Goal: Task Accomplishment & Management: Manage account settings

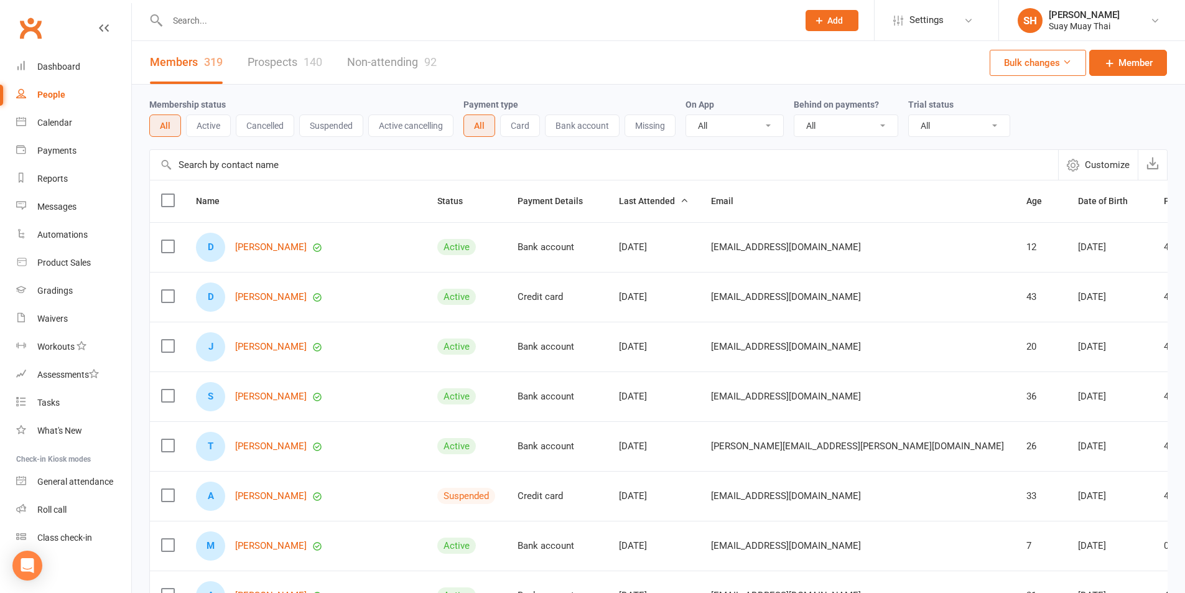
select select "100"
click at [474, 22] on input "text" at bounding box center [477, 20] width 626 height 17
click at [51, 508] on div "Roll call" at bounding box center [51, 509] width 29 height 10
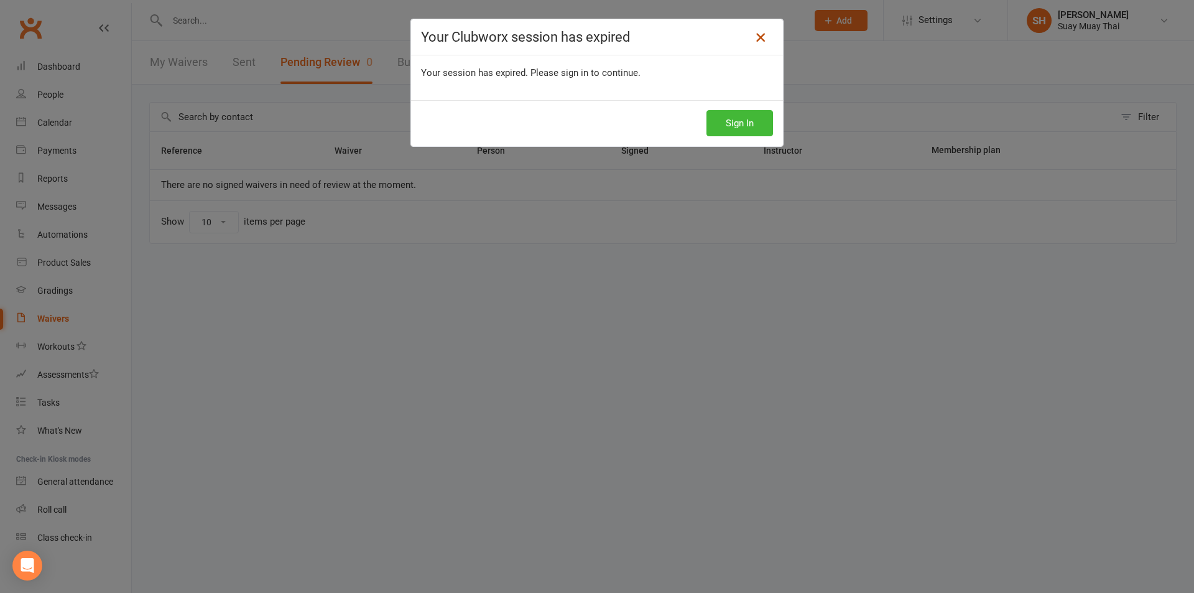
click at [757, 35] on icon at bounding box center [760, 37] width 15 height 15
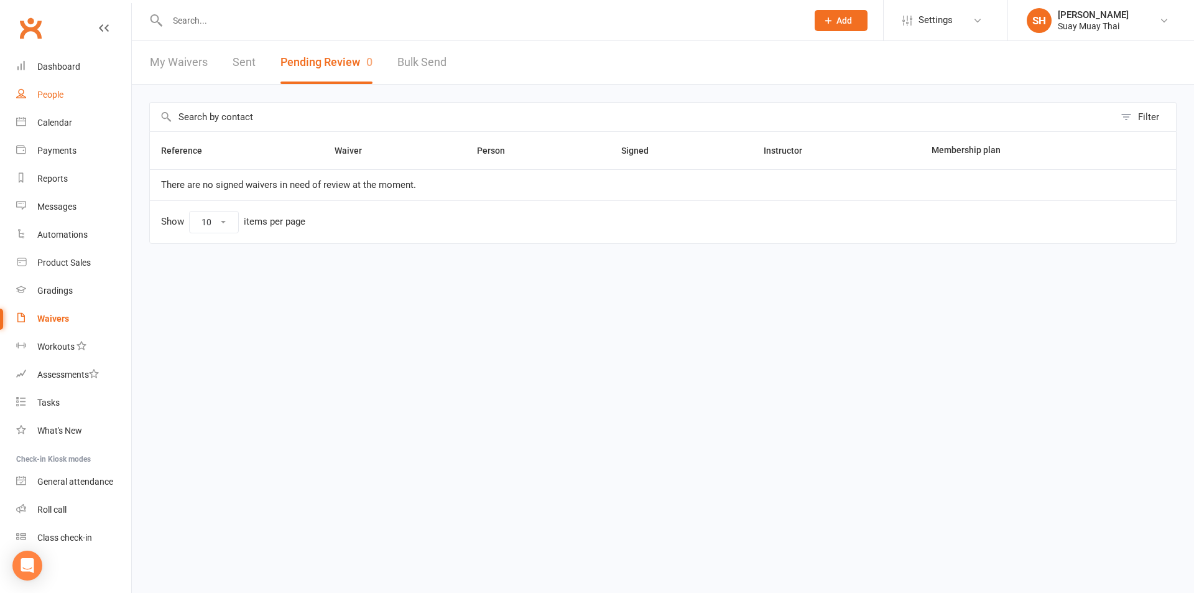
click at [53, 95] on div "People" at bounding box center [50, 95] width 26 height 10
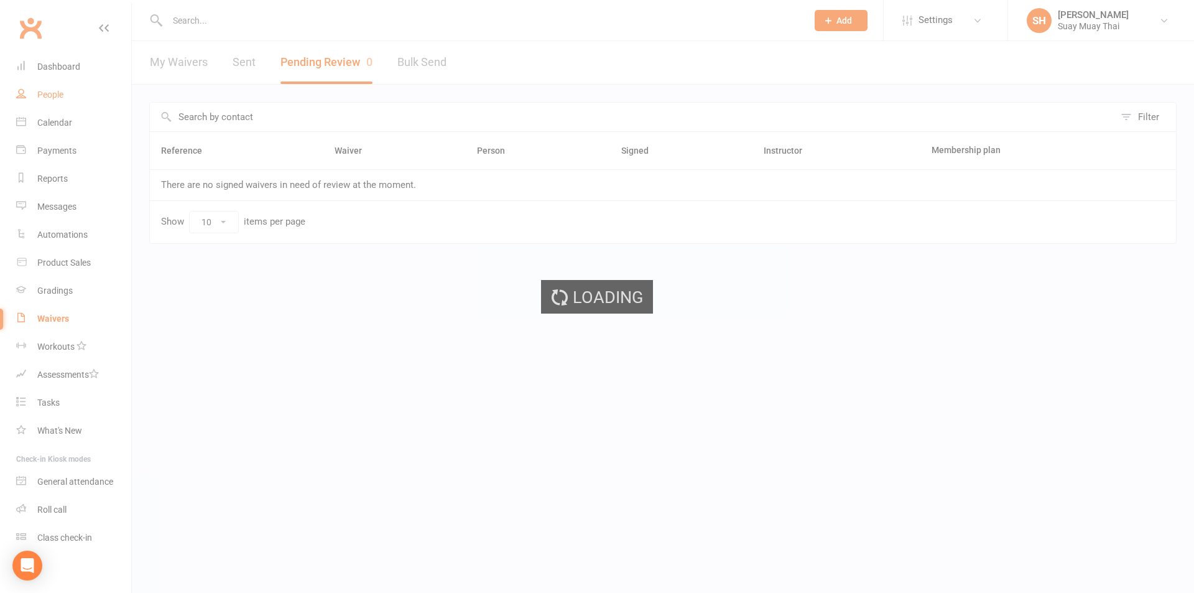
select select "100"
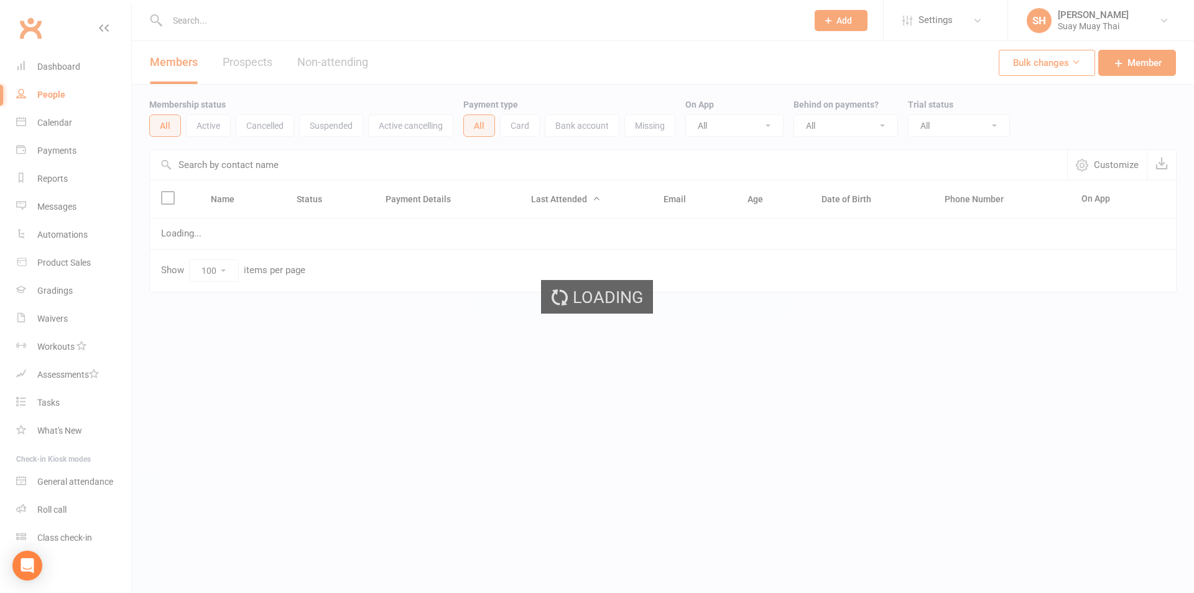
click at [237, 26] on ui-view "Prospect Member Non-attending contact Class / event Appointment Grading event T…" at bounding box center [597, 172] width 1194 height 338
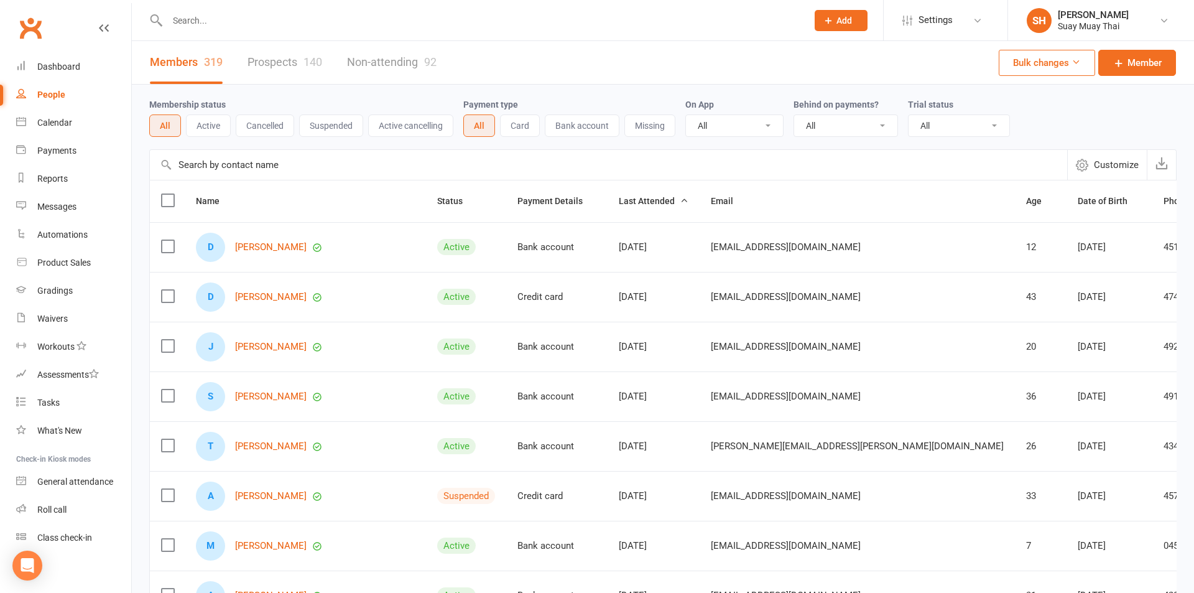
click at [233, 24] on input "text" at bounding box center [481, 20] width 635 height 17
click at [208, 21] on input "text" at bounding box center [477, 20] width 626 height 17
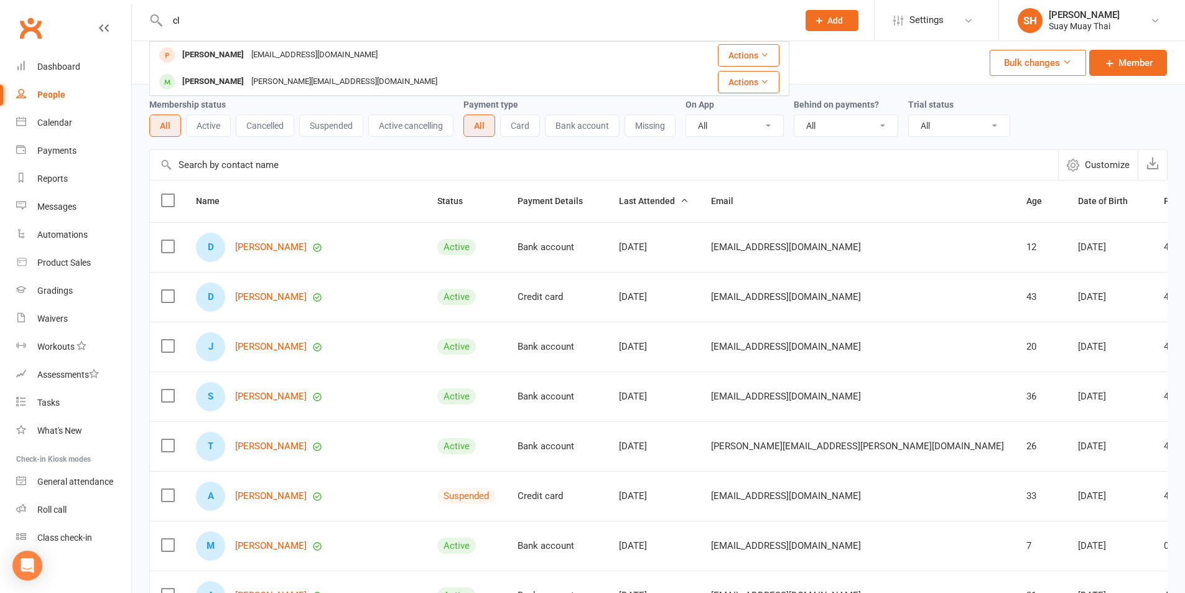
type input "c"
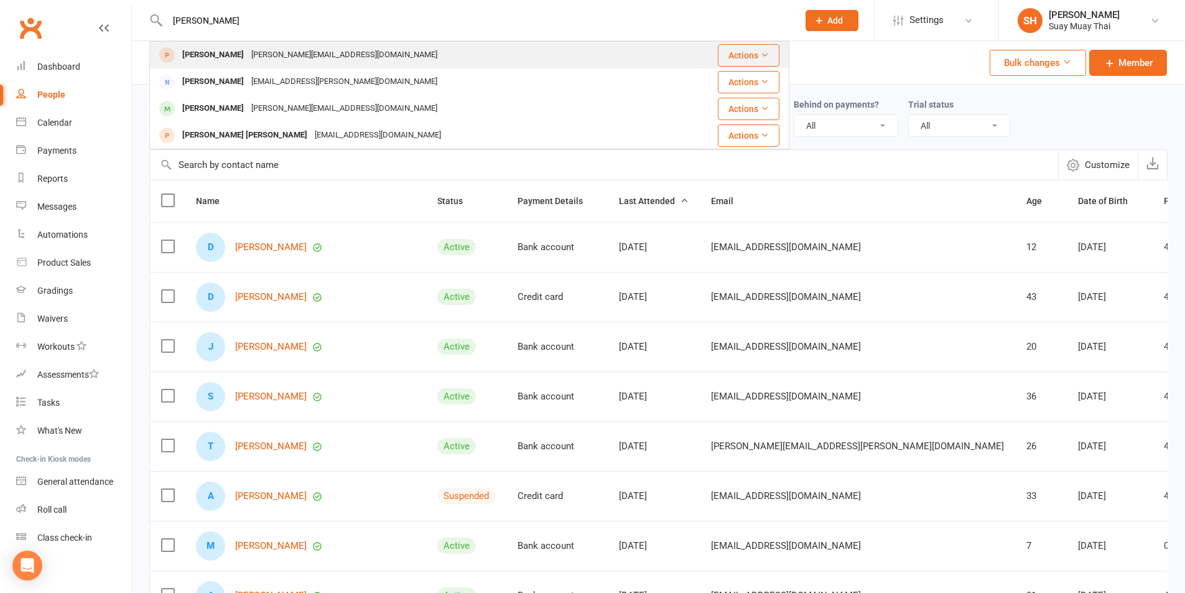
type input "curtis"
click at [254, 53] on div "curtis.gooding27@gmail.com" at bounding box center [343, 55] width 193 height 18
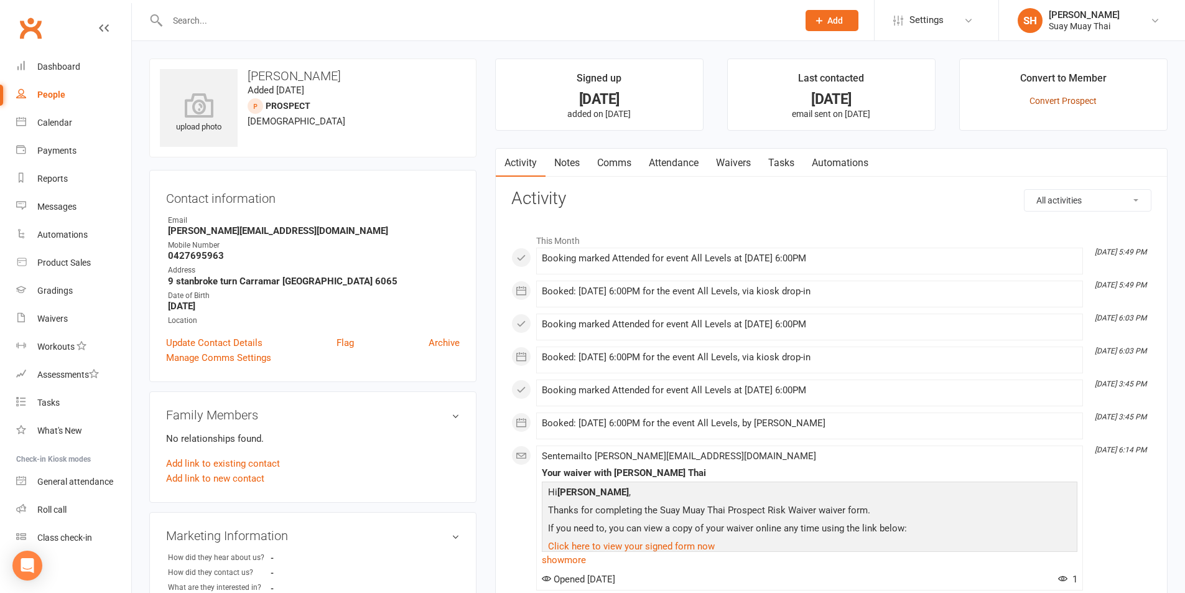
click at [1060, 103] on link "Convert Prospect" at bounding box center [1062, 101] width 67 height 10
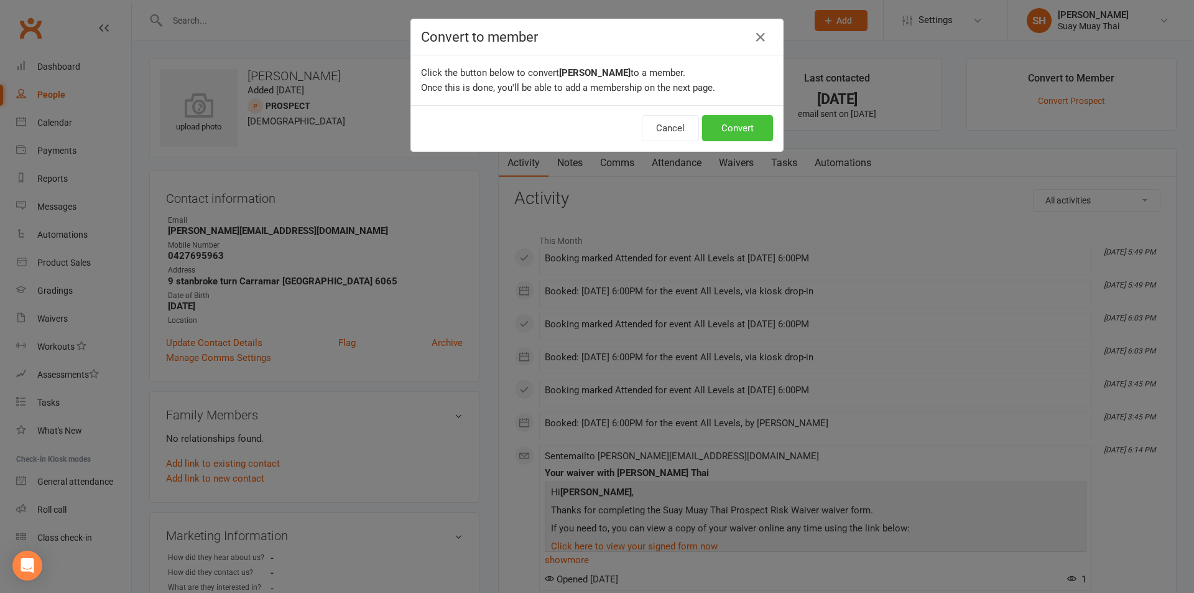
click at [716, 129] on button "Convert" at bounding box center [737, 128] width 71 height 26
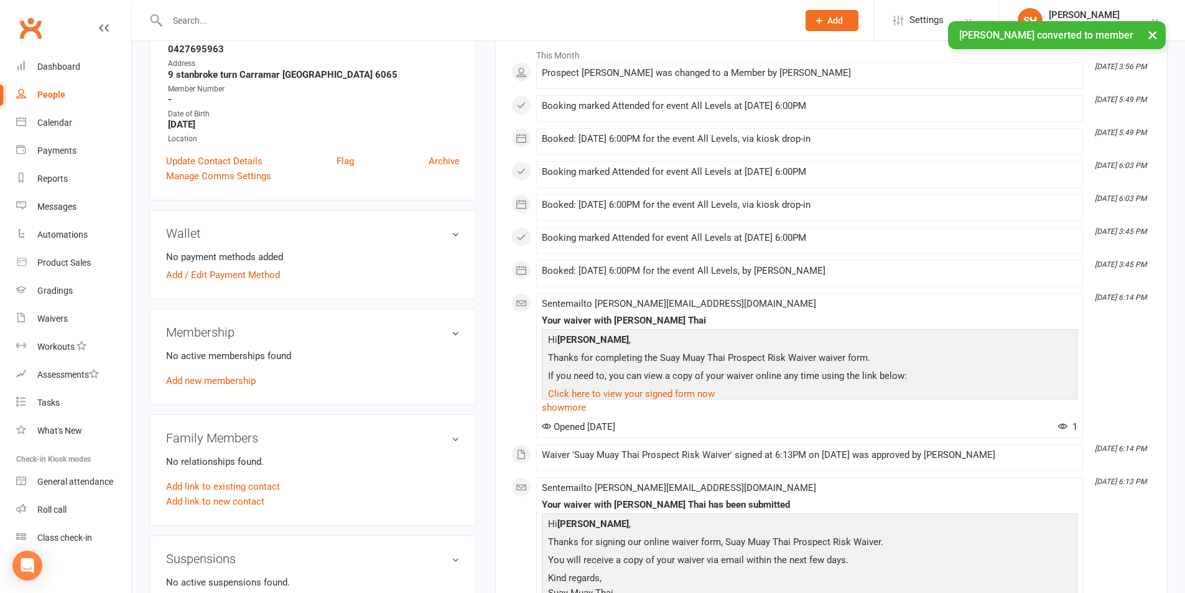
scroll to position [207, 0]
click at [191, 379] on link "Add new membership" at bounding box center [211, 379] width 90 height 11
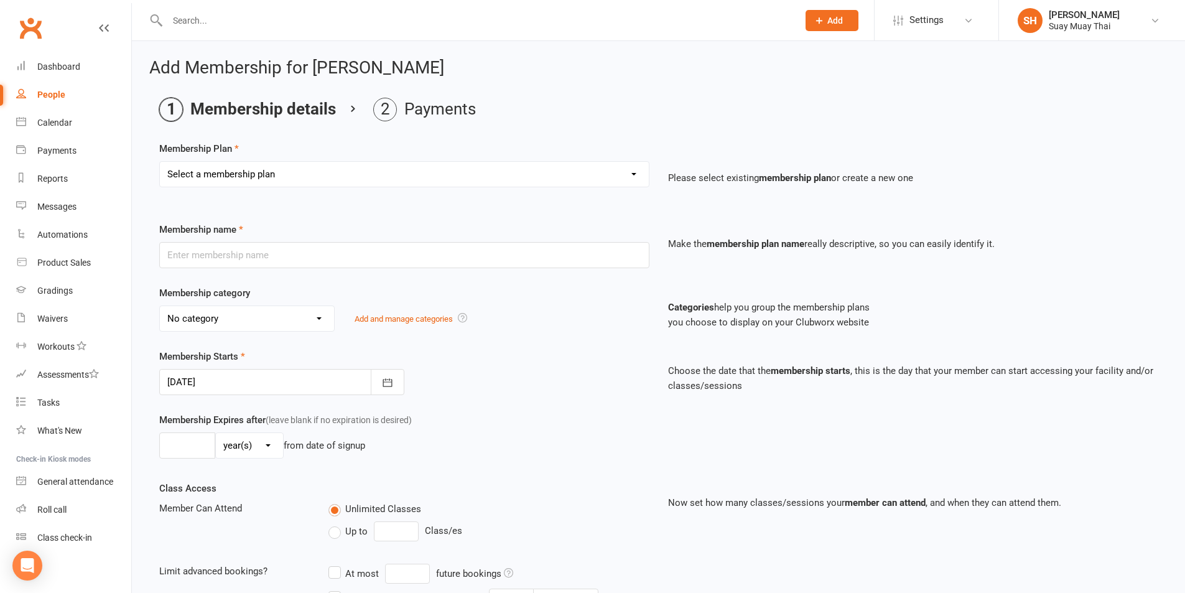
click at [294, 173] on select "Select a membership plan Create new Membership Plan Dek - Kids 1 class per week…" at bounding box center [404, 174] width 489 height 25
select select "10"
click at [160, 162] on select "Select a membership plan Create new Membership Plan Dek - Kids 1 class per week…" at bounding box center [404, 174] width 489 height 25
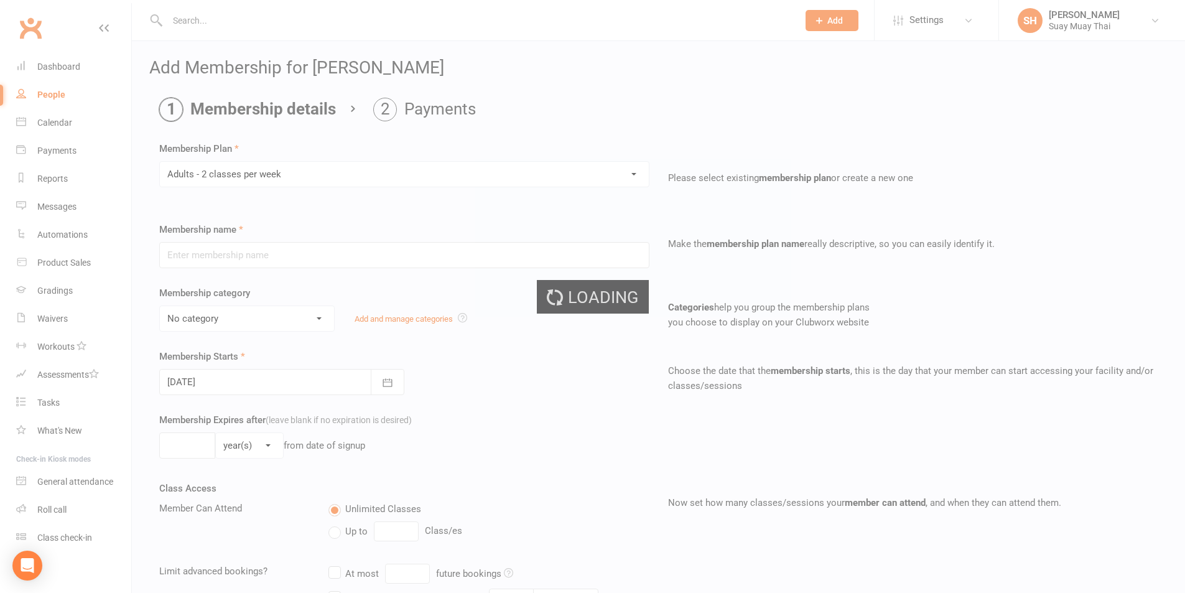
type input "Adults - 2 classes per week"
select select "0"
type input "0"
type input "2"
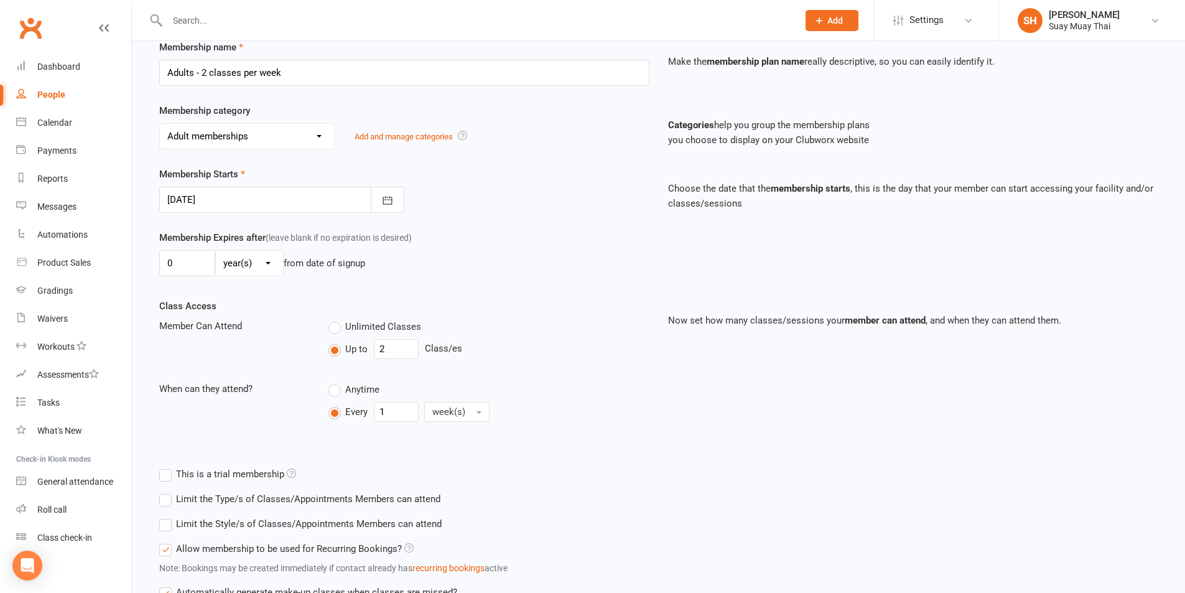
scroll to position [208, 0]
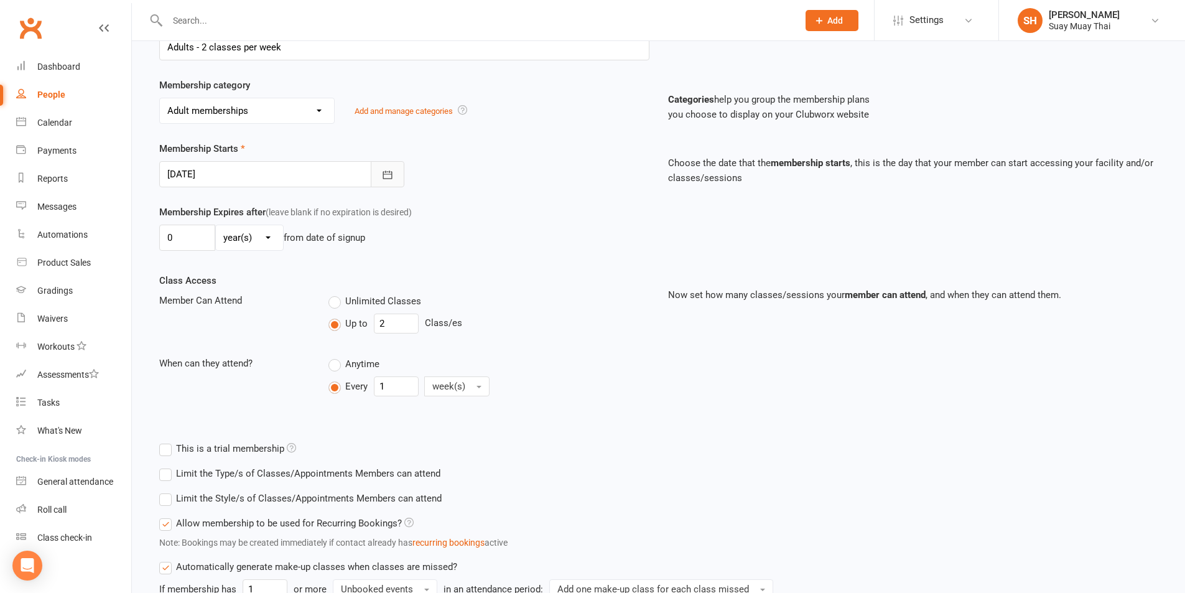
click at [392, 171] on icon "button" at bounding box center [387, 175] width 12 height 12
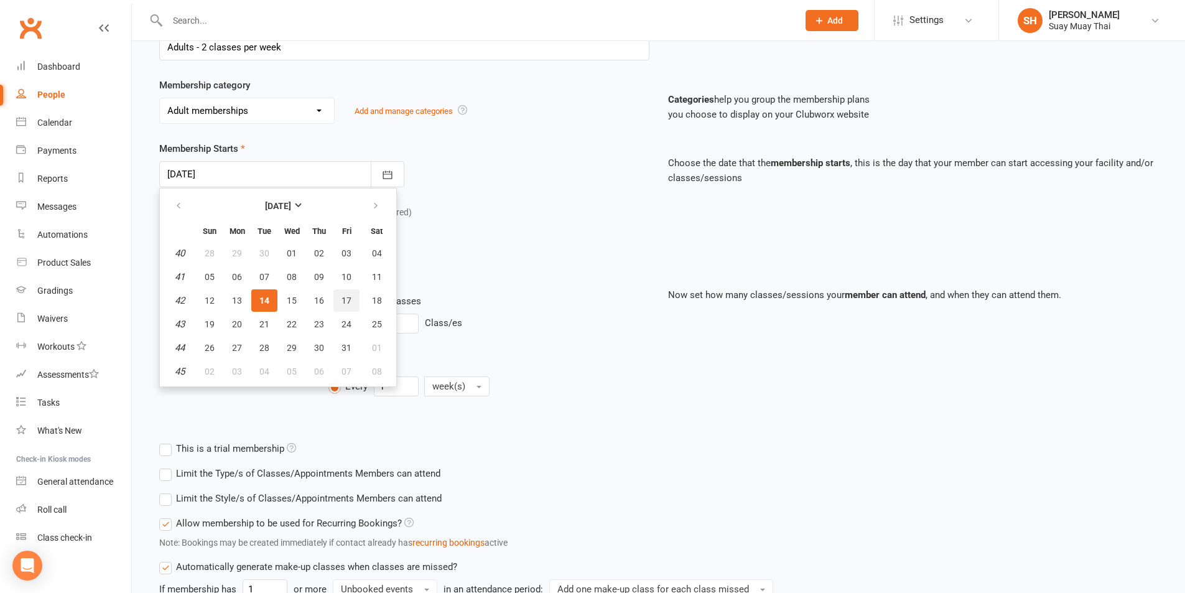
click at [348, 298] on span "17" at bounding box center [346, 300] width 10 height 10
type input "17 Oct 2025"
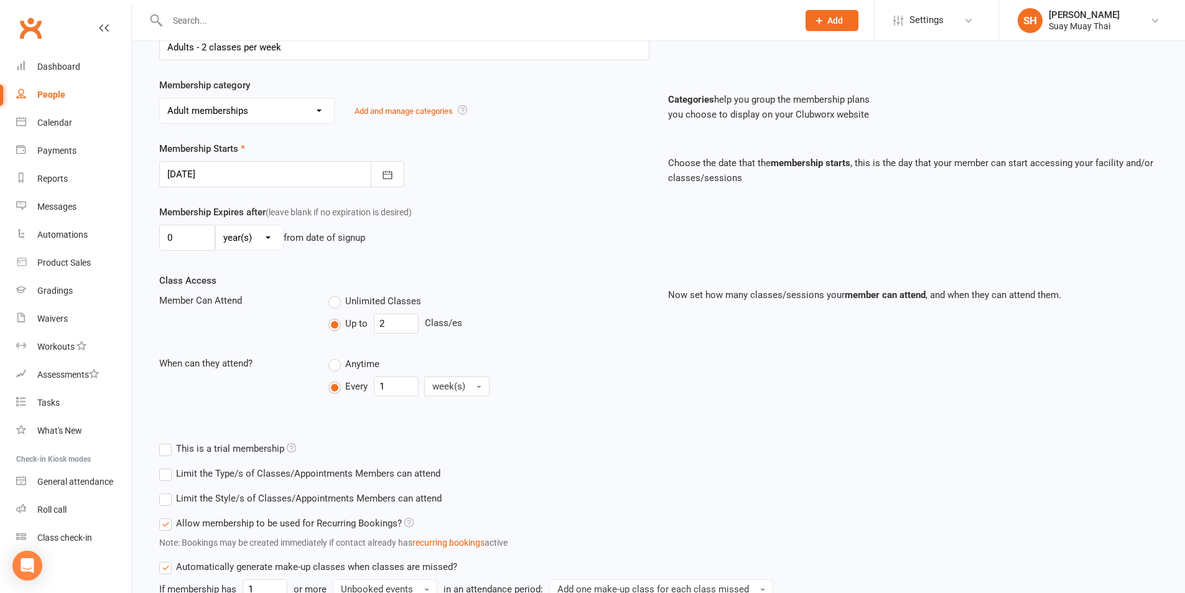
scroll to position [358, 0]
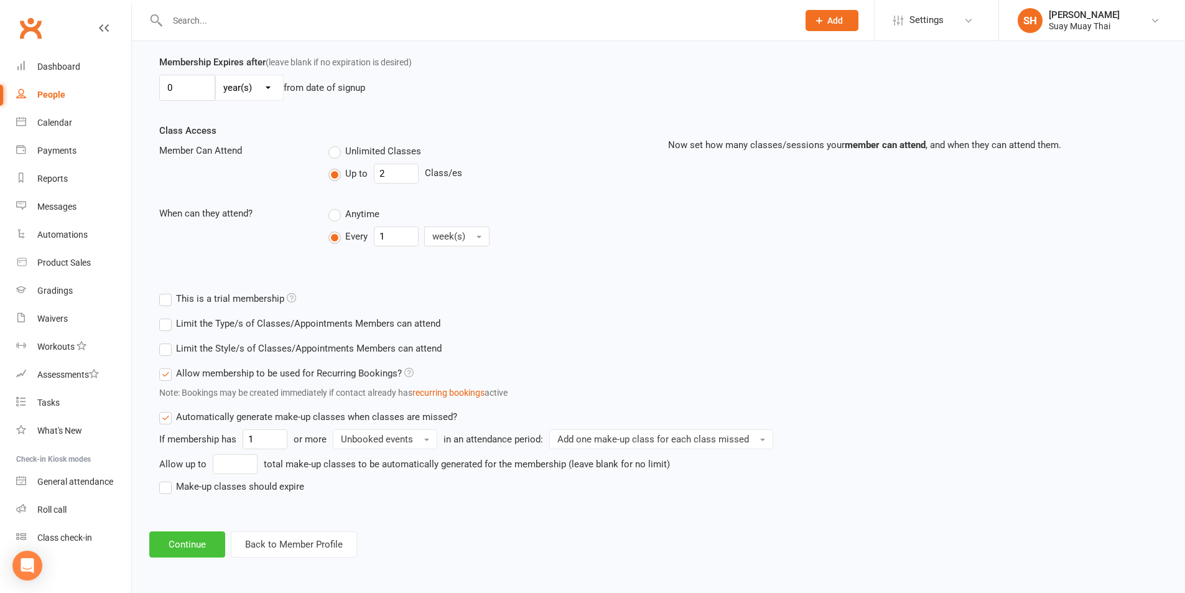
click at [207, 547] on button "Continue" at bounding box center [187, 544] width 76 height 26
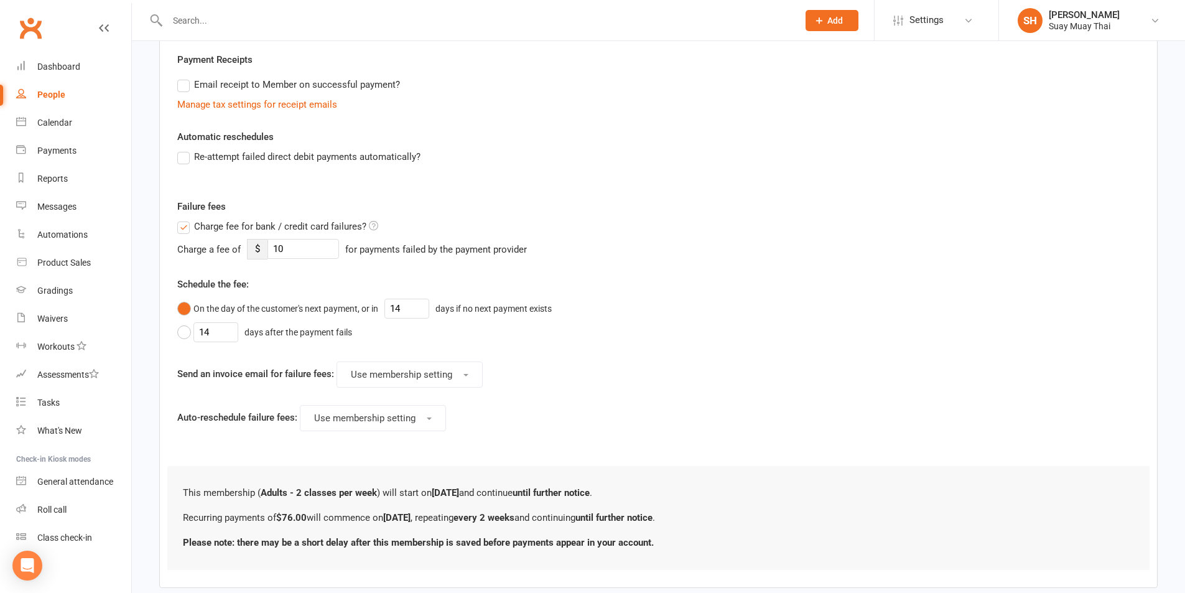
scroll to position [0, 0]
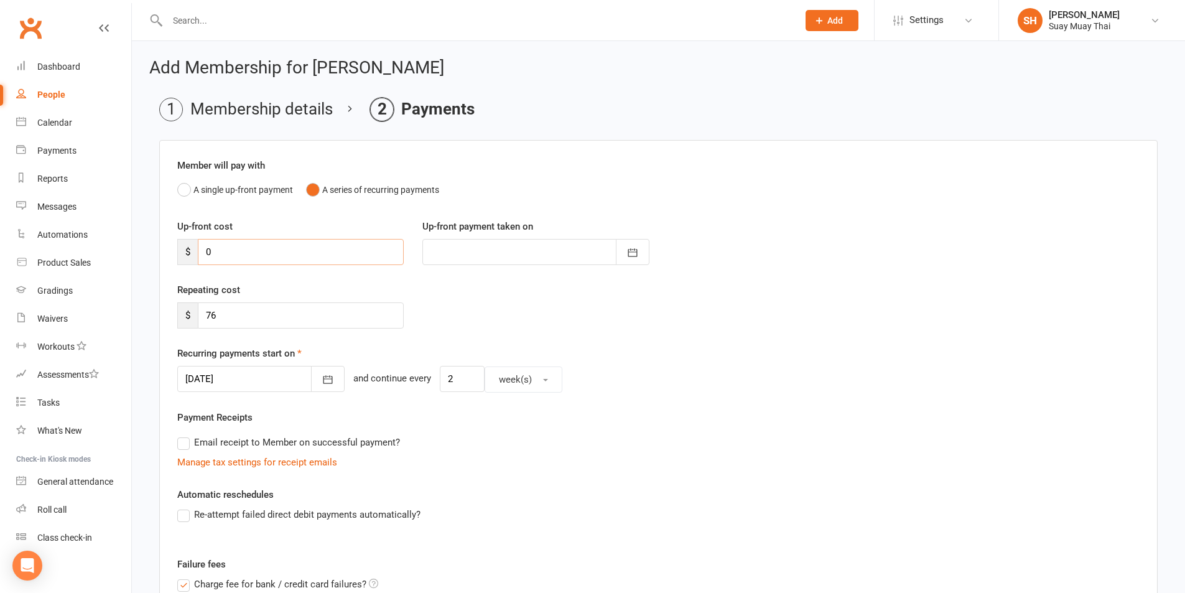
click at [250, 252] on input "0" at bounding box center [301, 252] width 206 height 26
drag, startPoint x: 199, startPoint y: 249, endPoint x: 393, endPoint y: 249, distance: 194.0
click at [393, 249] on input "0" at bounding box center [301, 252] width 206 height 26
type input "1"
type input "13 Oct 2025"
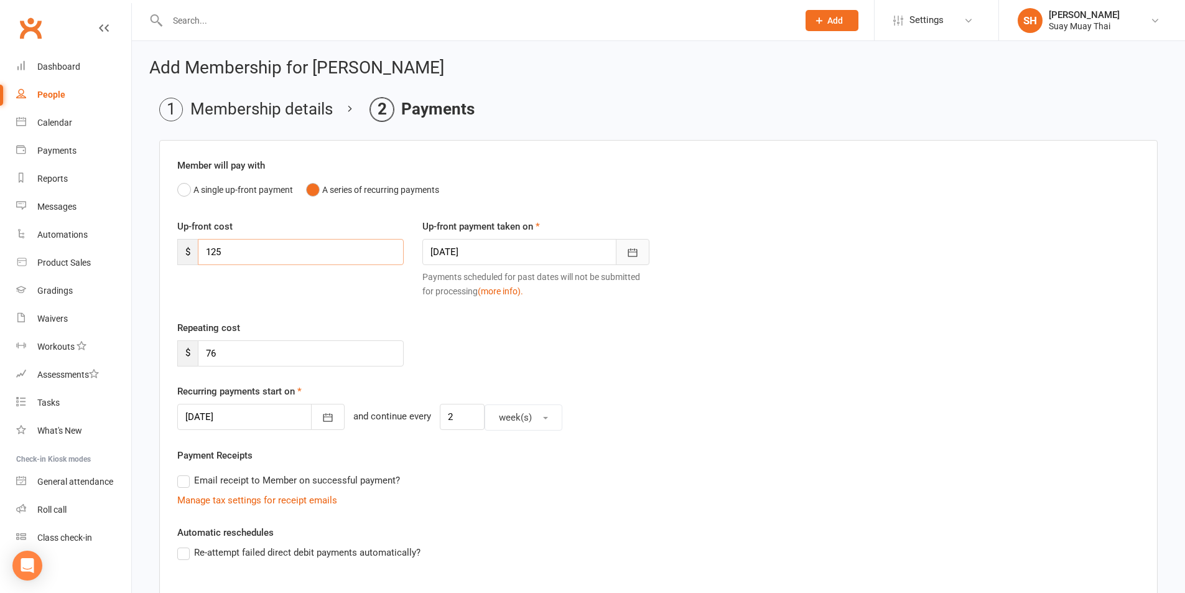
type input "125"
click at [634, 251] on icon "button" at bounding box center [631, 253] width 9 height 8
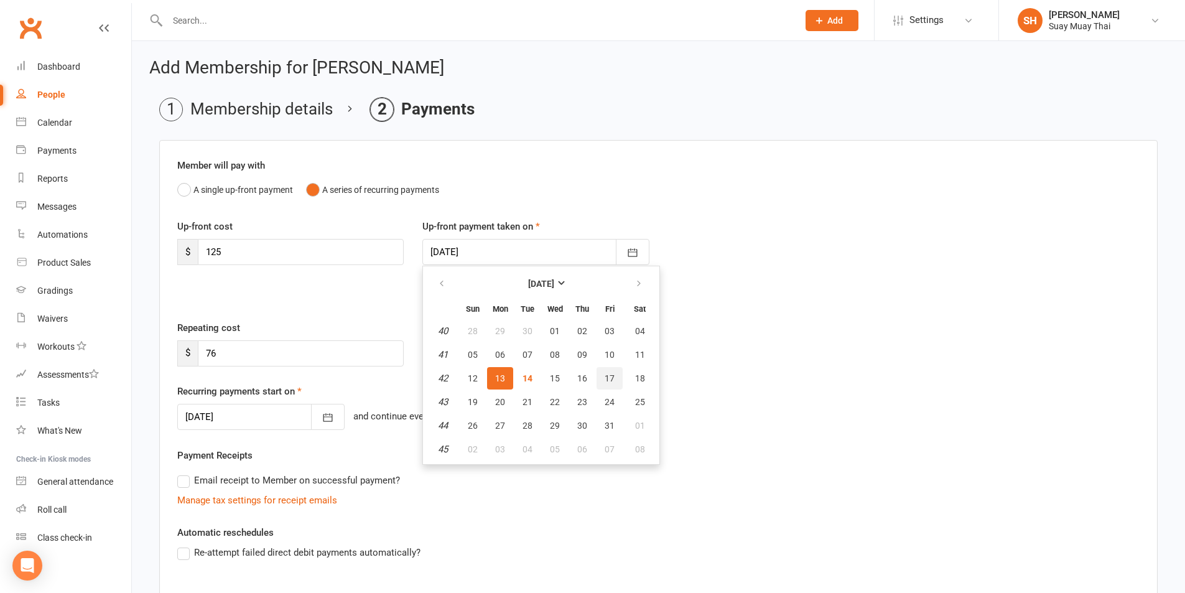
click at [607, 377] on span "17" at bounding box center [609, 378] width 10 height 10
type input "17 Oct 2025"
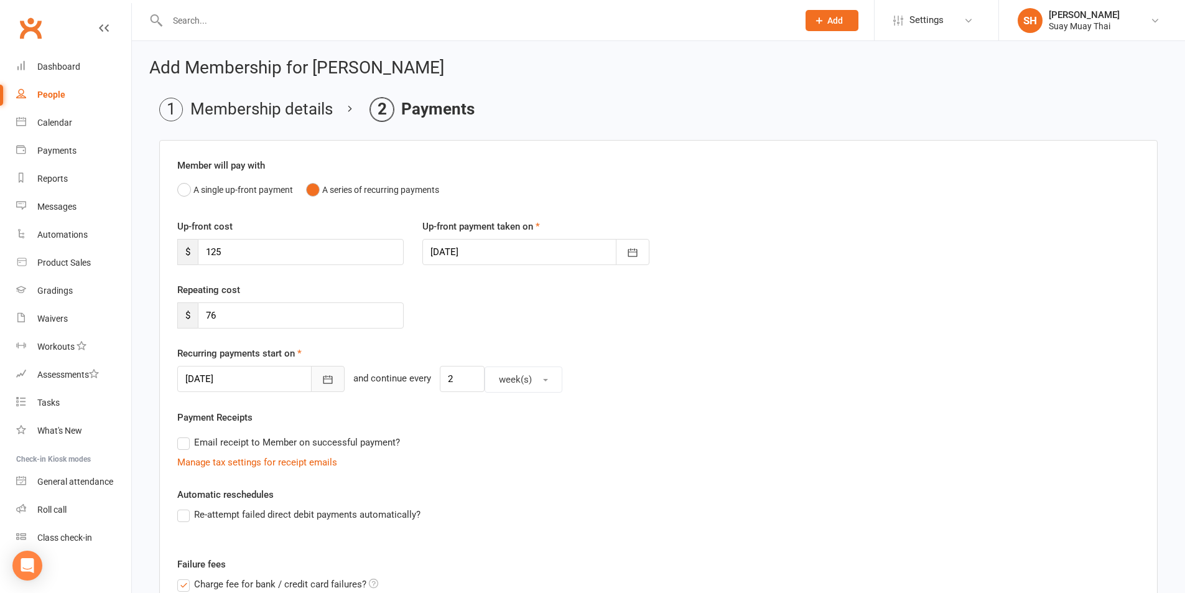
click at [323, 376] on icon "button" at bounding box center [327, 379] width 12 height 12
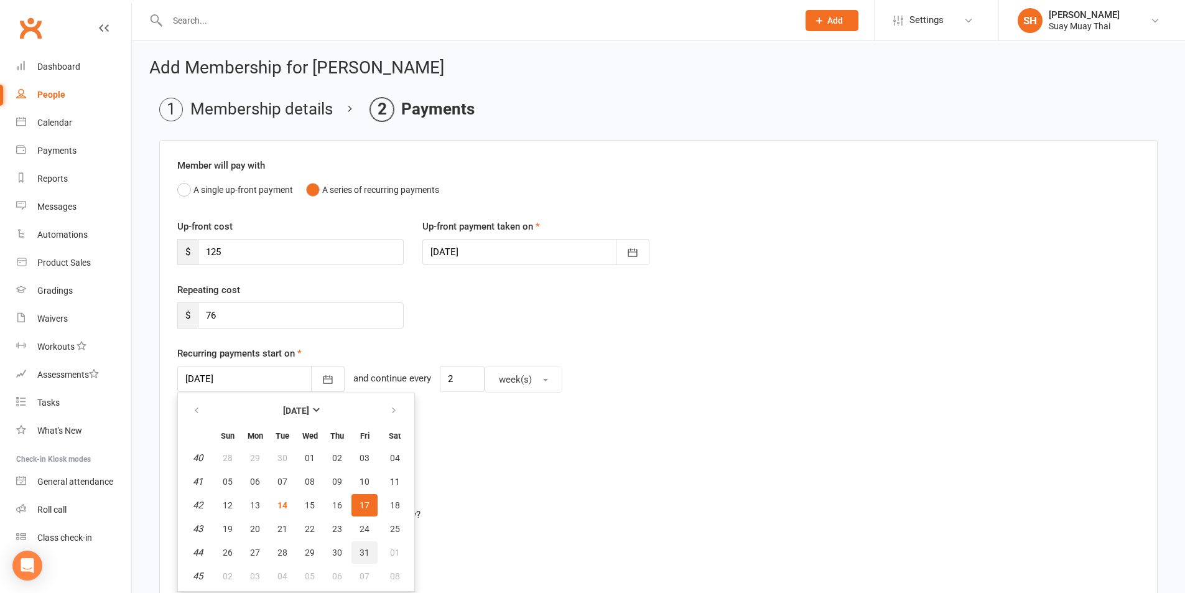
click at [366, 550] on span "31" at bounding box center [364, 552] width 10 height 10
type input "31 Oct 2025"
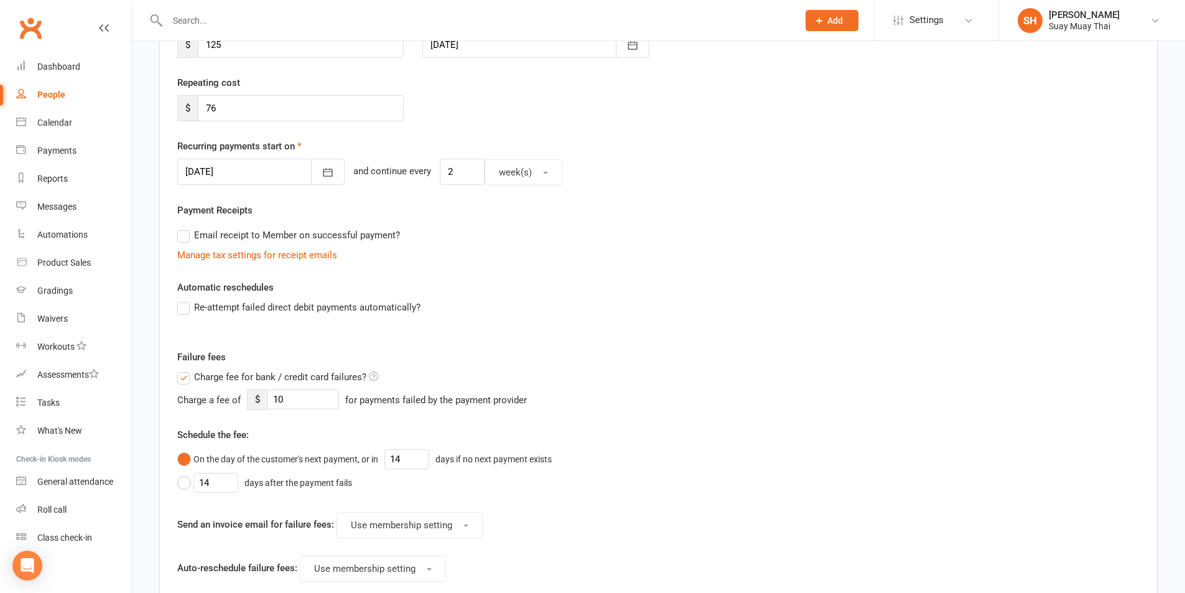
scroll to position [311, 0]
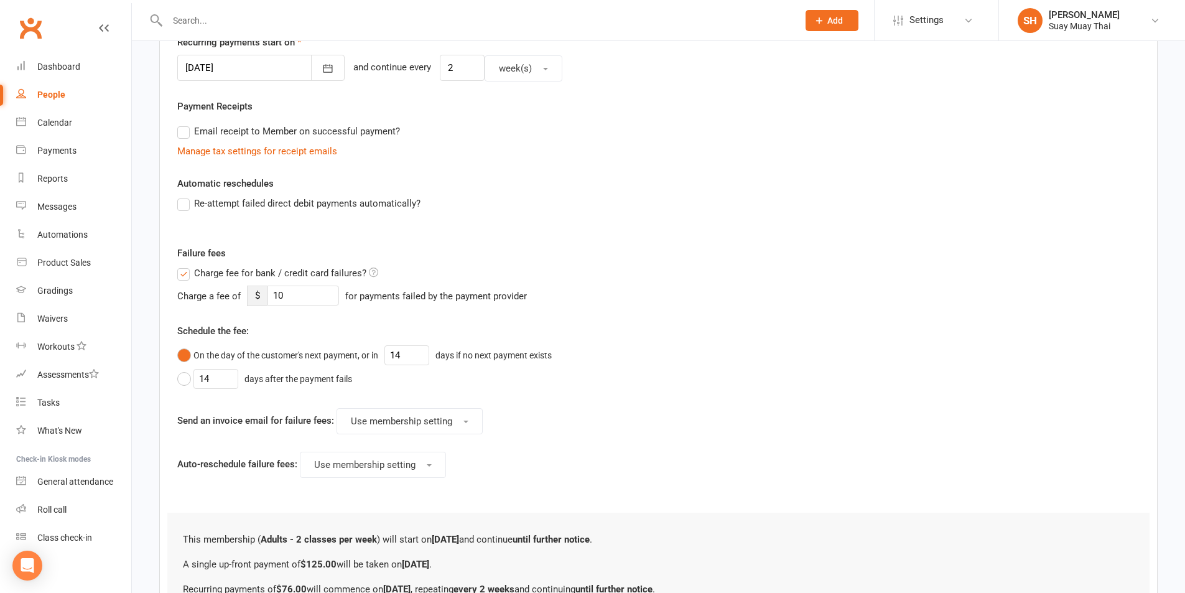
click at [187, 203] on label "Re-attempt failed direct debit payments automatically?" at bounding box center [298, 203] width 243 height 15
click at [185, 196] on input "Re-attempt failed direct debit payments automatically?" at bounding box center [181, 196] width 8 height 0
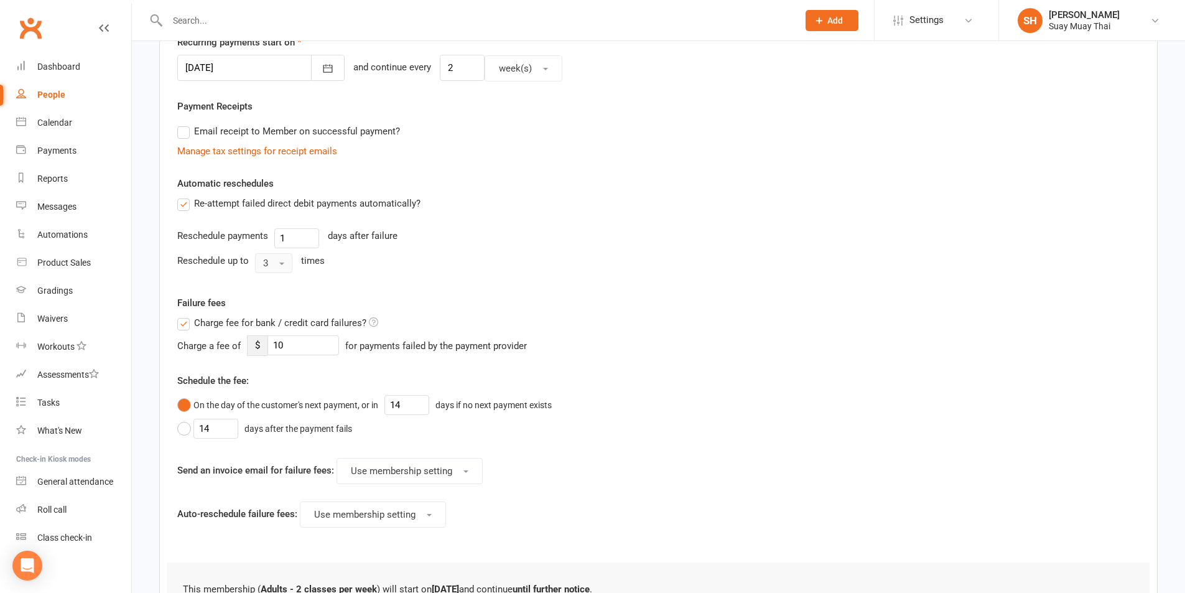
click at [282, 263] on span "button" at bounding box center [281, 263] width 5 height 2
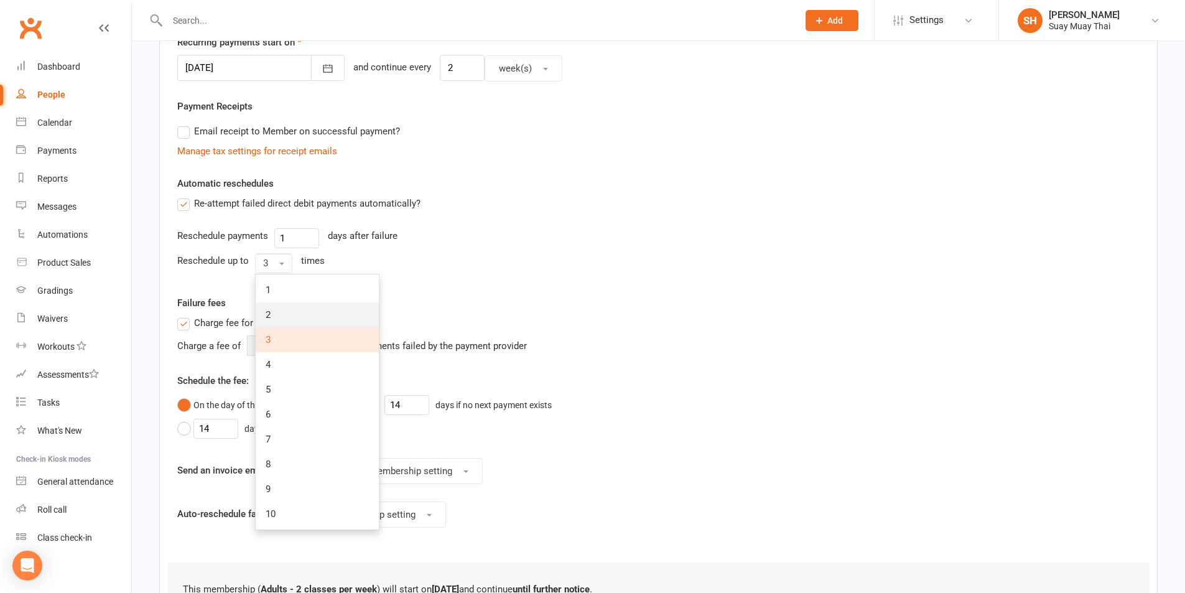
click at [270, 315] on span "2" at bounding box center [268, 314] width 5 height 11
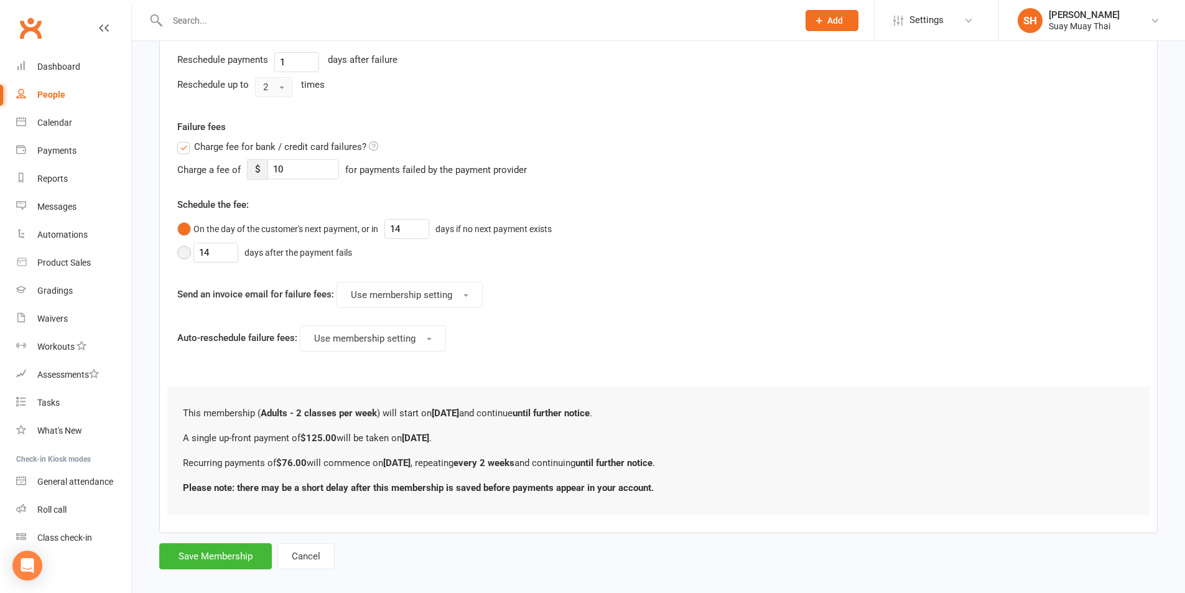
scroll to position [501, 0]
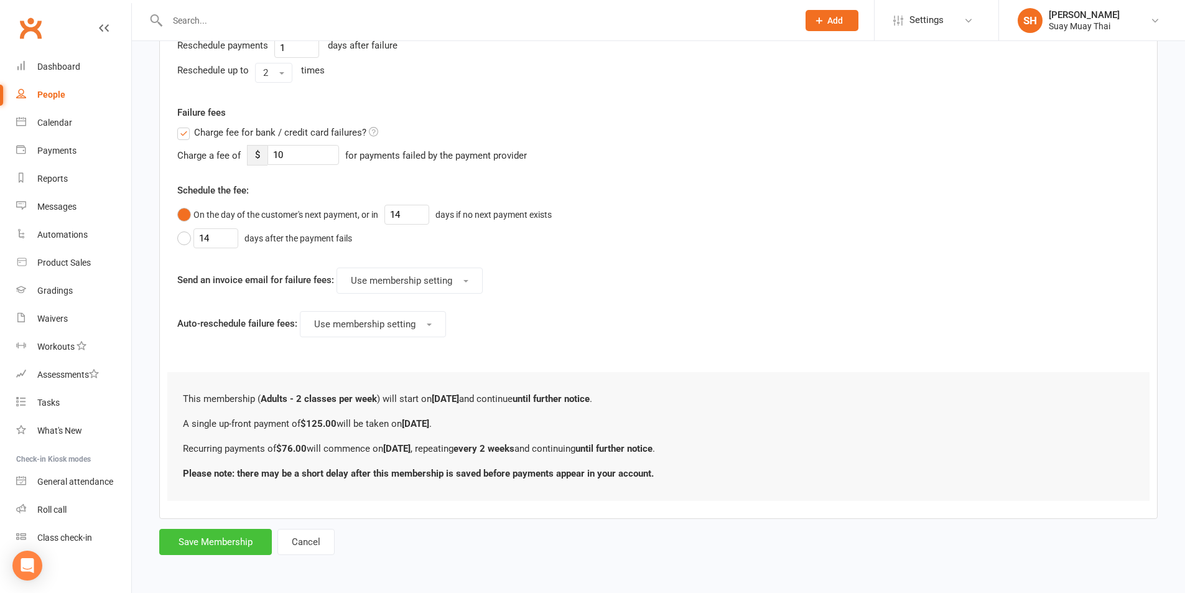
click at [224, 541] on button "Save Membership" at bounding box center [215, 542] width 113 height 26
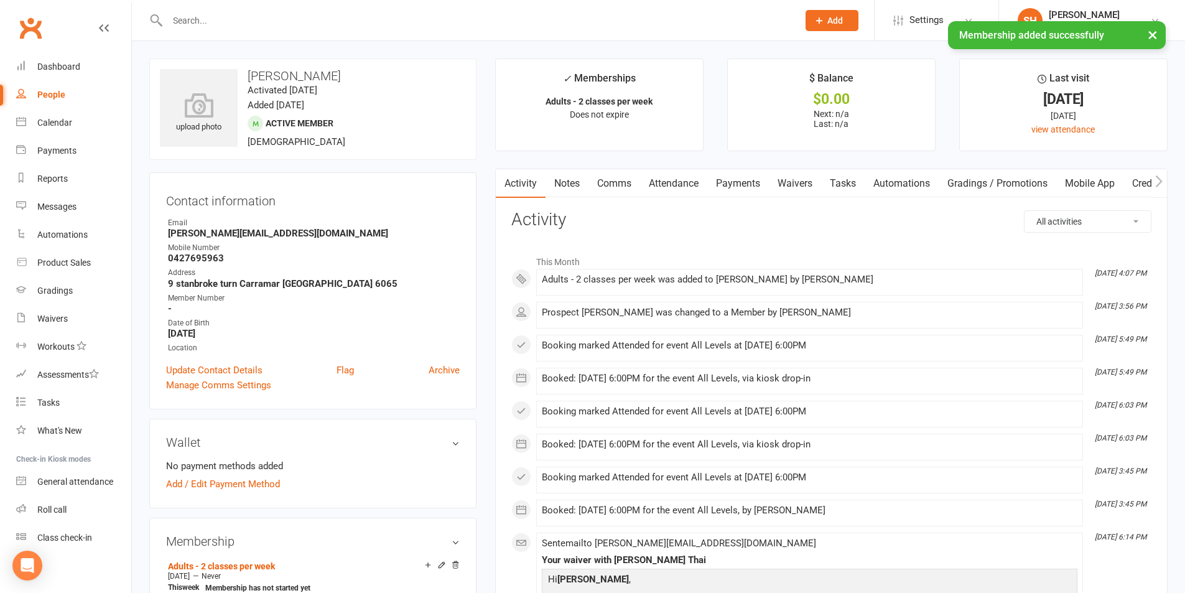
click at [795, 180] on link "Waivers" at bounding box center [795, 183] width 52 height 29
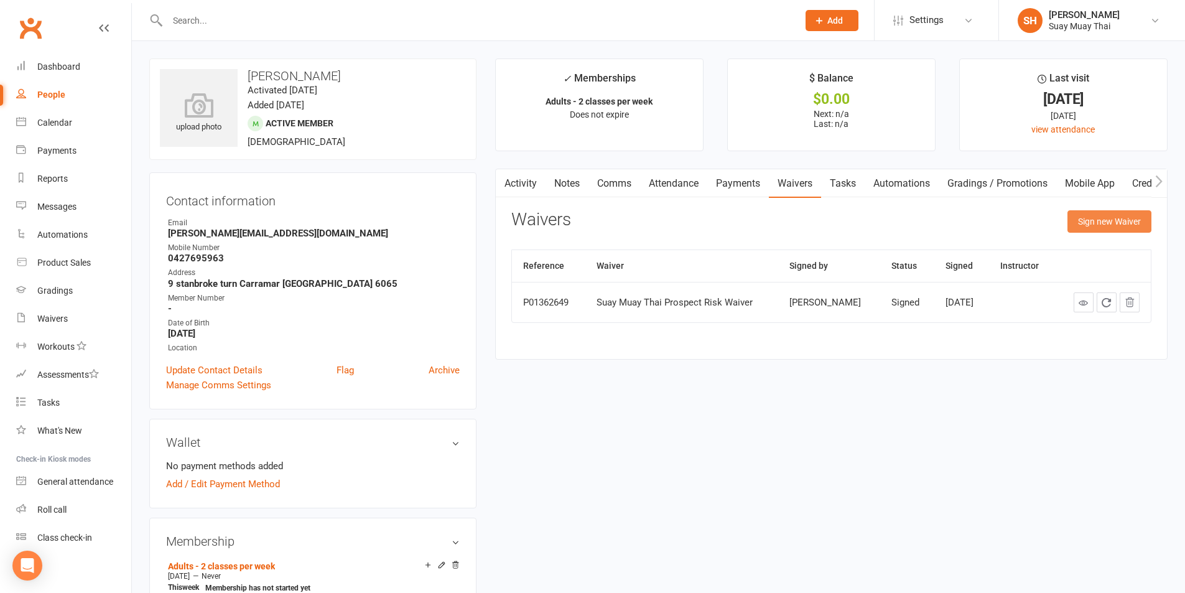
click at [1101, 223] on button "Sign new Waiver" at bounding box center [1109, 221] width 84 height 22
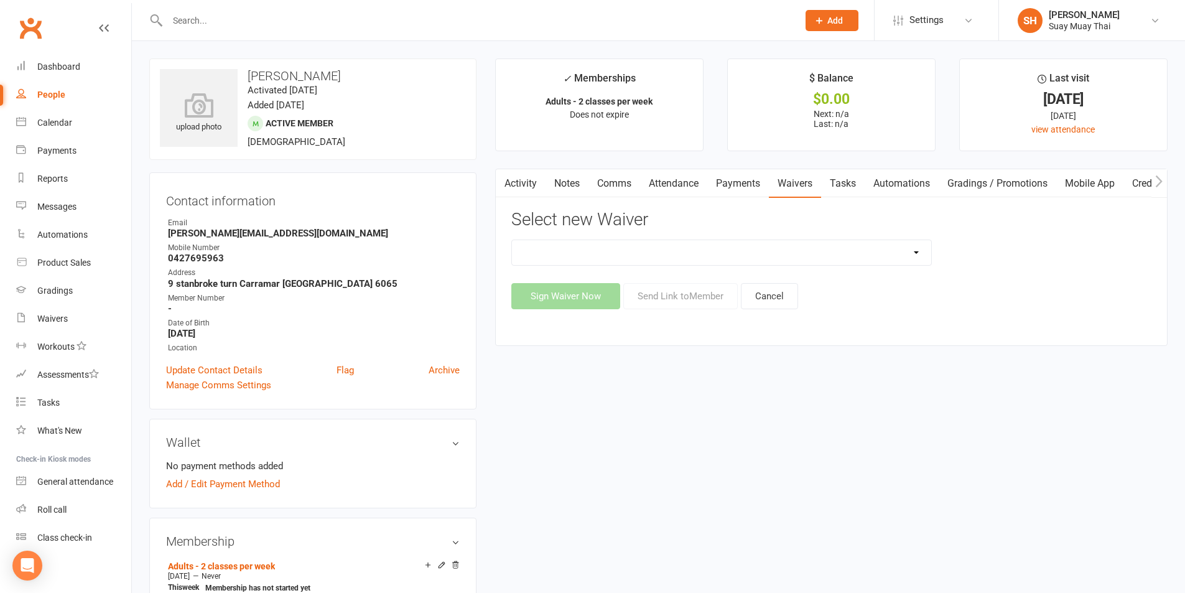
click at [728, 252] on select "New Member Risk Waiver Payment Authority Waiver Suay Muay Thai Prospect Risk Wa…" at bounding box center [721, 252] width 419 height 25
select select "14249"
click at [512, 240] on select "New Member Risk Waiver Payment Authority Waiver Suay Muay Thai Prospect Risk Wa…" at bounding box center [721, 252] width 419 height 25
click at [699, 295] on button "Send Link to Member" at bounding box center [680, 296] width 114 height 26
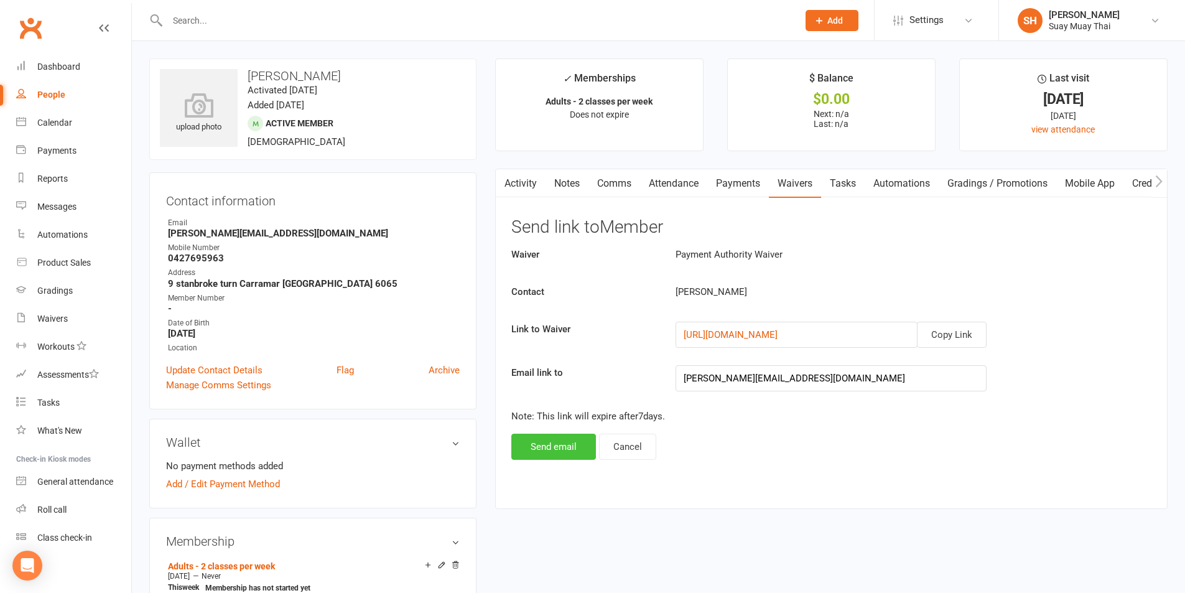
click at [561, 445] on button "Send email" at bounding box center [553, 446] width 85 height 26
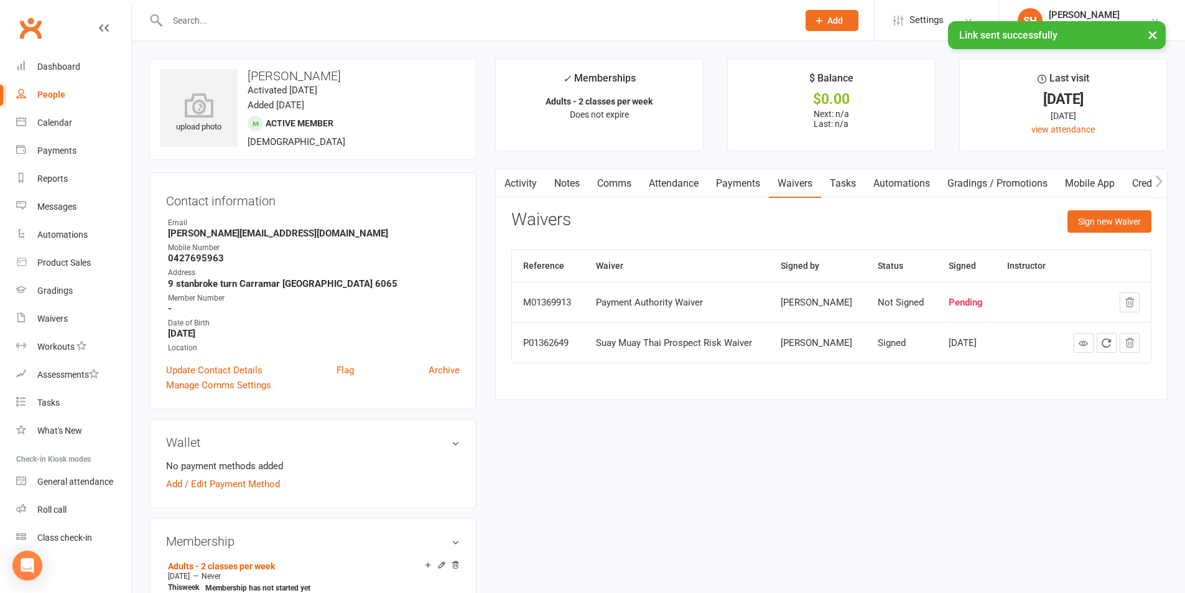
click at [524, 182] on link "Activity" at bounding box center [521, 183] width 50 height 29
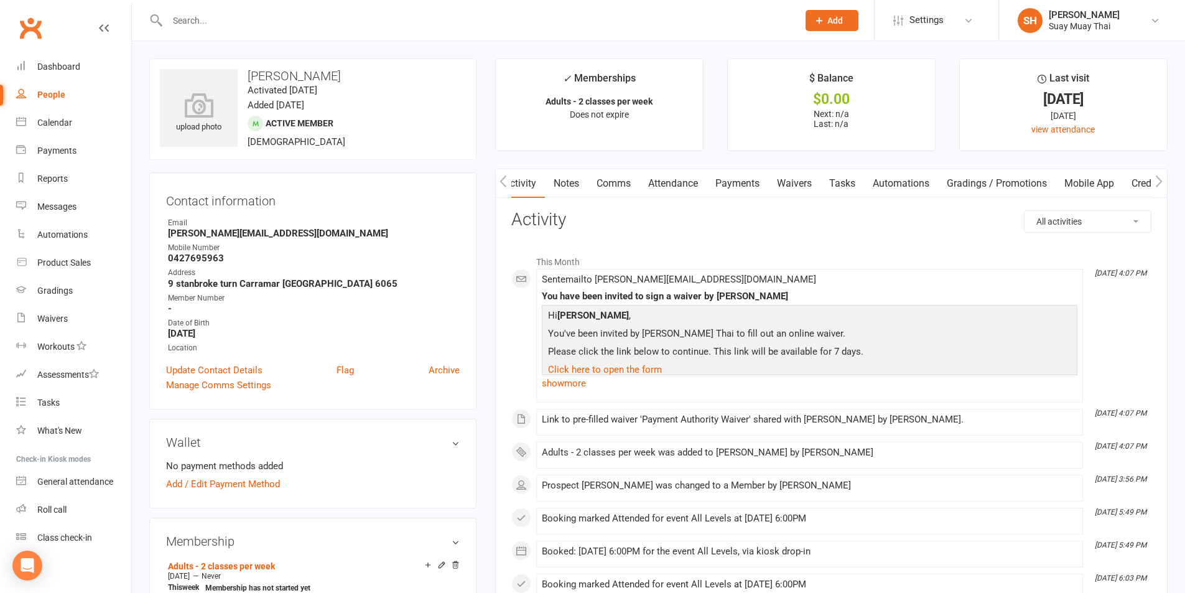
click at [604, 183] on link "Comms" at bounding box center [614, 183] width 52 height 29
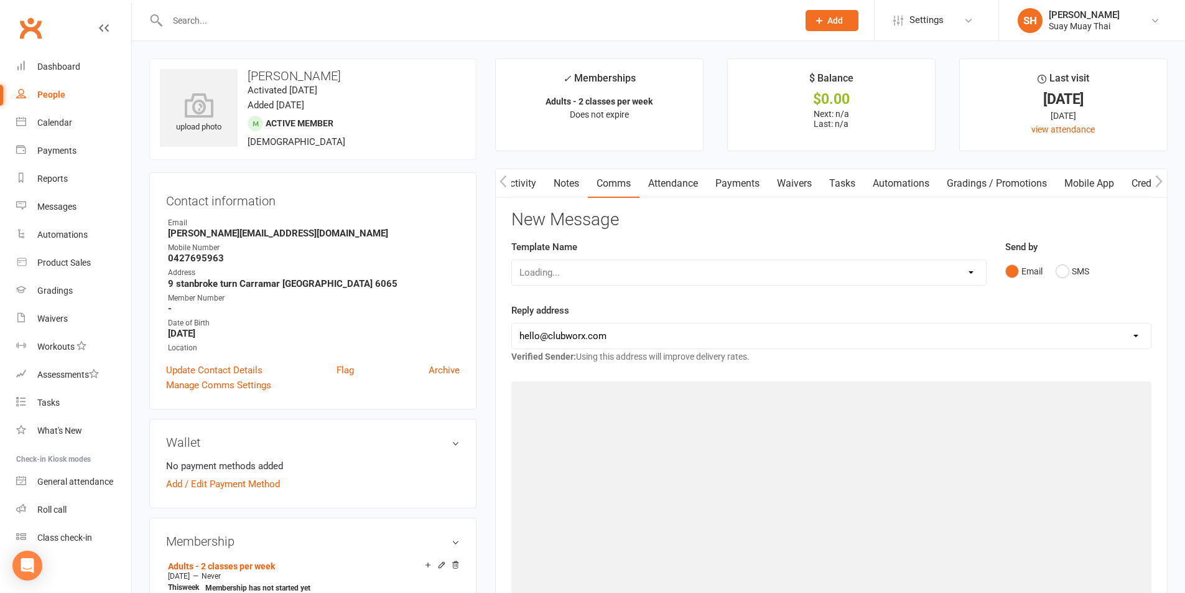
scroll to position [0, 1]
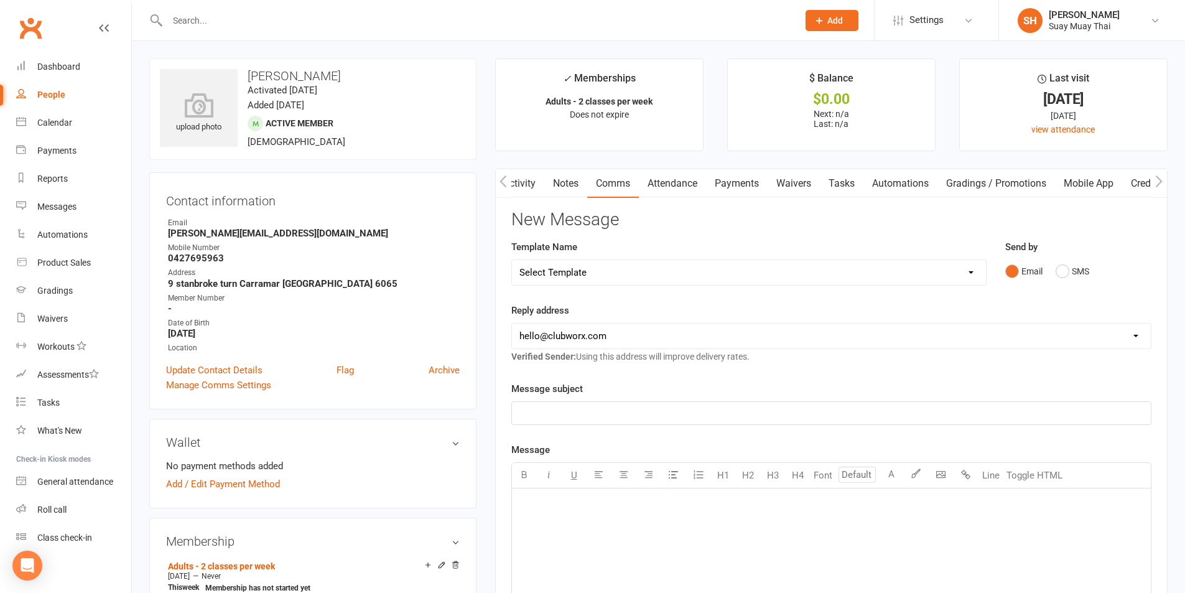
click at [613, 274] on select "Select Template [SMS] [Default template - review before using] Appointment remi…" at bounding box center [749, 272] width 474 height 25
select select "26"
click at [512, 260] on select "Select Template [SMS] [Default template - review before using] Appointment remi…" at bounding box center [749, 272] width 474 height 25
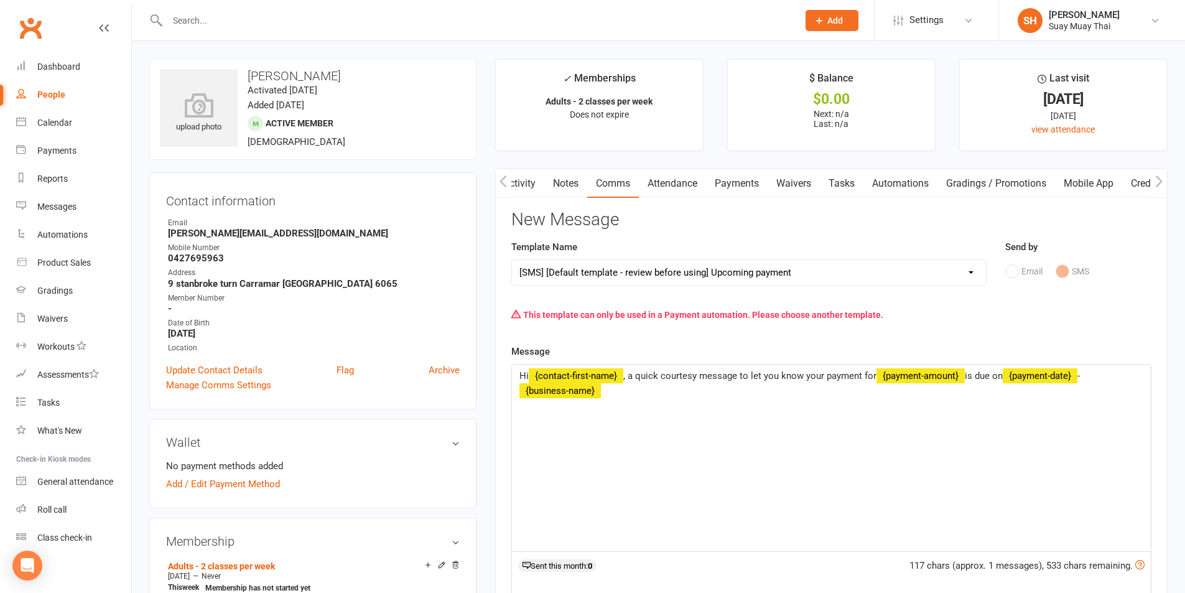
click at [1008, 270] on div "Email SMS" at bounding box center [1078, 271] width 146 height 24
click at [967, 270] on select "Select Template [SMS] [Default template - review before using] Appointment remi…" at bounding box center [749, 272] width 474 height 25
click at [931, 21] on span "Settings" at bounding box center [926, 20] width 34 height 28
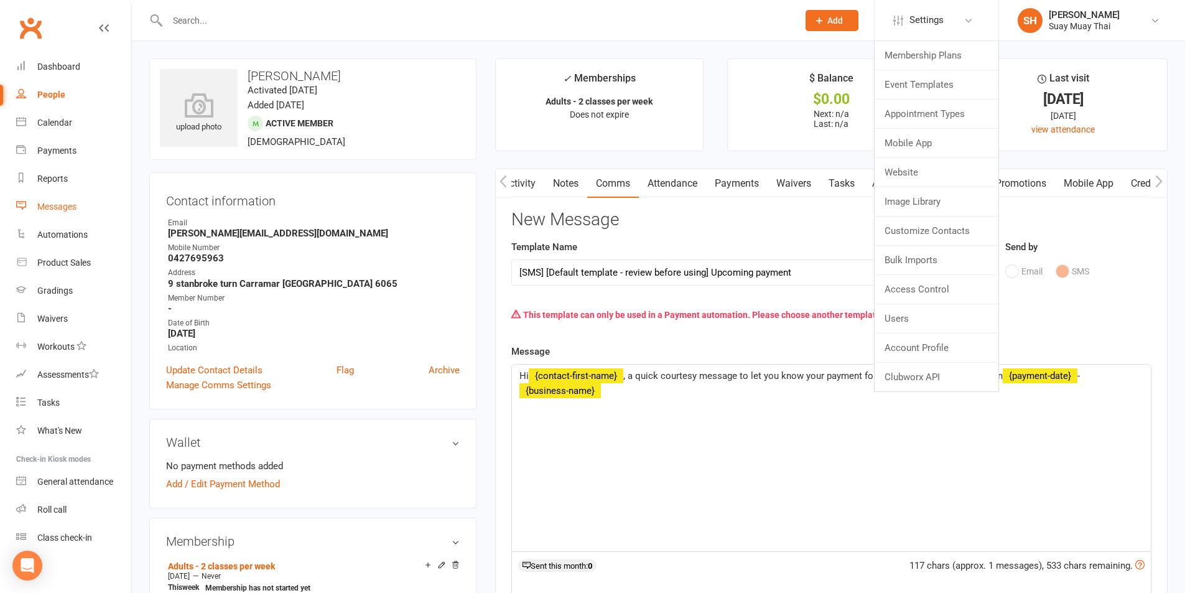
click at [53, 203] on div "Messages" at bounding box center [56, 206] width 39 height 10
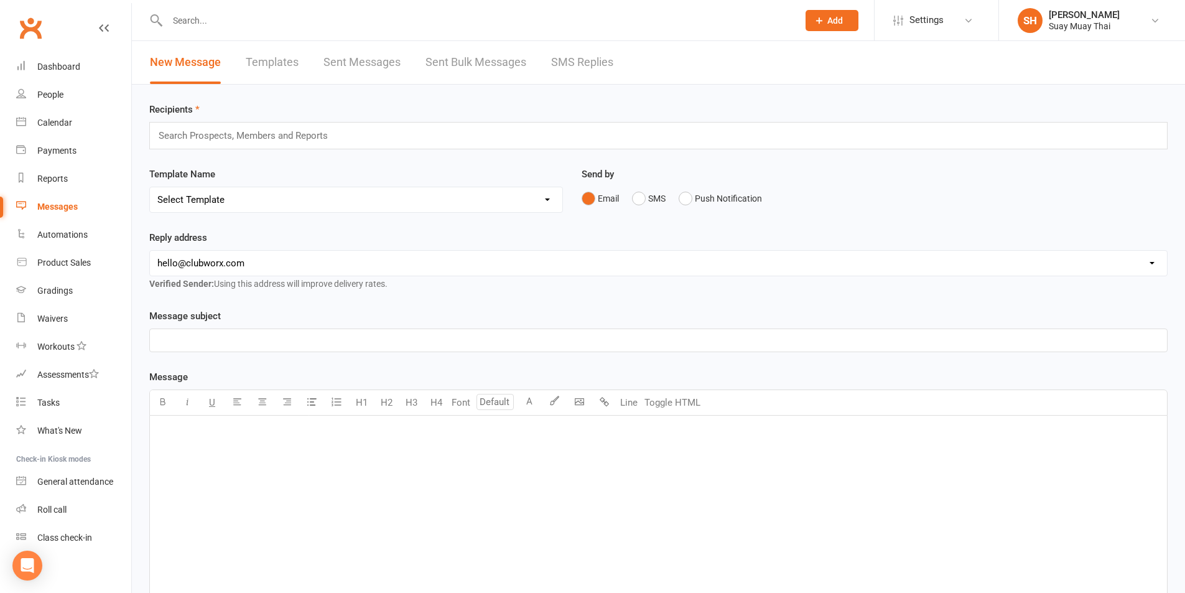
click at [287, 58] on link "Templates" at bounding box center [272, 62] width 53 height 43
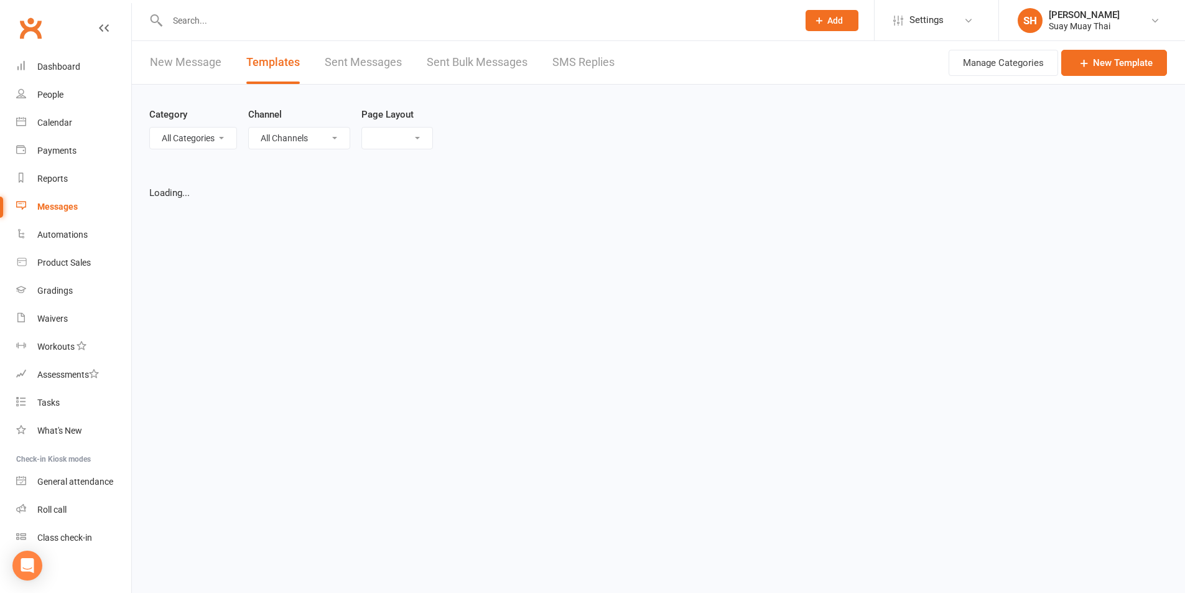
select select "grid"
select select "added_on-desc"
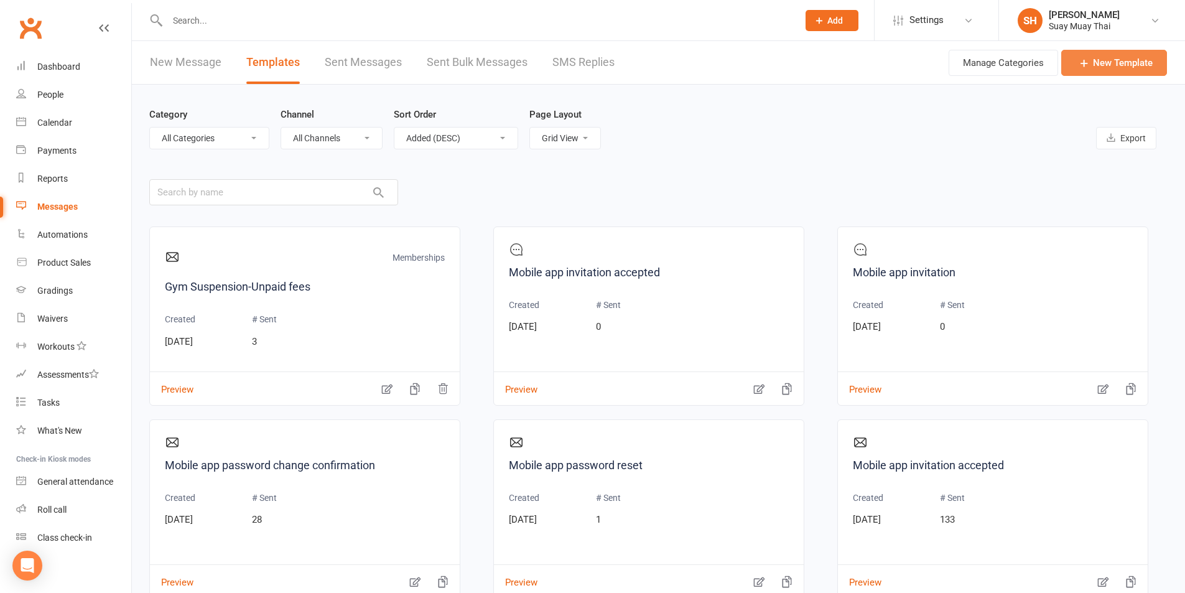
click at [1097, 62] on link "New Template" at bounding box center [1114, 63] width 106 height 26
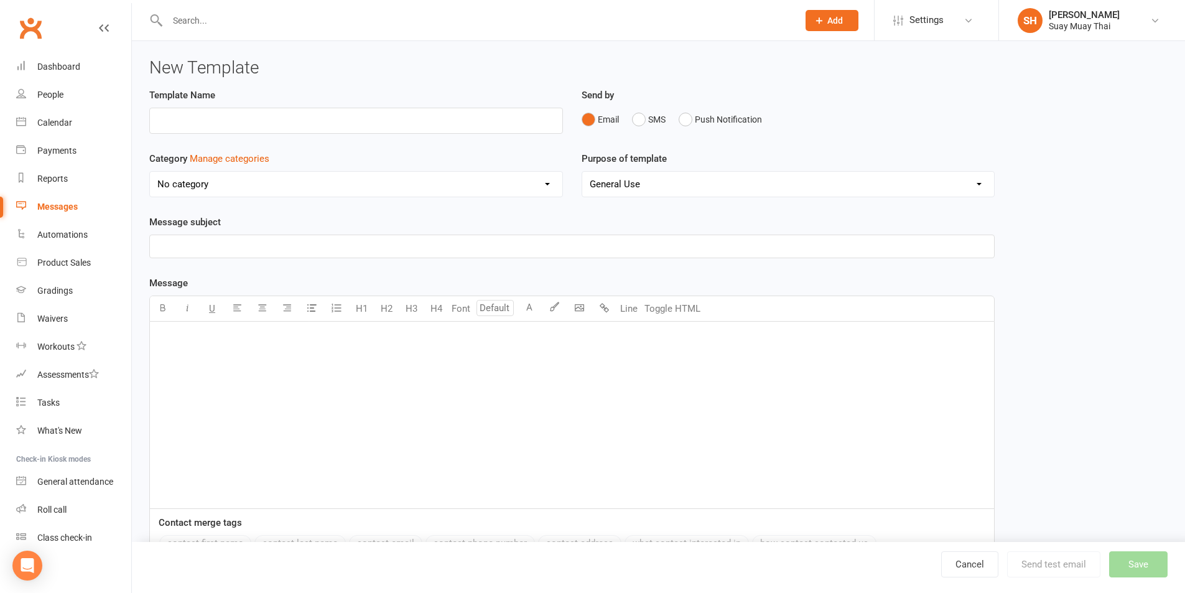
click at [219, 121] on input "text" at bounding box center [355, 121] width 413 height 26
type input "Welcome to Suay"
click at [182, 190] on select "No category Classes / Bookings Enquiries General Marketing Memberships Paid Tri…" at bounding box center [356, 184] width 412 height 25
select select "15239"
click at [150, 172] on select "No category Classes / Bookings Enquiries General Marketing Memberships Paid Tri…" at bounding box center [356, 184] width 412 height 25
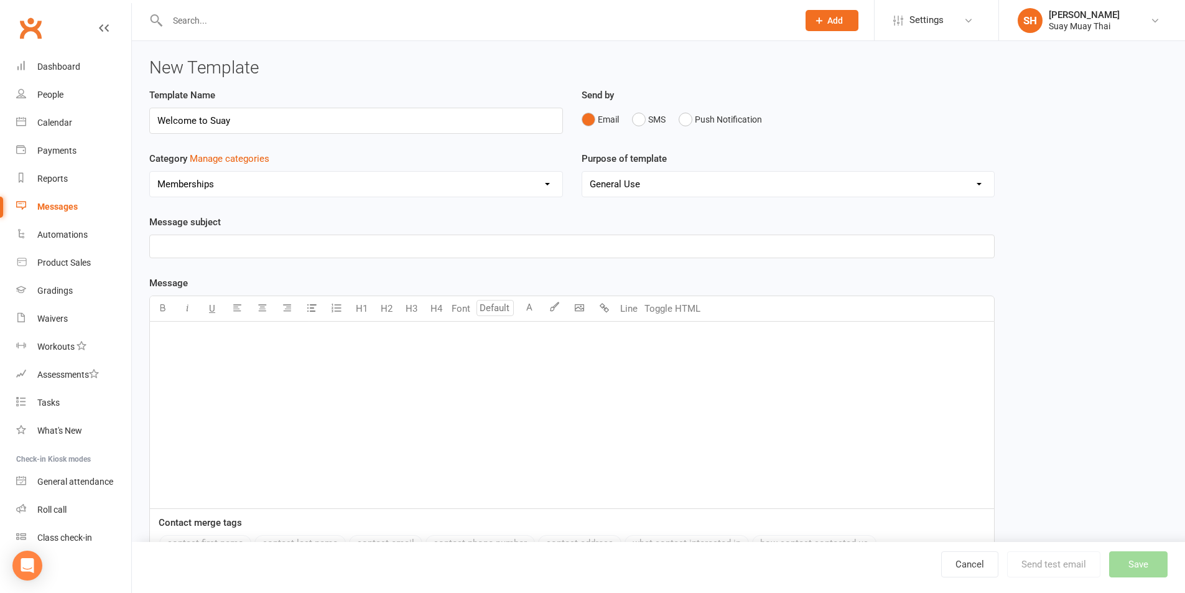
click at [625, 185] on select "General Use Grading Events Mobile App" at bounding box center [788, 184] width 412 height 25
click at [172, 246] on p "﻿" at bounding box center [571, 246] width 829 height 15
drag, startPoint x: 244, startPoint y: 121, endPoint x: 150, endPoint y: 121, distance: 93.9
click at [147, 121] on div "Template Name Welcome to Suay" at bounding box center [356, 119] width 432 height 63
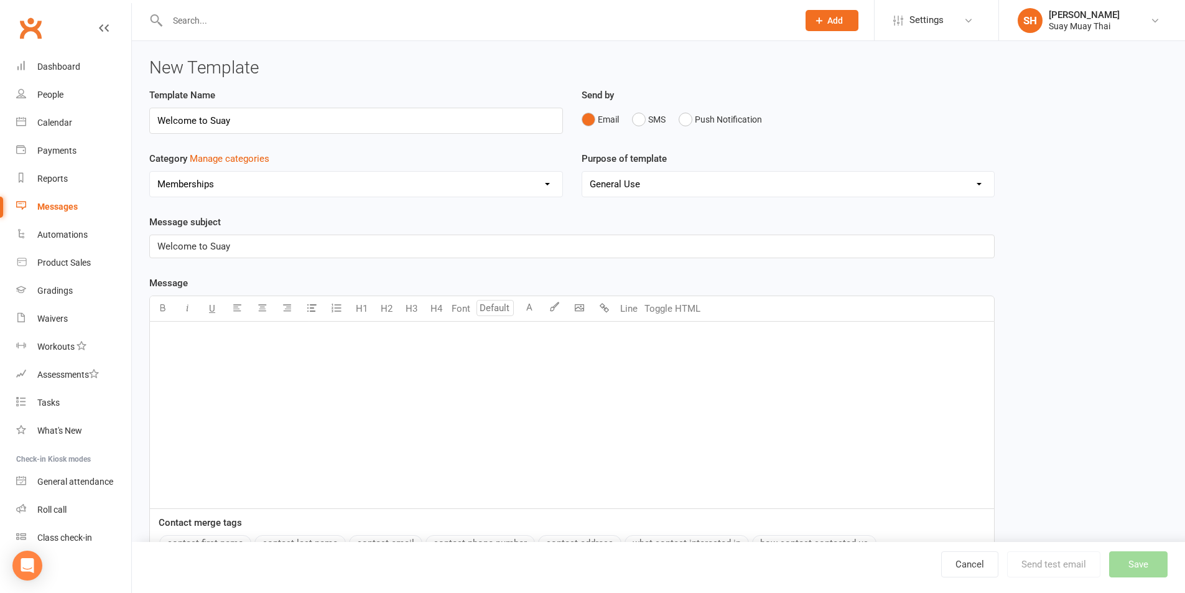
click at [176, 350] on div "﻿" at bounding box center [572, 414] width 844 height 187
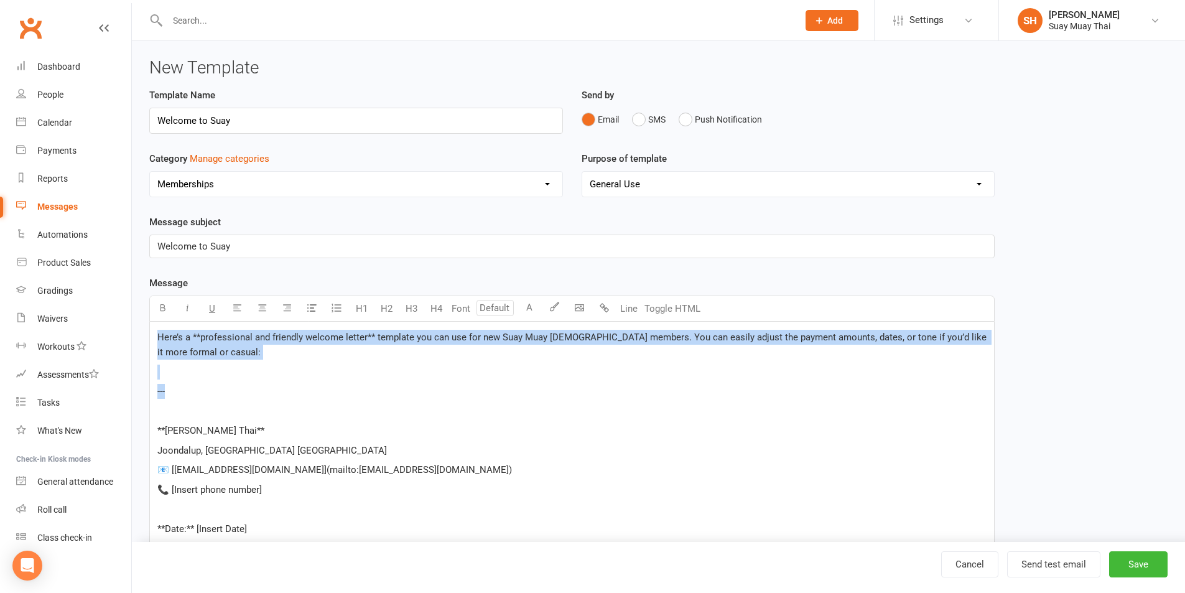
drag, startPoint x: 155, startPoint y: 336, endPoint x: 764, endPoint y: 396, distance: 611.7
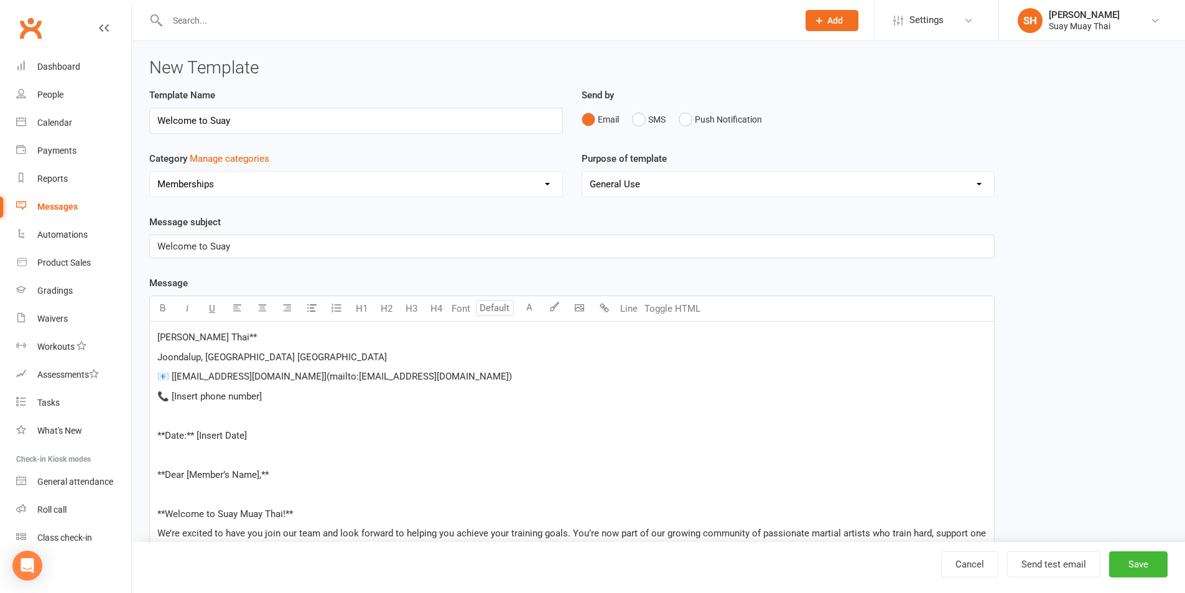
click at [226, 335] on span "Suay Muay Thai**" at bounding box center [206, 336] width 99 height 11
drag, startPoint x: 173, startPoint y: 375, endPoint x: 459, endPoint y: 376, distance: 286.0
click at [459, 376] on p "📧 [info@suaymuaythai.com](mailto:info@suaymuaythai.com)" at bounding box center [571, 376] width 829 height 15
drag, startPoint x: 171, startPoint y: 394, endPoint x: 276, endPoint y: 394, distance: 105.1
click at [276, 394] on p "📞 [Insert phone number]" at bounding box center [571, 396] width 829 height 15
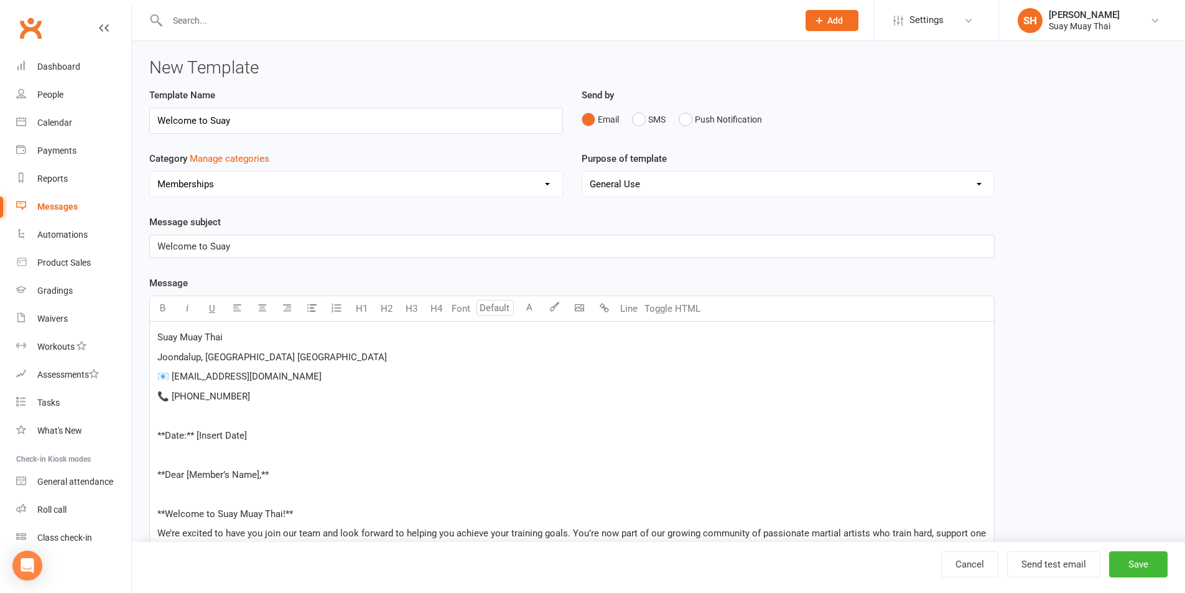
click at [190, 399] on span "📞 0426982990" at bounding box center [203, 395] width 93 height 11
click at [211, 399] on span "📞 0426 982990" at bounding box center [203, 395] width 93 height 11
drag, startPoint x: 154, startPoint y: 433, endPoint x: 264, endPoint y: 438, distance: 109.6
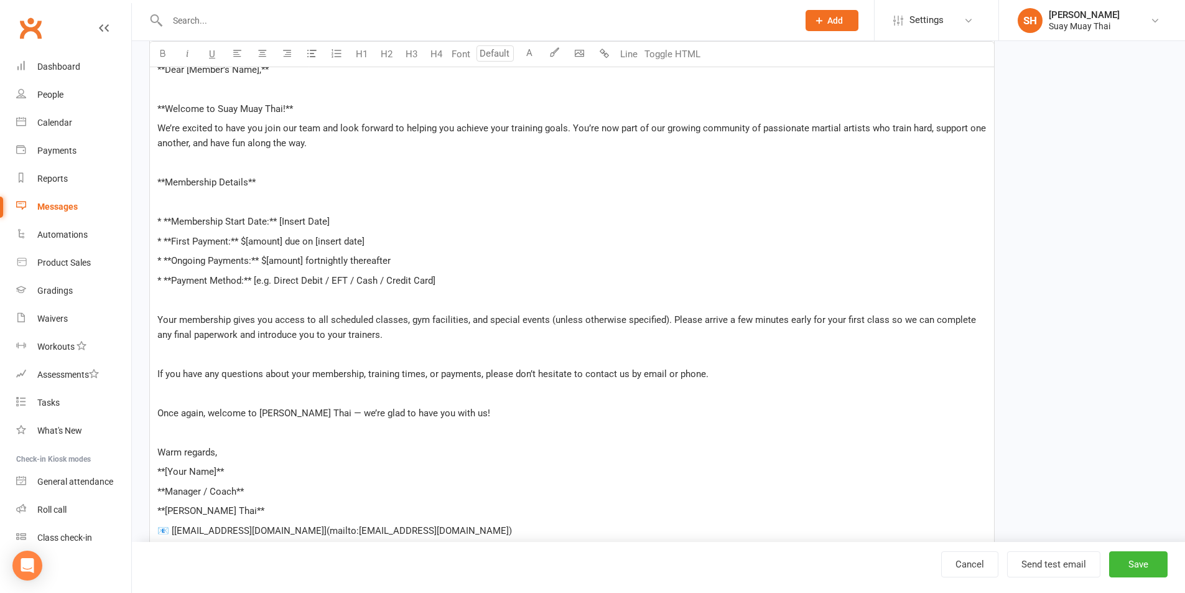
scroll to position [260, 0]
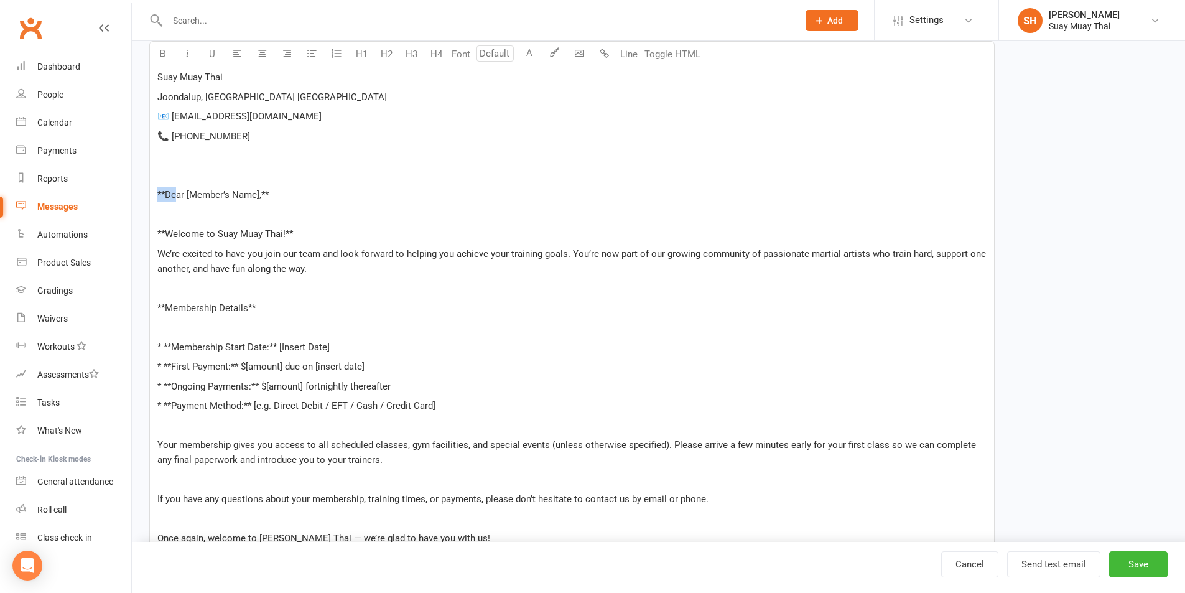
drag, startPoint x: 155, startPoint y: 190, endPoint x: 179, endPoint y: 195, distance: 24.8
click at [179, 195] on div "Suay Muay Thai Joondalup, Perth WA 📧 suaymt@outlook.com 📞 0426 982 990 ﻿ ﻿ **De…" at bounding box center [572, 426] width 844 height 728
click at [160, 195] on span "**Dear [Member’s Name],**" at bounding box center [212, 194] width 111 height 11
click at [164, 193] on span "**Dear [Member’s Name],**" at bounding box center [212, 194] width 111 height 11
drag, startPoint x: 179, startPoint y: 196, endPoint x: 305, endPoint y: 199, distance: 125.6
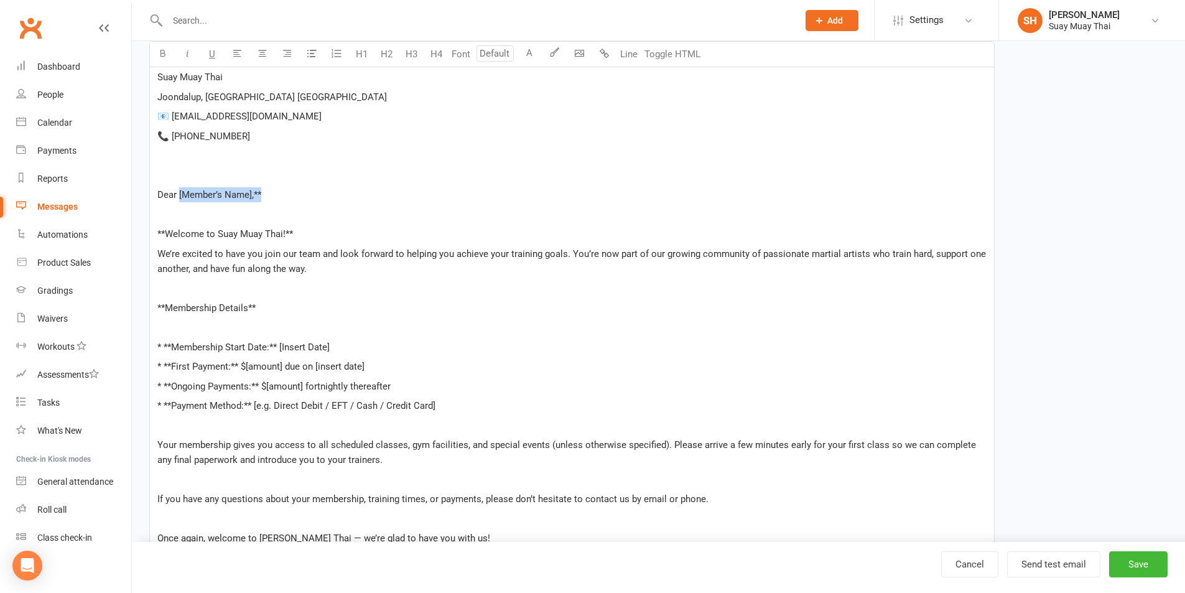
click at [305, 199] on p "Dear [Member’s Name],**" at bounding box center [571, 194] width 829 height 15
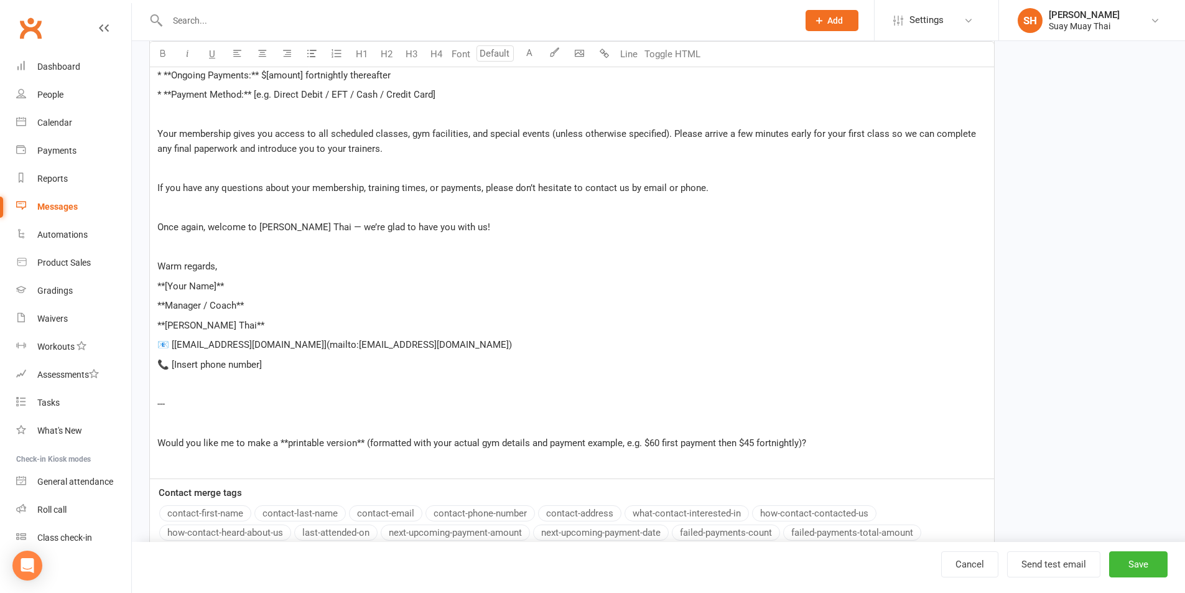
scroll to position [158, 0]
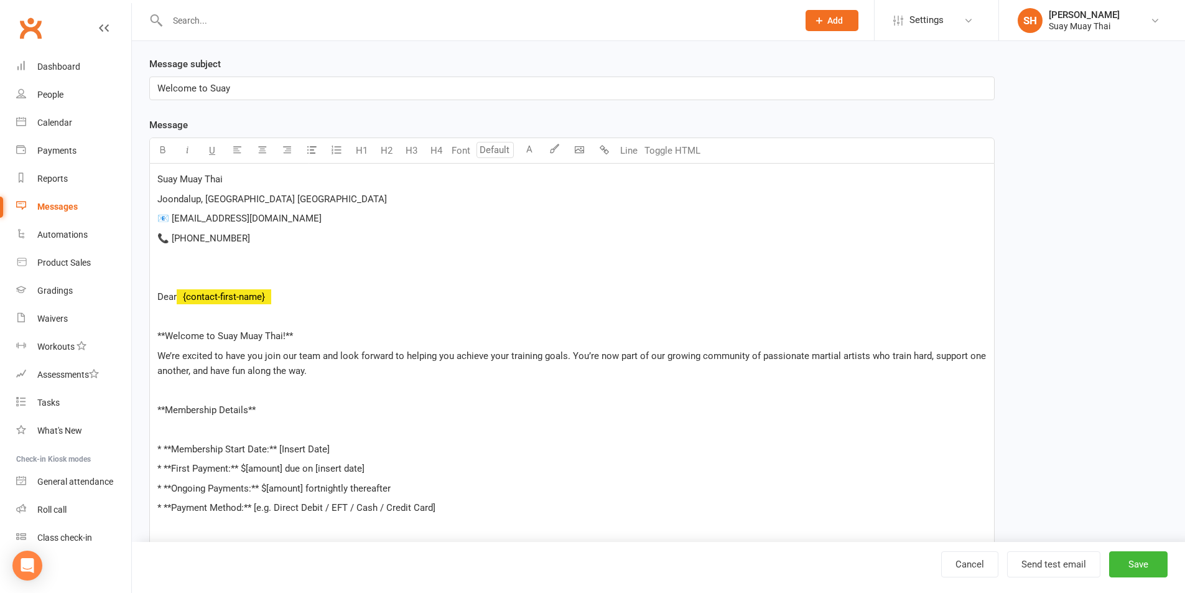
click at [217, 514] on div "Message Font U H1 H2 H3 H4 Font A Line Toggle HTML Suay Muay Thai Joondalup, Pe…" at bounding box center [571, 565] width 845 height 895
click at [177, 296] on span "Dear" at bounding box center [166, 296] width 19 height 11
drag, startPoint x: 167, startPoint y: 333, endPoint x: 142, endPoint y: 333, distance: 24.3
click at [142, 333] on div "Template Name Welcome to Suay Send by Email SMS Push Notification Category Mana…" at bounding box center [572, 480] width 864 height 1100
click at [276, 332] on span "Welcome to Suay Muay Thai!**" at bounding box center [221, 335] width 128 height 11
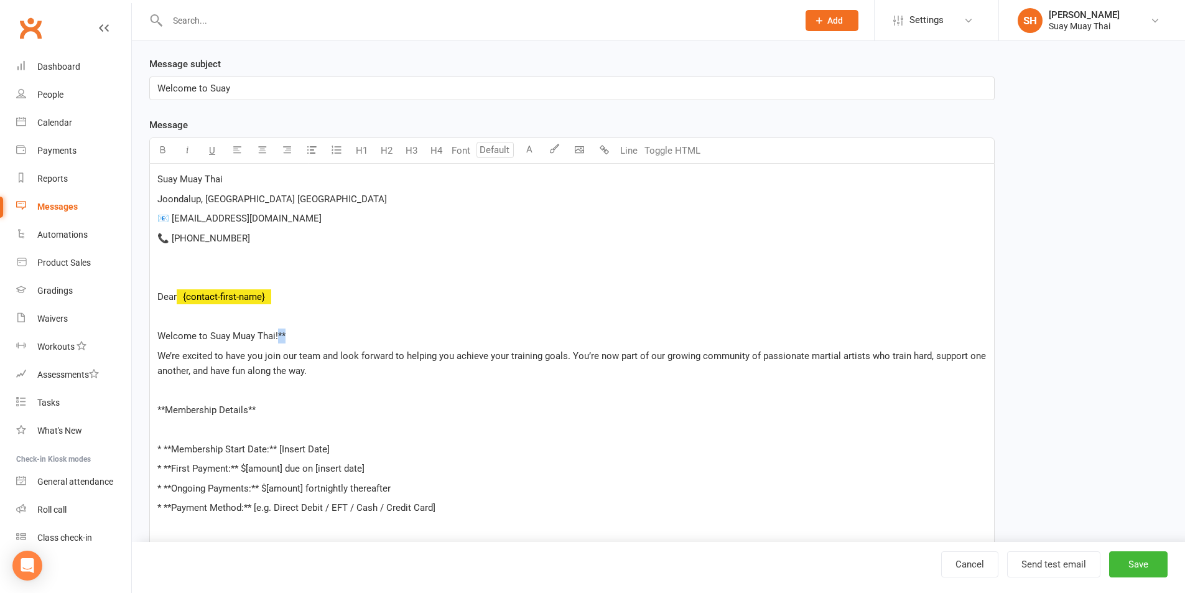
drag, startPoint x: 279, startPoint y: 332, endPoint x: 295, endPoint y: 334, distance: 16.3
click at [295, 334] on p "Welcome to Suay Muay Thai!**" at bounding box center [571, 335] width 829 height 15
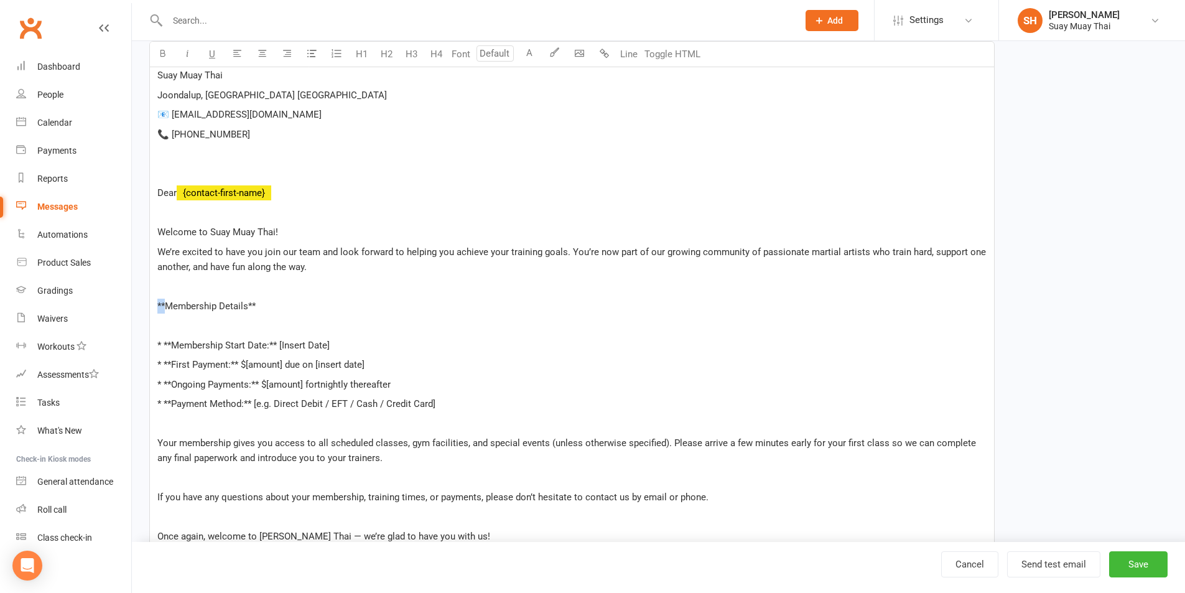
drag, startPoint x: 154, startPoint y: 298, endPoint x: 164, endPoint y: 300, distance: 10.6
click at [164, 300] on div "Suay Muay Thai Joondalup, Perth WA 📧 suaymt@outlook.com 📞 0426 982 990 ﻿ ﻿ Dear…" at bounding box center [572, 424] width 844 height 728
drag, startPoint x: 240, startPoint y: 305, endPoint x: 254, endPoint y: 305, distance: 13.7
click at [253, 305] on p "Membership Details**" at bounding box center [571, 305] width 829 height 15
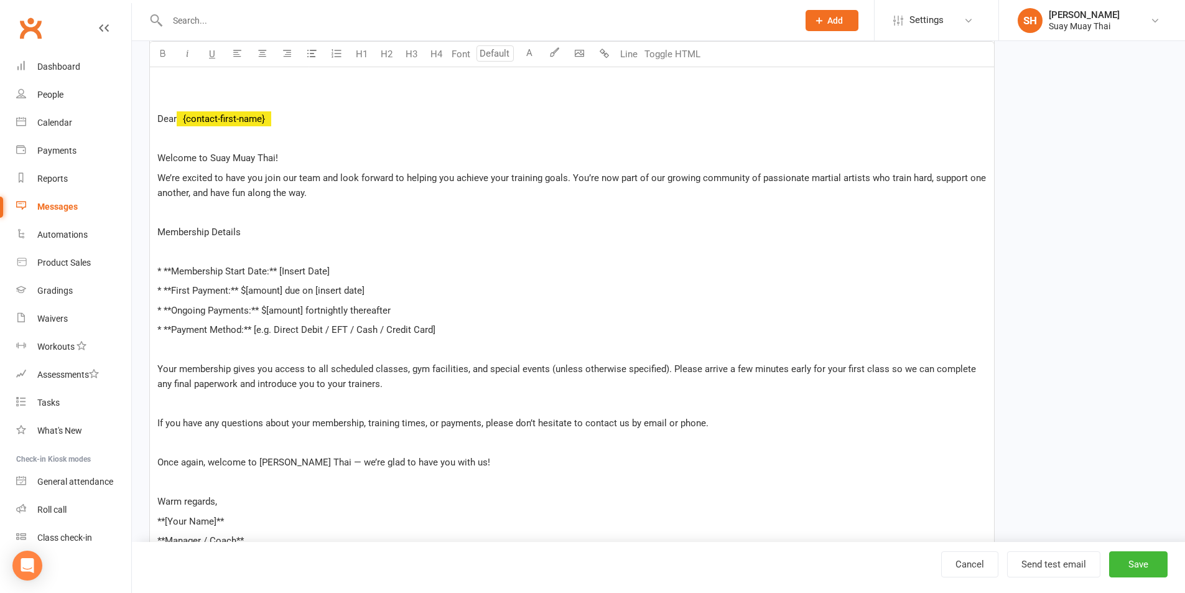
scroll to position [366, 0]
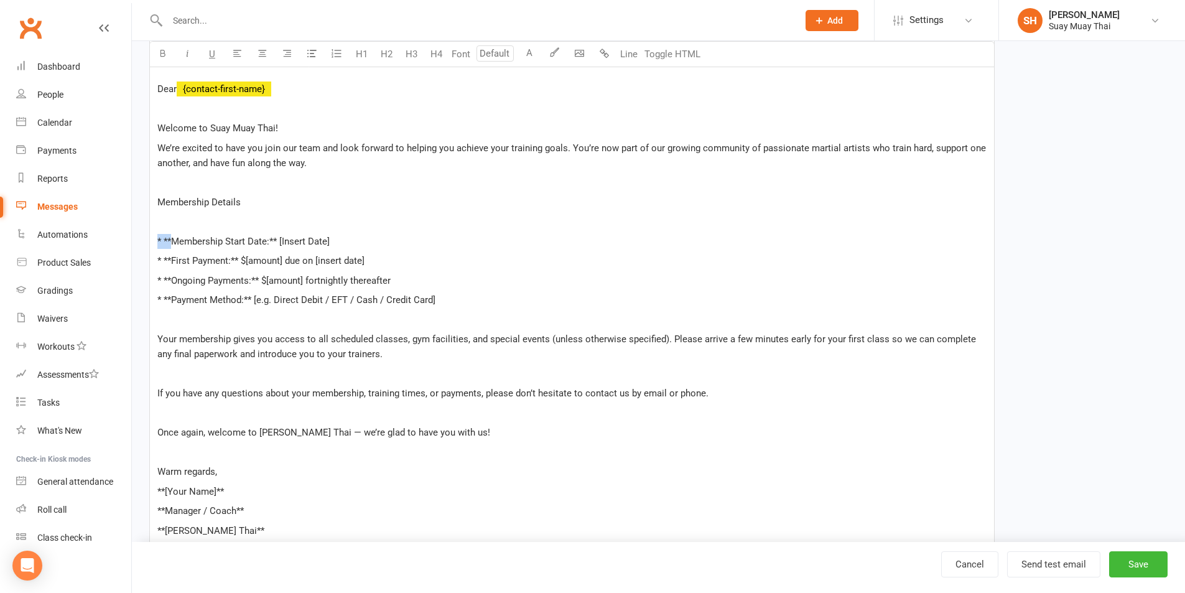
drag, startPoint x: 153, startPoint y: 239, endPoint x: 170, endPoint y: 238, distance: 17.5
click at [170, 238] on div "Suay Muay Thai Joondalup, Perth WA 📧 suaymt@outlook.com 📞 0426 982 990 ﻿ ﻿ Dear…" at bounding box center [572, 320] width 844 height 728
click at [260, 239] on span "Membership Start Date:** [Insert Date]" at bounding box center [236, 241] width 159 height 11
click at [257, 239] on span "Membership Start Date:** [Insert Date]" at bounding box center [236, 241] width 159 height 11
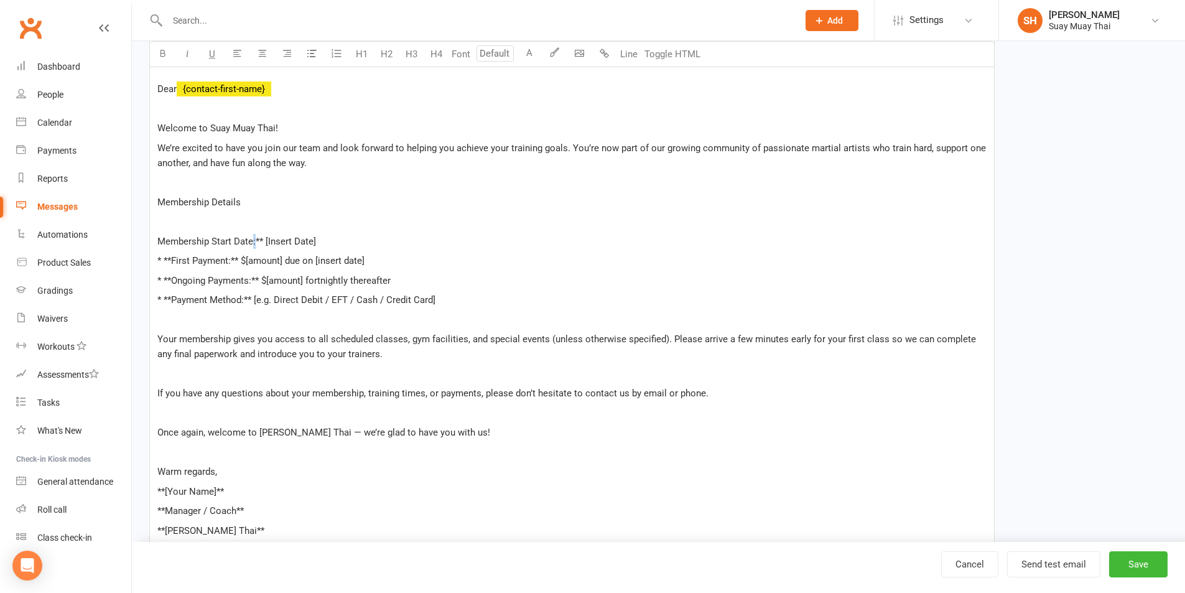
click at [257, 239] on span "Membership Start Date:** [Insert Date]" at bounding box center [236, 241] width 159 height 11
drag, startPoint x: 255, startPoint y: 239, endPoint x: 328, endPoint y: 239, distance: 73.4
click at [328, 239] on p "Membership Start Date:** [Insert Date]" at bounding box center [571, 241] width 829 height 15
drag, startPoint x: 293, startPoint y: 244, endPoint x: 258, endPoint y: 246, distance: 35.5
click at [258, 246] on p "Membership Start Date:Friday" at bounding box center [571, 241] width 829 height 15
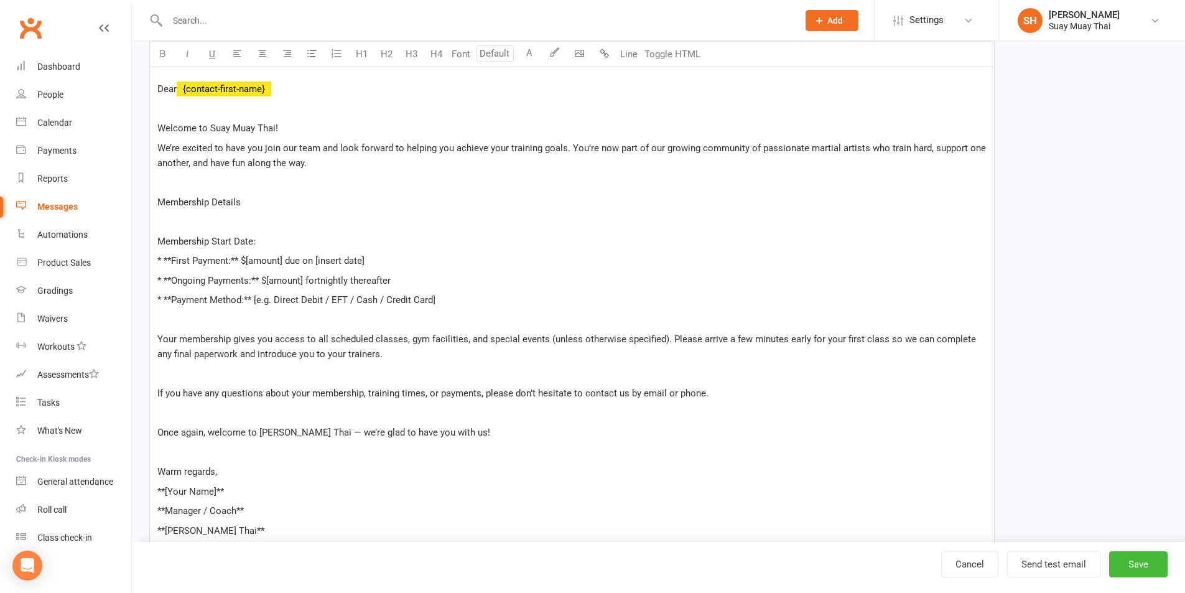
click at [285, 239] on p "Membership Start Date:" at bounding box center [571, 241] width 829 height 15
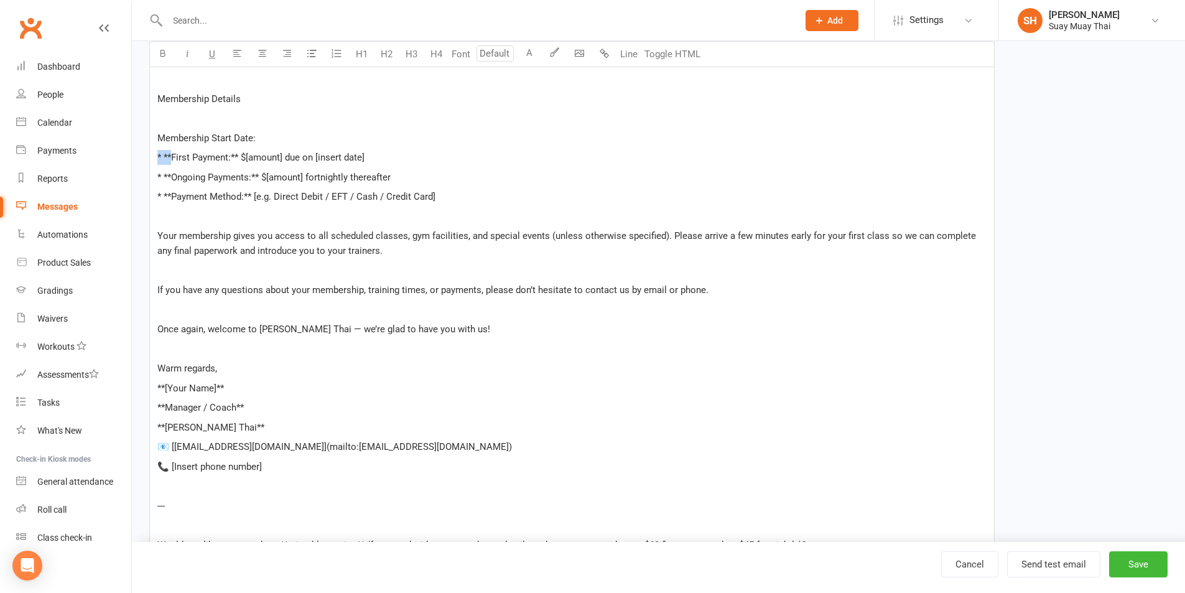
drag, startPoint x: 170, startPoint y: 155, endPoint x: 153, endPoint y: 157, distance: 17.5
click at [153, 157] on div "Suay Muay Thai Joondalup, Perth WA 📧 suaymt@outlook.com 📞 0426 982 990 ﻿ ﻿ Dear…" at bounding box center [572, 217] width 844 height 728
drag, startPoint x: 171, startPoint y: 177, endPoint x: 154, endPoint y: 183, distance: 18.3
click at [154, 183] on div "Suay Muay Thai Joondalup, Perth WA 📧 suaymt@outlook.com 📞 0426 982 990 ﻿ ﻿ Dear…" at bounding box center [572, 217] width 844 height 728
drag, startPoint x: 154, startPoint y: 194, endPoint x: 498, endPoint y: 195, distance: 344.5
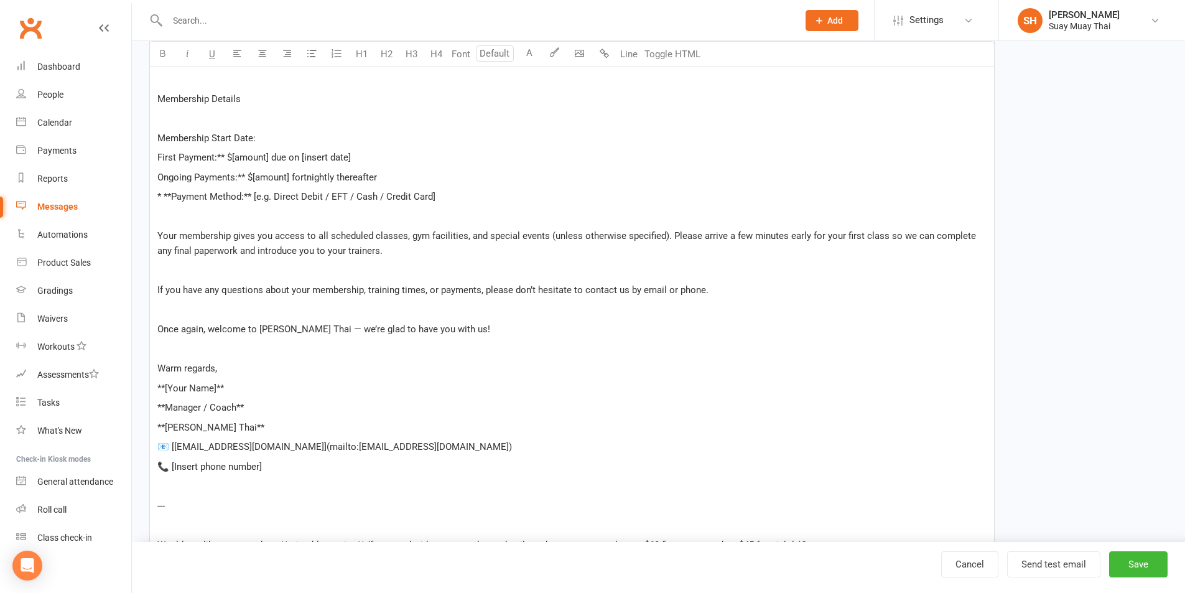
click at [498, 195] on div "Suay Muay Thai Joondalup, Perth WA 📧 suaymt@outlook.com 📞 0426 982 990 ﻿ ﻿ Dear…" at bounding box center [572, 217] width 844 height 728
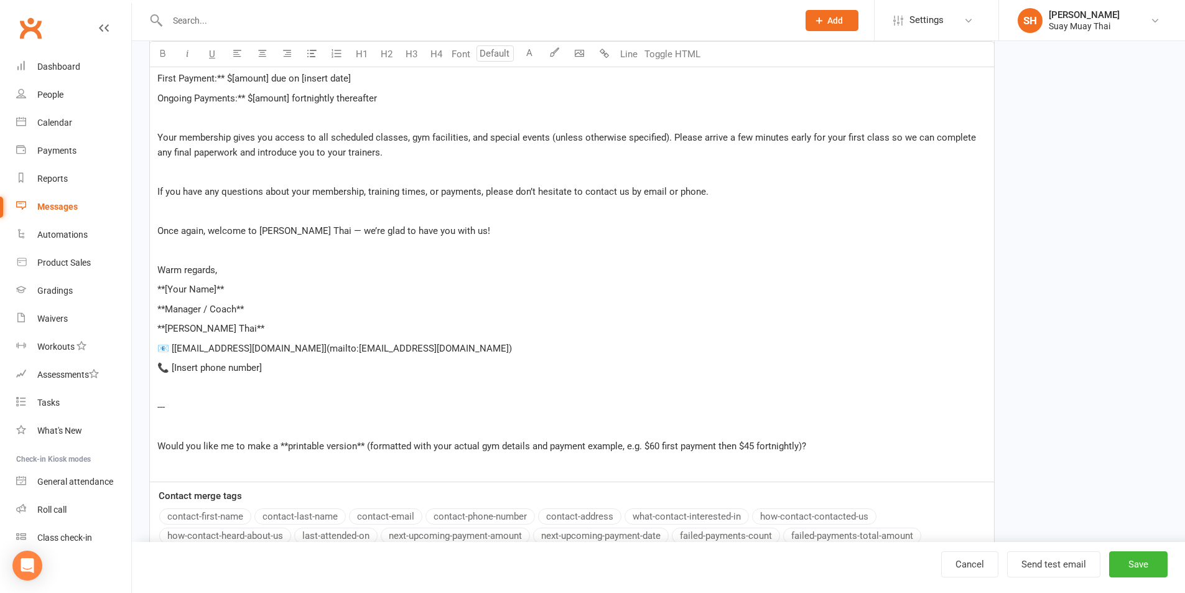
scroll to position [573, 0]
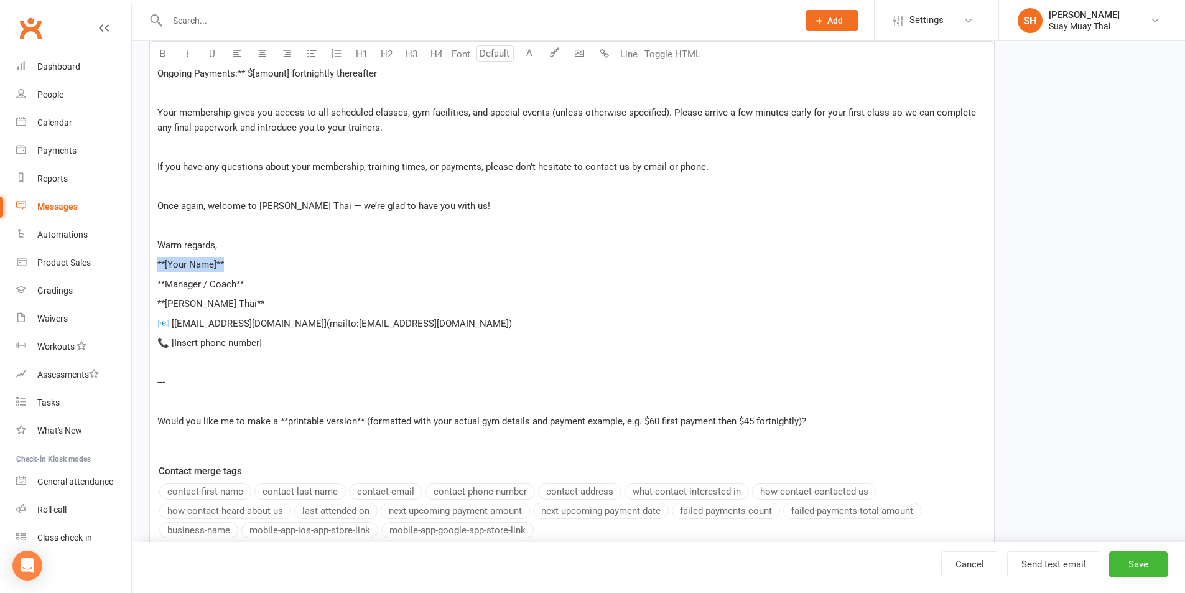
drag, startPoint x: 152, startPoint y: 257, endPoint x: 280, endPoint y: 266, distance: 129.0
click at [279, 266] on div "Suay Muay Thai Joondalup, Perth WA 📧 suaymt@outlook.com 📞 0426 982 990 ﻿ ﻿ Dear…" at bounding box center [572, 103] width 844 height 708
drag, startPoint x: 152, startPoint y: 282, endPoint x: 340, endPoint y: 290, distance: 187.3
click at [340, 290] on div "Suay Muay Thai Joondalup, Perth WA 📧 suaymt@outlook.com 📞 0426 982 990 ﻿ ﻿ Dear…" at bounding box center [572, 103] width 844 height 708
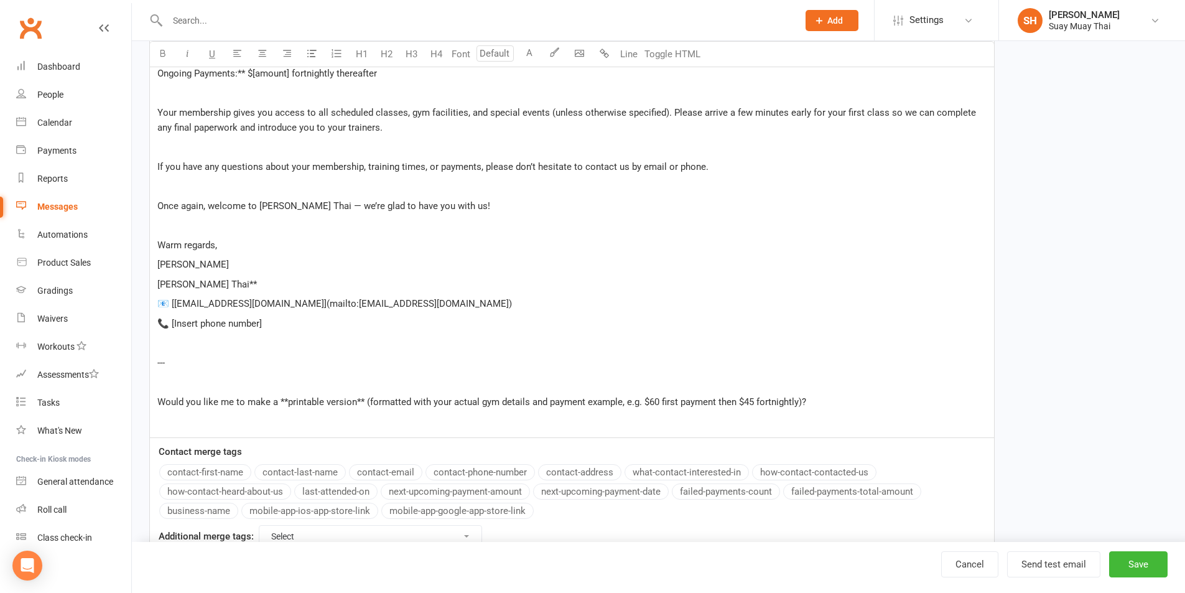
click at [223, 283] on span "Suay Muay Thai**" at bounding box center [206, 284] width 99 height 11
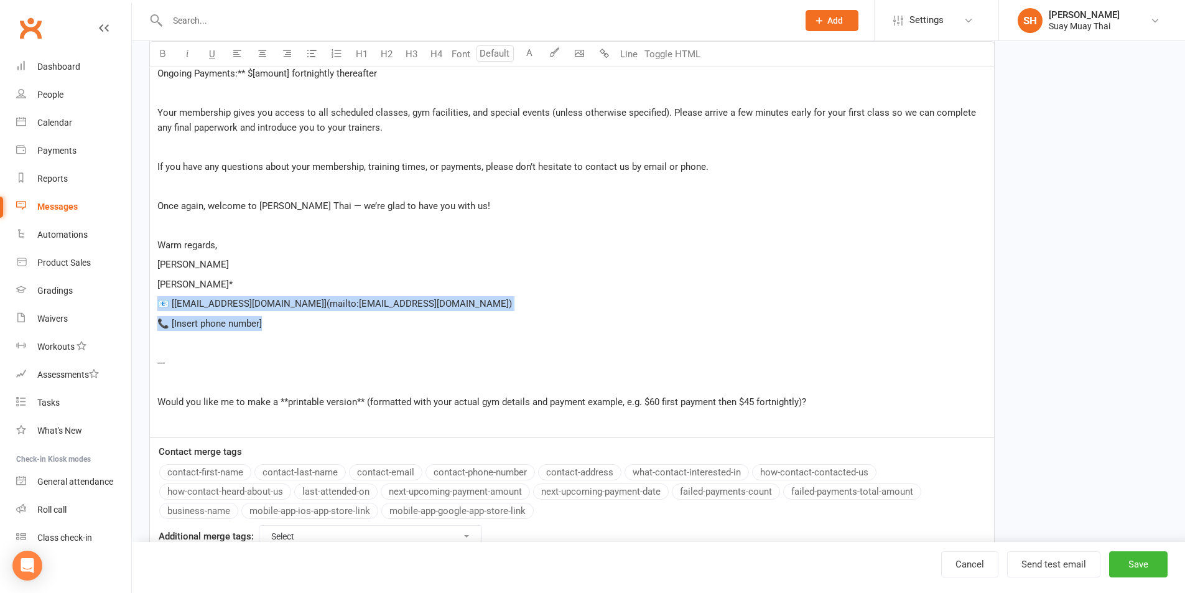
drag, startPoint x: 156, startPoint y: 300, endPoint x: 430, endPoint y: 318, distance: 274.8
click at [430, 318] on div "Suay Muay Thai Joondalup, Perth WA 📧 suaymt@outlook.com 📞 0426 982 990 ﻿ ﻿ Dear…" at bounding box center [572, 93] width 844 height 688
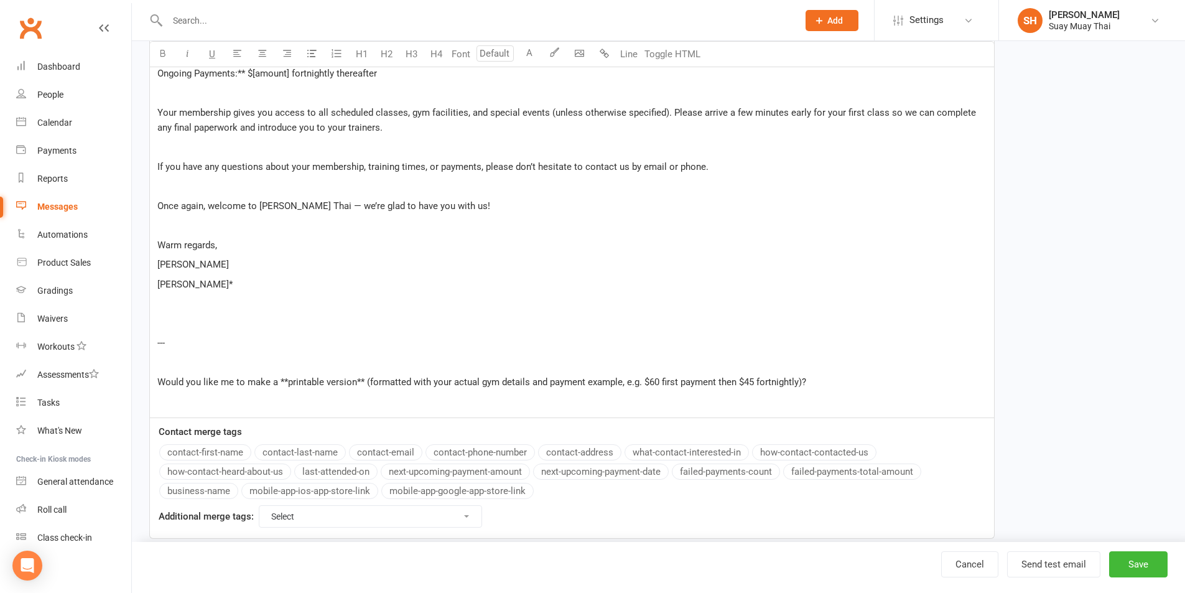
click at [234, 280] on p "Suay Muay Tha*" at bounding box center [571, 284] width 829 height 15
click at [169, 314] on div "Suay Muay Thai Joondalup, Perth WA 📧 suaymt@outlook.com 📞 0426 982 990 ﻿ ﻿ Dear…" at bounding box center [572, 83] width 844 height 669
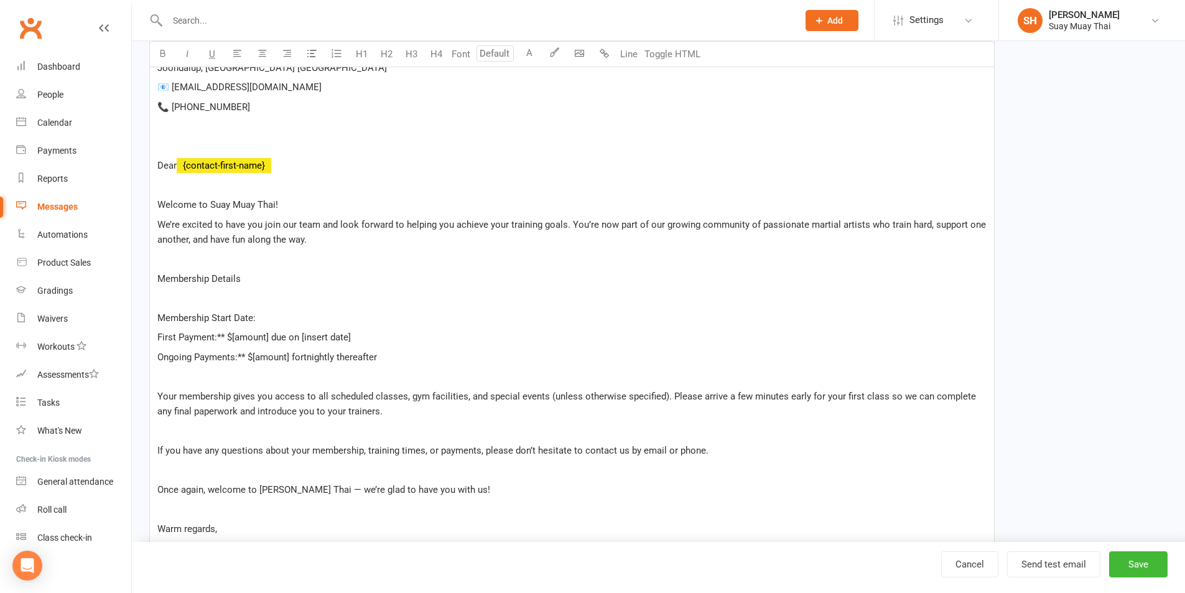
scroll to position [311, 0]
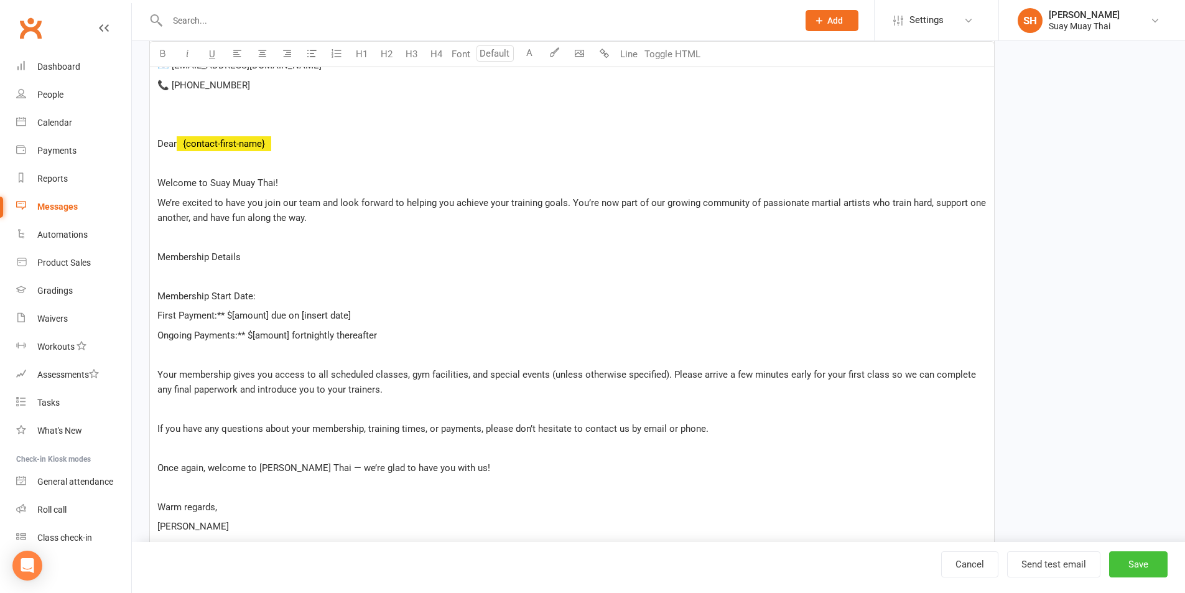
click at [1127, 560] on button "Save" at bounding box center [1138, 564] width 58 height 26
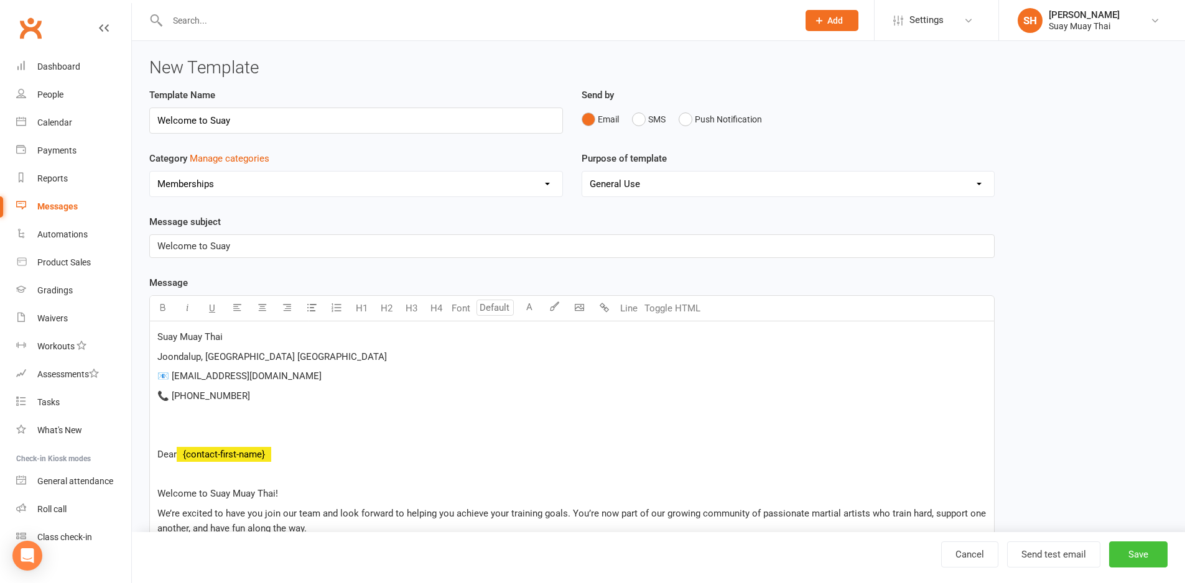
select select "added_on-desc"
select select "grid"
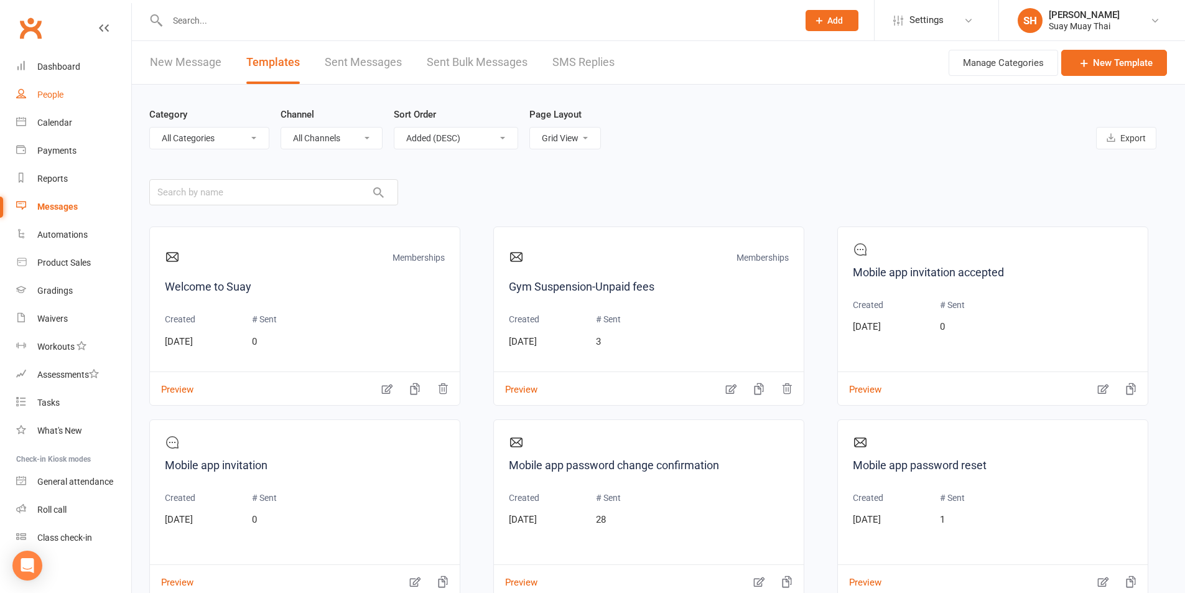
click at [55, 95] on div "People" at bounding box center [50, 95] width 26 height 10
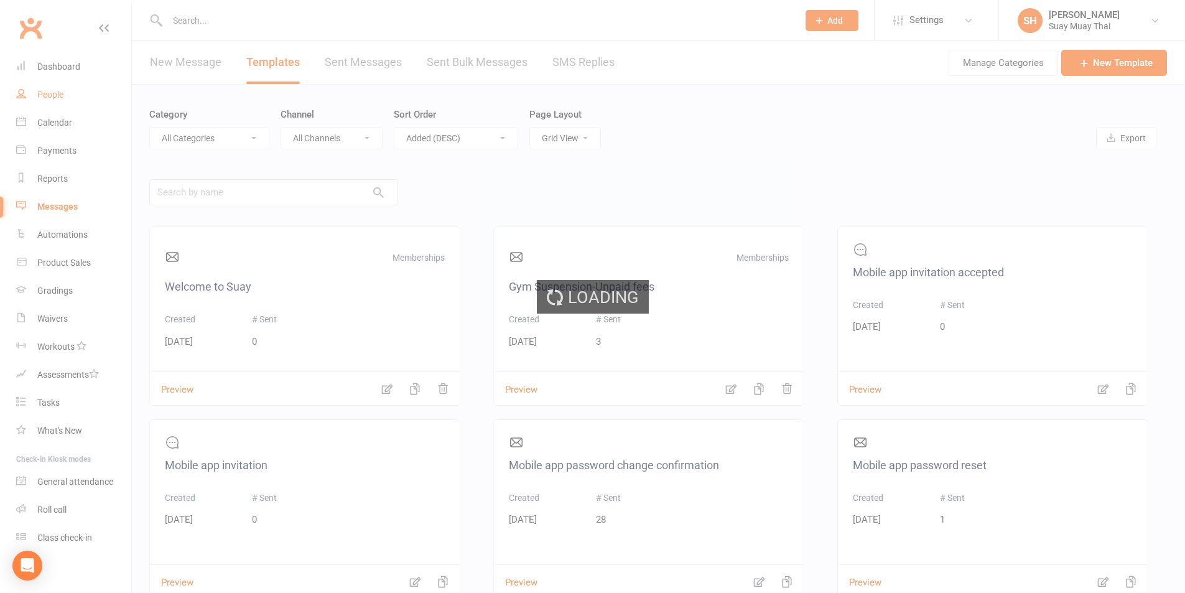
select select "100"
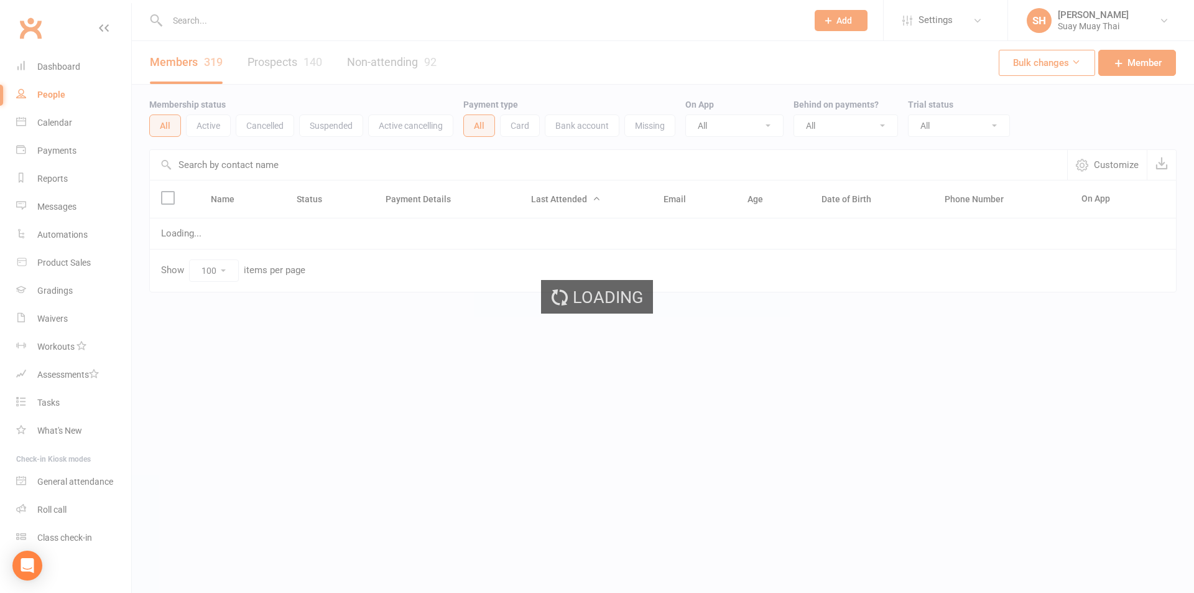
click at [236, 25] on input "text" at bounding box center [481, 20] width 635 height 17
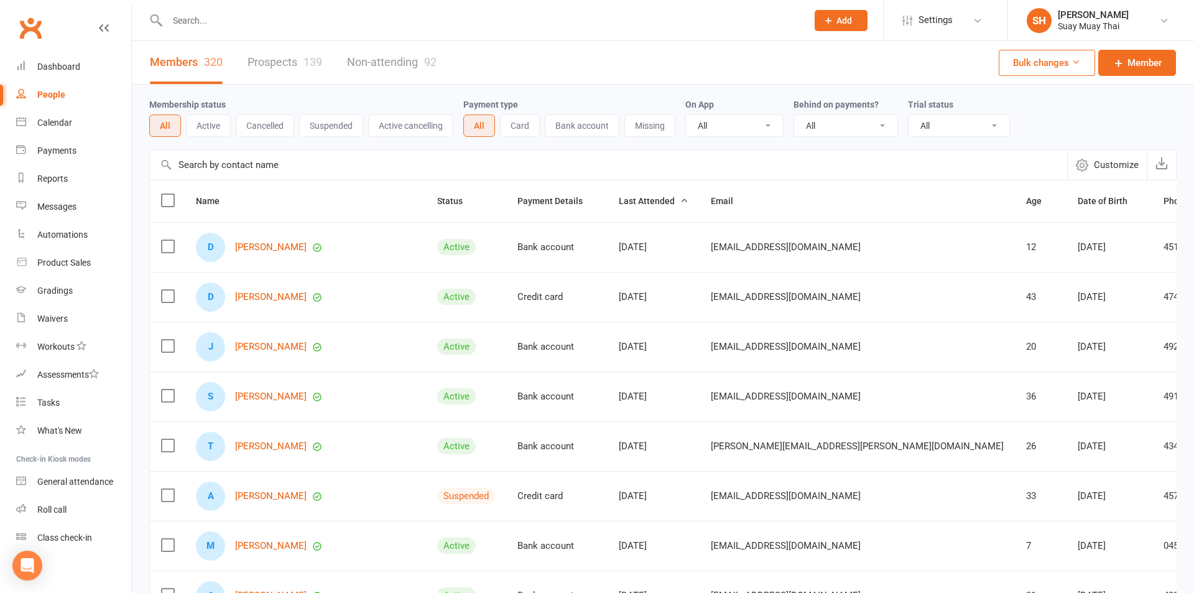
click at [233, 13] on input "text" at bounding box center [481, 20] width 635 height 17
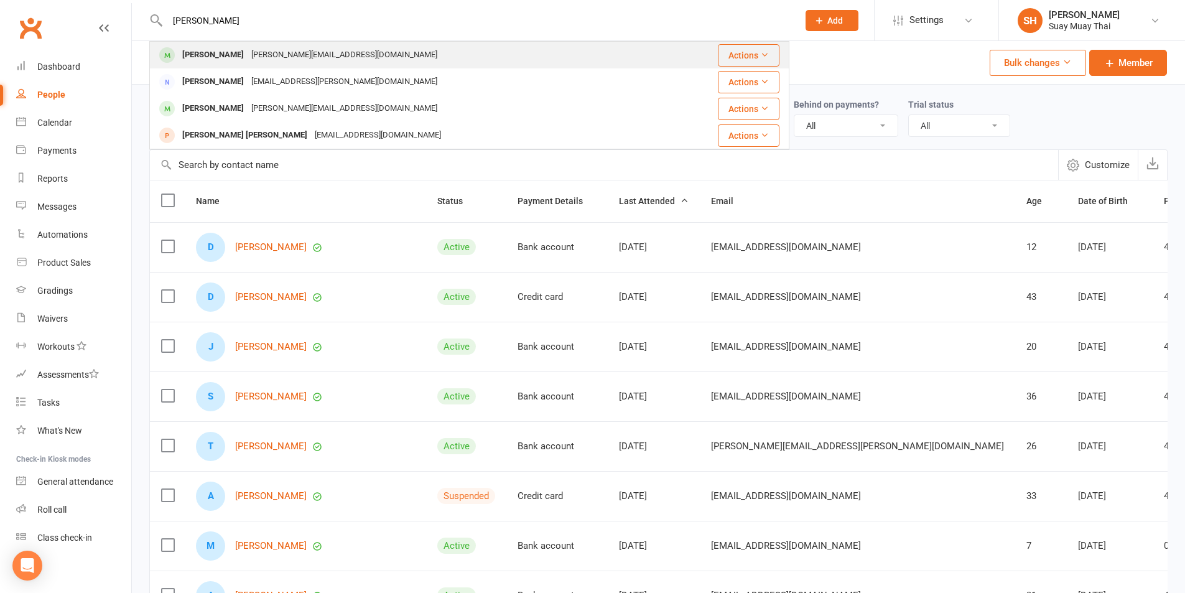
type input "curti"
click at [208, 48] on div "Curtis Gooding" at bounding box center [212, 55] width 69 height 18
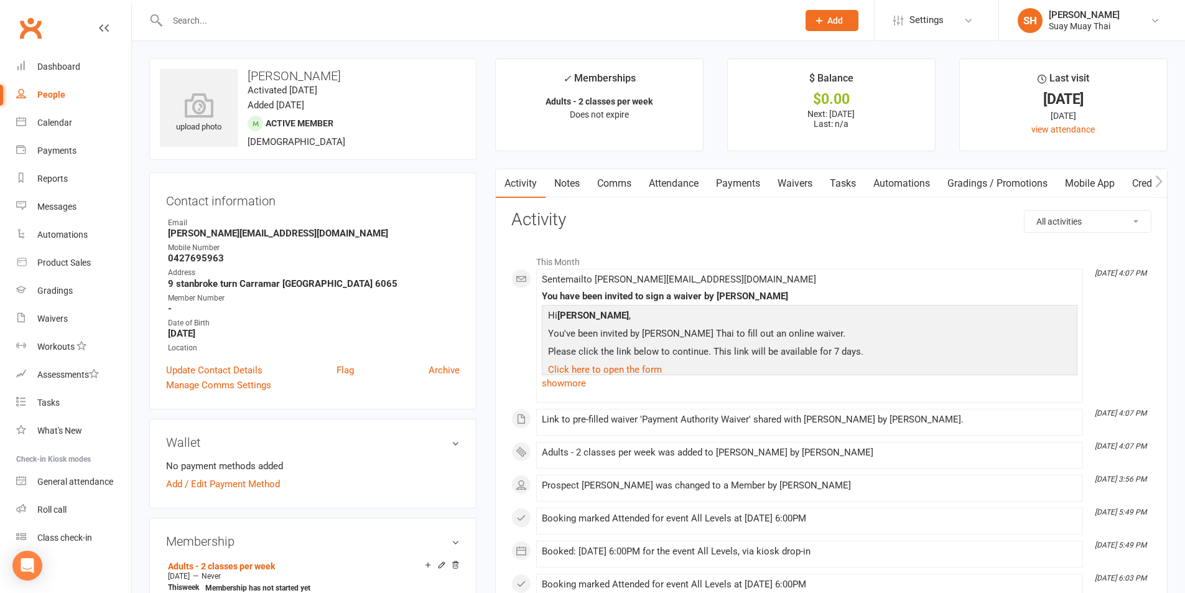
click at [614, 182] on link "Comms" at bounding box center [614, 183] width 52 height 29
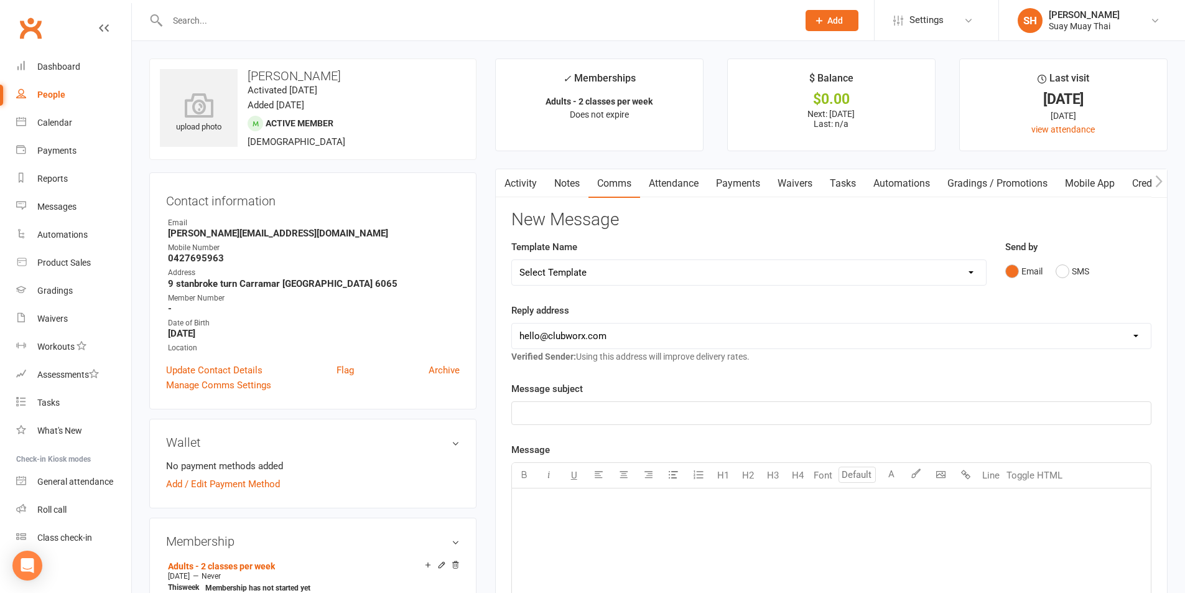
click at [568, 275] on select "Select Template [SMS] [Default template - review before using] Appointment remi…" at bounding box center [749, 272] width 474 height 25
select select "10"
click at [512, 260] on select "Select Template [SMS] [Default template - review before using] Appointment remi…" at bounding box center [749, 272] width 474 height 25
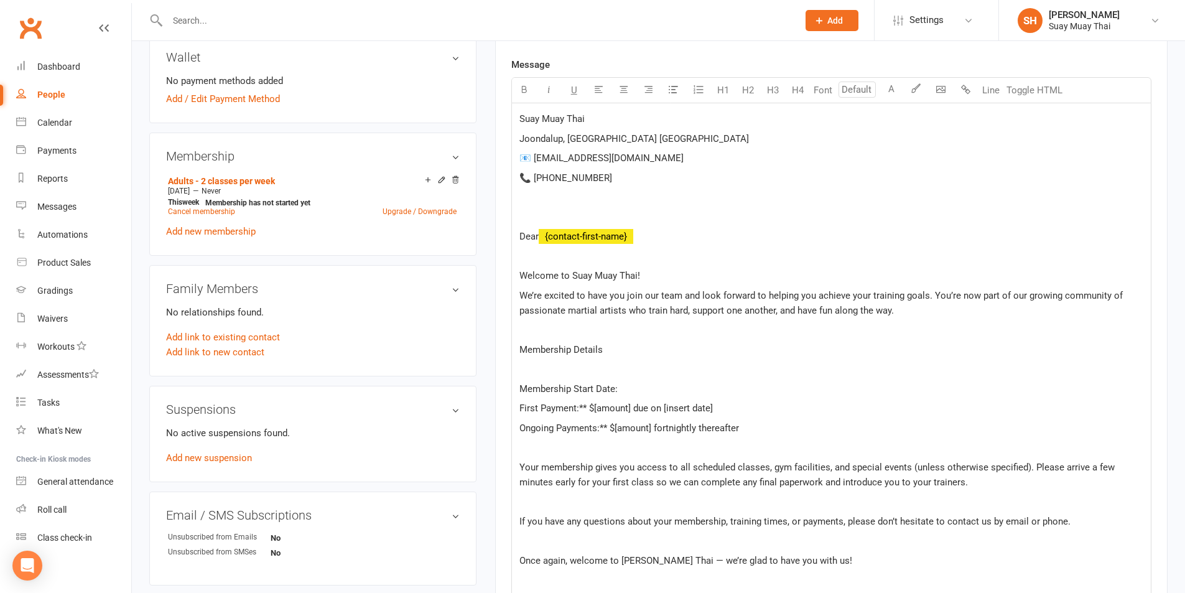
scroll to position [415, 0]
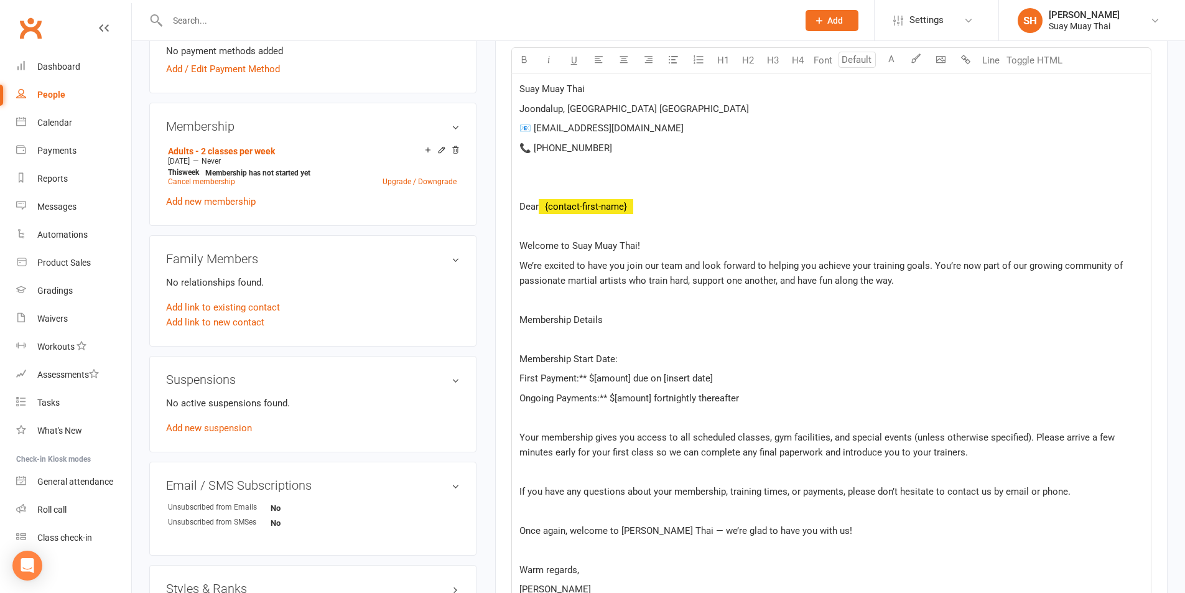
click at [590, 88] on p "Suay Muay Thai" at bounding box center [831, 88] width 624 height 15
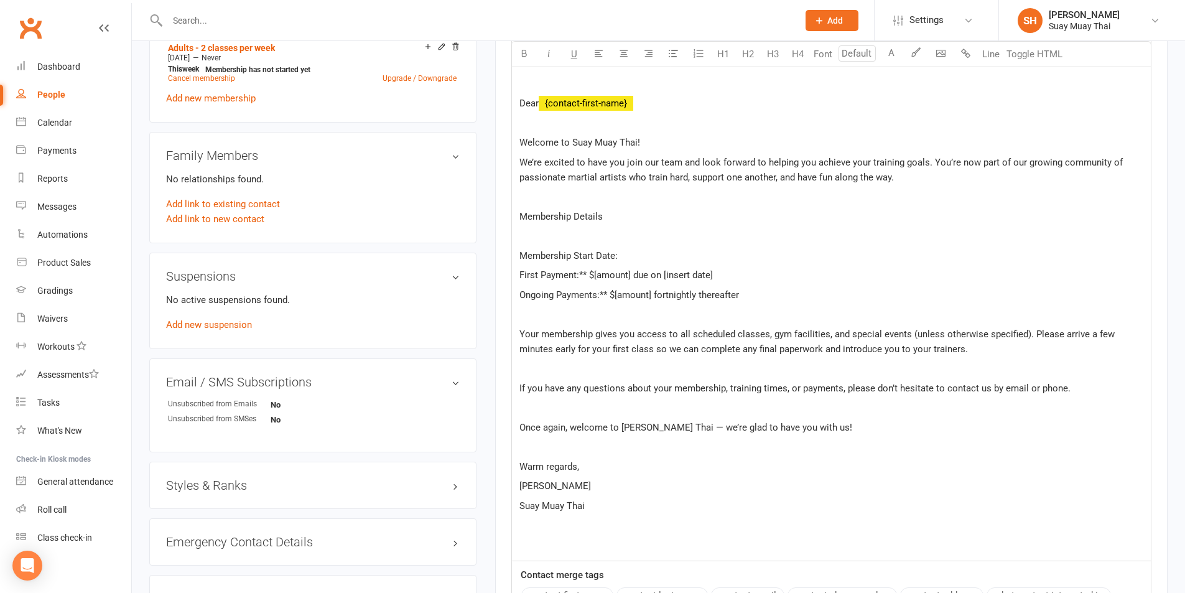
click at [642, 252] on p "Membership Start Date:" at bounding box center [831, 255] width 624 height 15
click at [629, 256] on p "Membership Start Date:" at bounding box center [831, 255] width 624 height 15
drag, startPoint x: 580, startPoint y: 274, endPoint x: 731, endPoint y: 277, distance: 151.8
click at [731, 277] on p "First Payment:** $[amount] due on [insert date]" at bounding box center [831, 274] width 624 height 15
drag, startPoint x: 601, startPoint y: 293, endPoint x: 653, endPoint y: 295, distance: 51.6
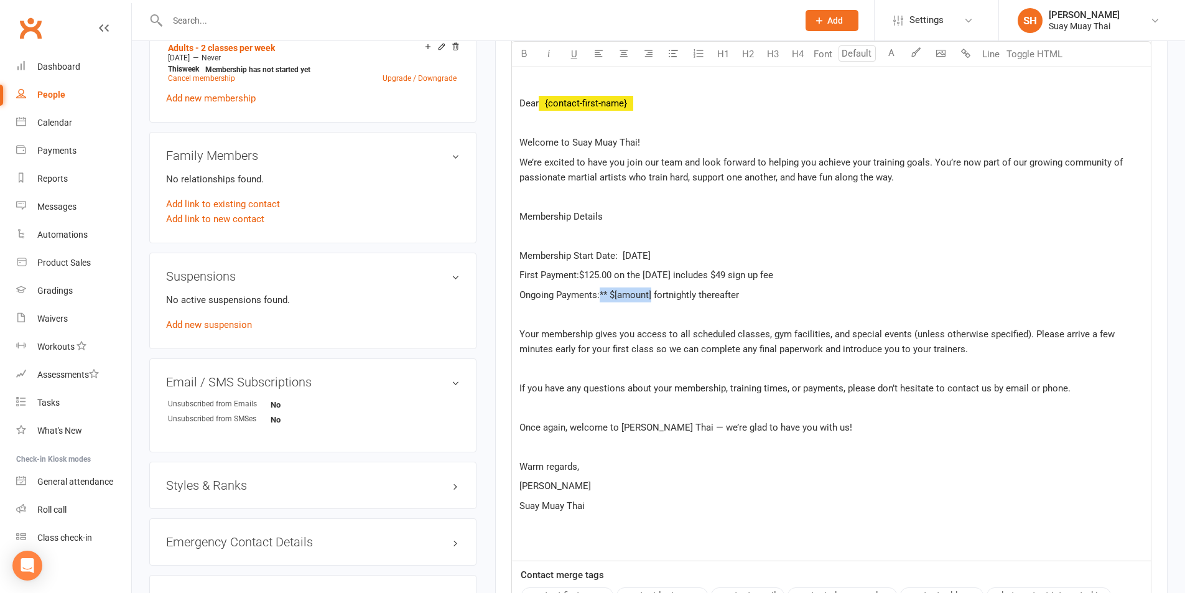
click at [653, 295] on span "Ongoing Payments:** $[amount] fortnightly thereafter" at bounding box center [628, 294] width 219 height 11
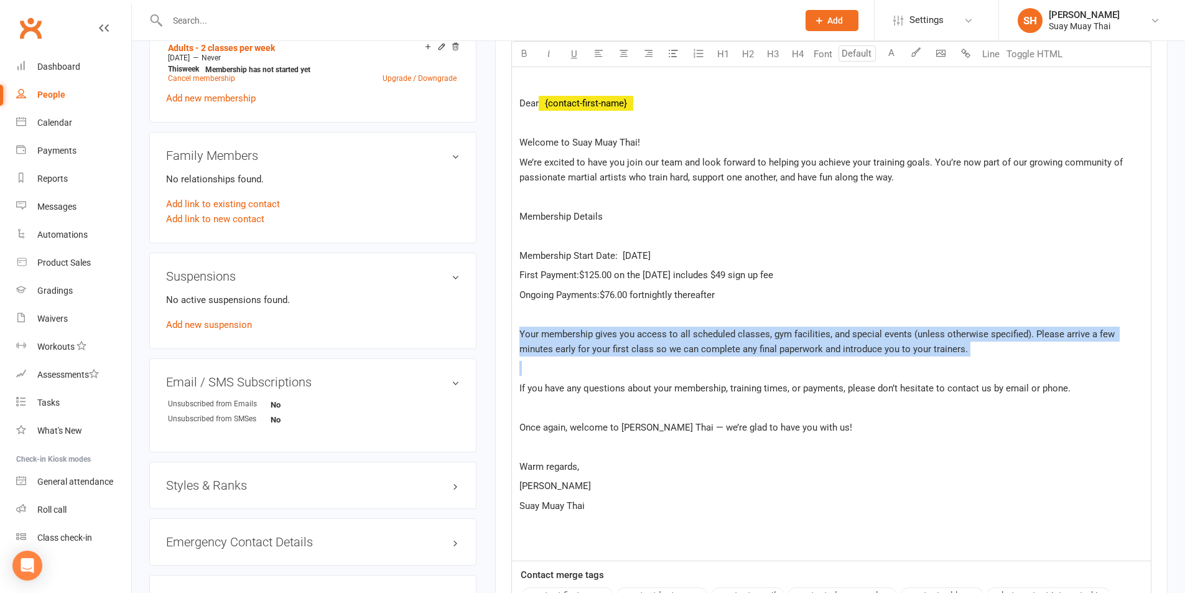
drag, startPoint x: 519, startPoint y: 334, endPoint x: 1099, endPoint y: 369, distance: 581.2
click at [1099, 369] on div "Suay Muay Thai Joondalup, Perth WA 📧 suaymt@outlook.com 📞 0426 982 990 Dear ﻿ {…" at bounding box center [831, 265] width 639 height 591
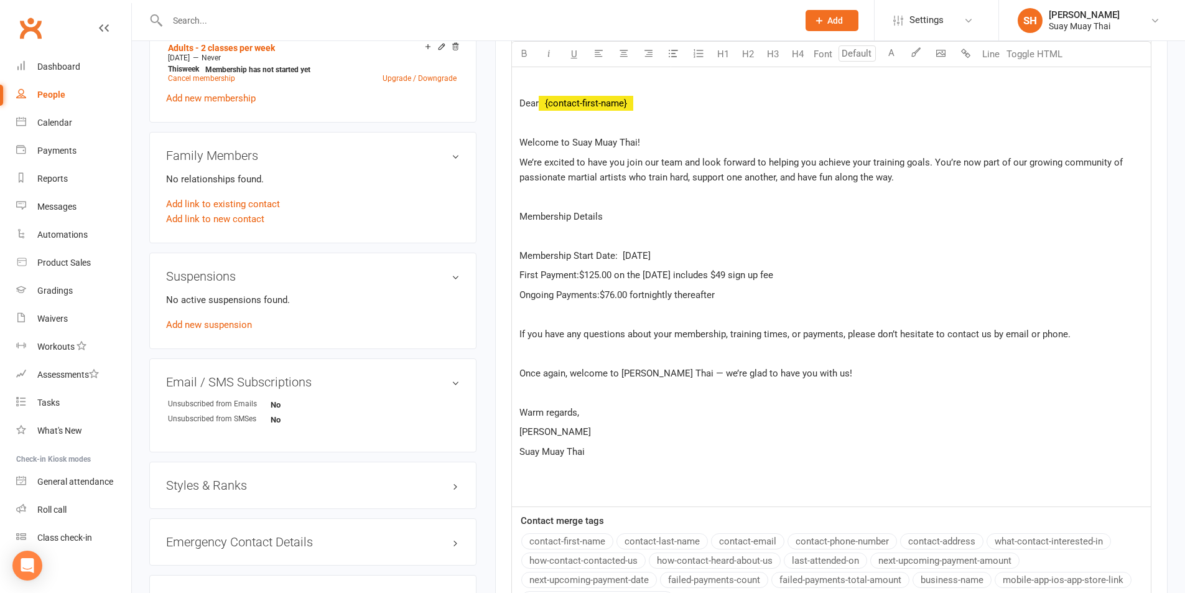
click at [524, 353] on p at bounding box center [831, 353] width 624 height 15
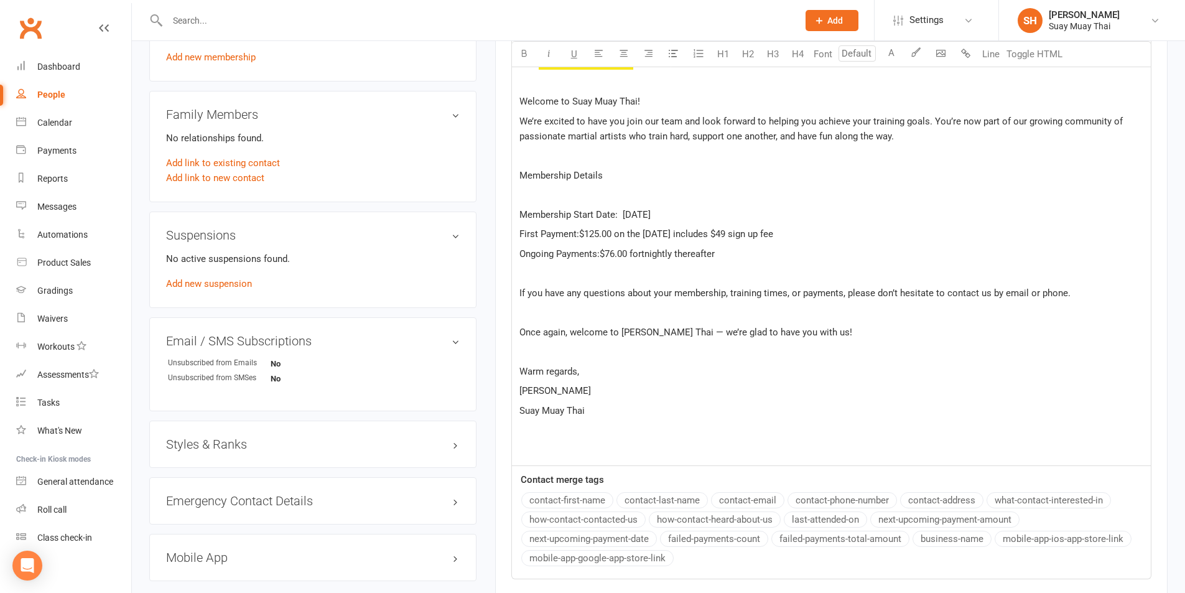
scroll to position [739, 0]
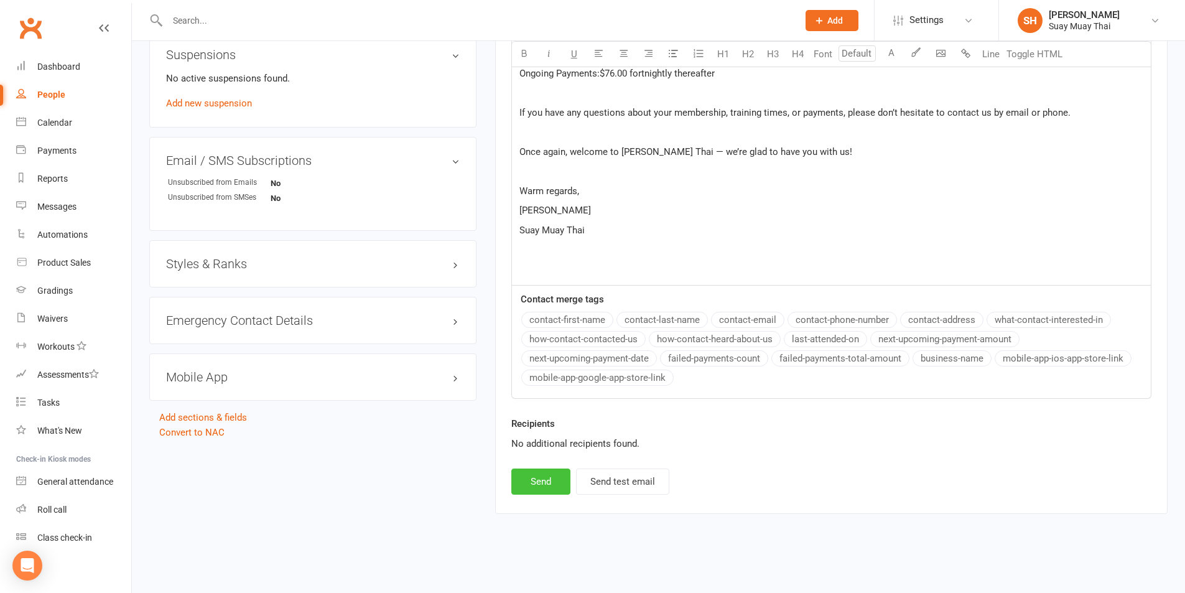
click at [548, 482] on button "Send" at bounding box center [540, 481] width 59 height 26
select select
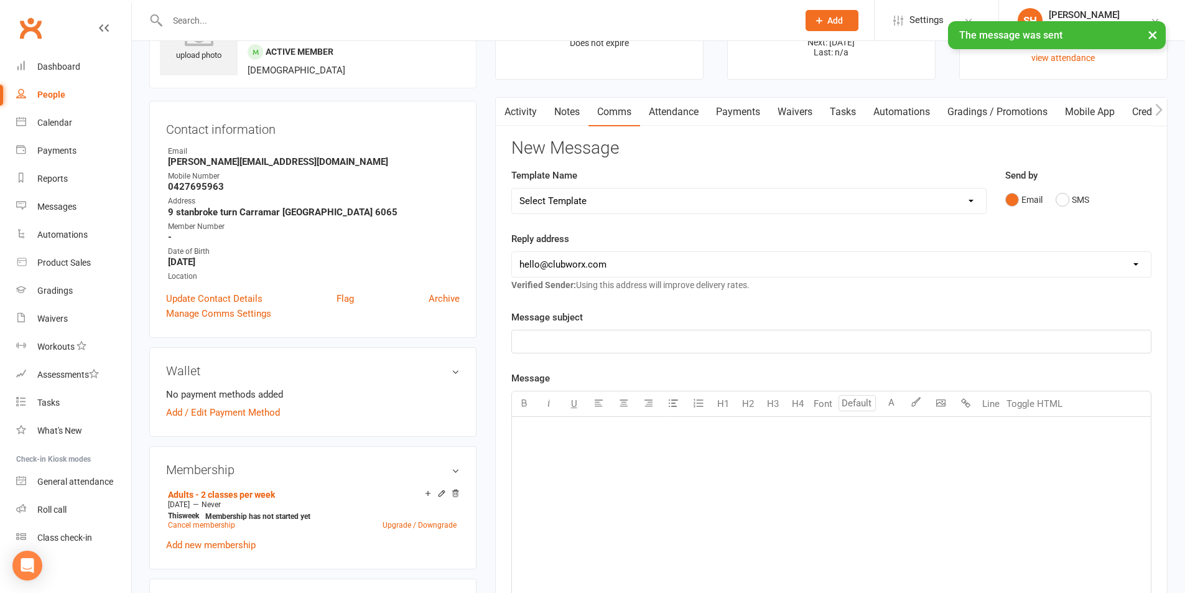
scroll to position [0, 0]
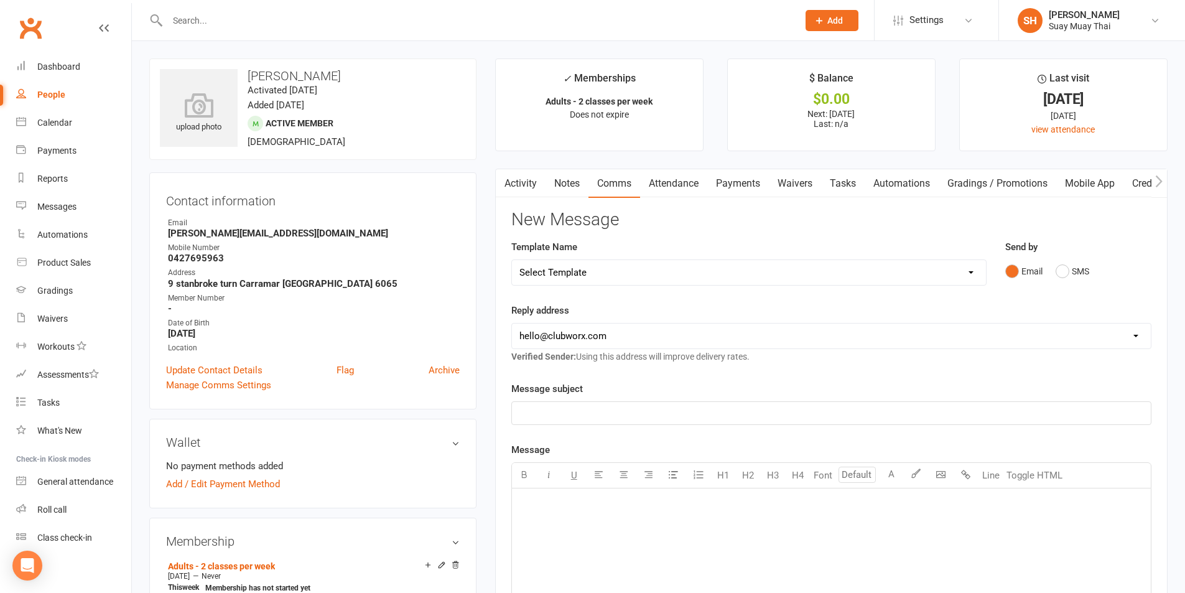
click at [512, 185] on link "Activity" at bounding box center [521, 183] width 50 height 29
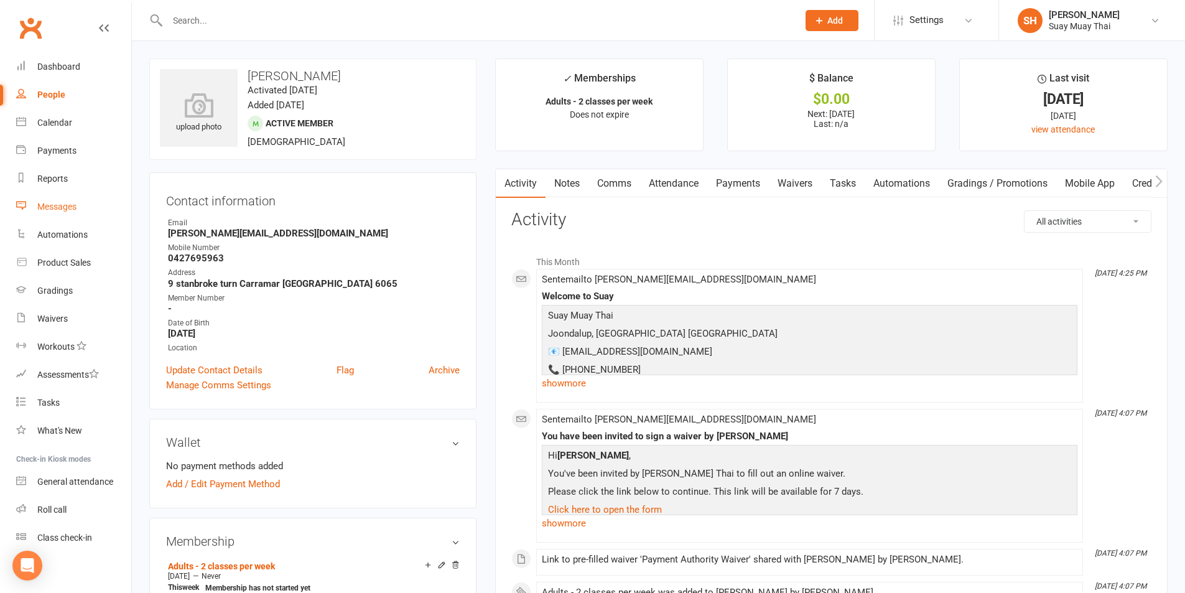
click at [50, 210] on div "Messages" at bounding box center [56, 206] width 39 height 10
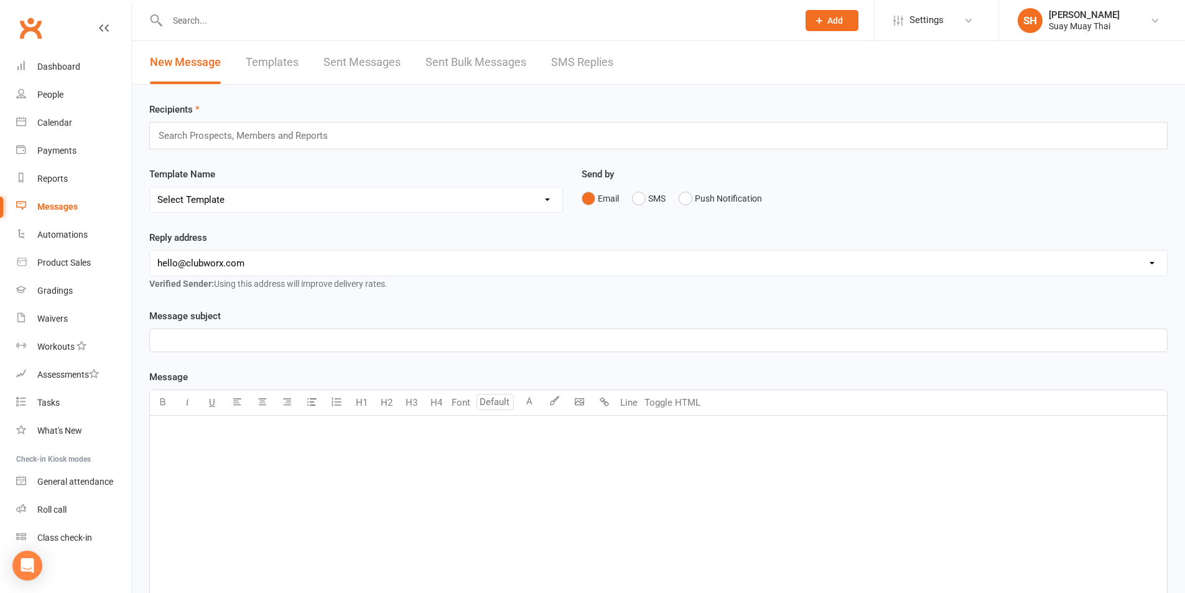
click at [279, 69] on link "Templates" at bounding box center [272, 62] width 53 height 43
select select "added_on-desc"
select select "grid"
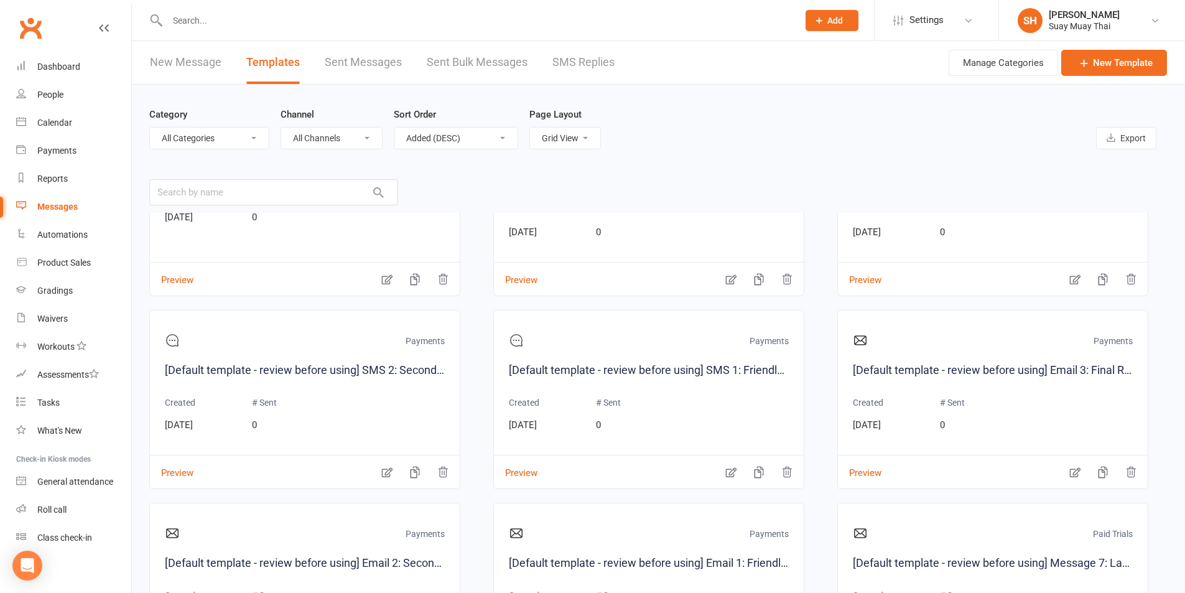
scroll to position [776, 0]
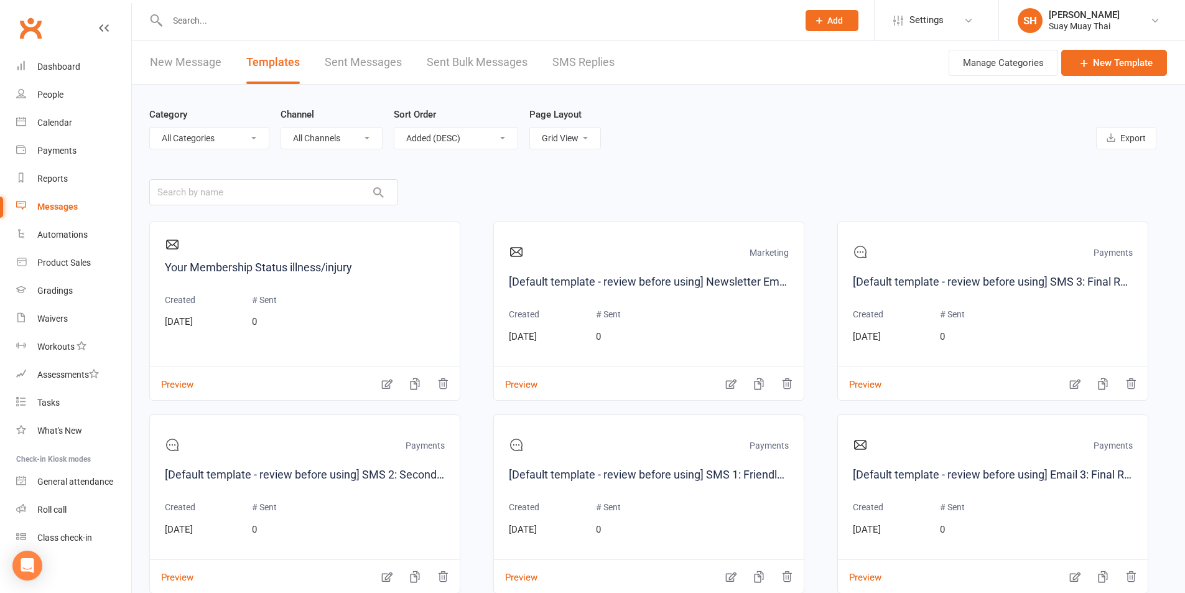
click at [349, 136] on select "All Channels Email SMS Push Notification" at bounding box center [331, 137] width 101 height 21
select select "email"
click at [284, 127] on select "All Channels Email SMS Push Notification" at bounding box center [331, 137] width 101 height 21
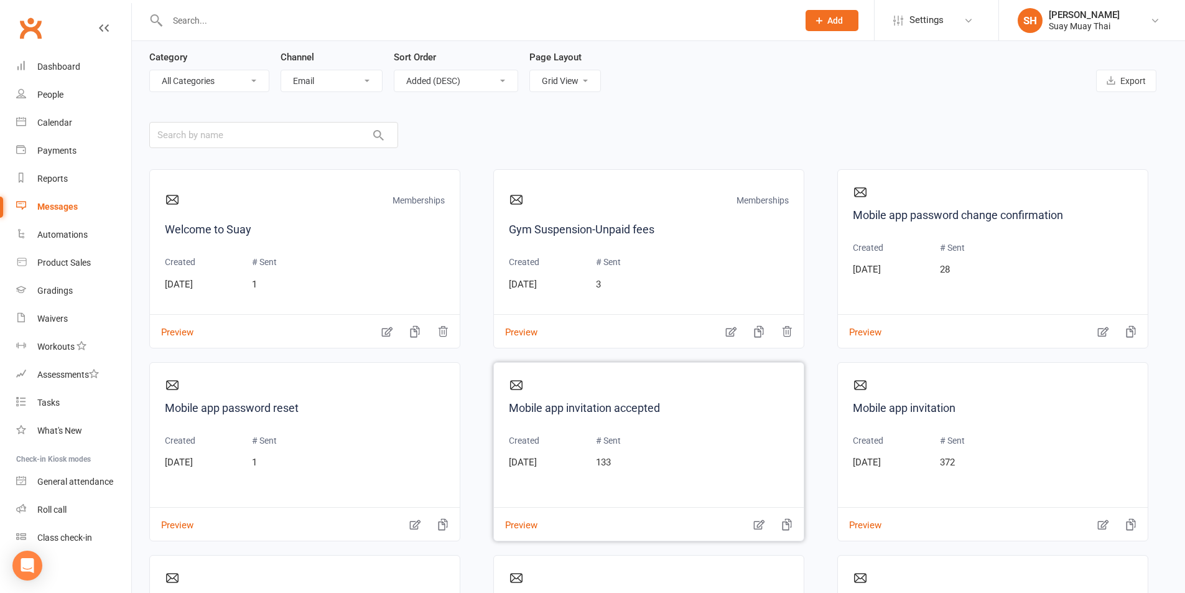
scroll to position [0, 0]
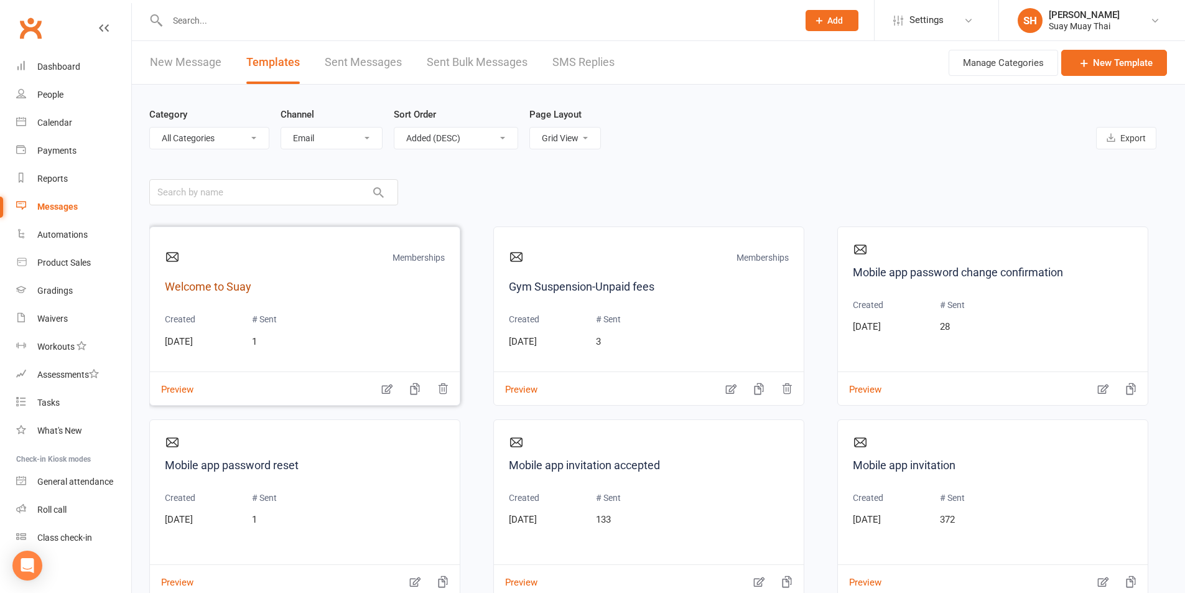
click at [344, 284] on link "Welcome to Suay" at bounding box center [305, 287] width 280 height 18
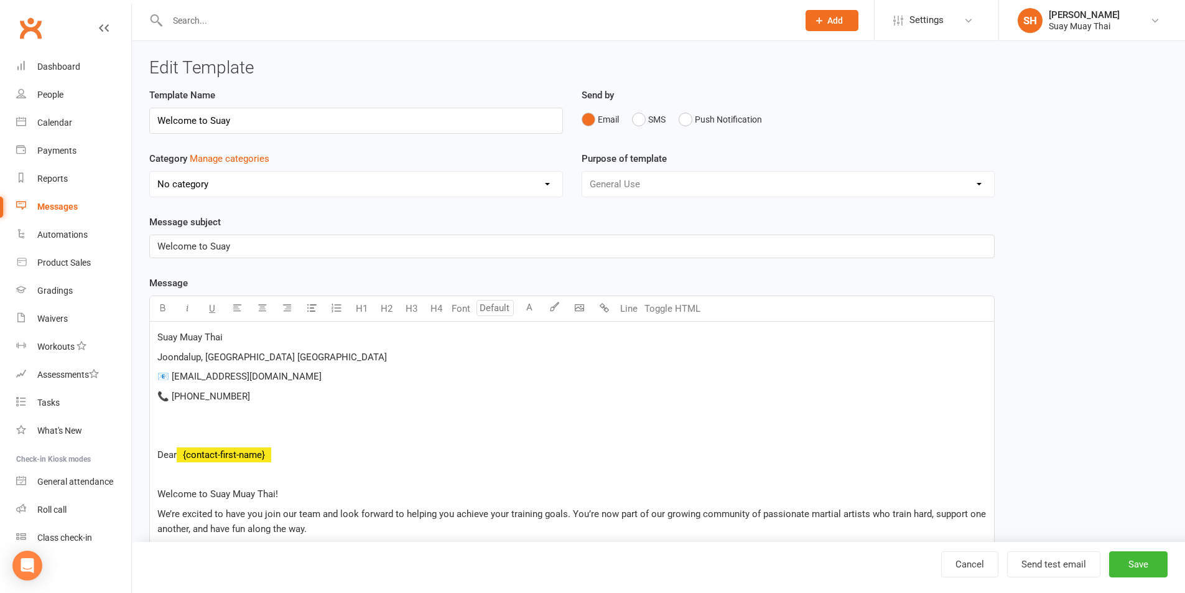
select select "15239"
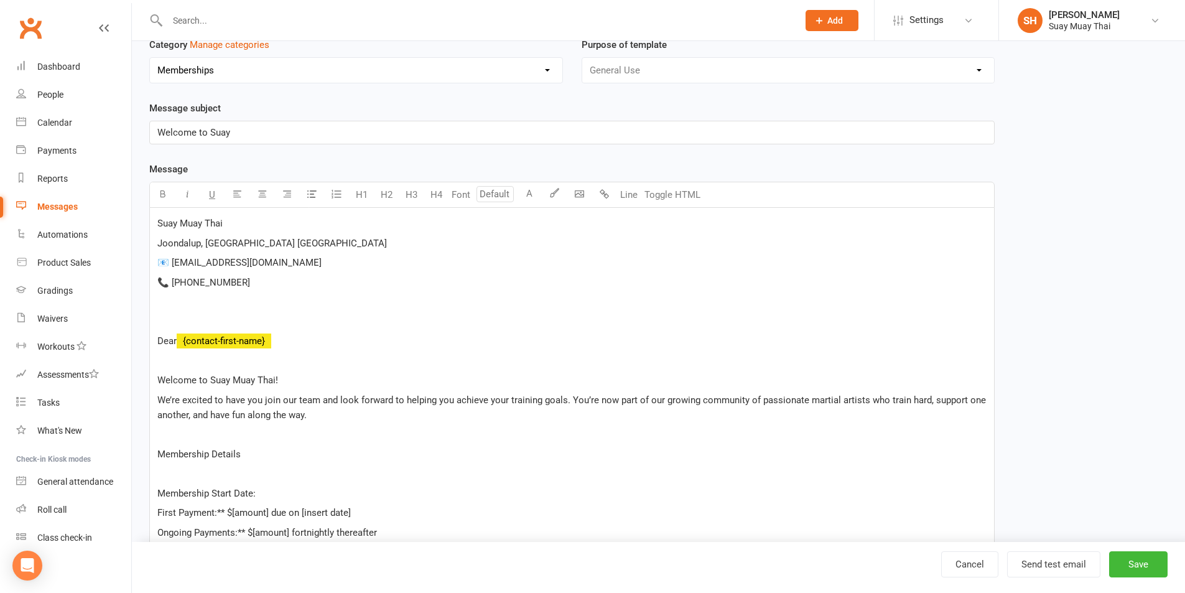
scroll to position [311, 0]
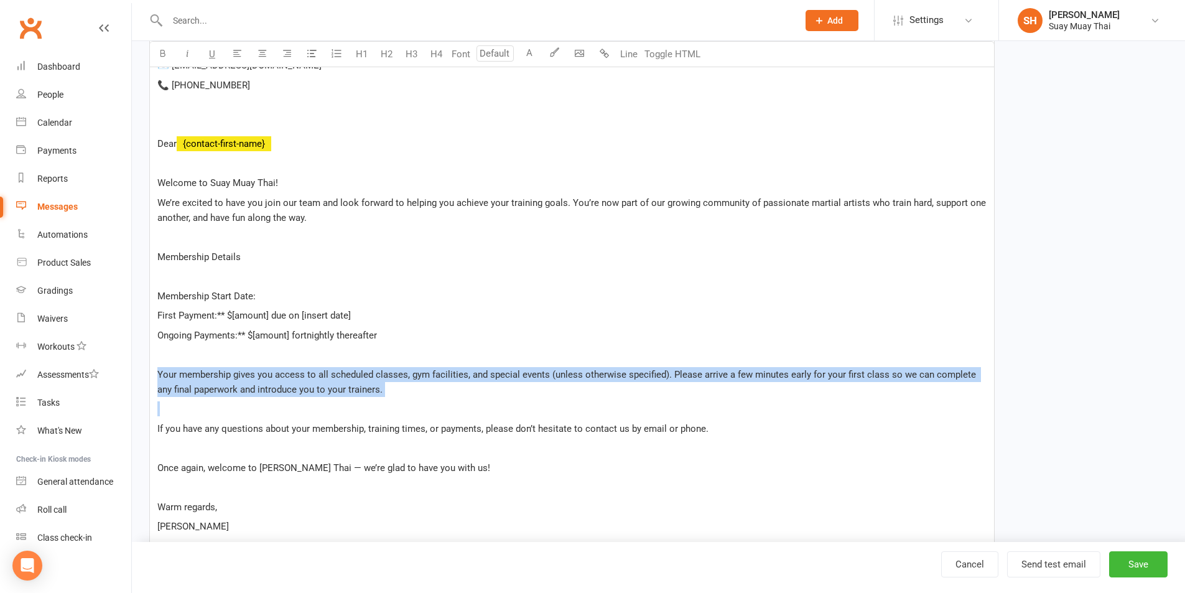
drag, startPoint x: 155, startPoint y: 372, endPoint x: 775, endPoint y: 402, distance: 620.1
click at [775, 402] on div "Suay Muay Thai Joondalup, Perth WA 📧 suaymt@outlook.com 📞 0426 982 990 Dear ﻿ {…" at bounding box center [572, 306] width 844 height 591
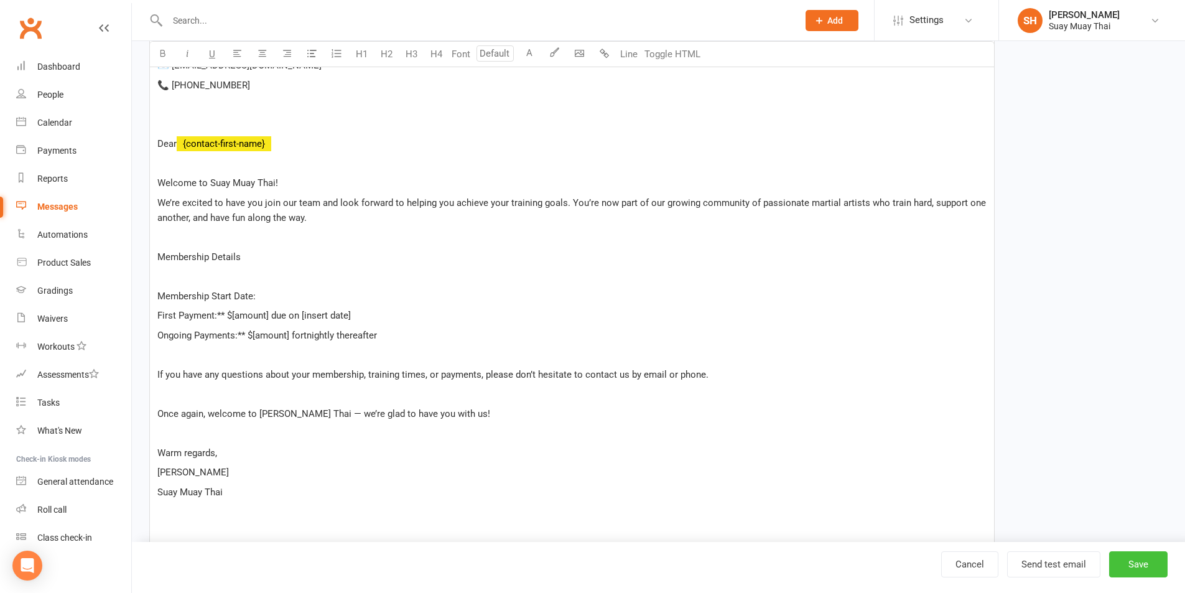
click at [1135, 563] on button "Save" at bounding box center [1138, 564] width 58 height 26
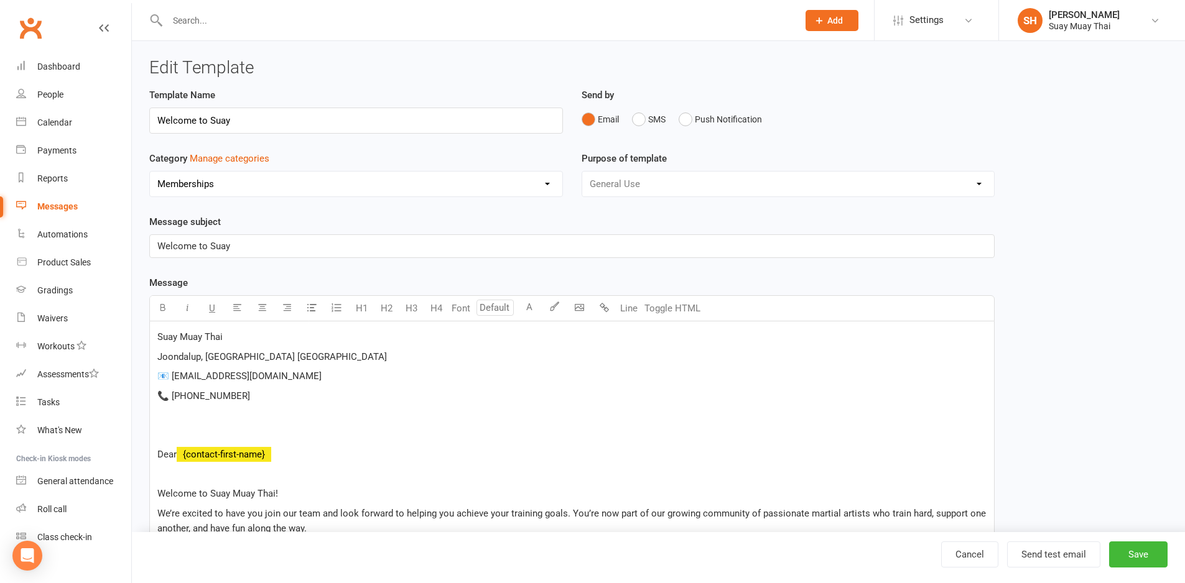
select select "email"
select select "added_on-desc"
select select "grid"
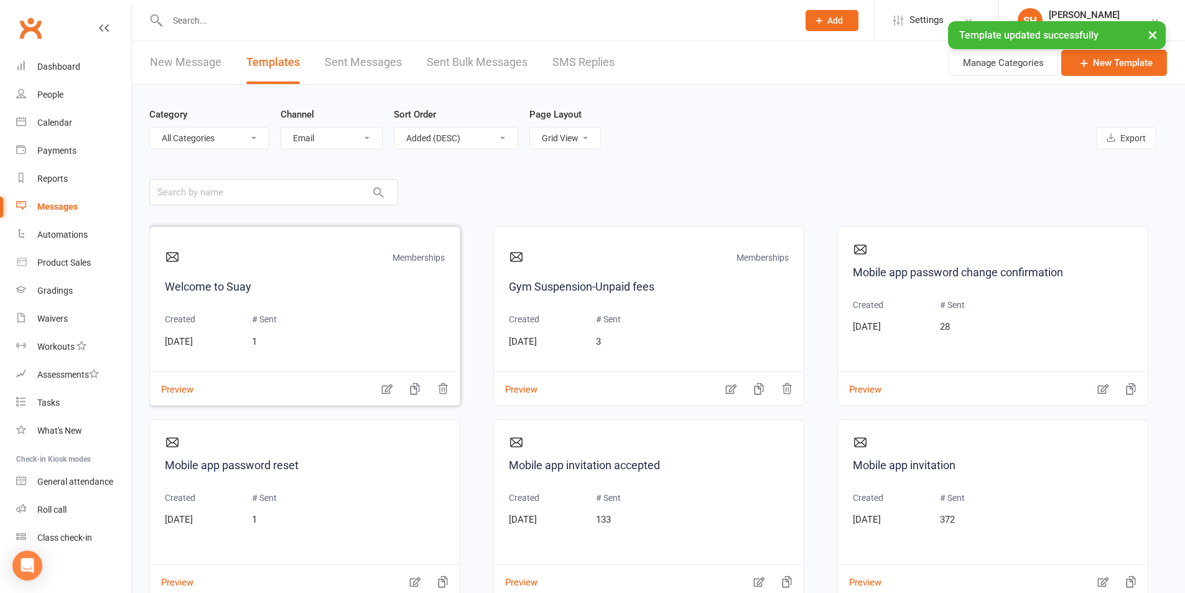
click at [308, 348] on div "Memberships Welcome to Suay Created Oct 14, 2025 # Sent 1" at bounding box center [305, 301] width 280 height 118
click at [221, 285] on link "Welcome to Suay" at bounding box center [305, 287] width 280 height 18
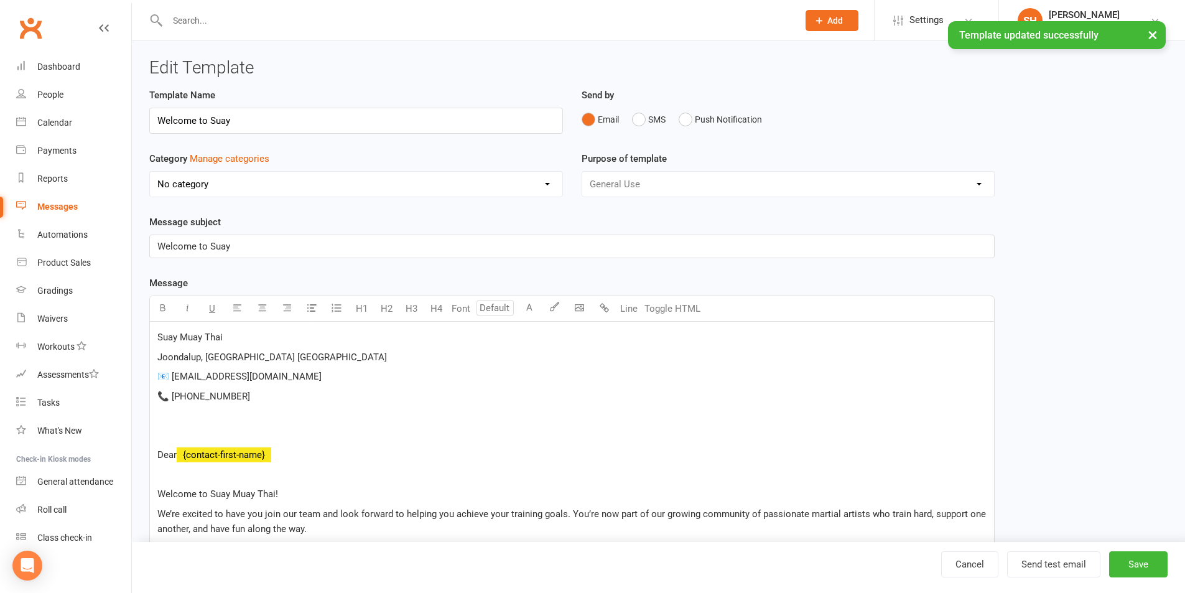
select select "15239"
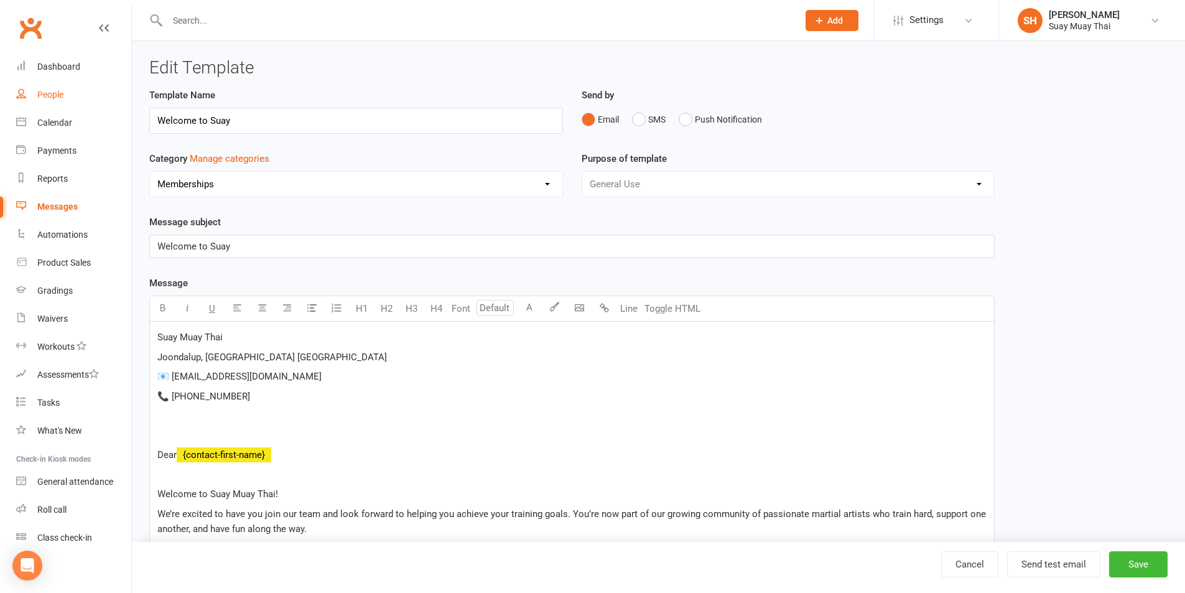
click at [44, 98] on div "People" at bounding box center [50, 95] width 26 height 10
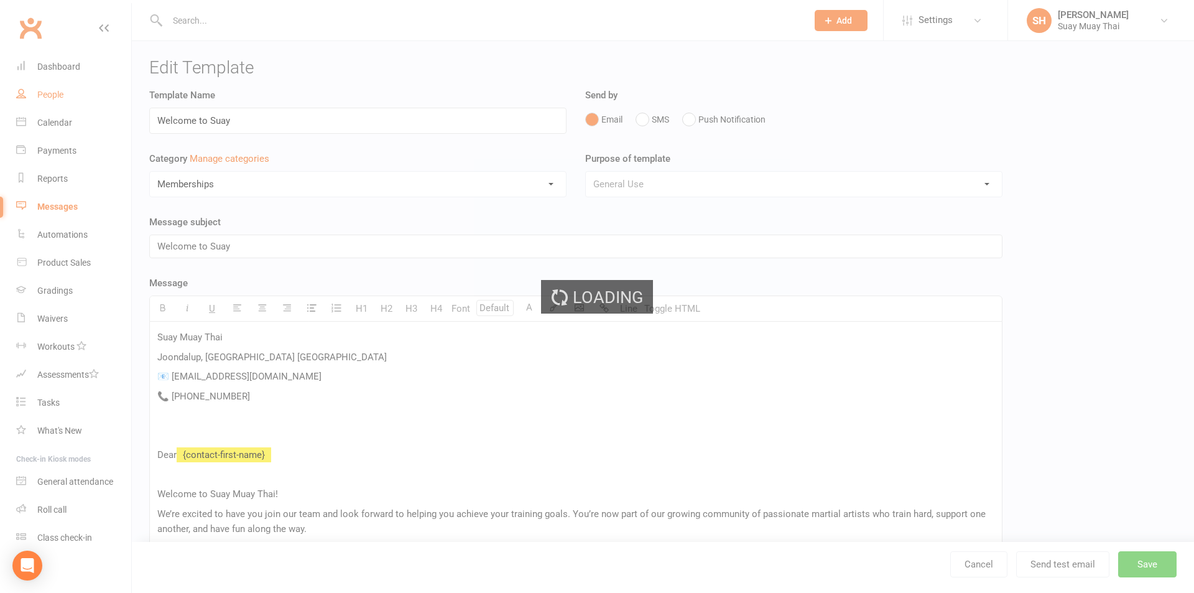
select select "100"
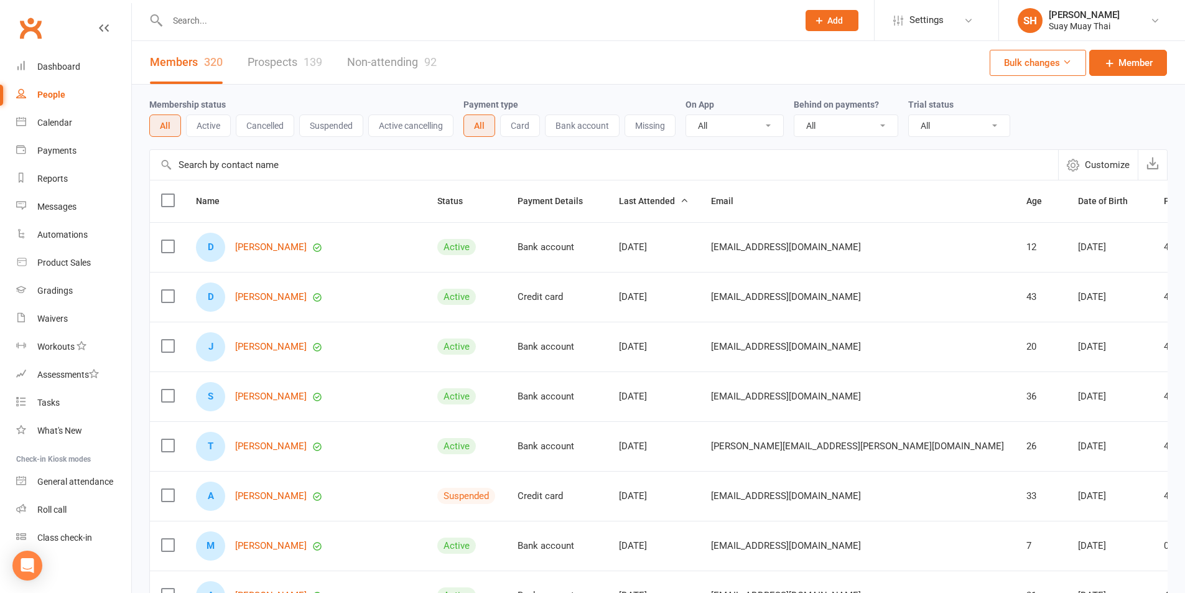
click at [223, 25] on input "text" at bounding box center [477, 20] width 626 height 17
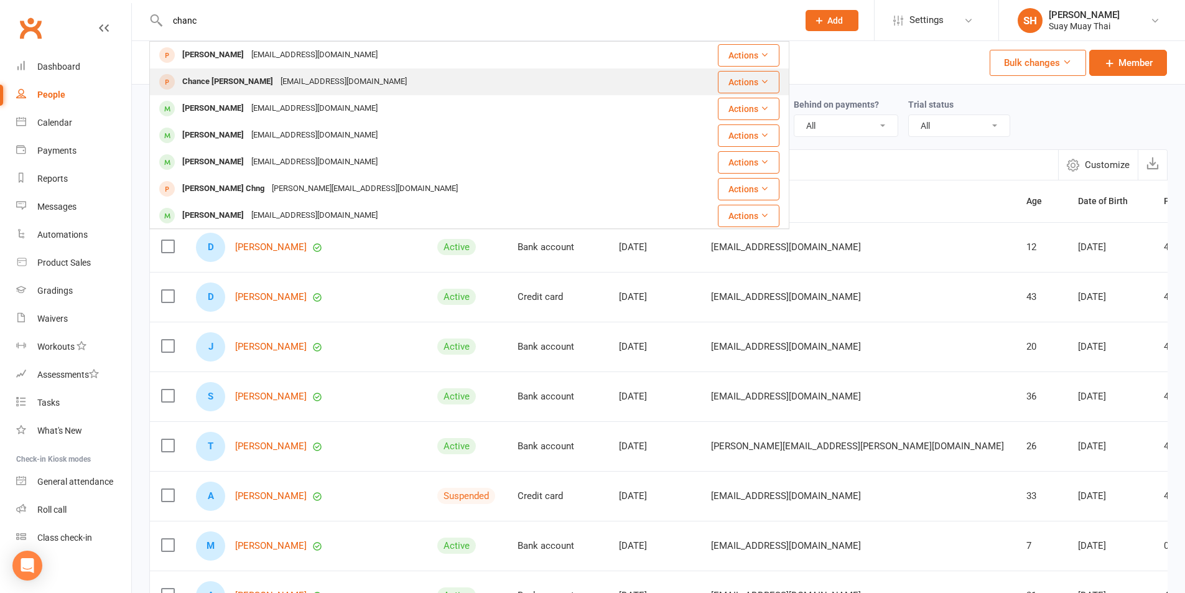
type input "chanc"
click at [223, 81] on div "Chance Lyttle" at bounding box center [227, 82] width 98 height 18
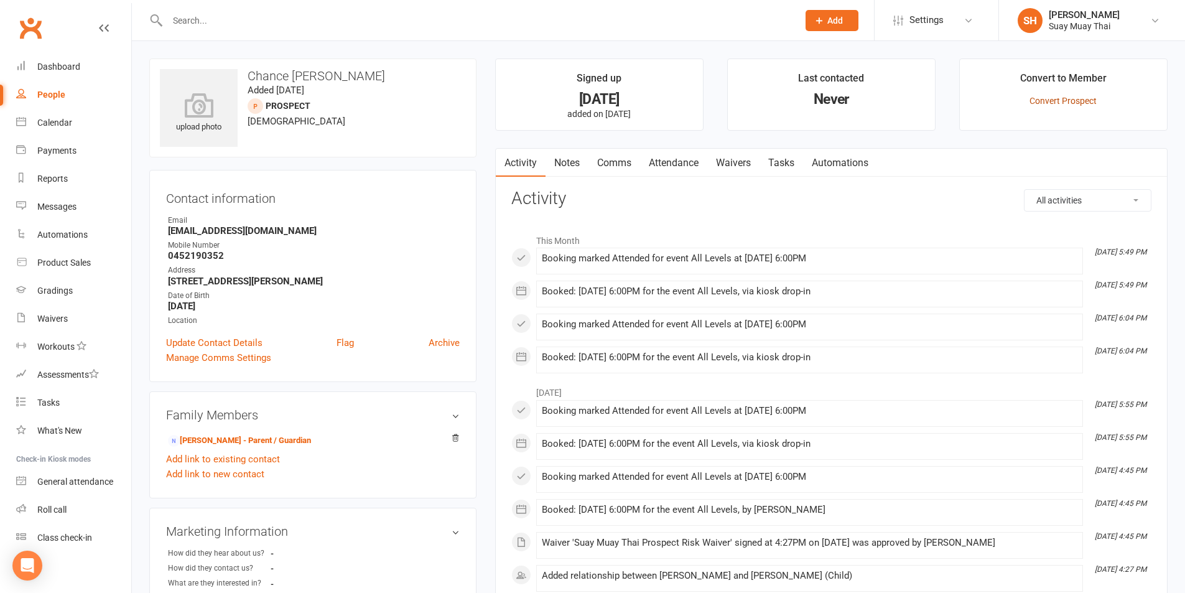
click at [1068, 104] on link "Convert Prospect" at bounding box center [1062, 101] width 67 height 10
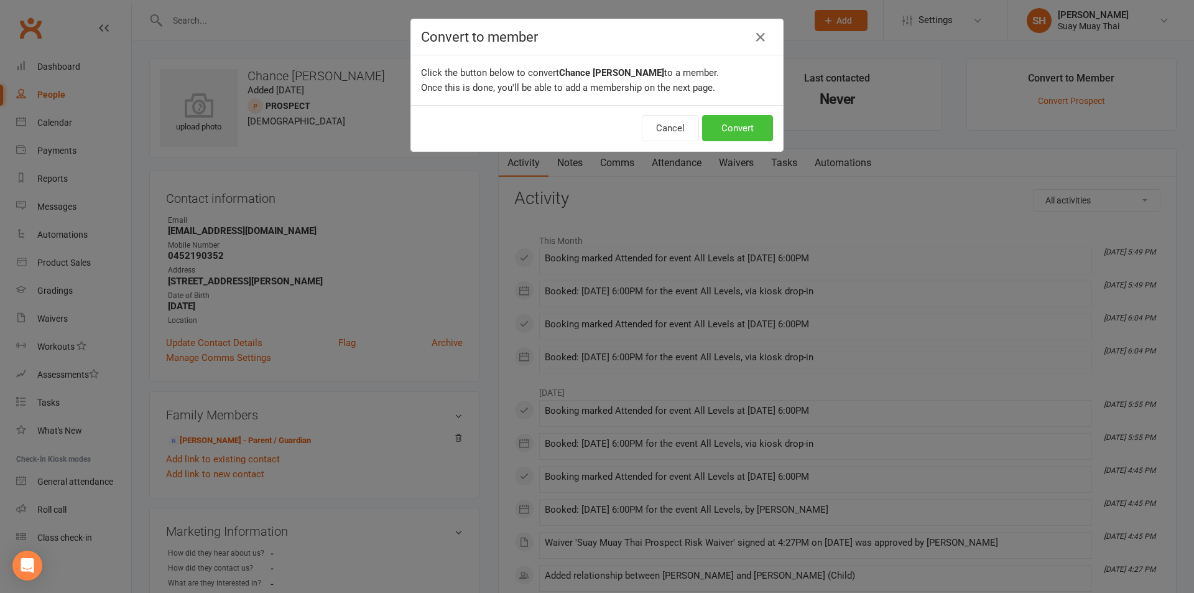
click at [721, 127] on button "Convert" at bounding box center [737, 128] width 71 height 26
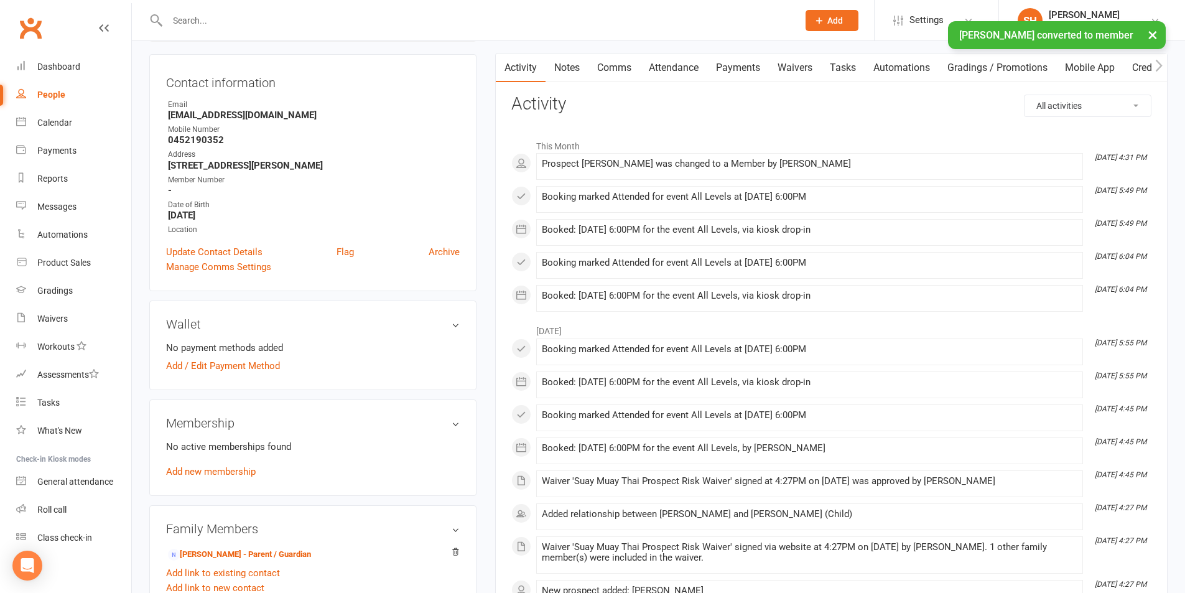
scroll to position [207, 0]
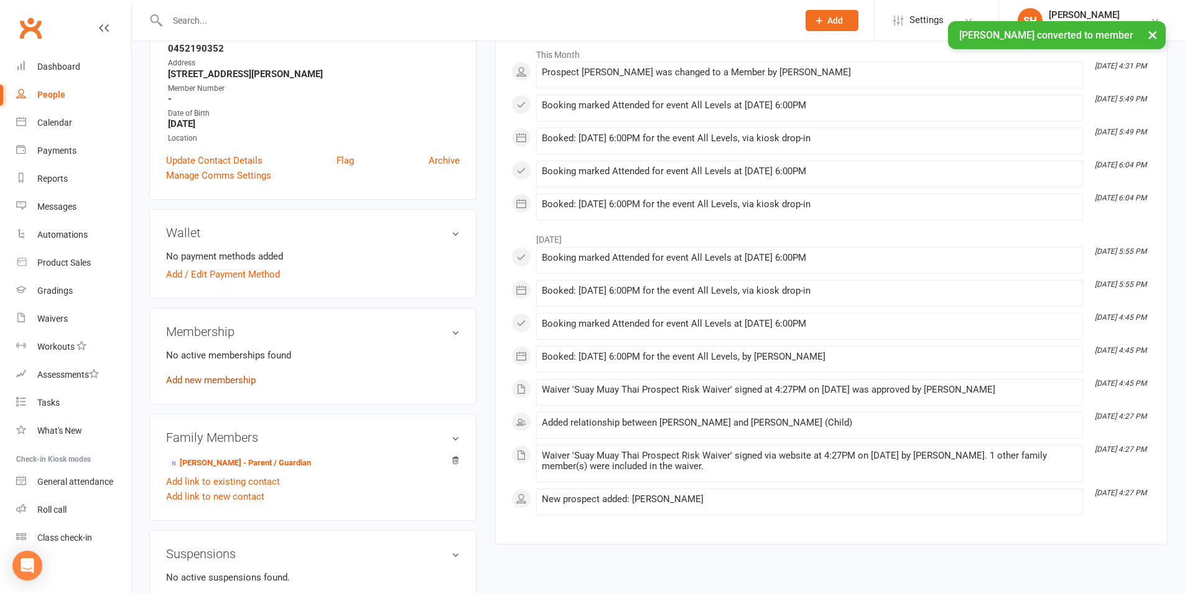
click at [234, 379] on link "Add new membership" at bounding box center [211, 379] width 90 height 11
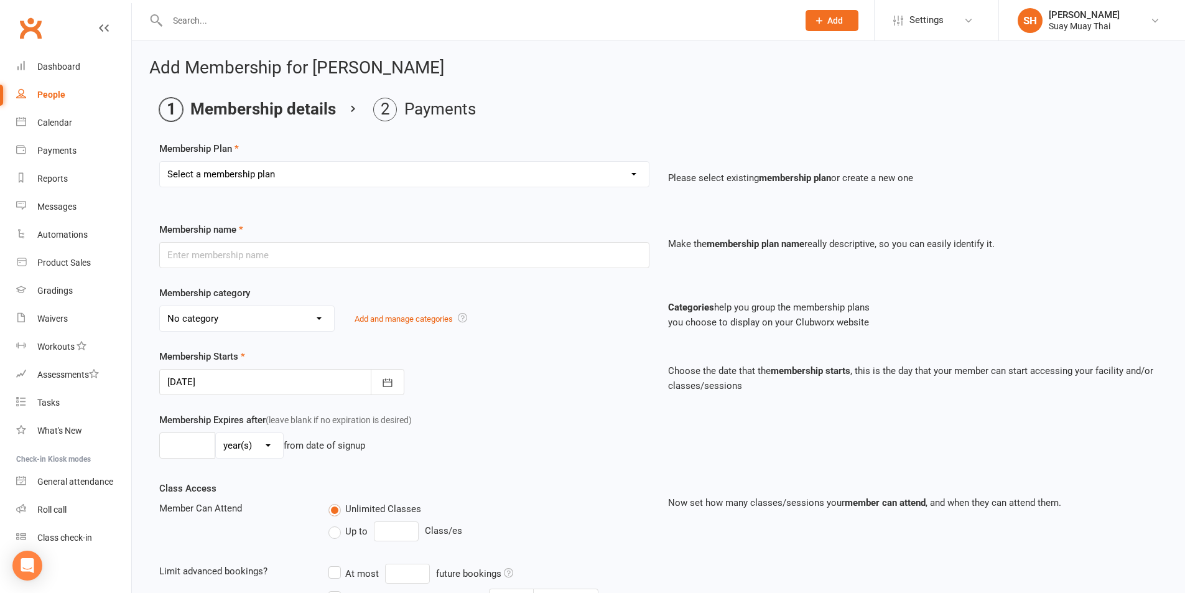
click at [294, 174] on select "Select a membership plan Create new Membership Plan Dek - Kids 1 class per week…" at bounding box center [404, 174] width 489 height 25
select select "6"
click at [160, 162] on select "Select a membership plan Create new Membership Plan Dek - Kids 1 class per week…" at bounding box center [404, 174] width 489 height 25
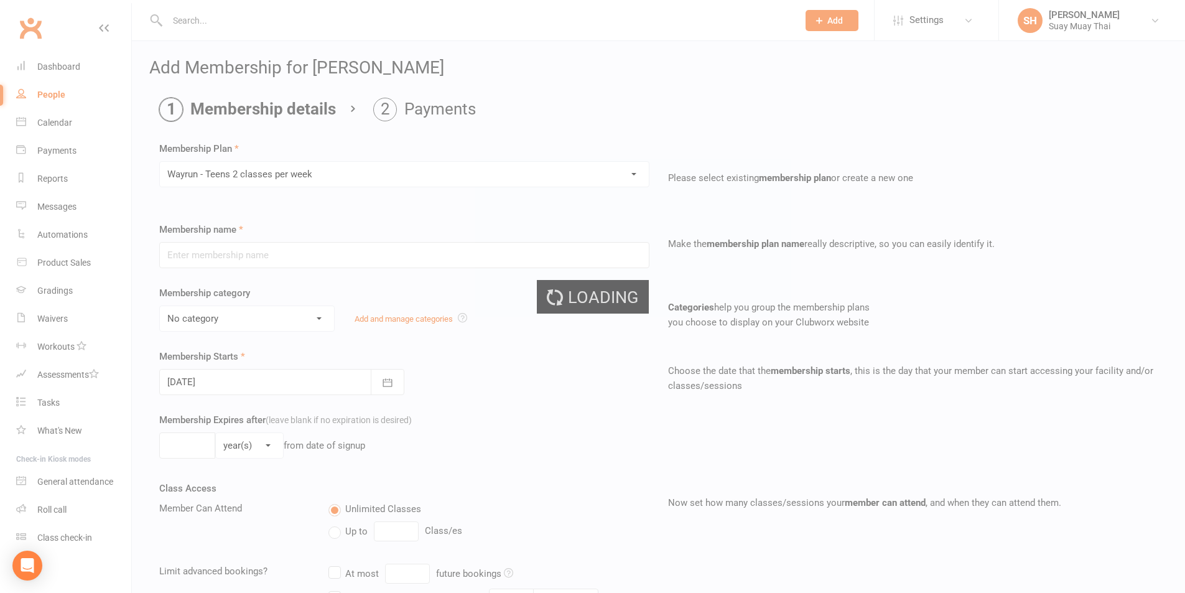
type input "Wayrun - Teens 2 classes per week"
select select "6"
type input "0"
type input "2"
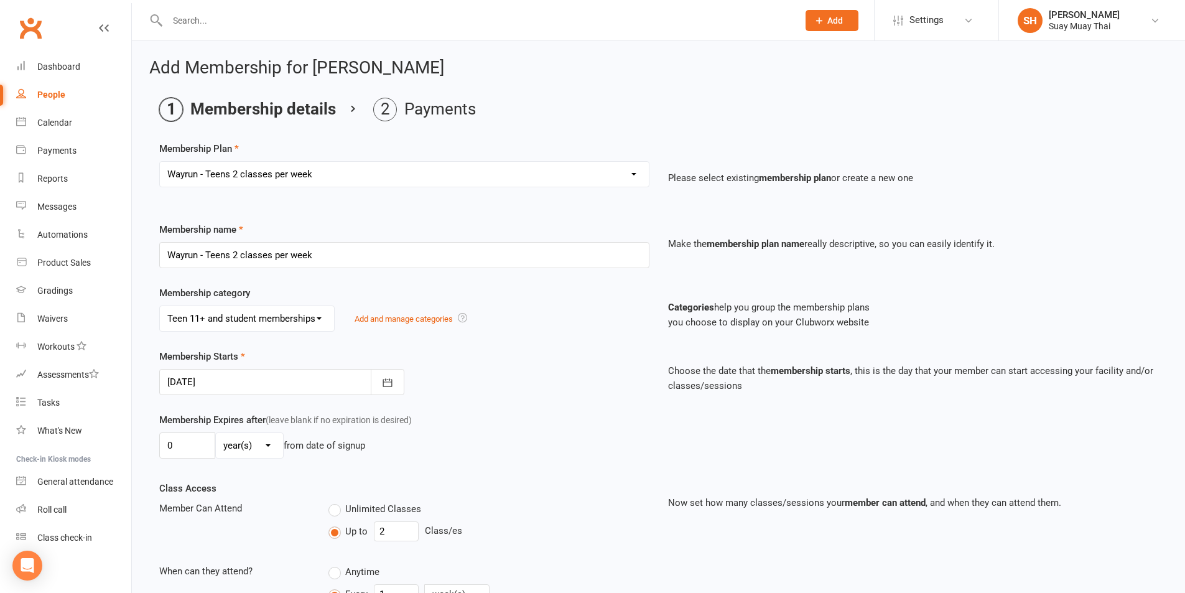
scroll to position [208, 0]
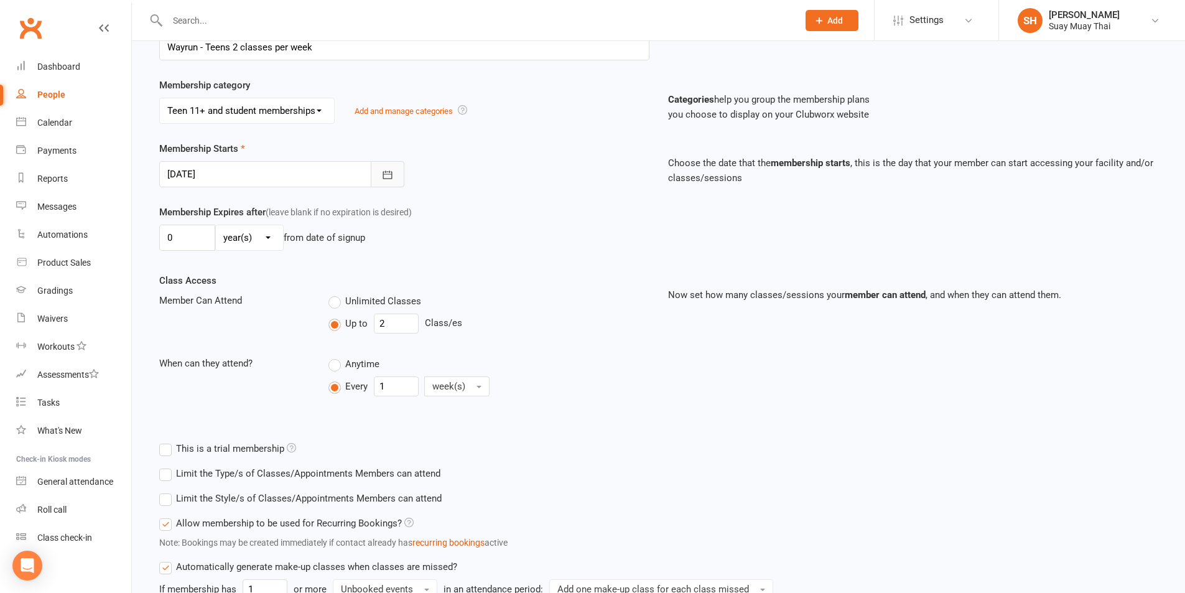
click at [387, 174] on icon "button" at bounding box center [386, 174] width 9 height 8
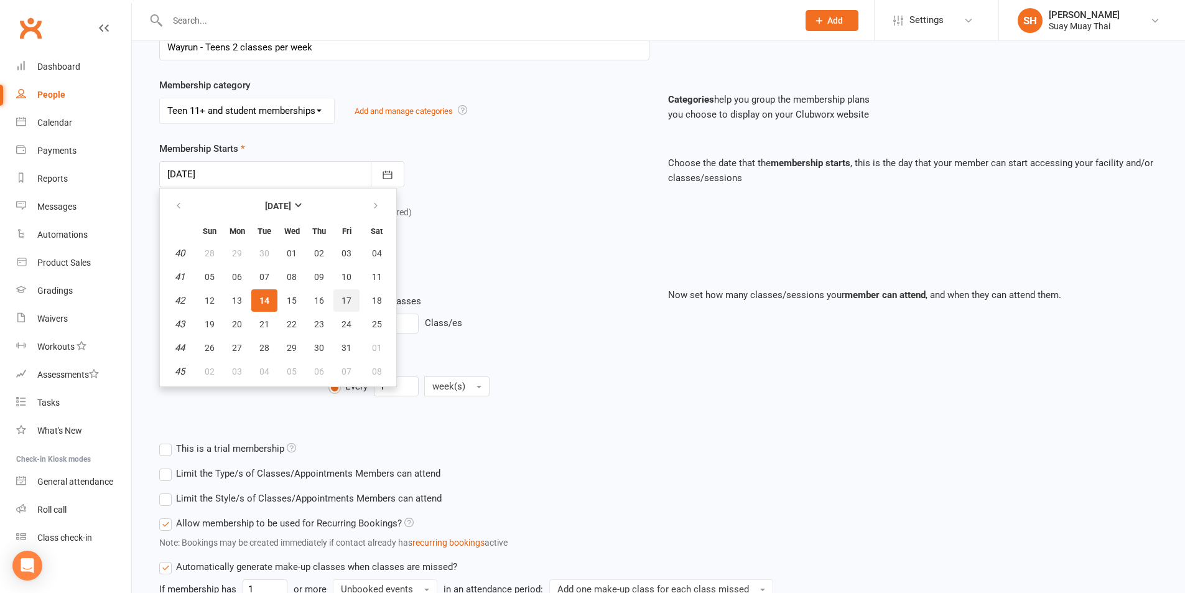
click at [344, 295] on span "17" at bounding box center [346, 300] width 10 height 10
type input "17 Oct 2025"
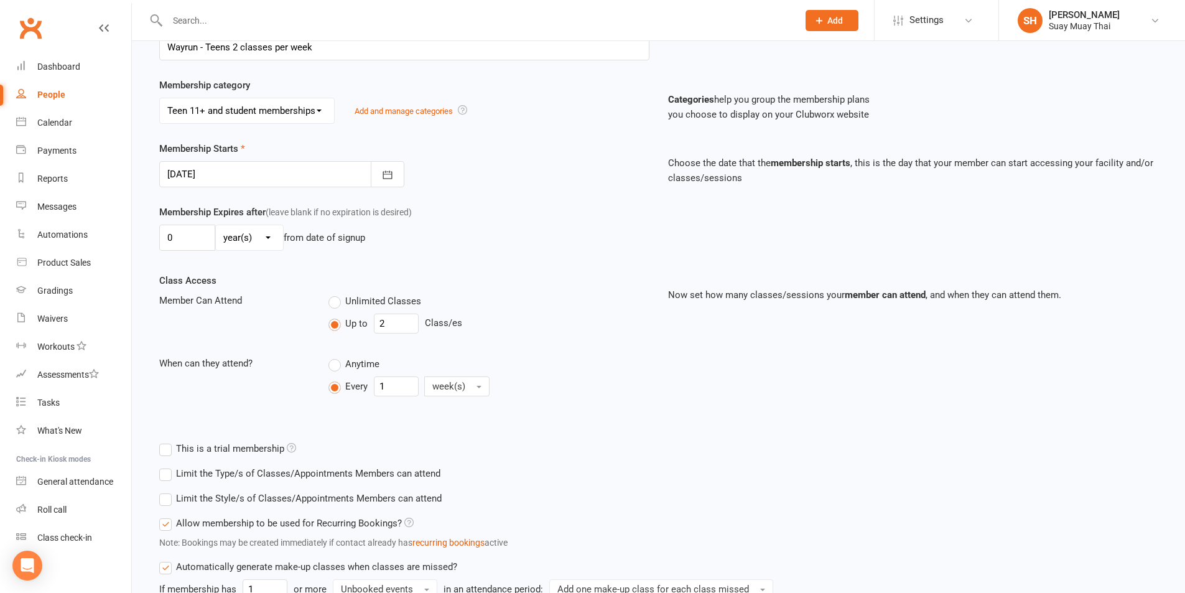
scroll to position [358, 0]
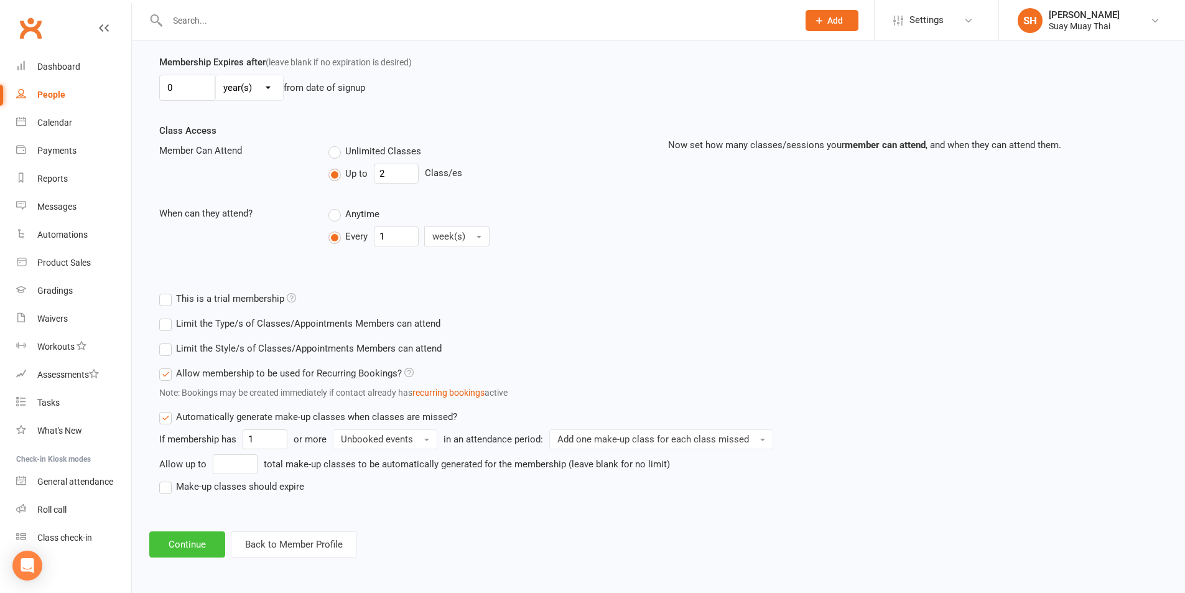
click at [188, 532] on button "Continue" at bounding box center [187, 544] width 76 height 26
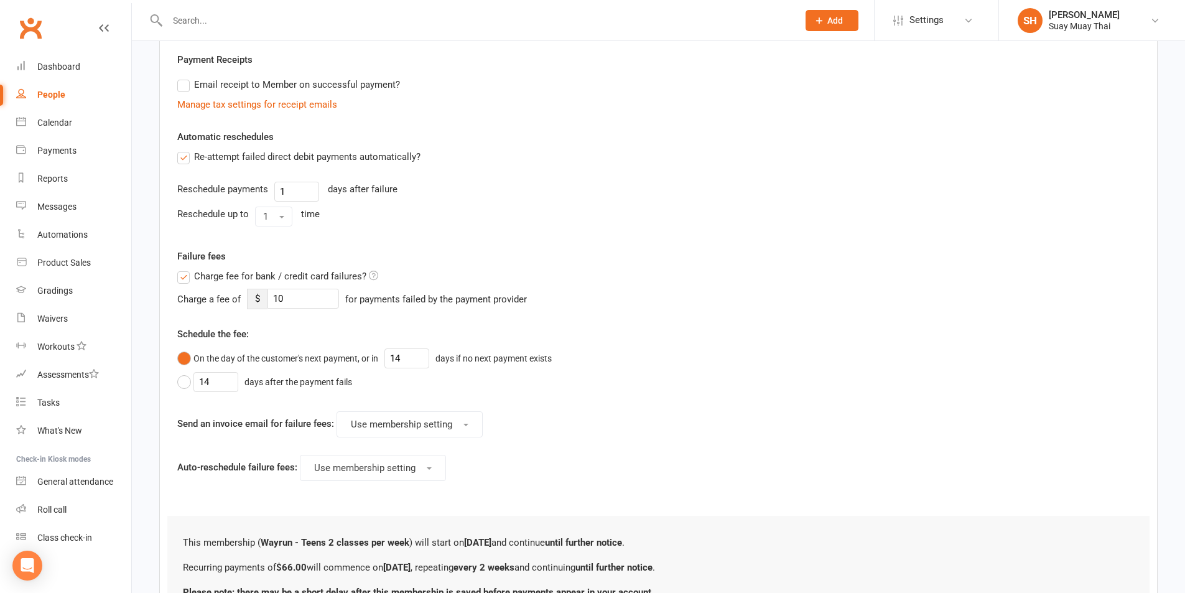
scroll to position [0, 0]
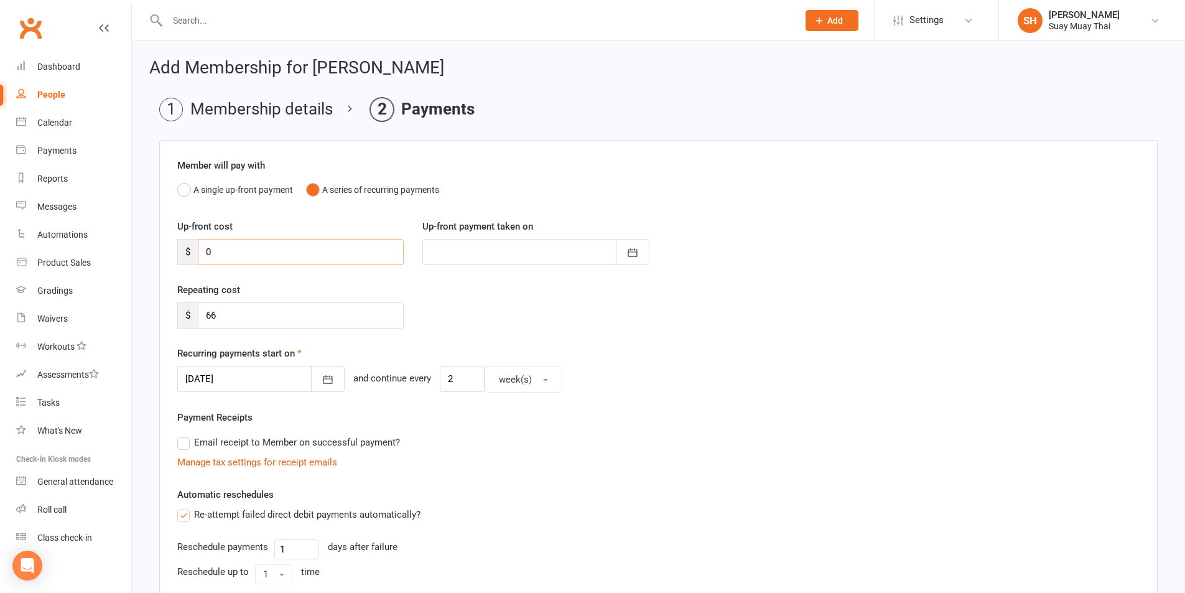
click at [238, 253] on input "0" at bounding box center [301, 252] width 206 height 26
drag, startPoint x: 204, startPoint y: 249, endPoint x: 229, endPoint y: 250, distance: 24.9
click at [229, 250] on input "0" at bounding box center [301, 252] width 206 height 26
type input "1"
type input "13 Oct 2025"
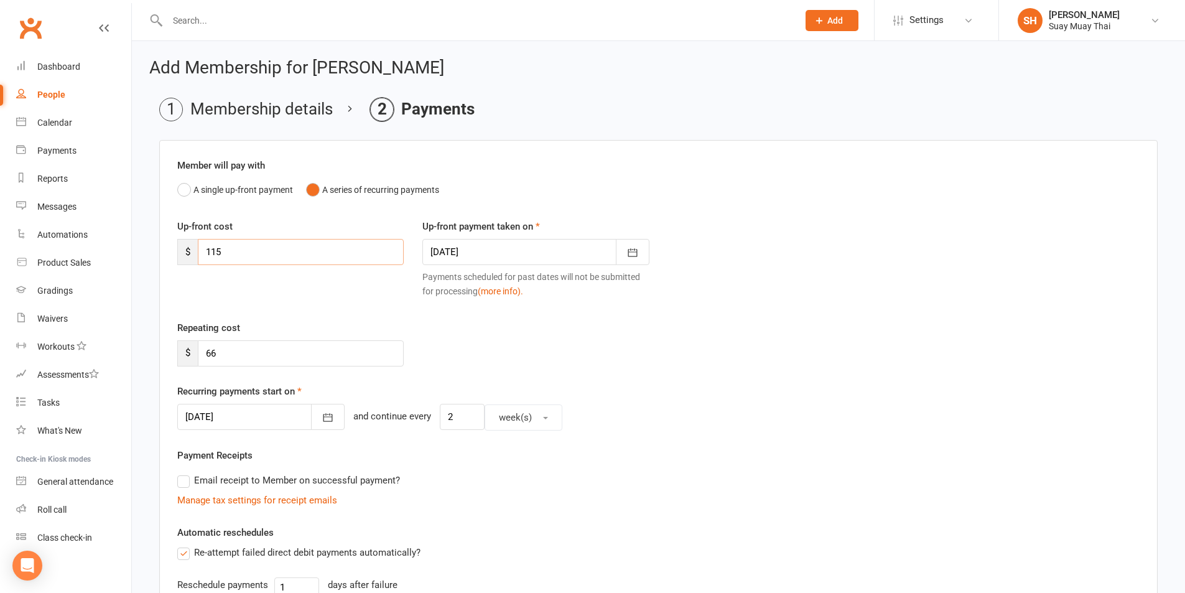
type input "115"
drag, startPoint x: 531, startPoint y: 252, endPoint x: 616, endPoint y: 255, distance: 85.2
click at [576, 254] on div at bounding box center [535, 252] width 226 height 26
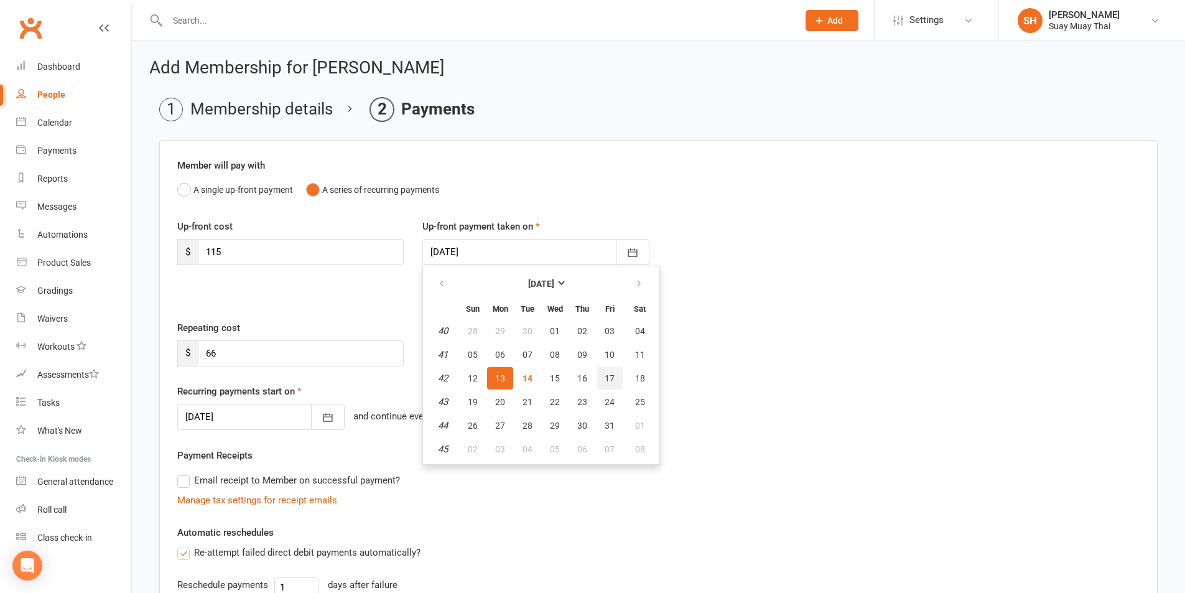
click at [605, 374] on span "17" at bounding box center [609, 378] width 10 height 10
type input "17 Oct 2025"
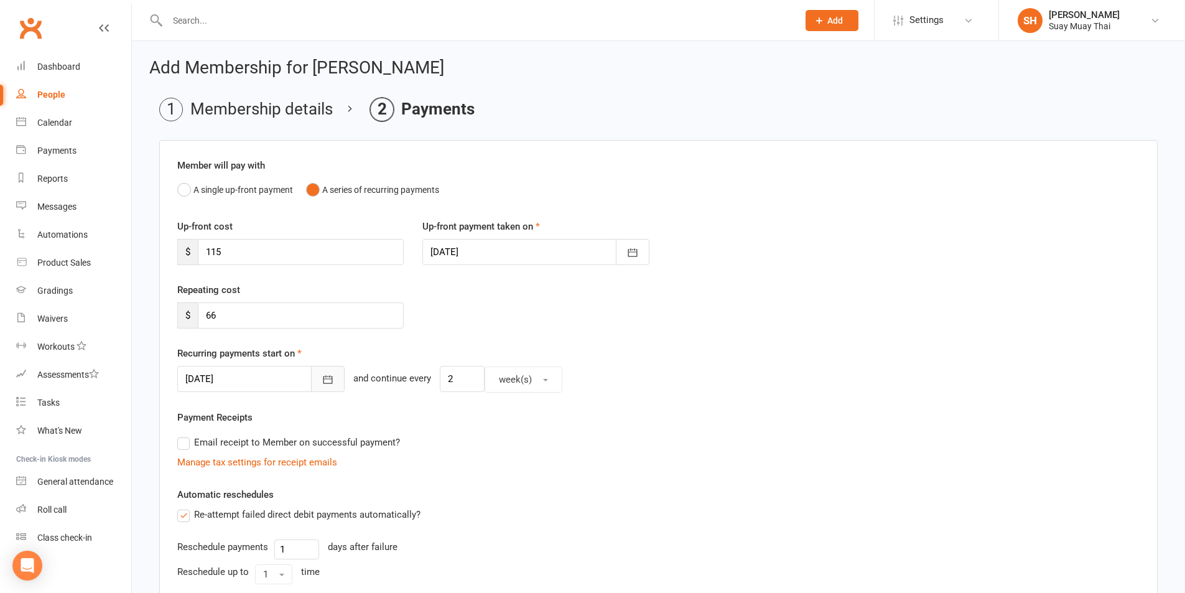
click at [328, 376] on icon "button" at bounding box center [327, 380] width 9 height 8
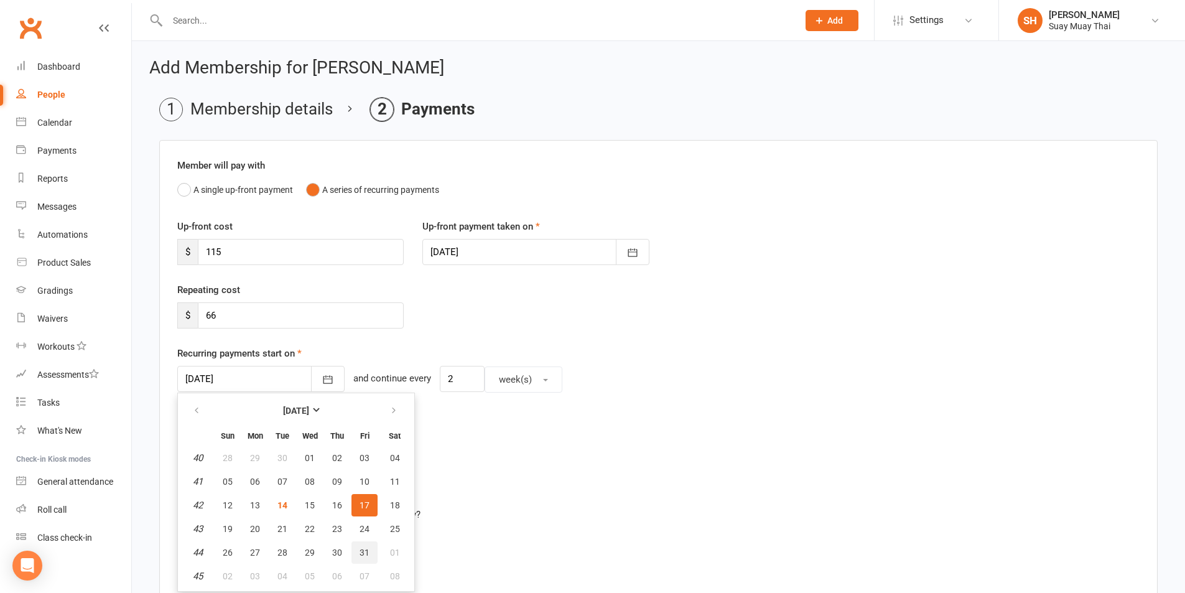
click at [368, 551] on button "31" at bounding box center [364, 552] width 26 height 22
type input "31 Oct 2025"
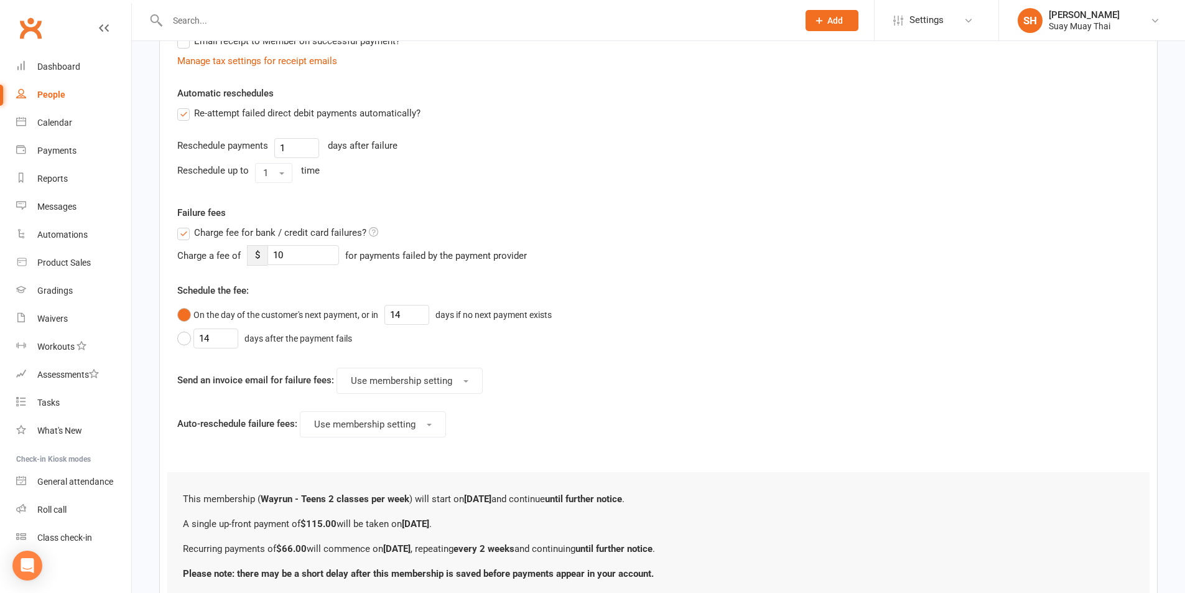
scroll to position [415, 0]
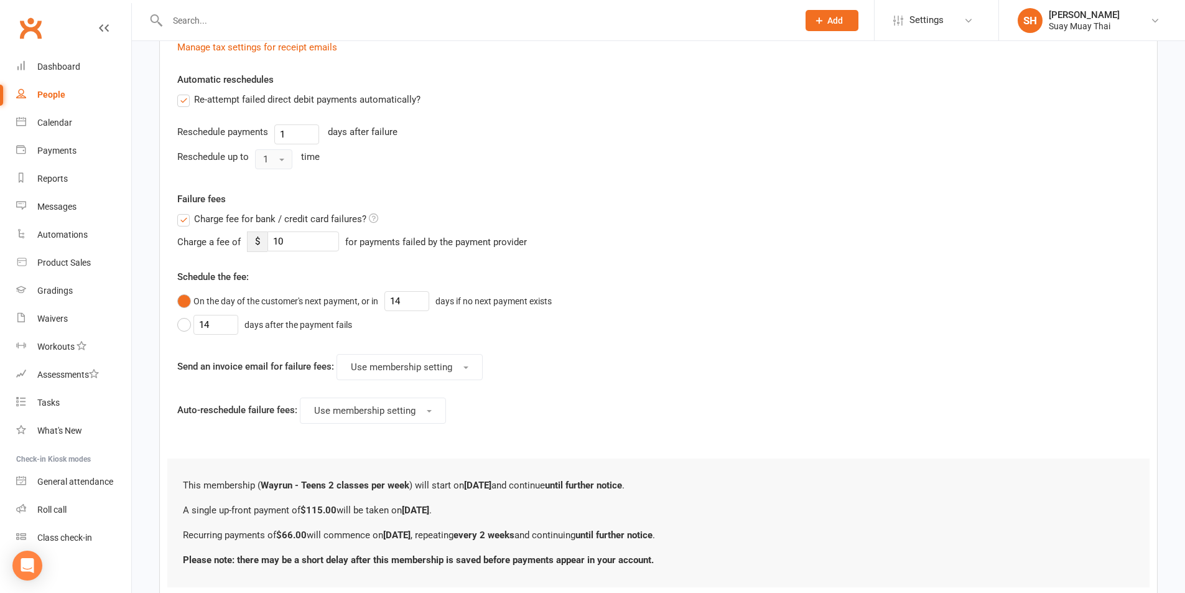
click at [290, 160] on button "1" at bounding box center [273, 159] width 37 height 20
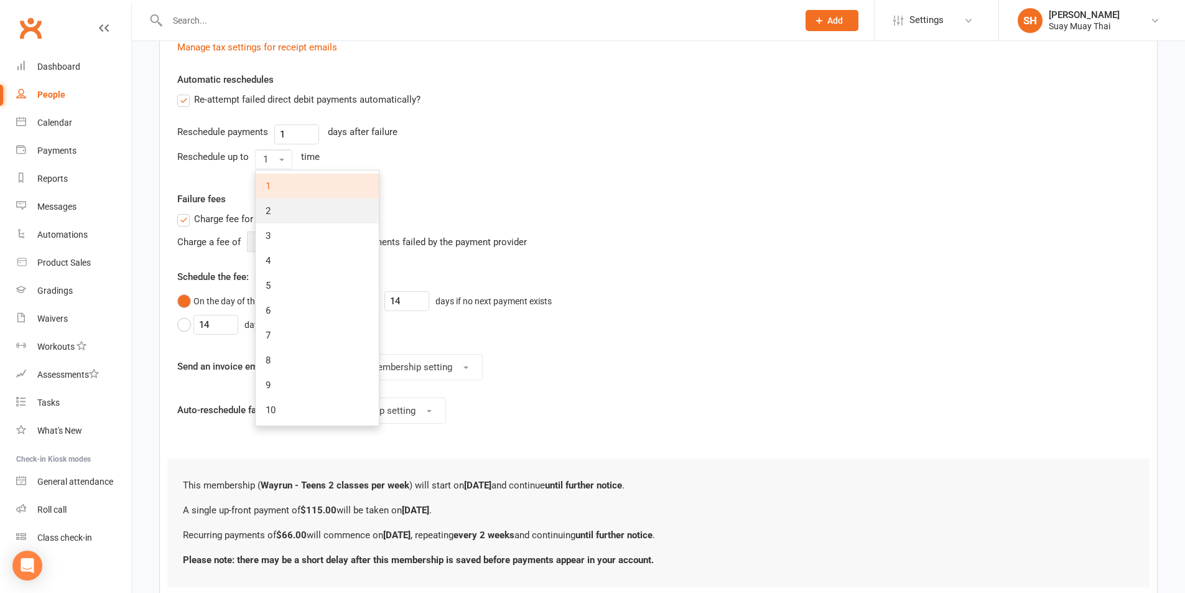
click at [277, 212] on link "2" at bounding box center [317, 210] width 123 height 25
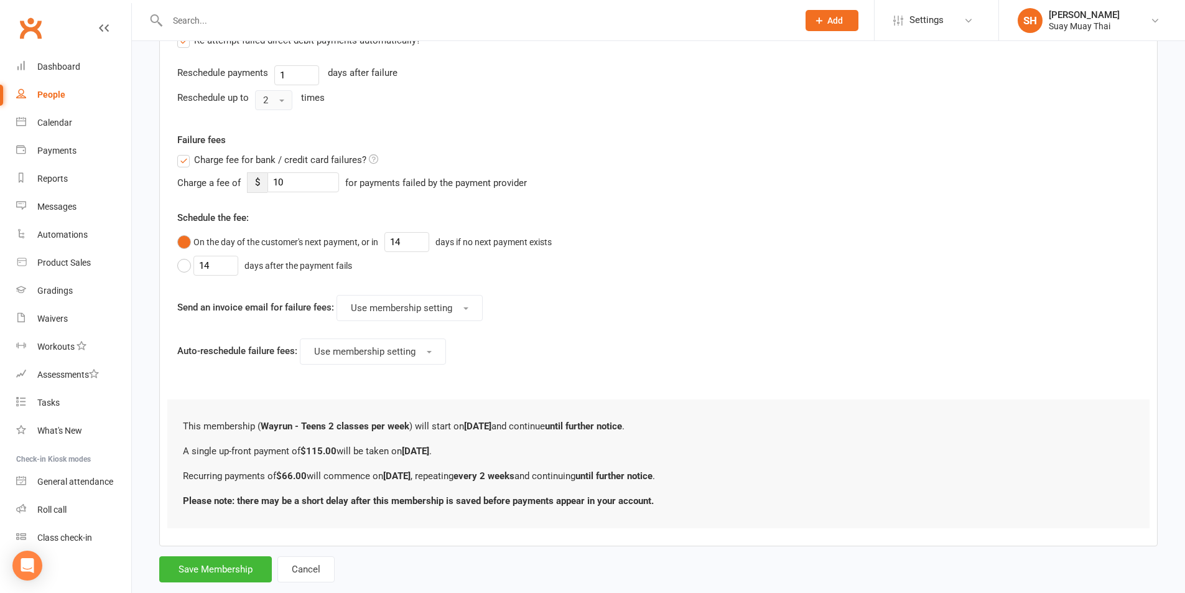
scroll to position [501, 0]
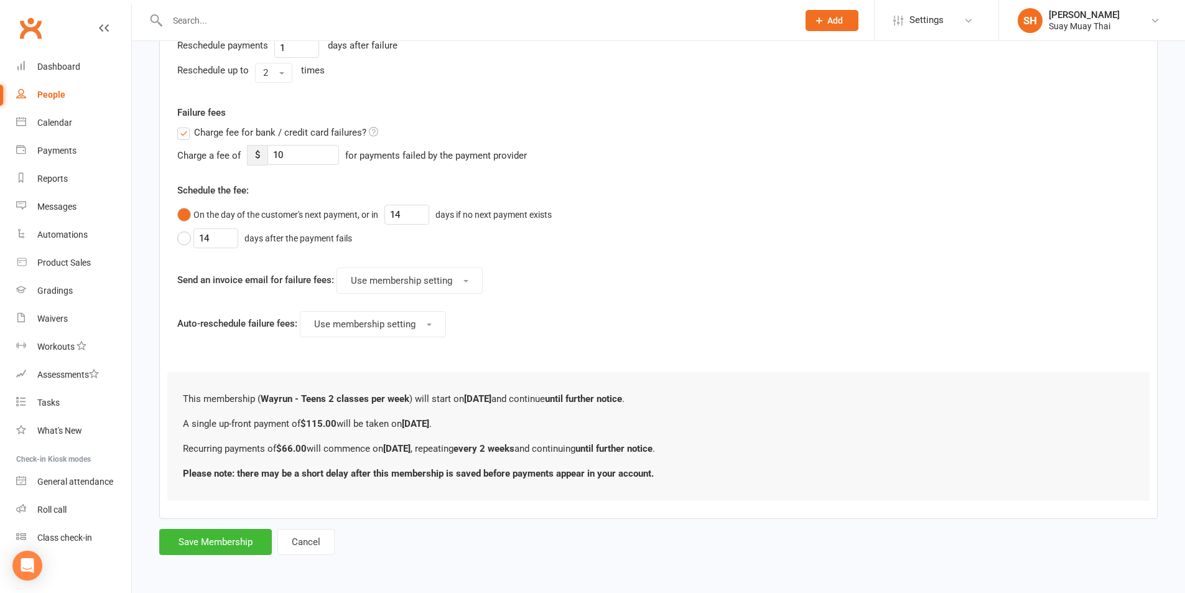
drag, startPoint x: 185, startPoint y: 422, endPoint x: 546, endPoint y: 421, distance: 361.3
drag, startPoint x: 546, startPoint y: 421, endPoint x: 204, endPoint y: 550, distance: 365.4
click at [204, 550] on button "Save Membership" at bounding box center [215, 542] width 113 height 26
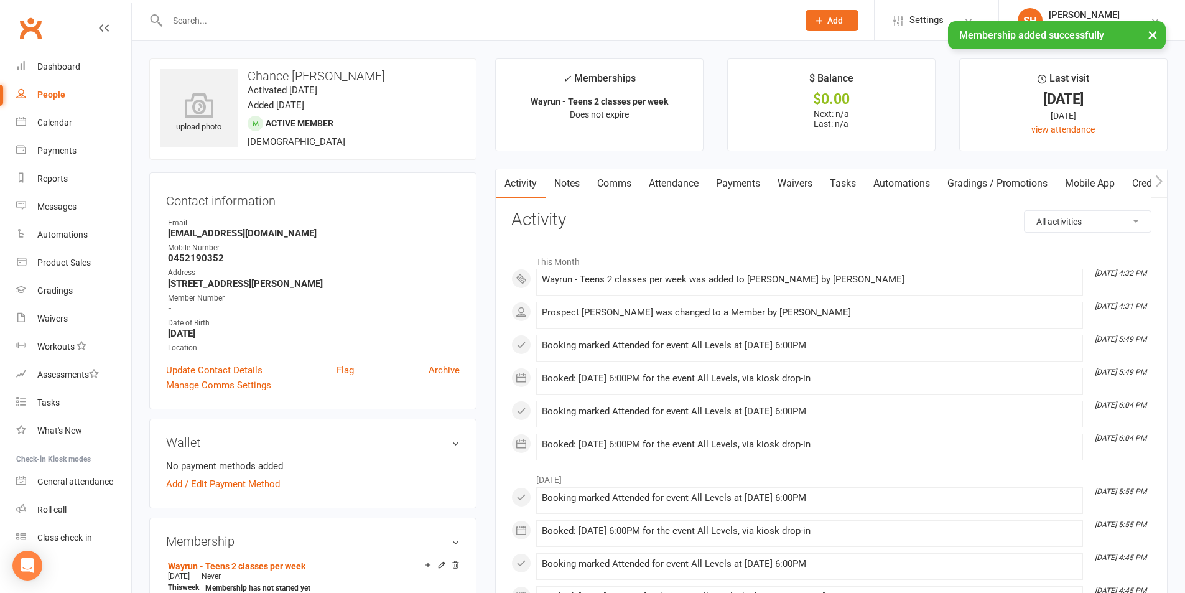
click at [799, 183] on link "Waivers" at bounding box center [795, 183] width 52 height 29
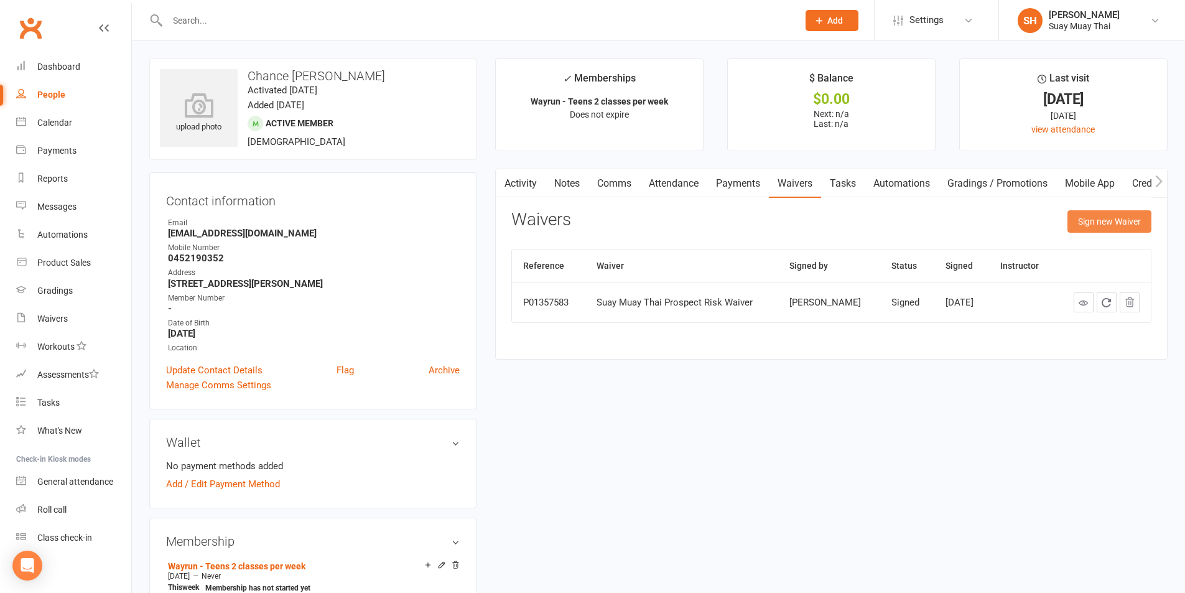
click at [1104, 216] on button "Sign new Waiver" at bounding box center [1109, 221] width 84 height 22
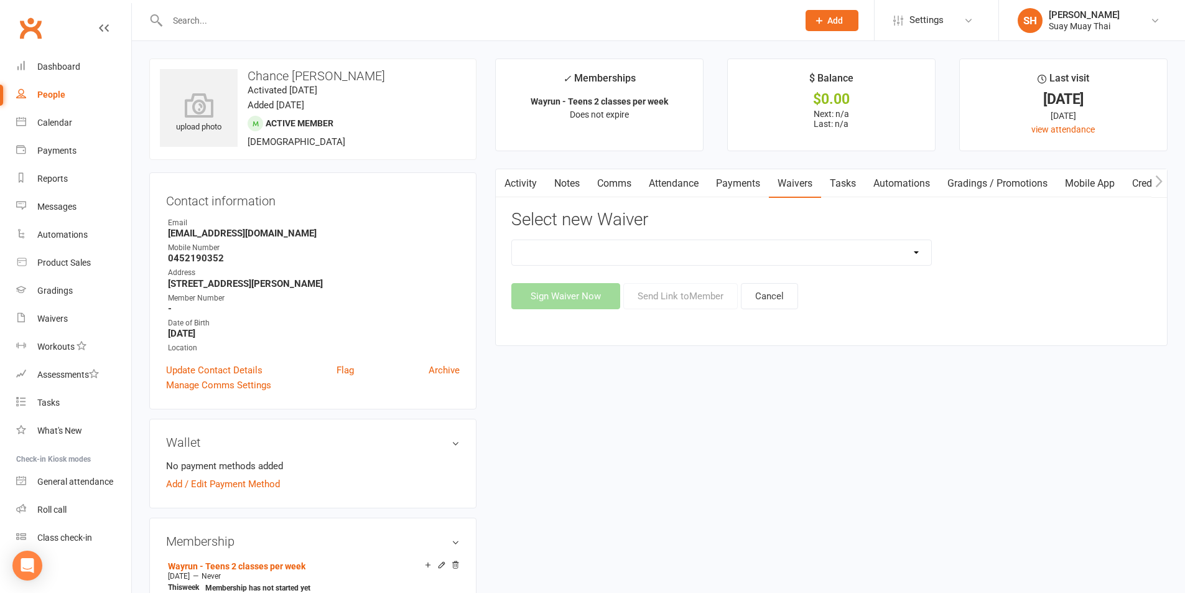
click at [618, 256] on select "New Member Risk Waiver Payment Authority Waiver Suay Muay Thai Prospect Risk Wa…" at bounding box center [721, 252] width 419 height 25
select select "14249"
click at [512, 240] on select "New Member Risk Waiver Payment Authority Waiver Suay Muay Thai Prospect Risk Wa…" at bounding box center [721, 252] width 419 height 25
click at [665, 292] on button "Send Link to Member" at bounding box center [680, 296] width 114 height 26
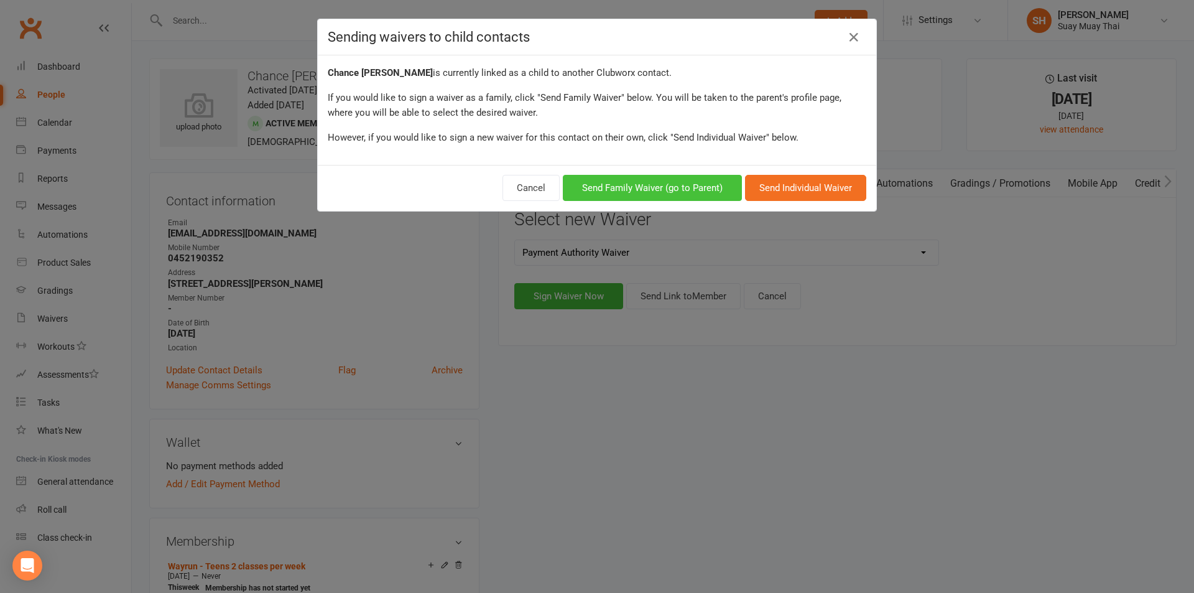
click at [646, 187] on button "Send Family Waiver (go to Parent)" at bounding box center [652, 188] width 179 height 26
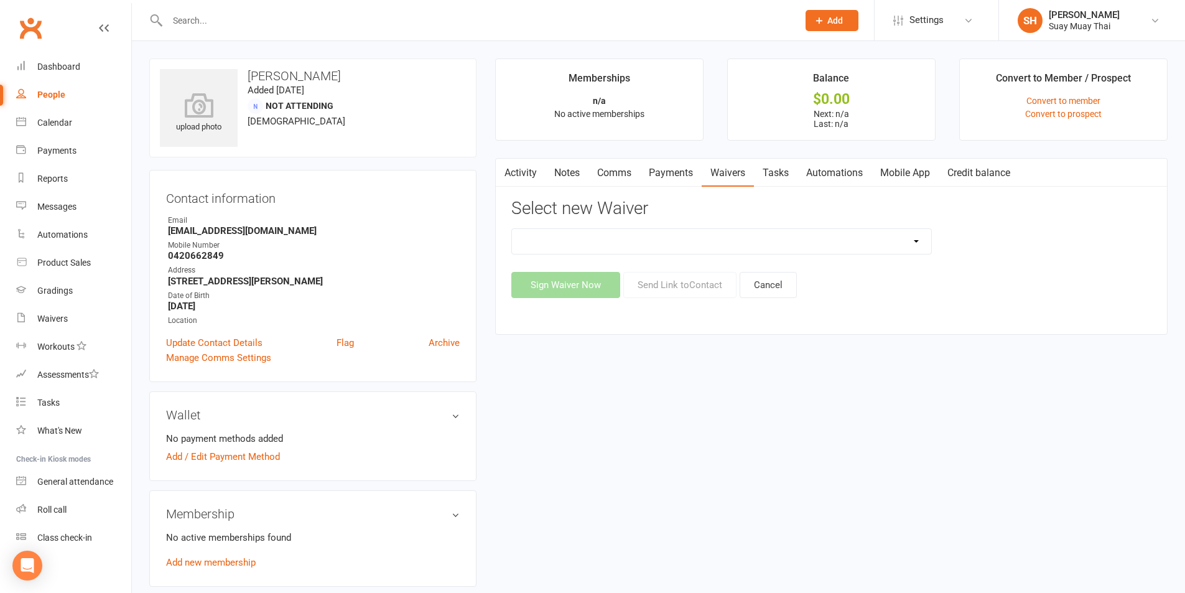
click at [755, 238] on select "New Member Risk Waiver Payment Authority Waiver" at bounding box center [721, 241] width 419 height 25
select select "14249"
click at [512, 229] on select "New Member Risk Waiver Payment Authority Waiver" at bounding box center [721, 241] width 419 height 25
click at [682, 281] on button "Send Link to Contact" at bounding box center [679, 285] width 113 height 26
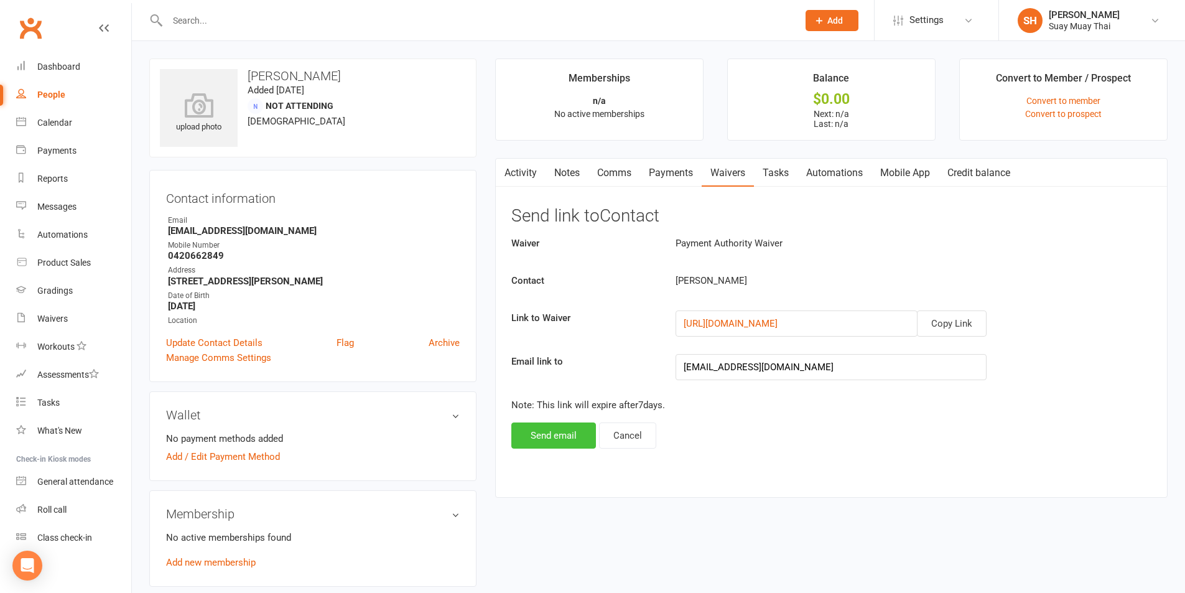
click at [558, 427] on button "Send email" at bounding box center [553, 435] width 85 height 26
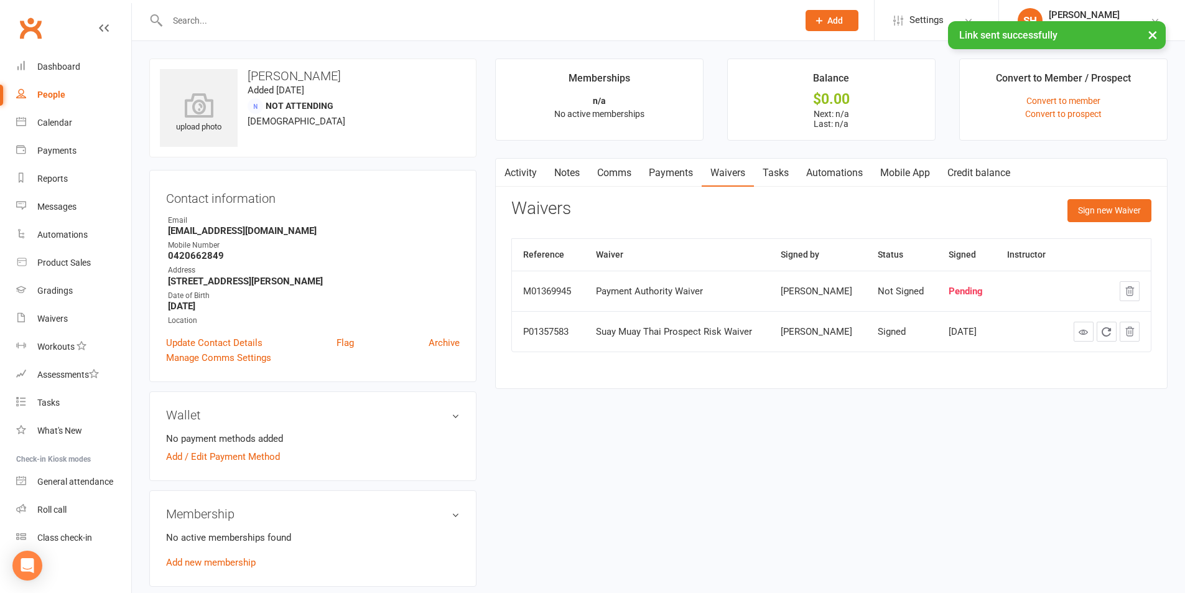
click at [609, 173] on link "Comms" at bounding box center [614, 173] width 52 height 29
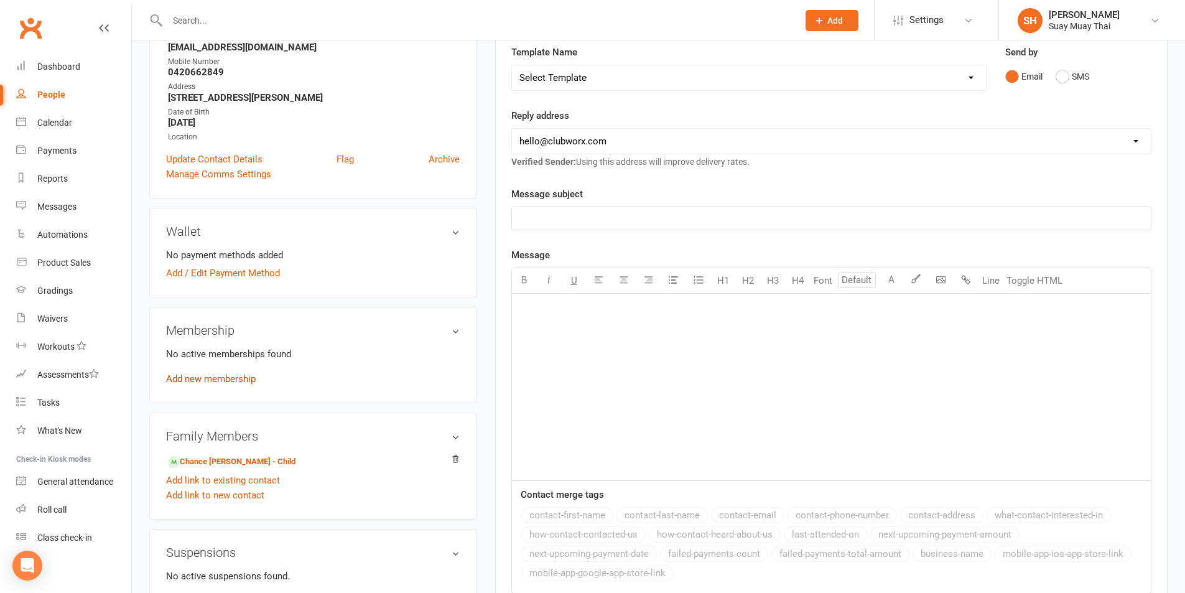
scroll to position [207, 0]
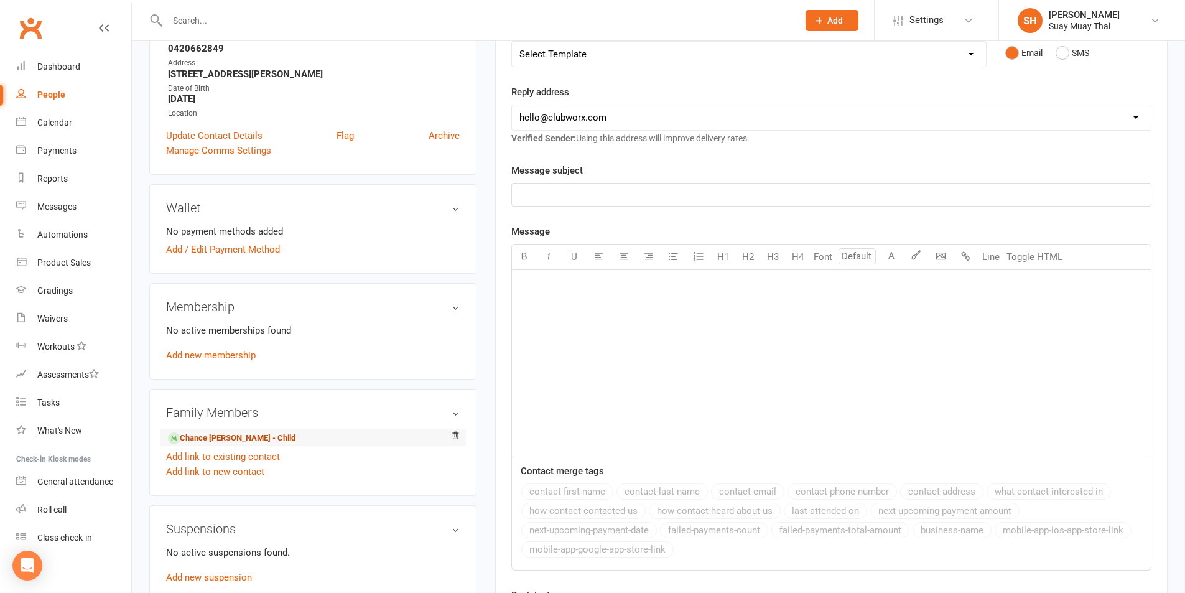
click at [204, 432] on link "Chance Lyttle - Child" at bounding box center [231, 438] width 127 height 13
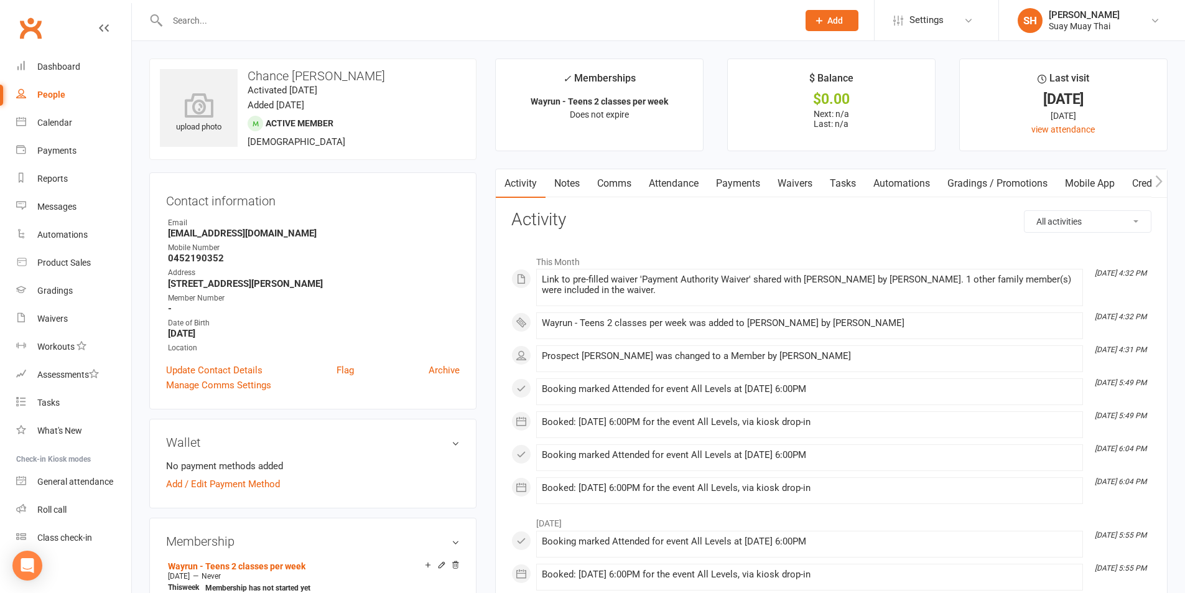
click at [608, 183] on link "Comms" at bounding box center [614, 183] width 52 height 29
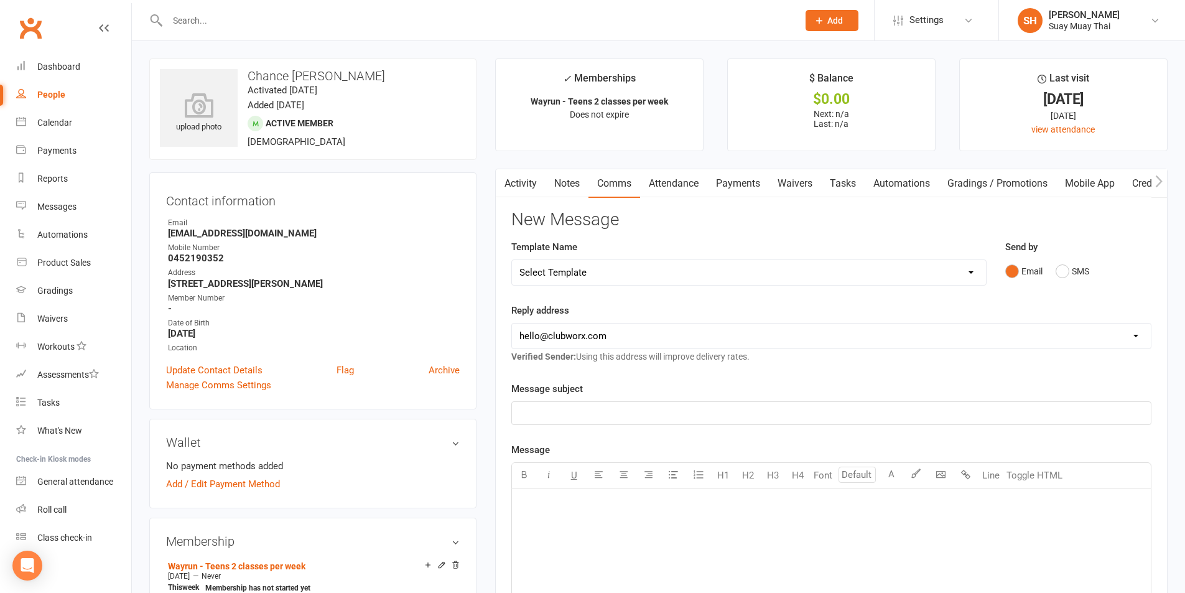
click at [559, 266] on select "Select Template [SMS] [Default template - review before using] Appointment remi…" at bounding box center [749, 272] width 474 height 25
select select "10"
click at [512, 260] on select "Select Template [SMS] [Default template - review before using] Appointment remi…" at bounding box center [749, 272] width 474 height 25
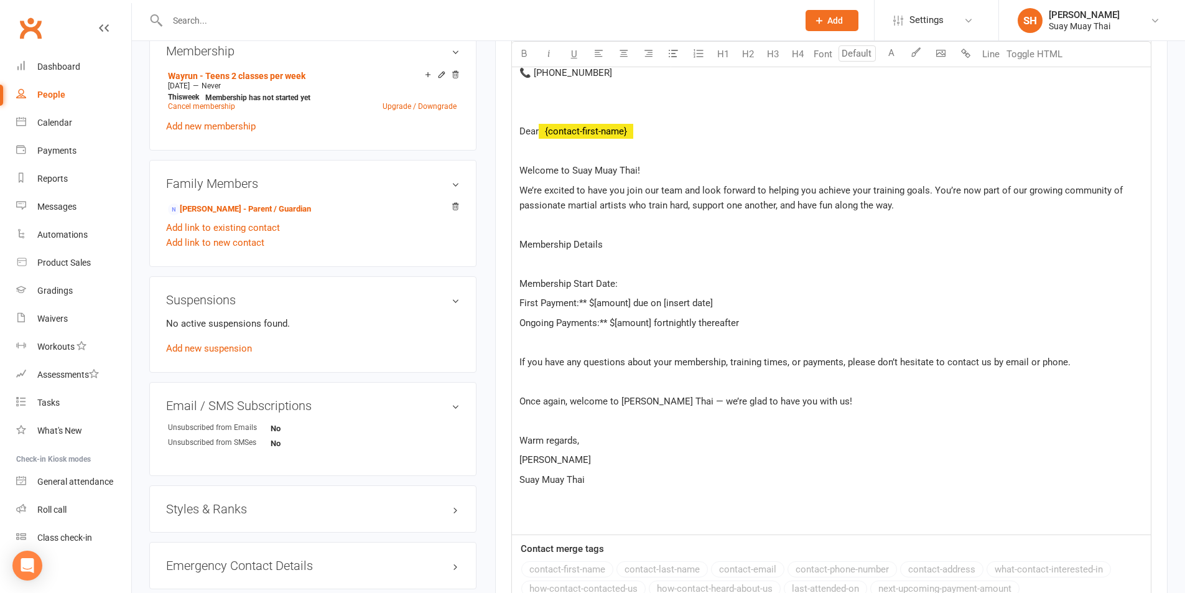
scroll to position [519, 0]
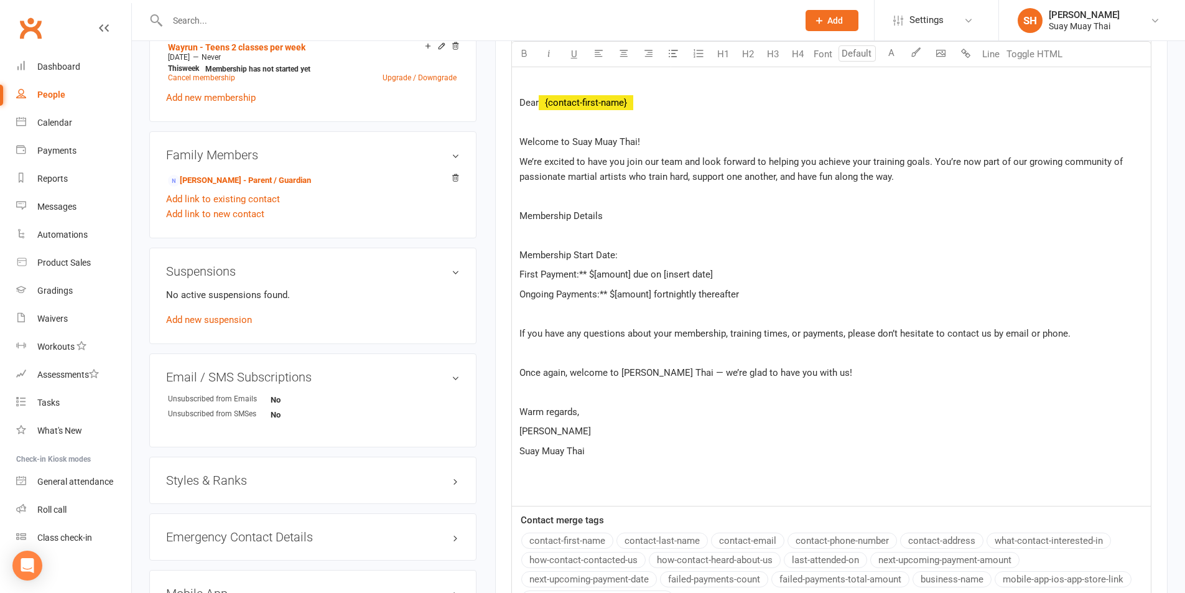
click at [629, 251] on p "Membership Start Date:" at bounding box center [831, 254] width 624 height 15
drag, startPoint x: 580, startPoint y: 272, endPoint x: 740, endPoint y: 277, distance: 160.5
click at [740, 277] on p "First Payment:** $[amount] due on [insert date]" at bounding box center [831, 274] width 624 height 15
drag, startPoint x: 601, startPoint y: 293, endPoint x: 652, endPoint y: 293, distance: 51.6
click at [652, 293] on span "Ongoing Payments:** $[amount] fortnightly thereafter" at bounding box center [628, 294] width 219 height 11
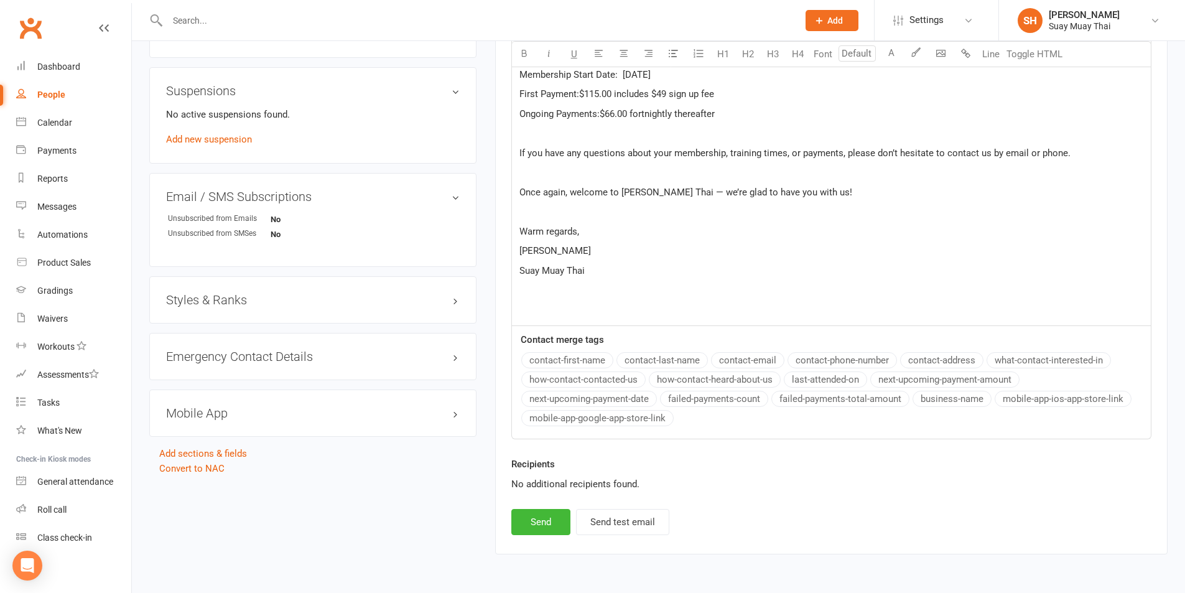
scroll to position [726, 0]
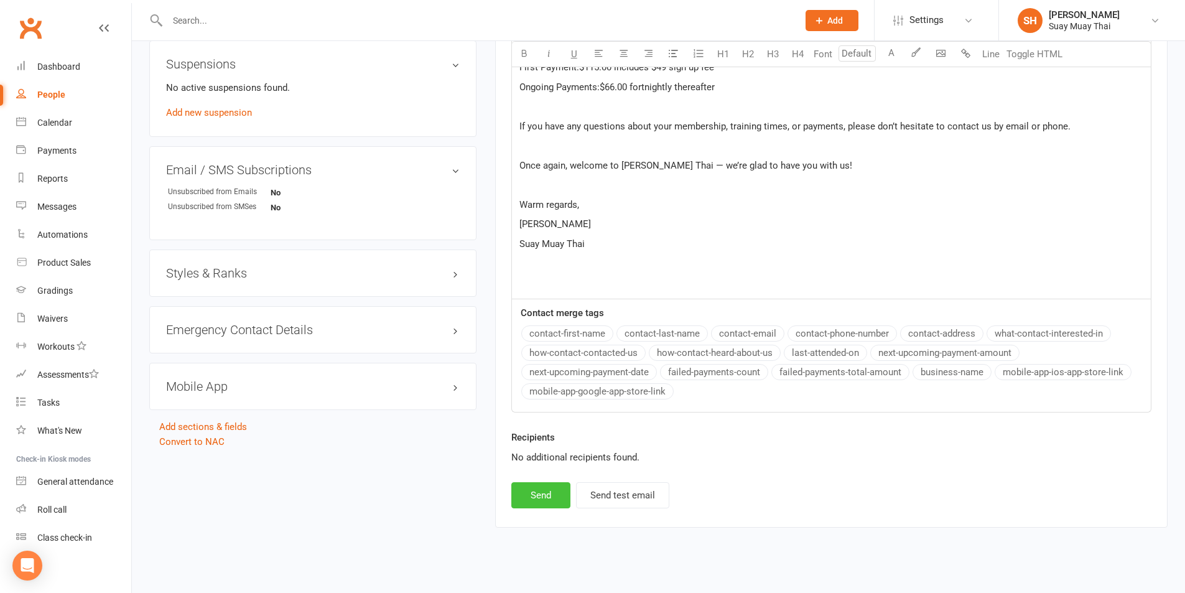
click at [542, 498] on button "Send" at bounding box center [540, 495] width 59 height 26
select select
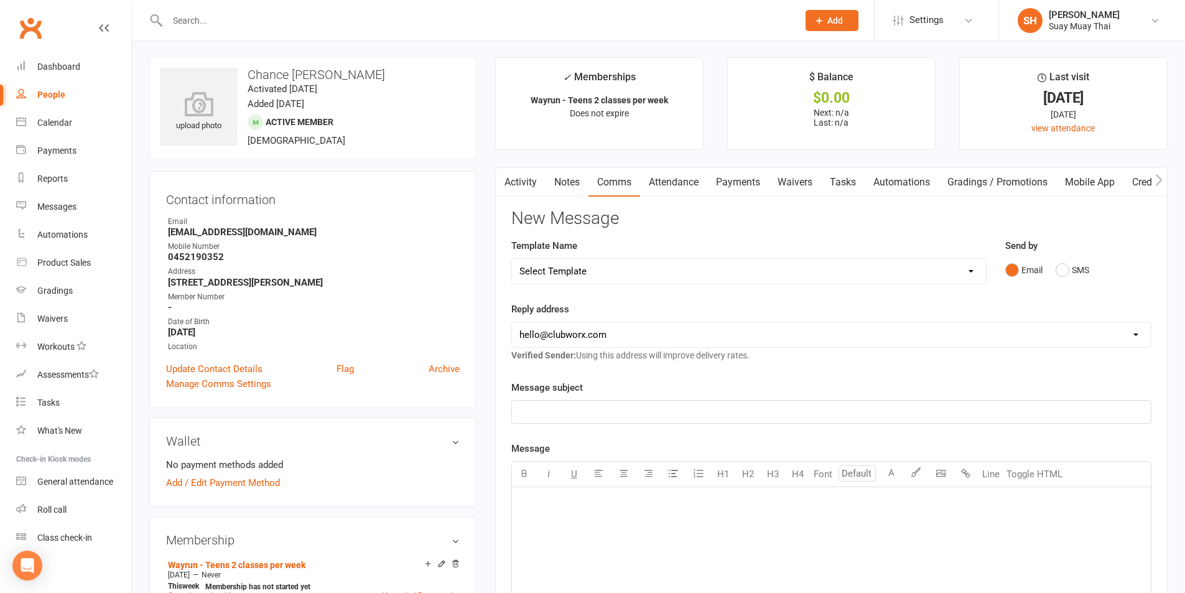
scroll to position [0, 0]
click at [529, 183] on link "Activity" at bounding box center [521, 183] width 50 height 29
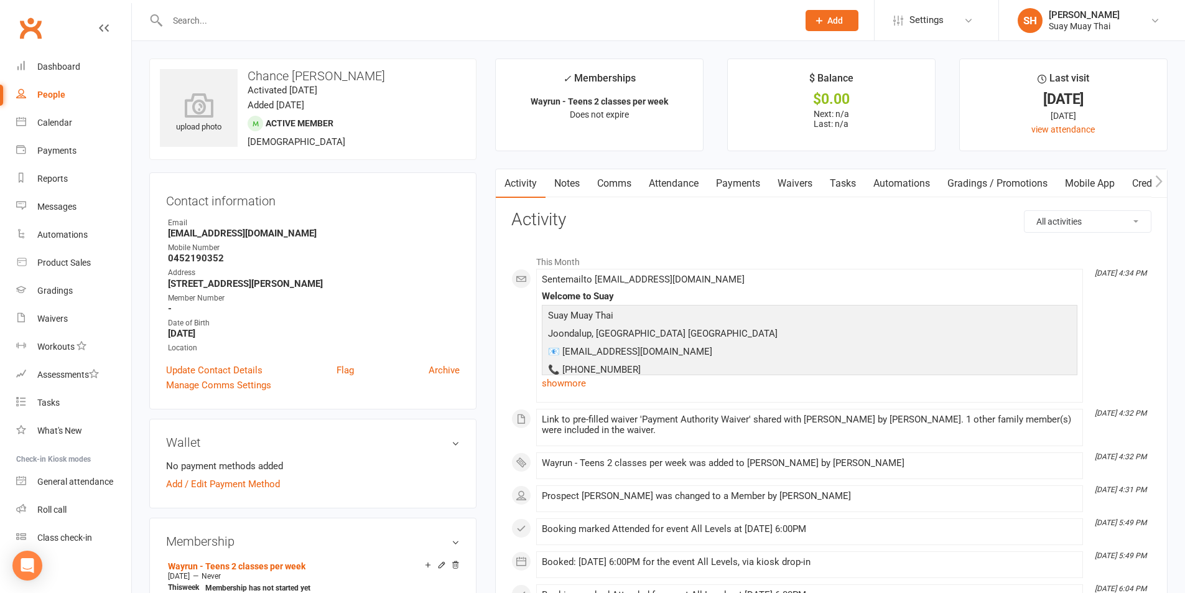
click at [632, 185] on link "Comms" at bounding box center [614, 183] width 52 height 29
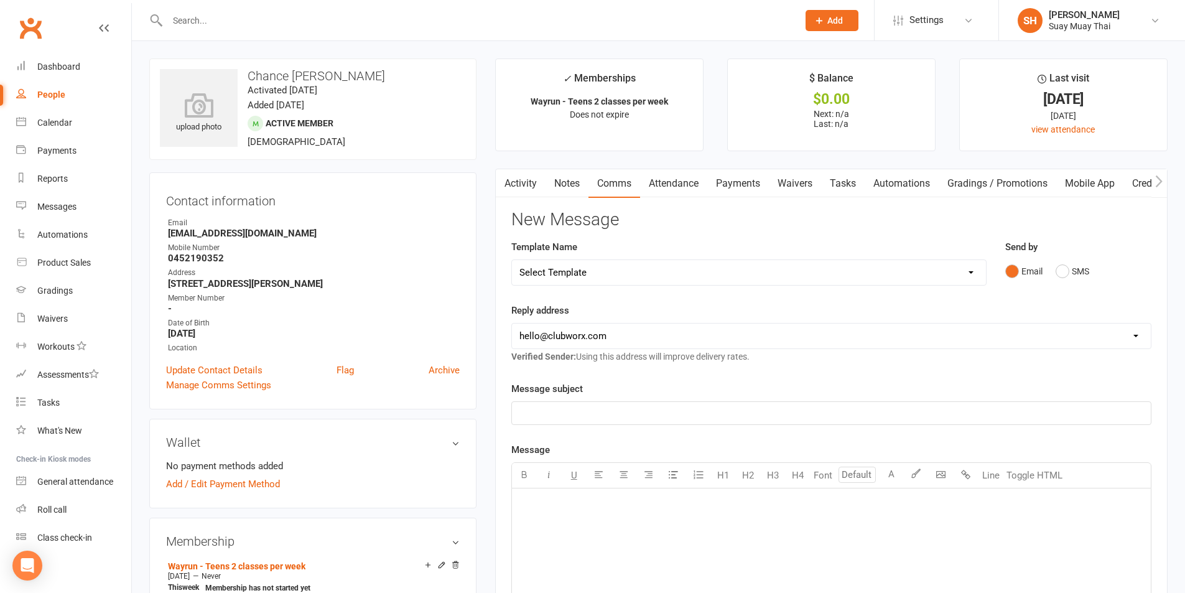
click at [512, 180] on link "Activity" at bounding box center [521, 183] width 50 height 29
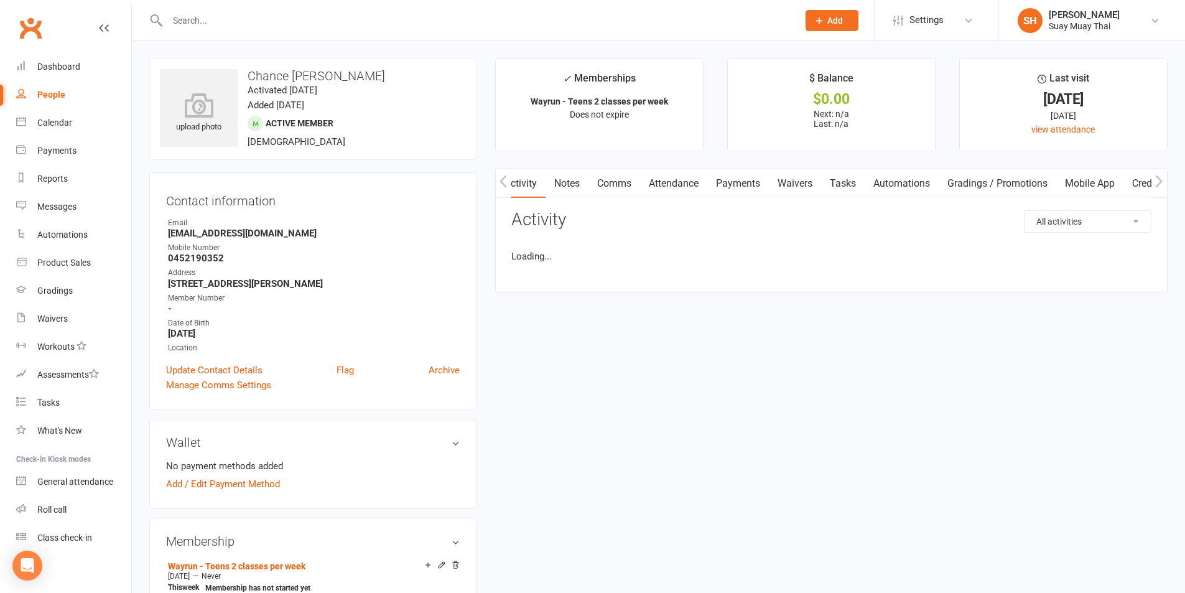
scroll to position [0, 1]
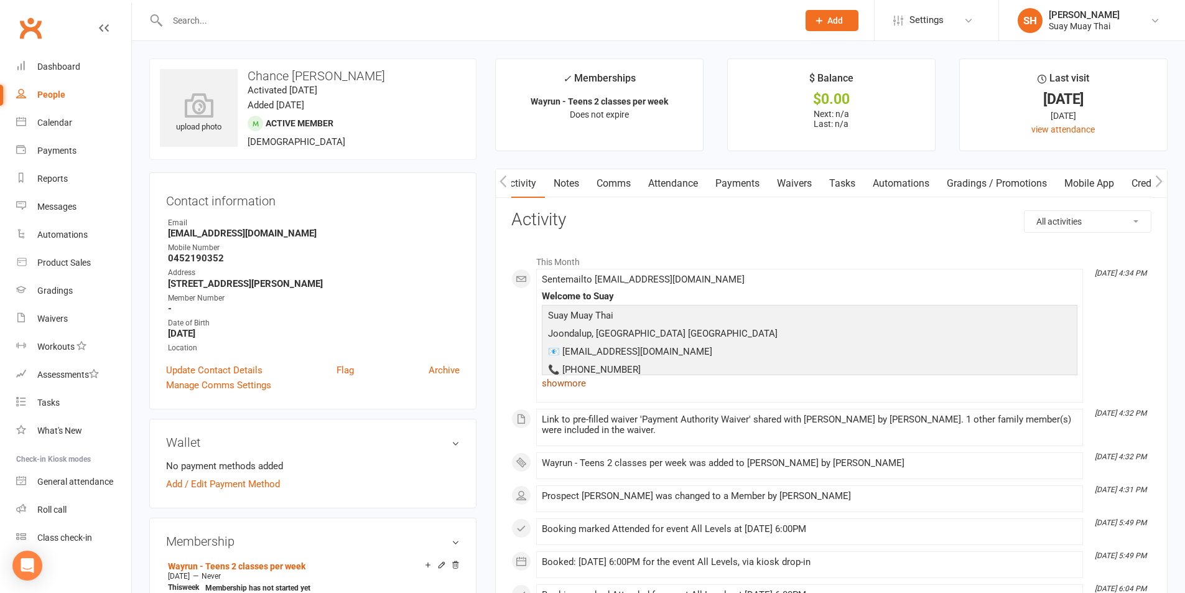
click at [558, 384] on link "show more" at bounding box center [809, 382] width 535 height 17
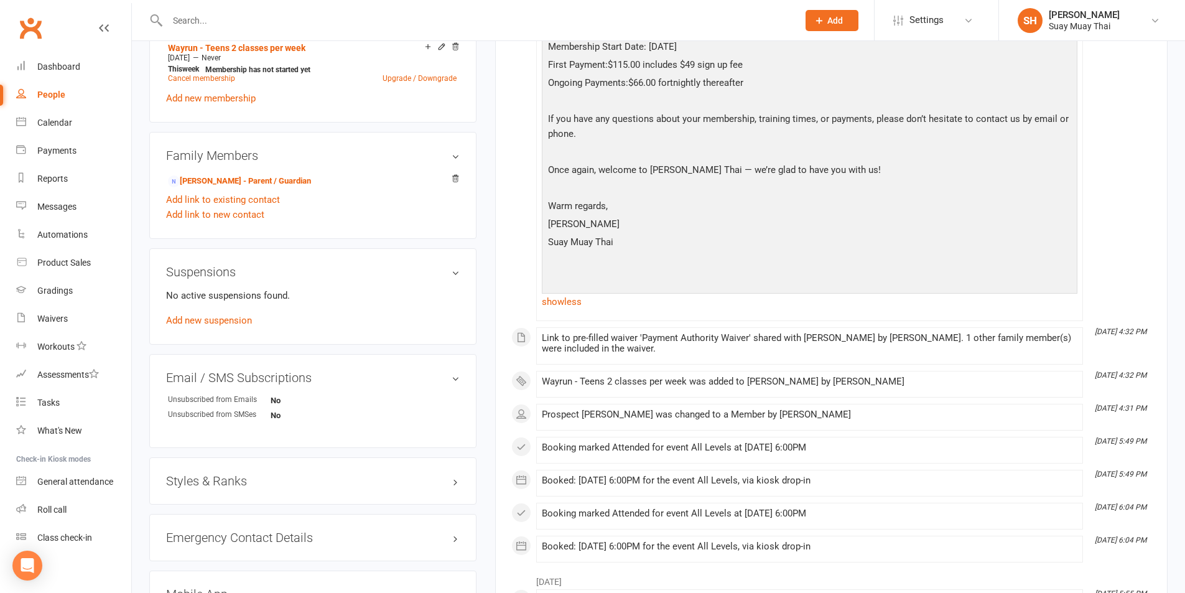
scroll to position [0, 0]
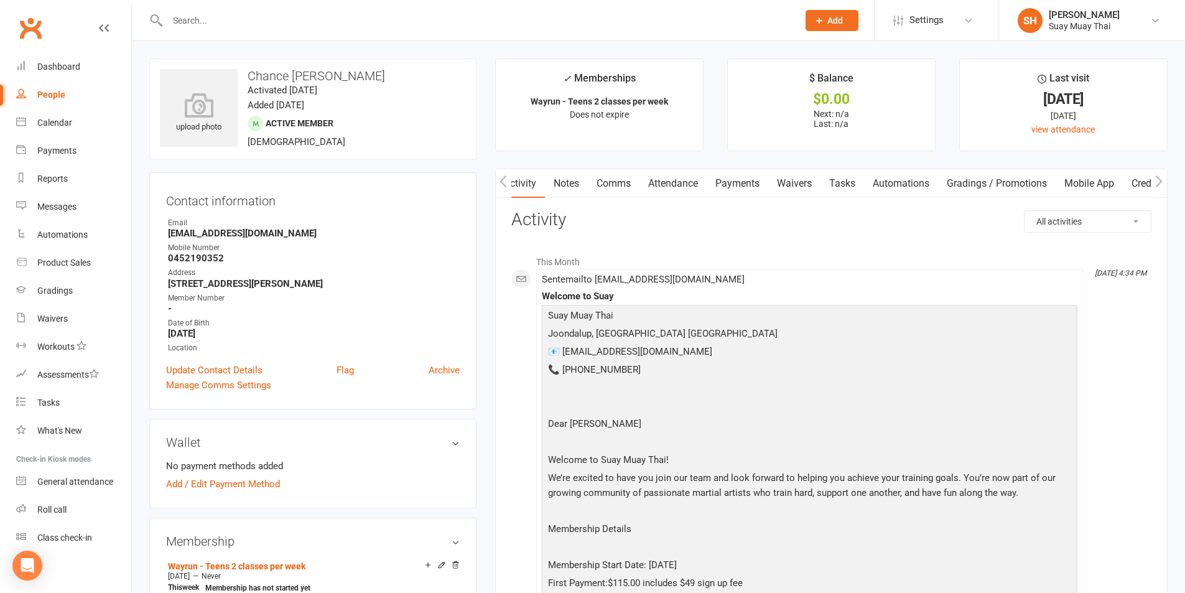
click at [226, 26] on input "text" at bounding box center [477, 20] width 626 height 17
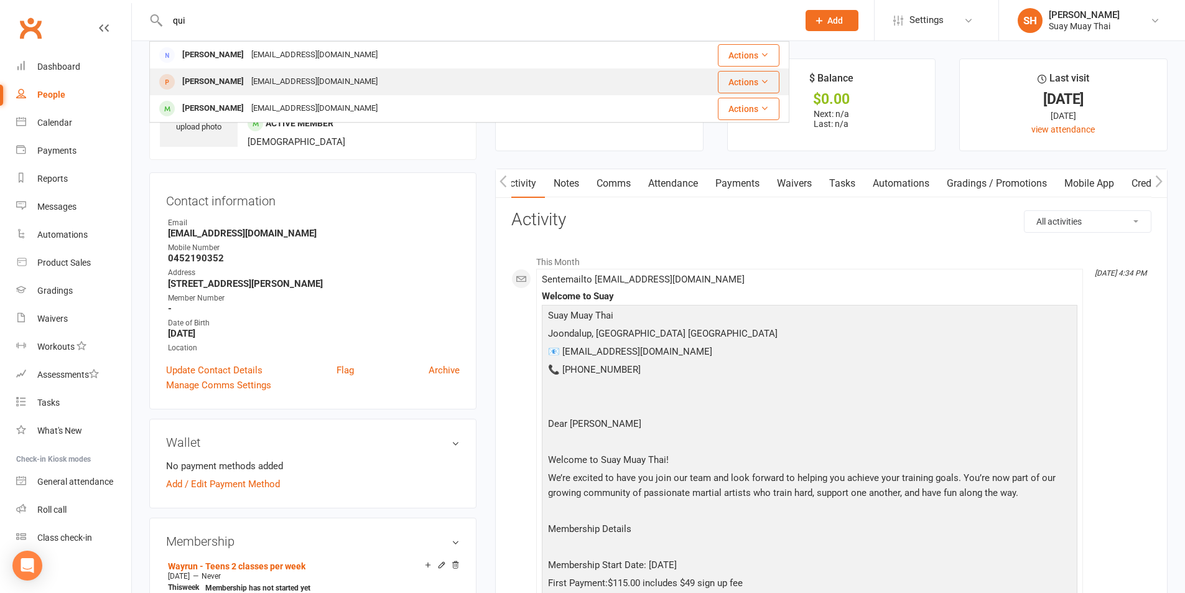
type input "qui"
drag, startPoint x: 245, startPoint y: 81, endPoint x: 310, endPoint y: 106, distance: 69.5
click at [247, 81] on div "troyquinny@yahoo.com" at bounding box center [314, 82] width 134 height 18
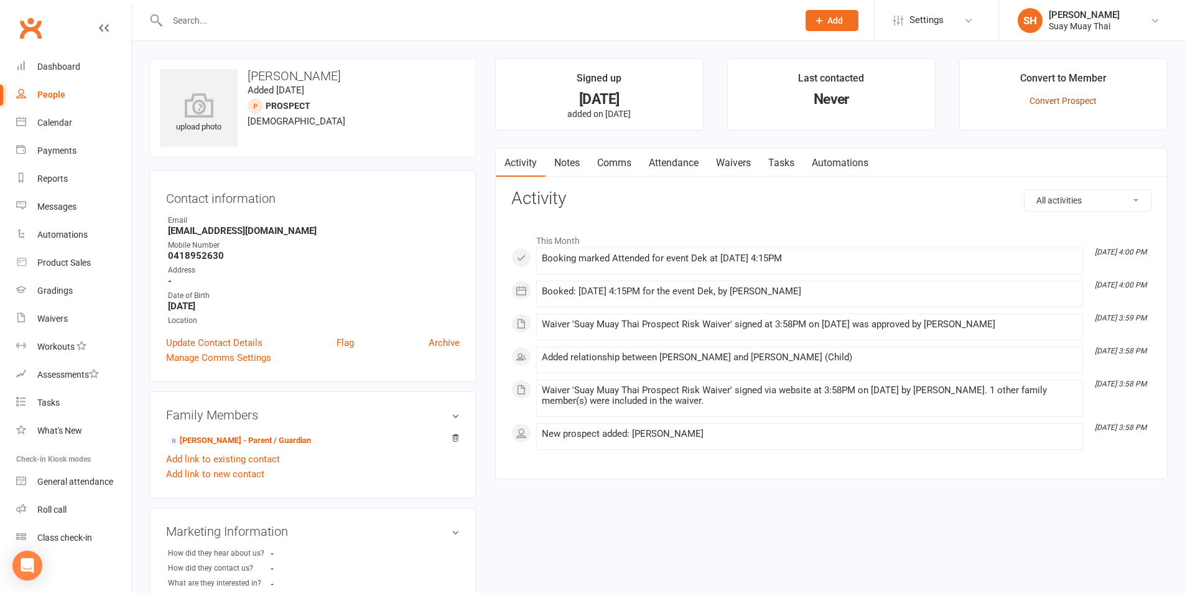
click at [1046, 102] on link "Convert Prospect" at bounding box center [1062, 101] width 67 height 10
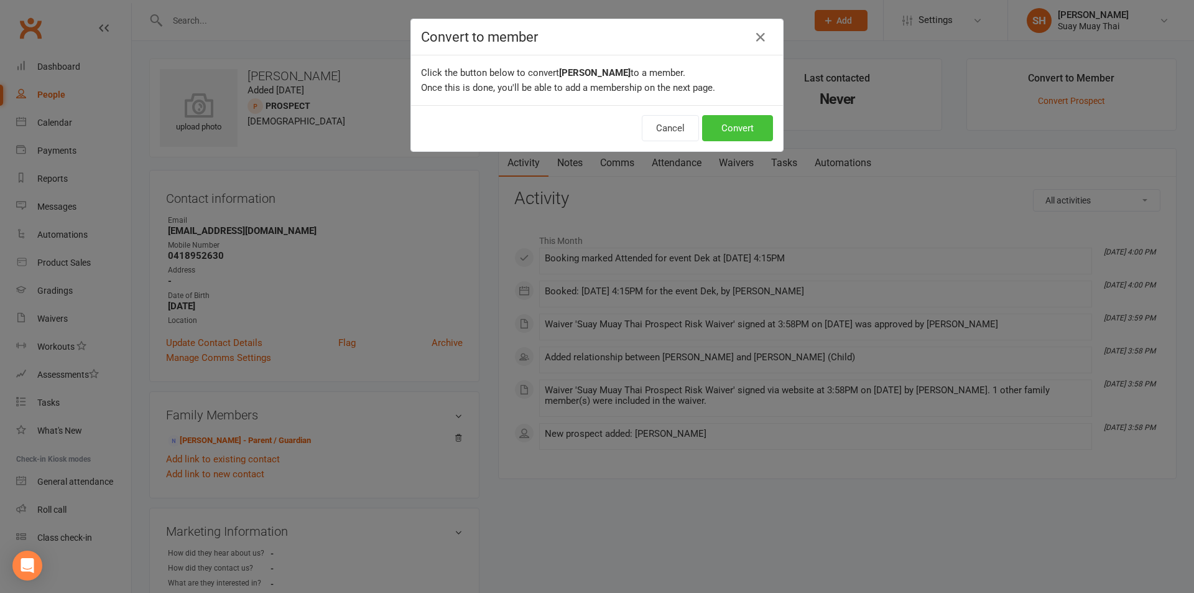
click at [718, 125] on button "Convert" at bounding box center [737, 128] width 71 height 26
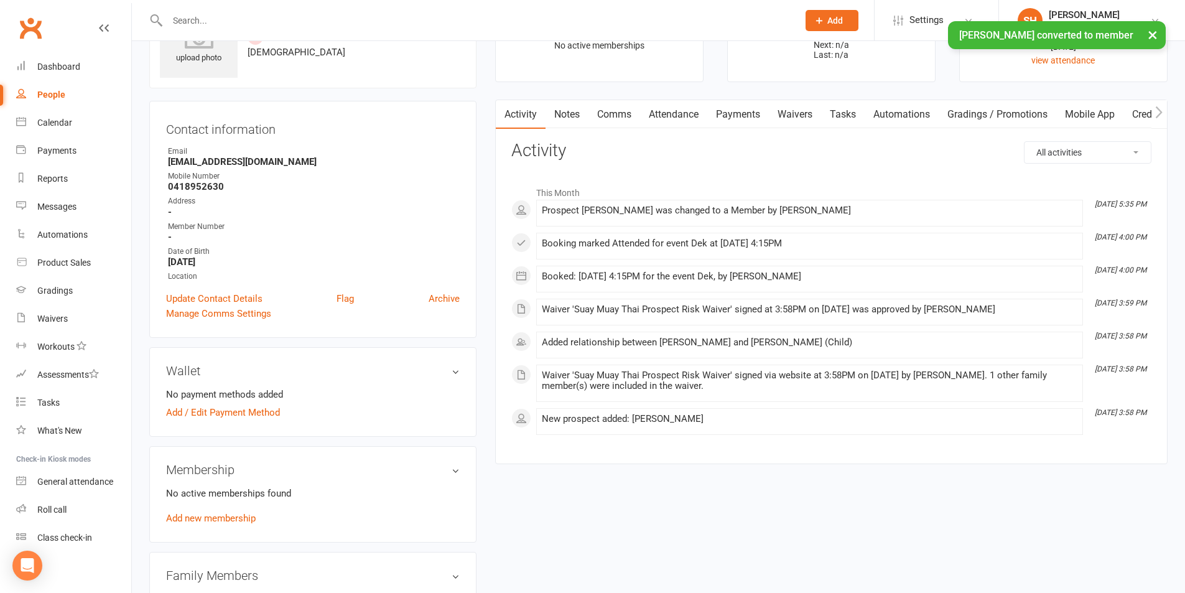
scroll to position [207, 0]
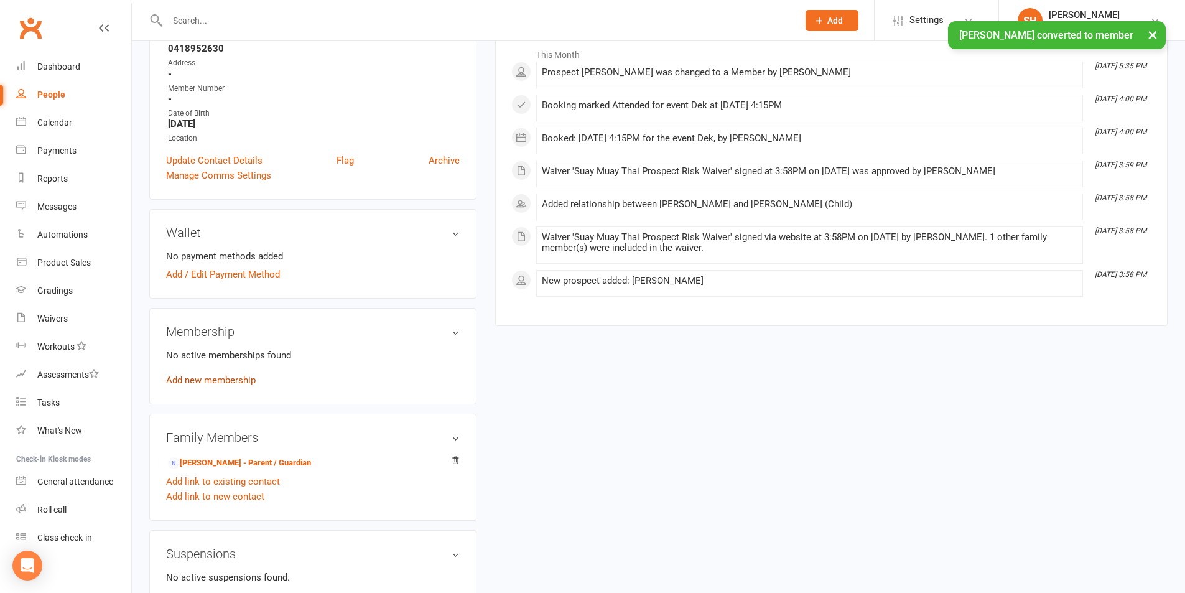
click at [222, 379] on link "Add new membership" at bounding box center [211, 379] width 90 height 11
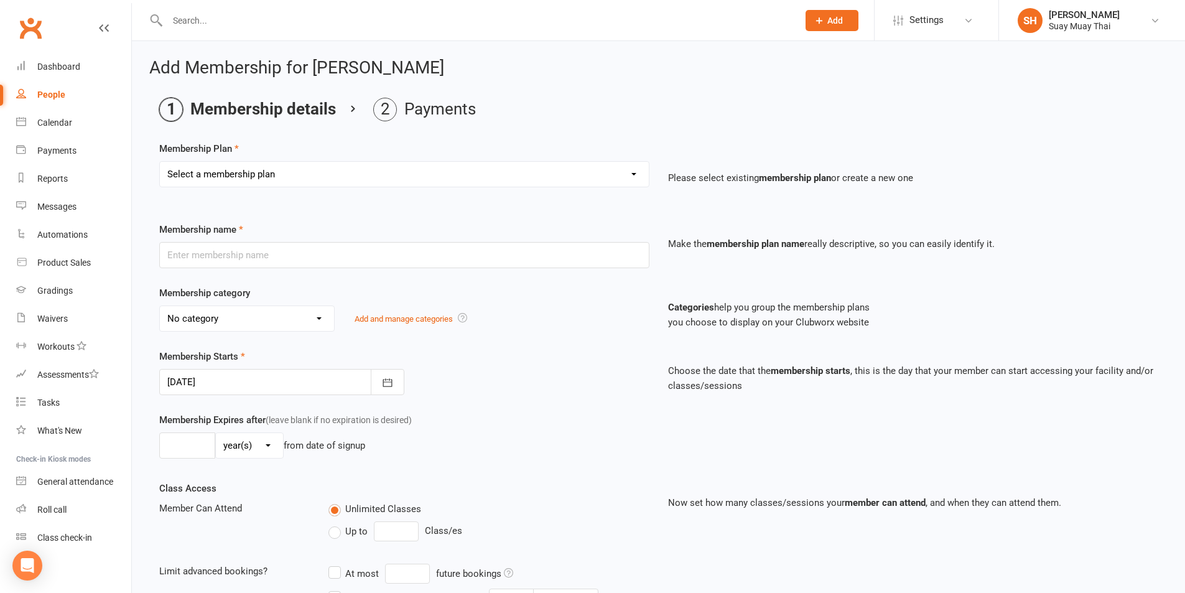
click at [288, 171] on select "Select a membership plan Create new Membership Plan Dek - Kids 1 class per week…" at bounding box center [404, 174] width 489 height 25
select select "1"
click at [160, 162] on select "Select a membership plan Create new Membership Plan Dek - Kids 1 class per week…" at bounding box center [404, 174] width 489 height 25
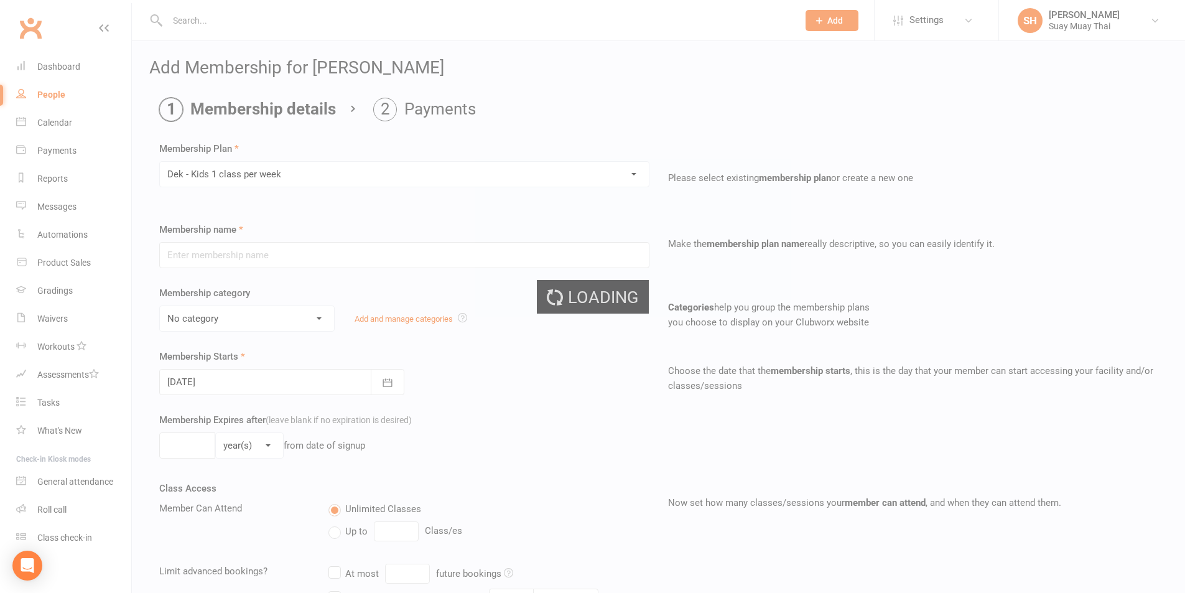
type input "Dek - Kids 1 class per week"
select select "2"
type input "0"
type input "1"
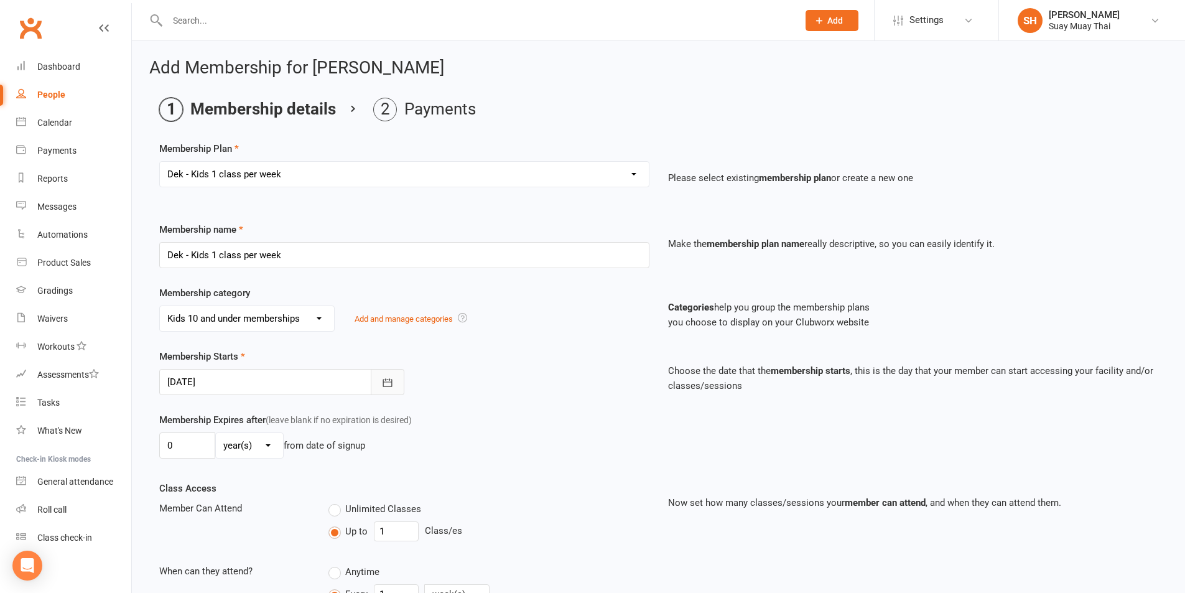
click at [376, 382] on button "button" at bounding box center [388, 382] width 34 height 26
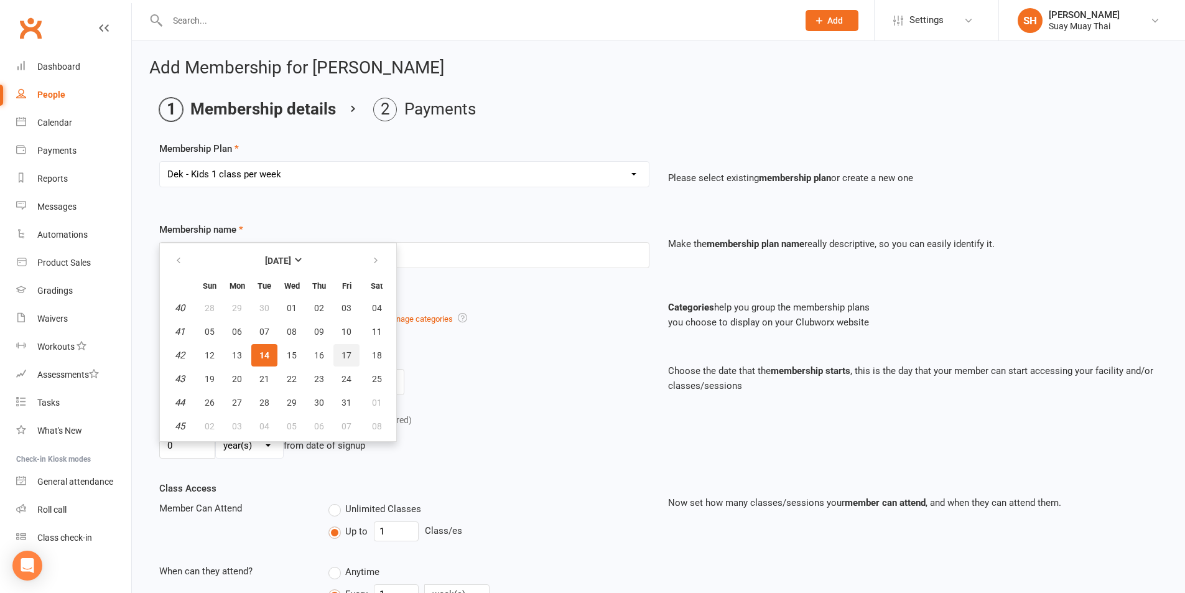
click at [341, 354] on span "17" at bounding box center [346, 355] width 10 height 10
type input "17 Oct 2025"
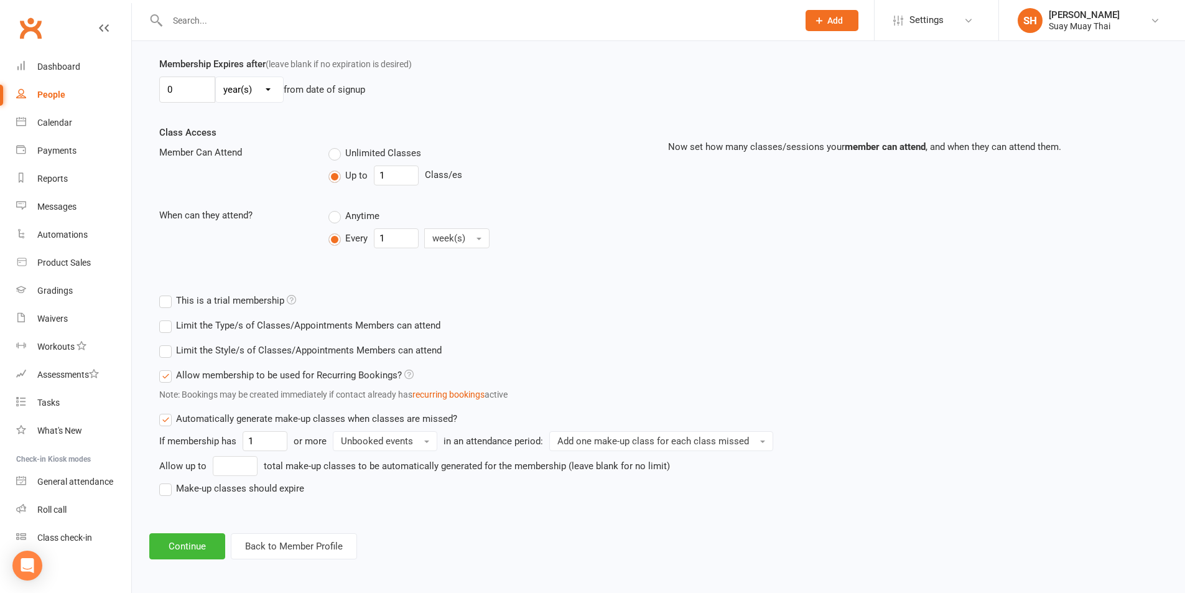
scroll to position [358, 0]
click at [192, 554] on button "Continue" at bounding box center [187, 544] width 76 height 26
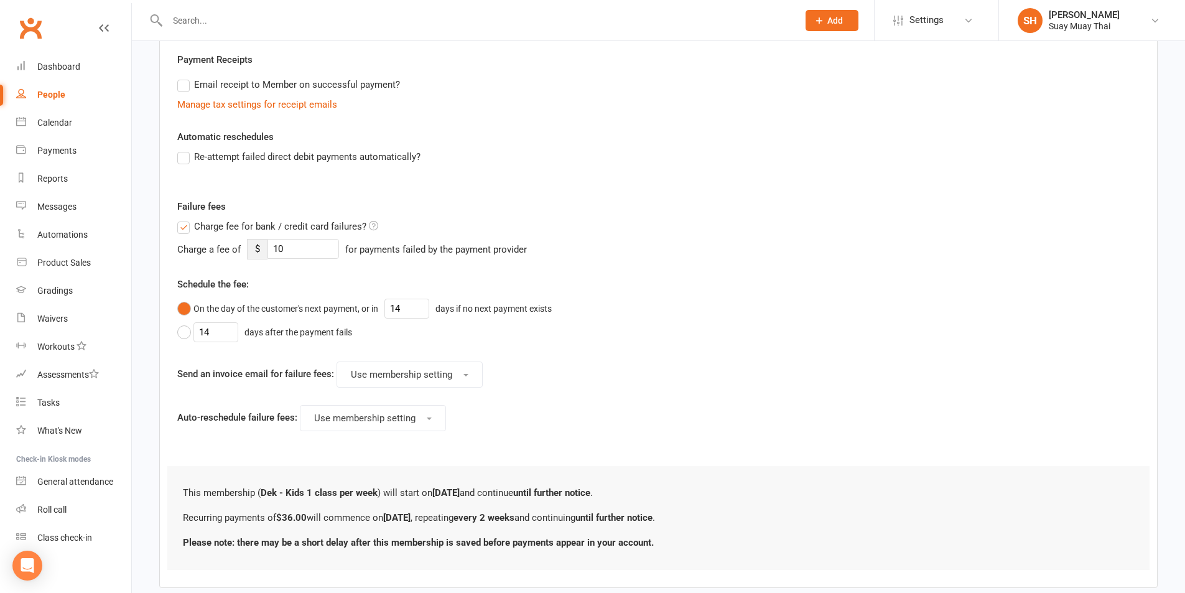
scroll to position [0, 0]
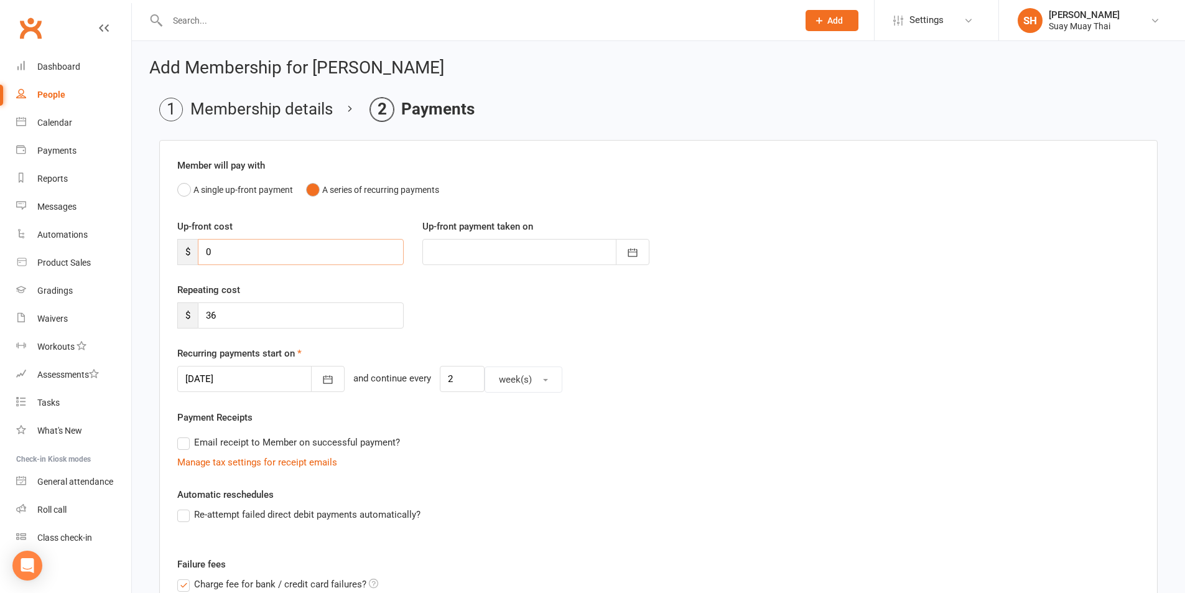
drag, startPoint x: 205, startPoint y: 251, endPoint x: 259, endPoint y: 251, distance: 54.1
click at [259, 251] on input "0" at bounding box center [301, 252] width 206 height 26
type input "8"
type input "13 Oct 2025"
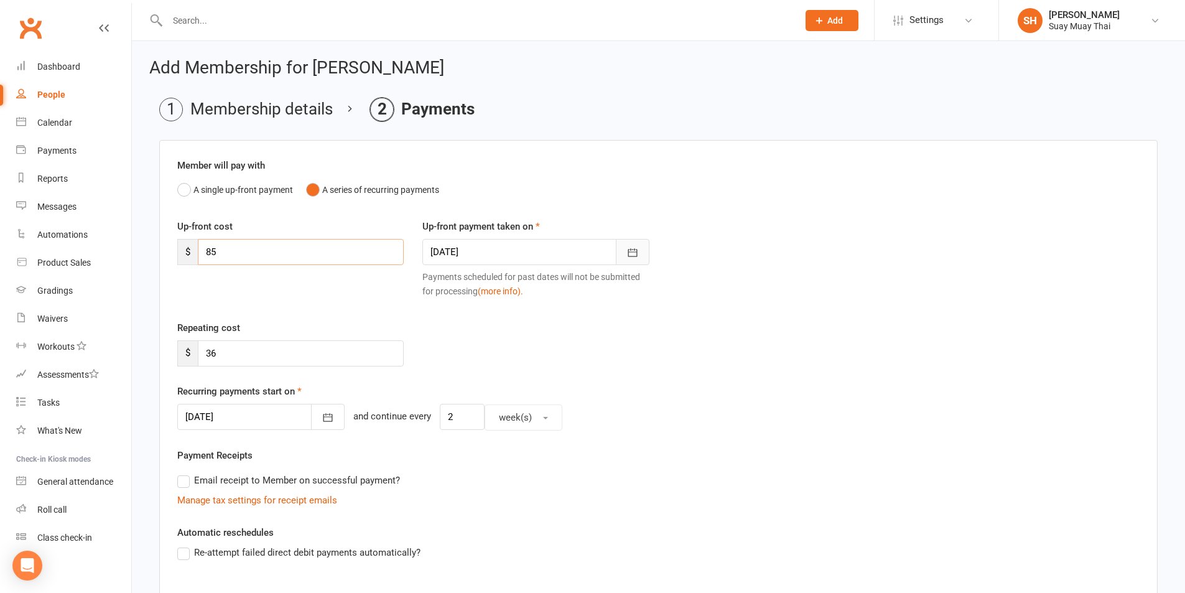
type input "85"
click at [636, 254] on icon "button" at bounding box center [632, 252] width 12 height 12
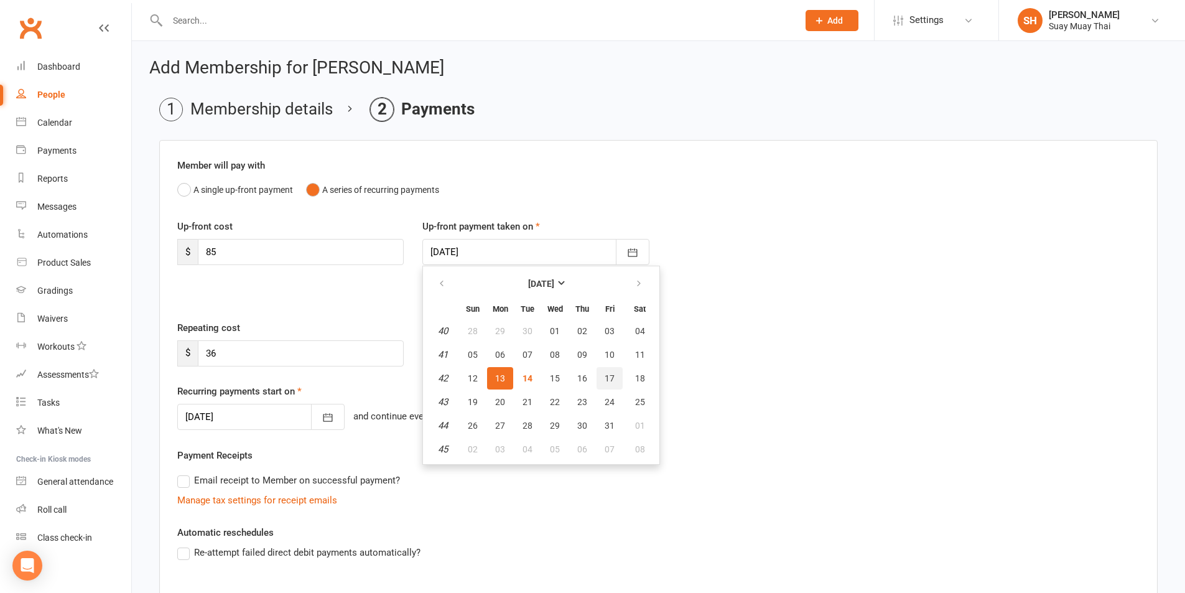
click at [610, 374] on span "17" at bounding box center [609, 378] width 10 height 10
type input "17 Oct 2025"
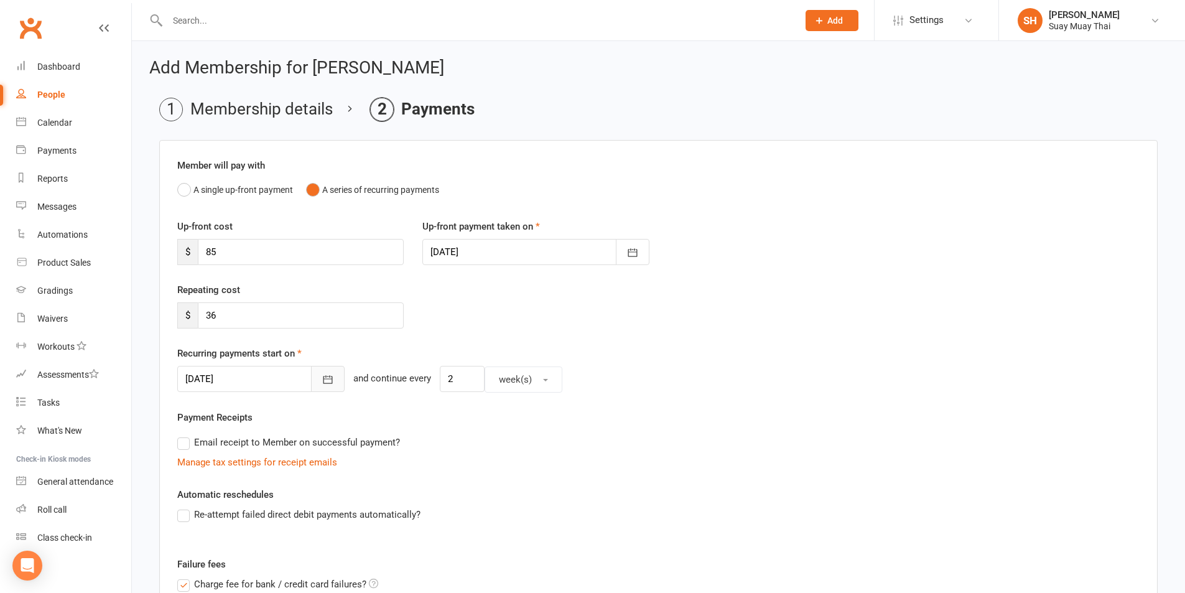
click at [323, 377] on icon "button" at bounding box center [327, 379] width 12 height 12
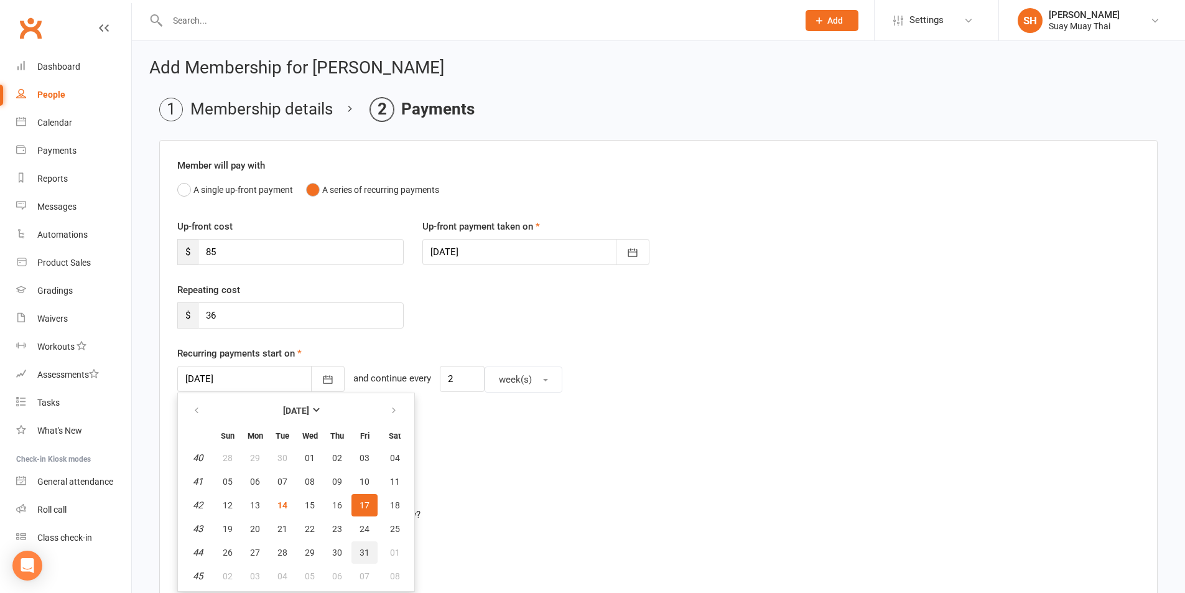
click at [364, 552] on span "31" at bounding box center [364, 552] width 10 height 10
type input "31 Oct 2025"
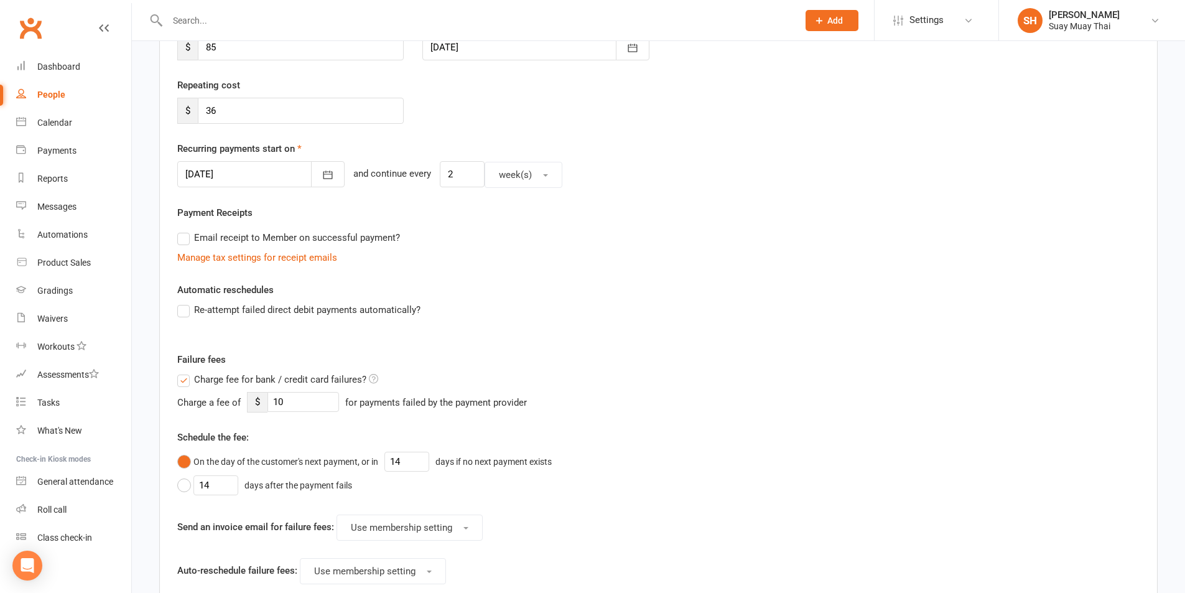
scroll to position [207, 0]
drag, startPoint x: 182, startPoint y: 309, endPoint x: 195, endPoint y: 321, distance: 18.0
click at [181, 309] on label "Re-attempt failed direct debit payments automatically?" at bounding box center [298, 307] width 243 height 15
click at [181, 300] on input "Re-attempt failed direct debit payments automatically?" at bounding box center [181, 300] width 8 height 0
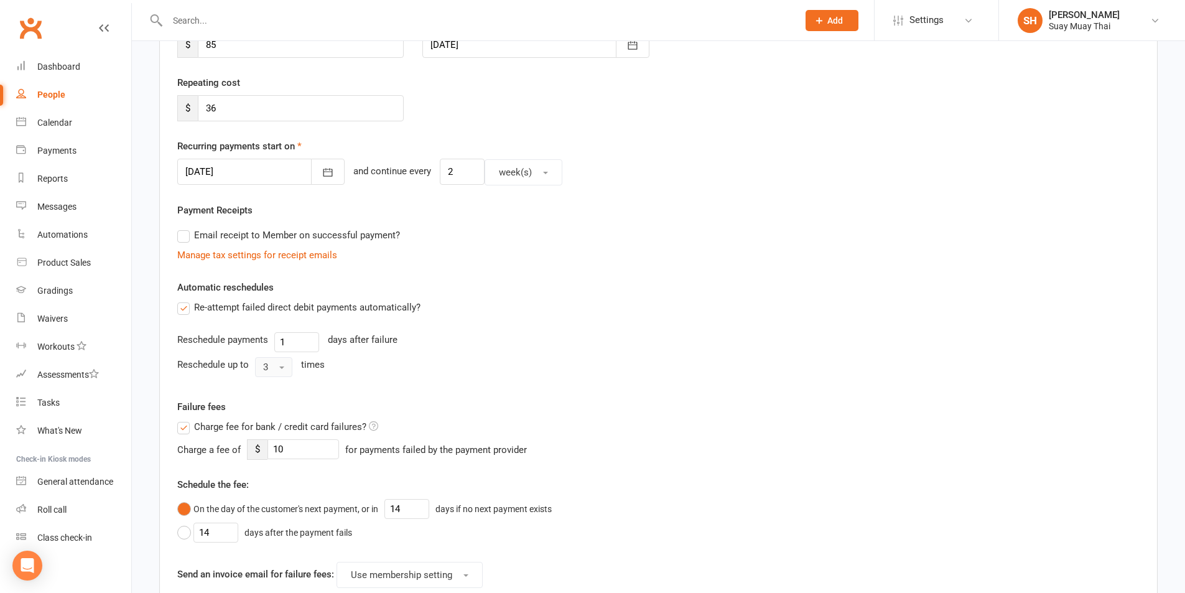
click at [274, 367] on button "3" at bounding box center [273, 367] width 37 height 20
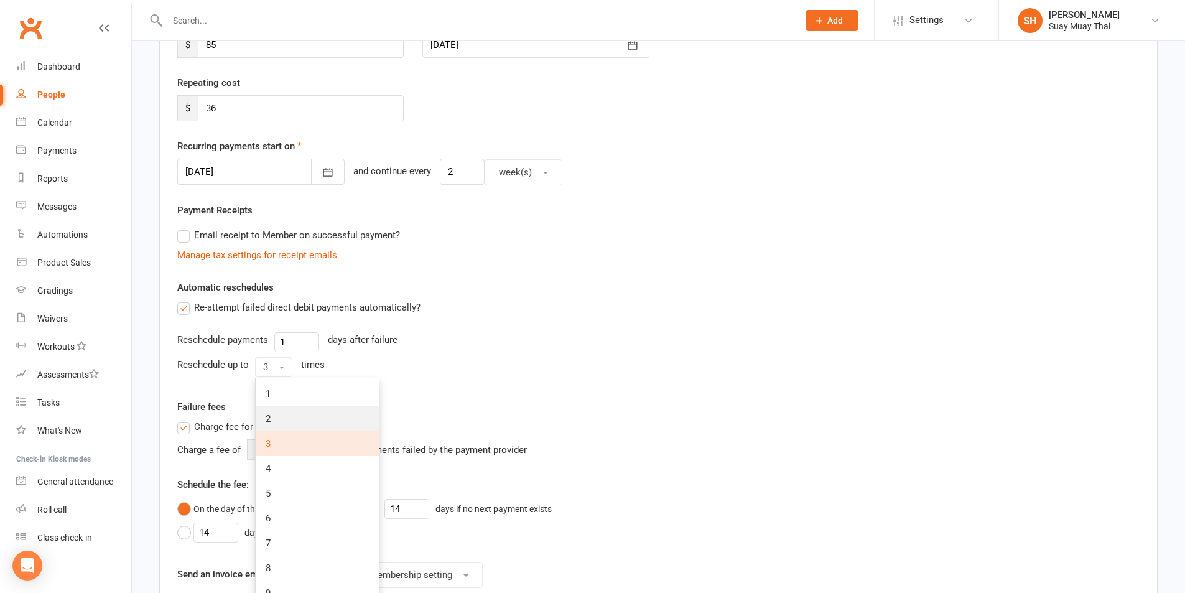
click at [267, 420] on span "2" at bounding box center [268, 418] width 5 height 11
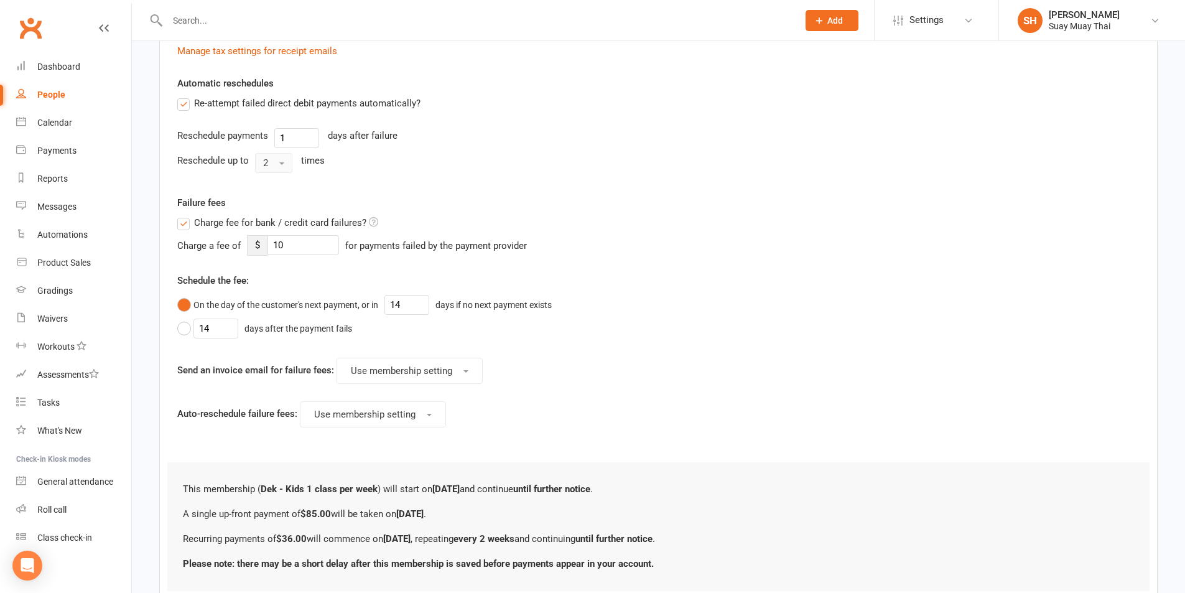
scroll to position [501, 0]
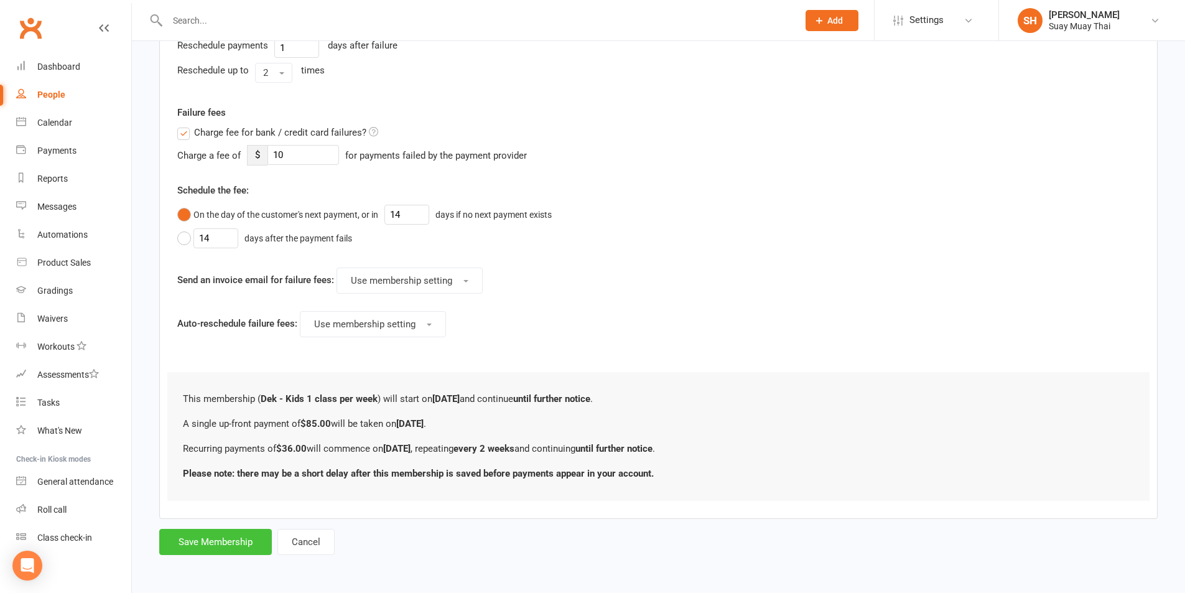
click at [236, 541] on button "Save Membership" at bounding box center [215, 542] width 113 height 26
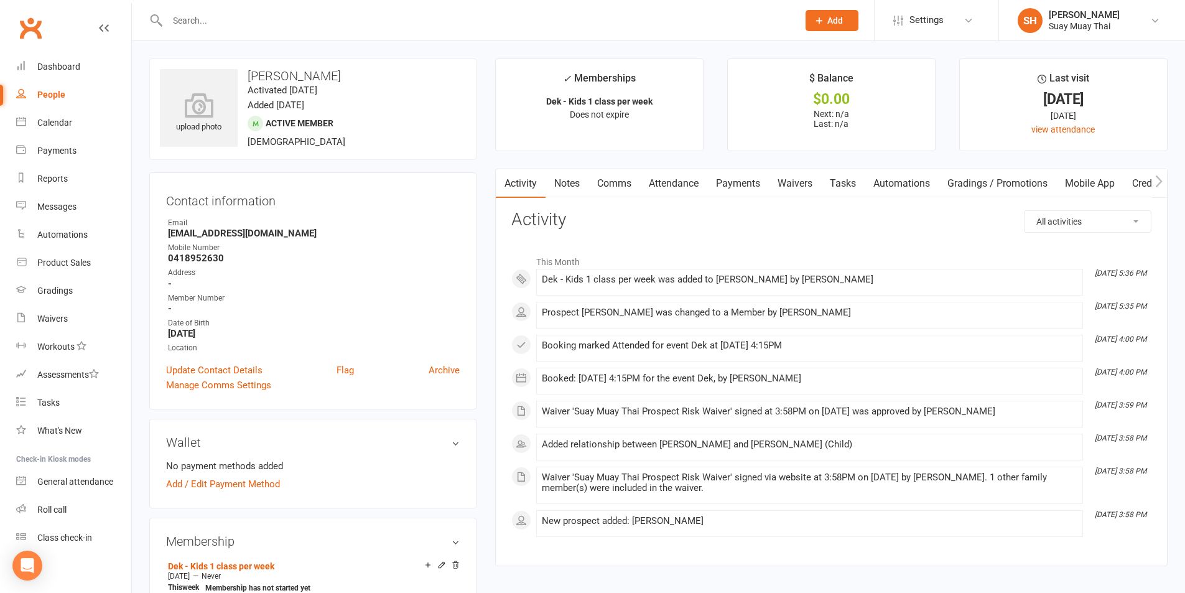
click at [799, 181] on link "Waivers" at bounding box center [795, 183] width 52 height 29
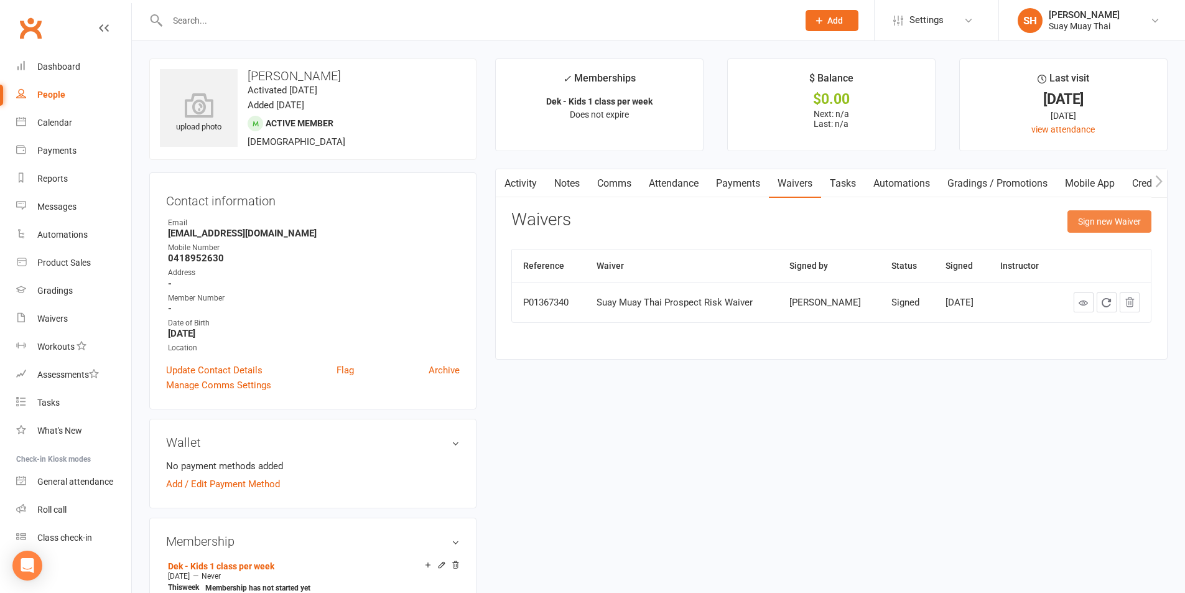
click at [1102, 213] on button "Sign new Waiver" at bounding box center [1109, 221] width 84 height 22
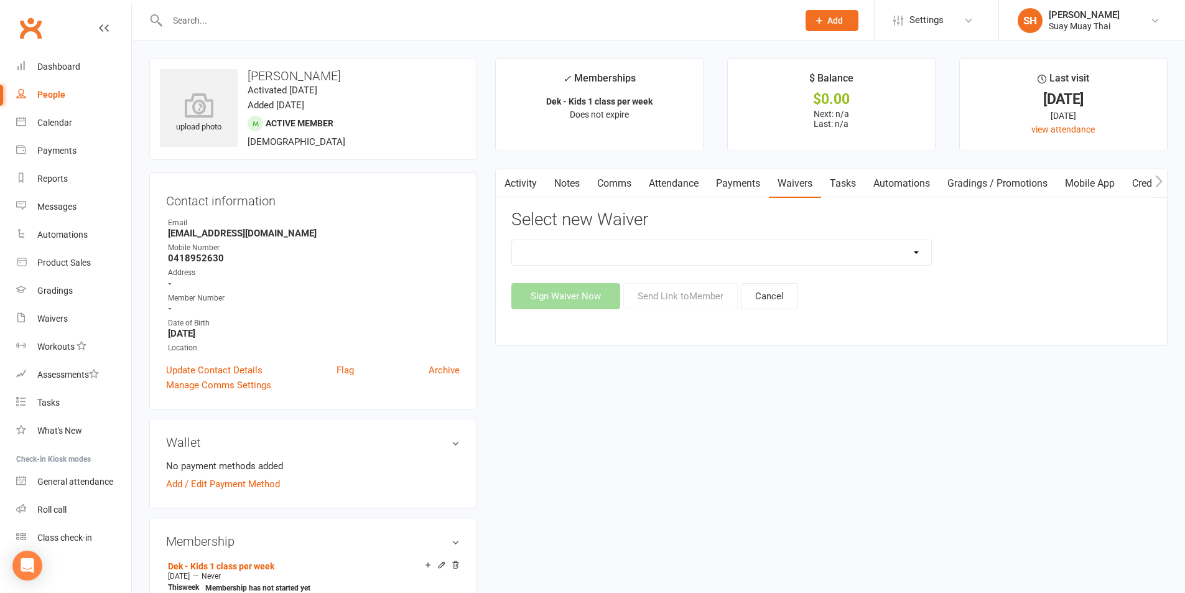
click at [676, 256] on select "New Member Risk Waiver Payment Authority Waiver Suay Muay Thai Prospect Risk Wa…" at bounding box center [721, 252] width 419 height 25
select select "14249"
click at [512, 240] on select "New Member Risk Waiver Payment Authority Waiver Suay Muay Thai Prospect Risk Wa…" at bounding box center [721, 252] width 419 height 25
click at [706, 295] on button "Send Link to Member" at bounding box center [680, 296] width 114 height 26
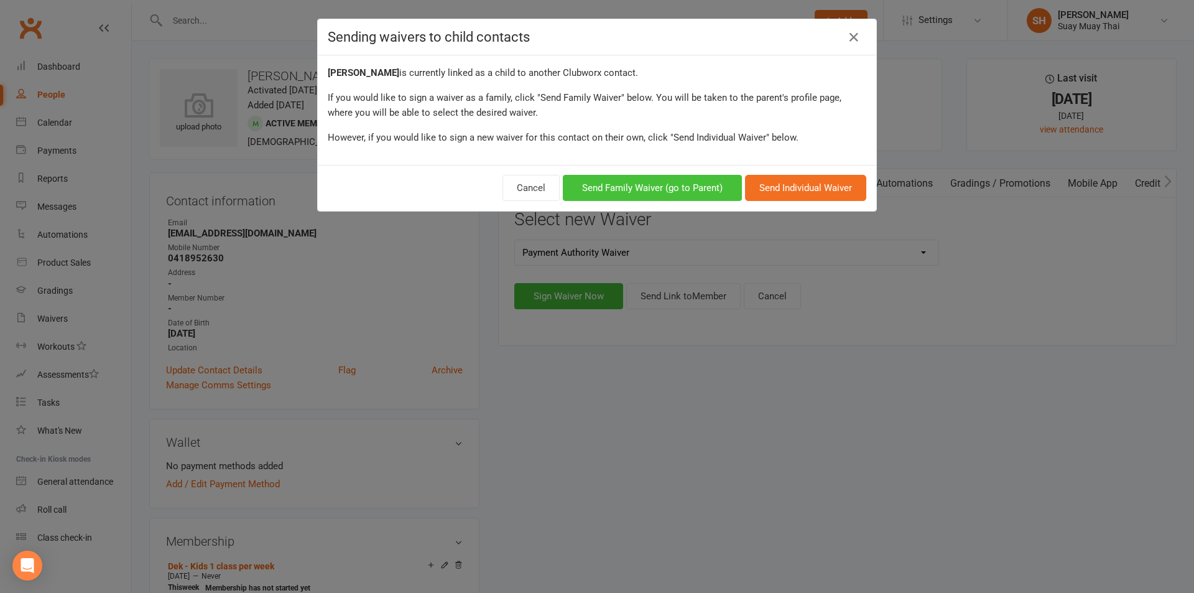
click at [660, 185] on button "Send Family Waiver (go to Parent)" at bounding box center [652, 188] width 179 height 26
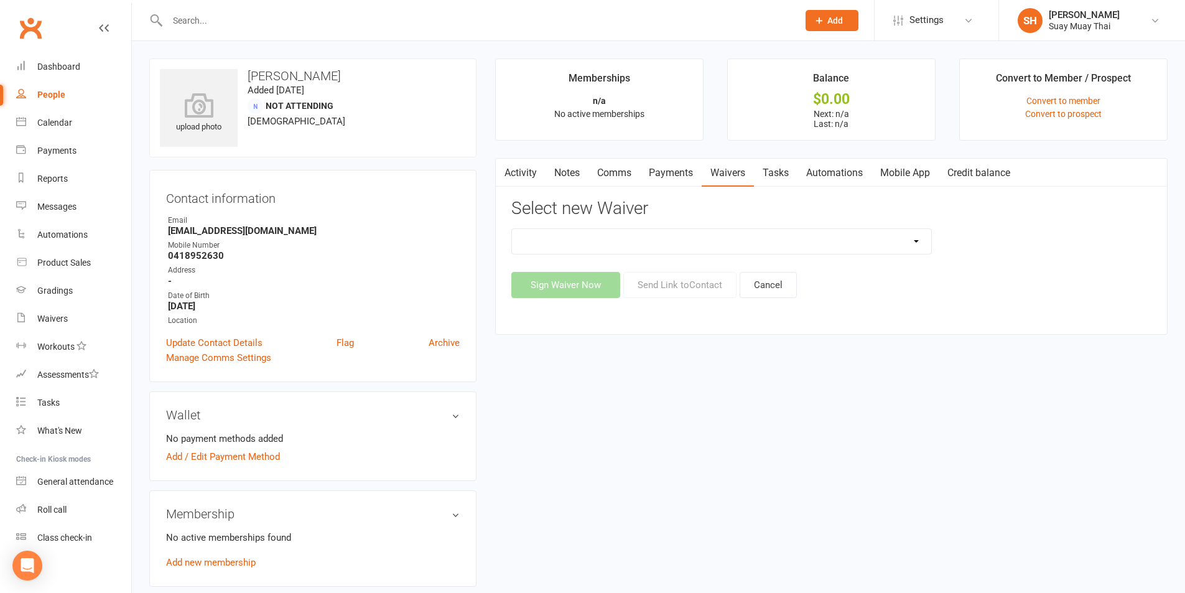
click at [686, 240] on select "New Member Risk Waiver Payment Authority Waiver" at bounding box center [721, 241] width 419 height 25
select select "14249"
click at [512, 229] on select "New Member Risk Waiver Payment Authority Waiver" at bounding box center [721, 241] width 419 height 25
click at [697, 284] on button "Send Link to Contact" at bounding box center [679, 285] width 113 height 26
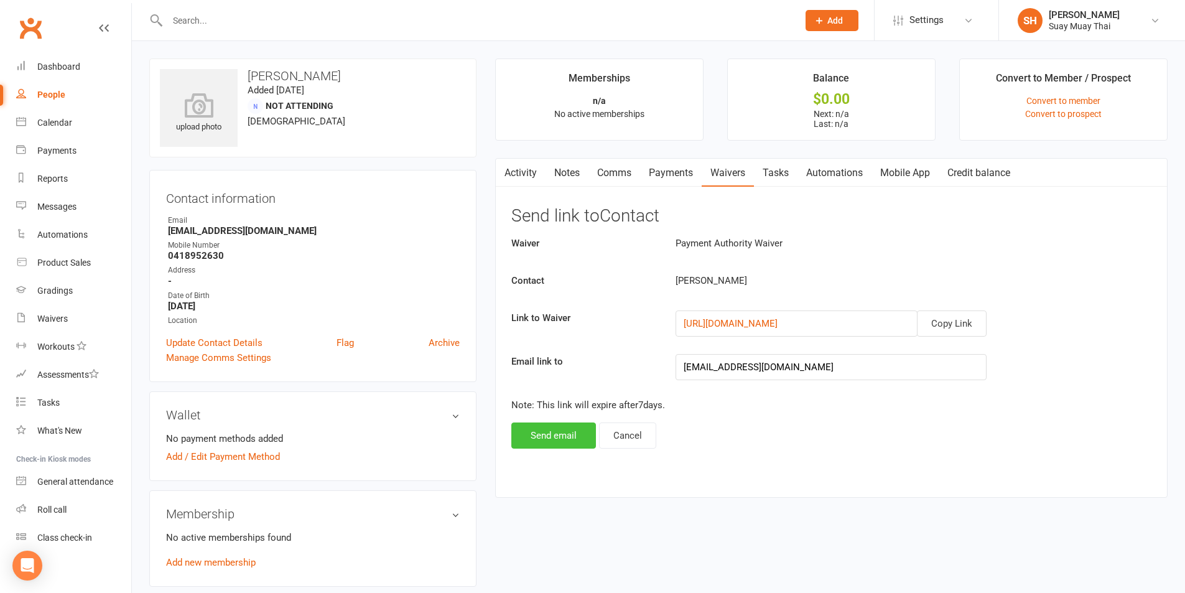
click at [568, 437] on button "Send email" at bounding box center [553, 435] width 85 height 26
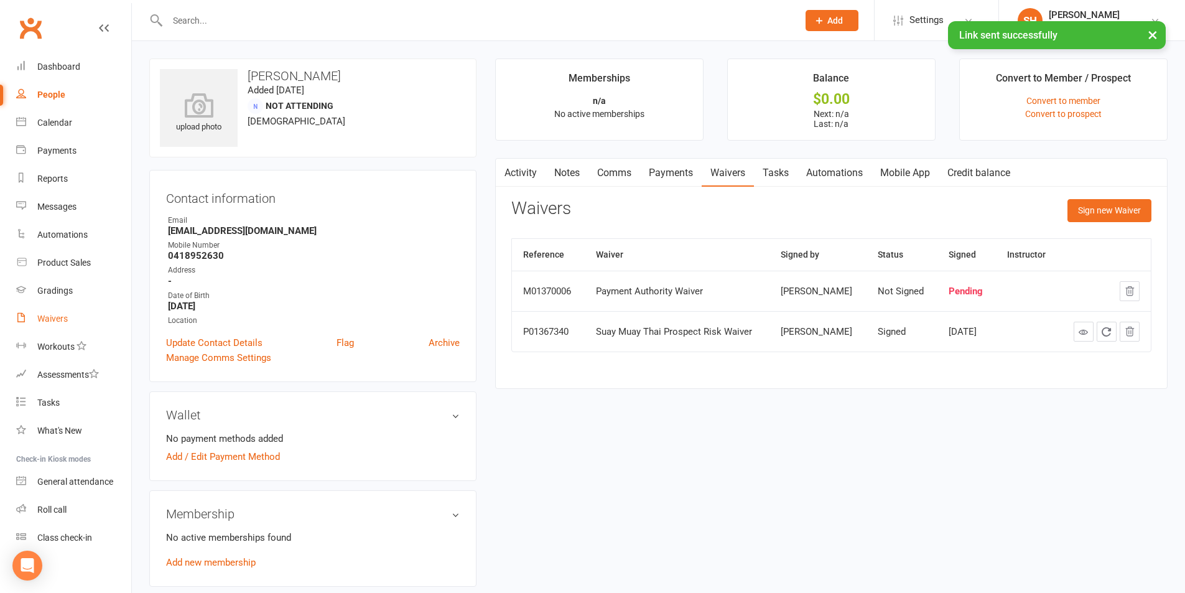
click at [64, 316] on div "Waivers" at bounding box center [52, 318] width 30 height 10
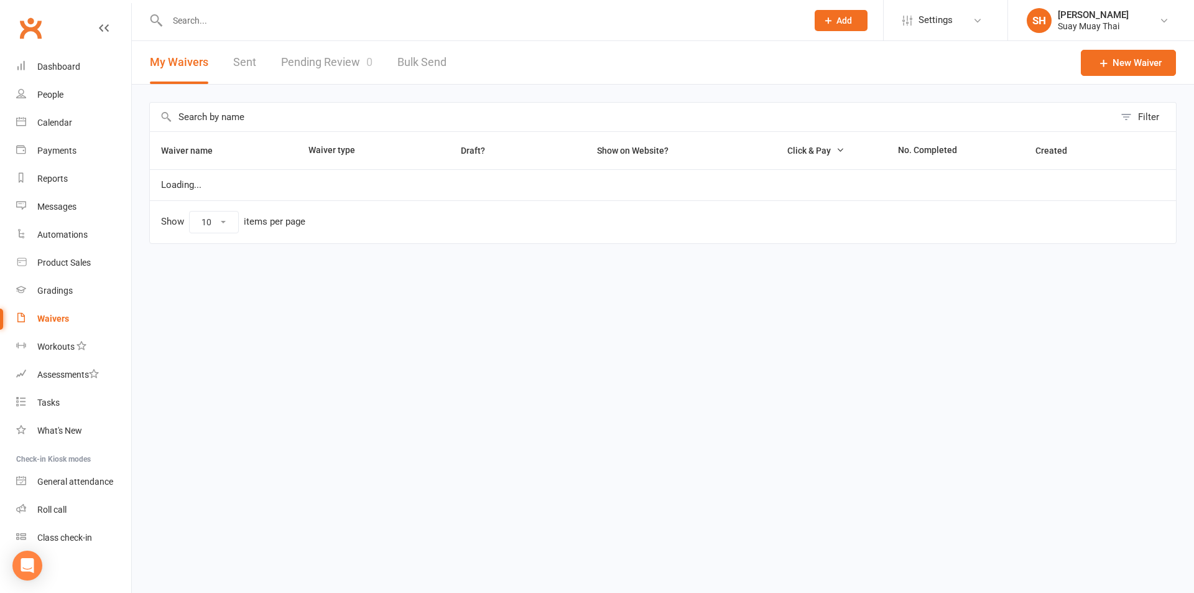
click at [336, 61] on link "Pending Review 0" at bounding box center [326, 62] width 91 height 43
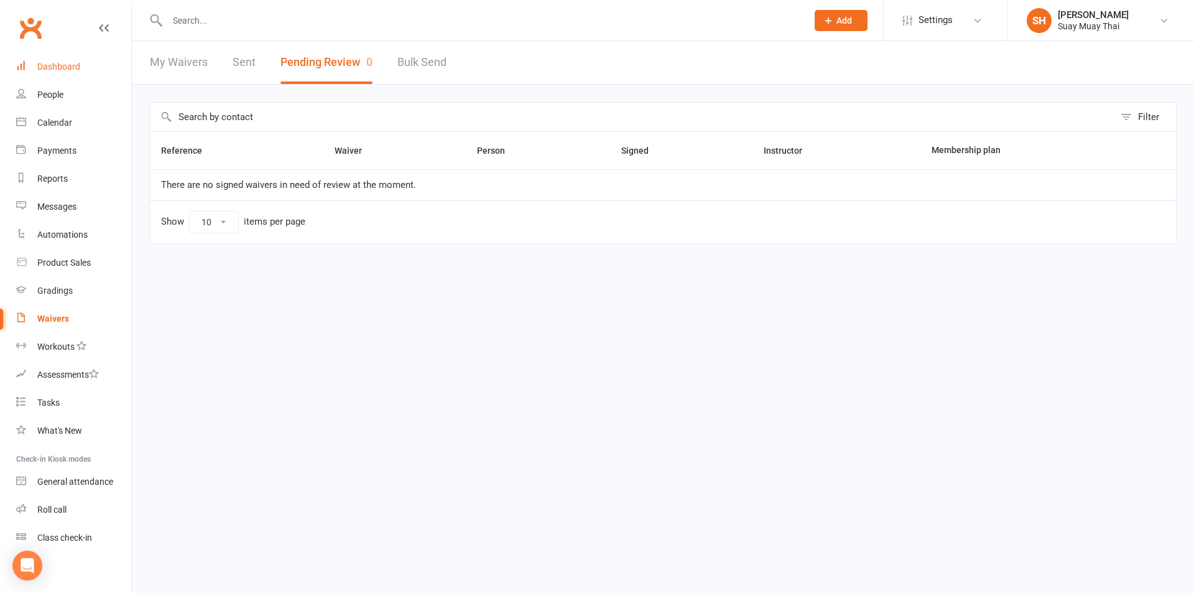
click at [54, 79] on link "Dashboard" at bounding box center [73, 67] width 115 height 28
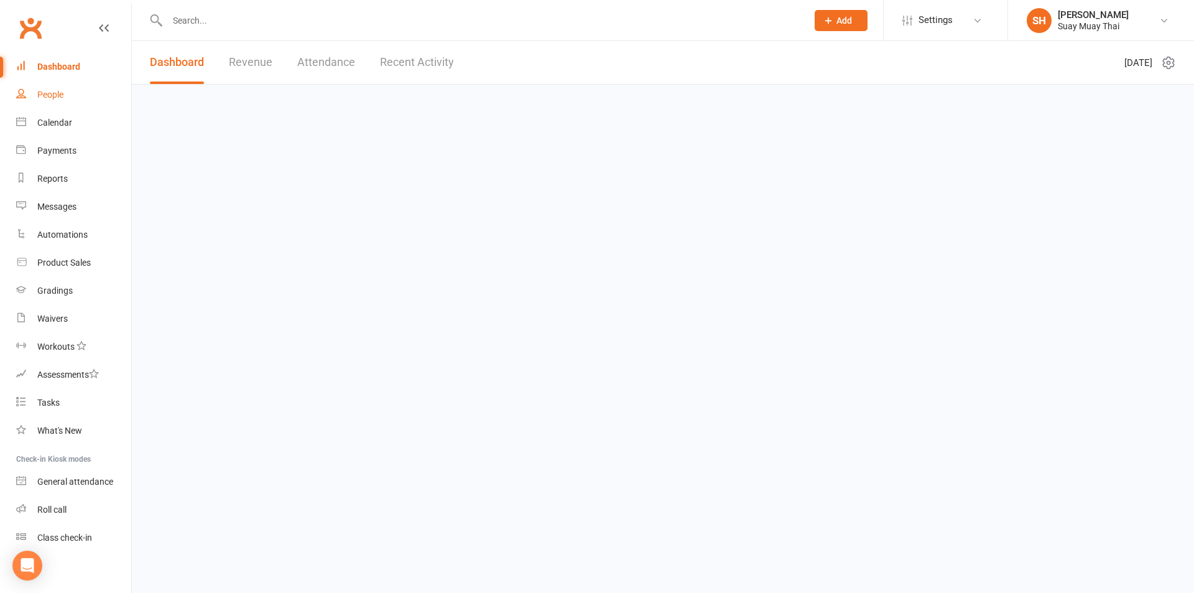
click at [49, 100] on link "People" at bounding box center [73, 95] width 115 height 28
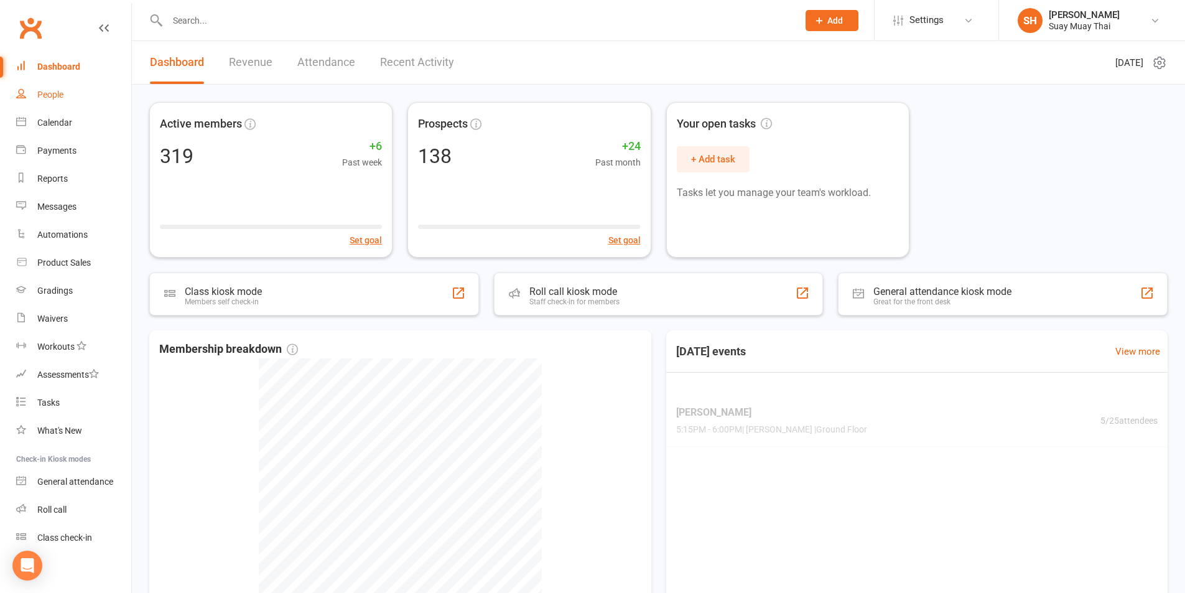
select select "100"
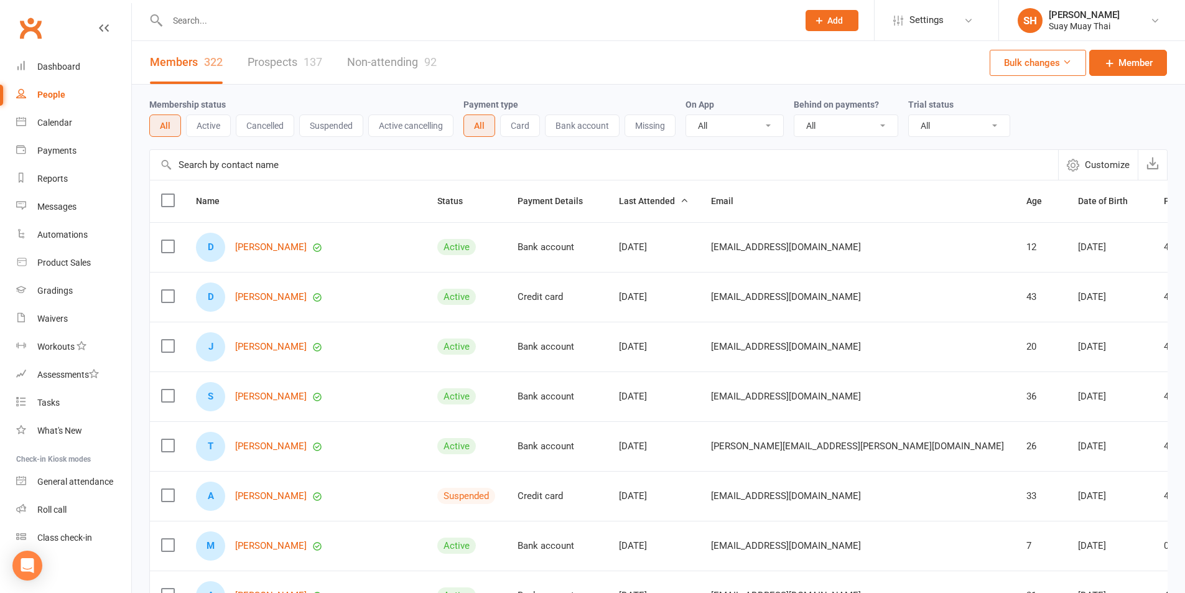
click at [211, 17] on input "text" at bounding box center [477, 20] width 626 height 17
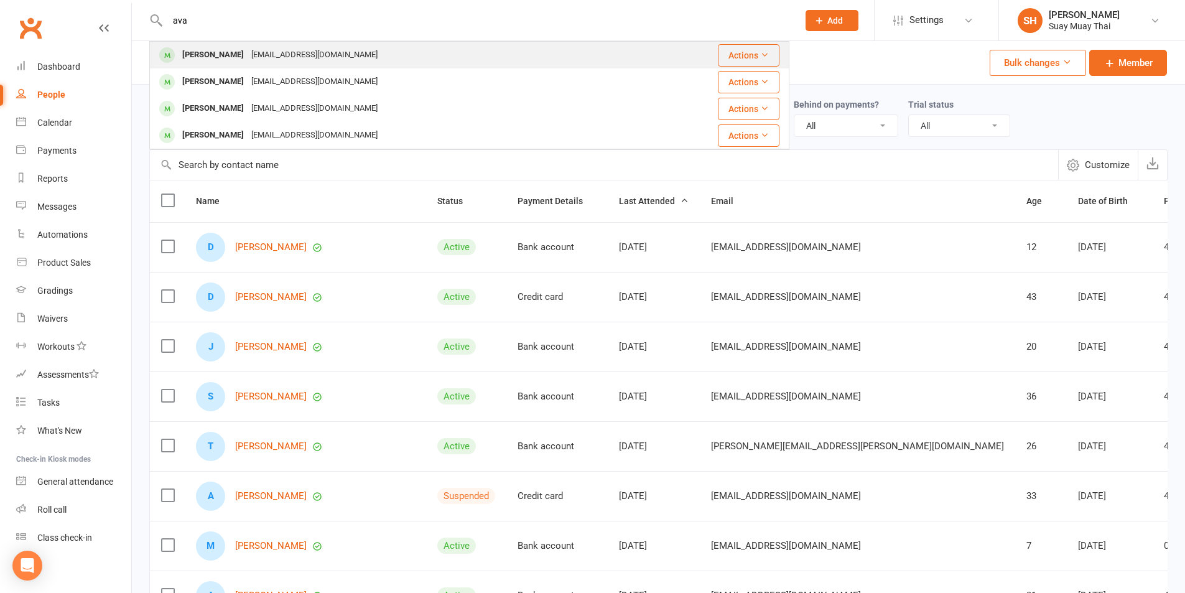
type input "ava"
click at [213, 53] on div "Ava Quinn" at bounding box center [212, 55] width 69 height 18
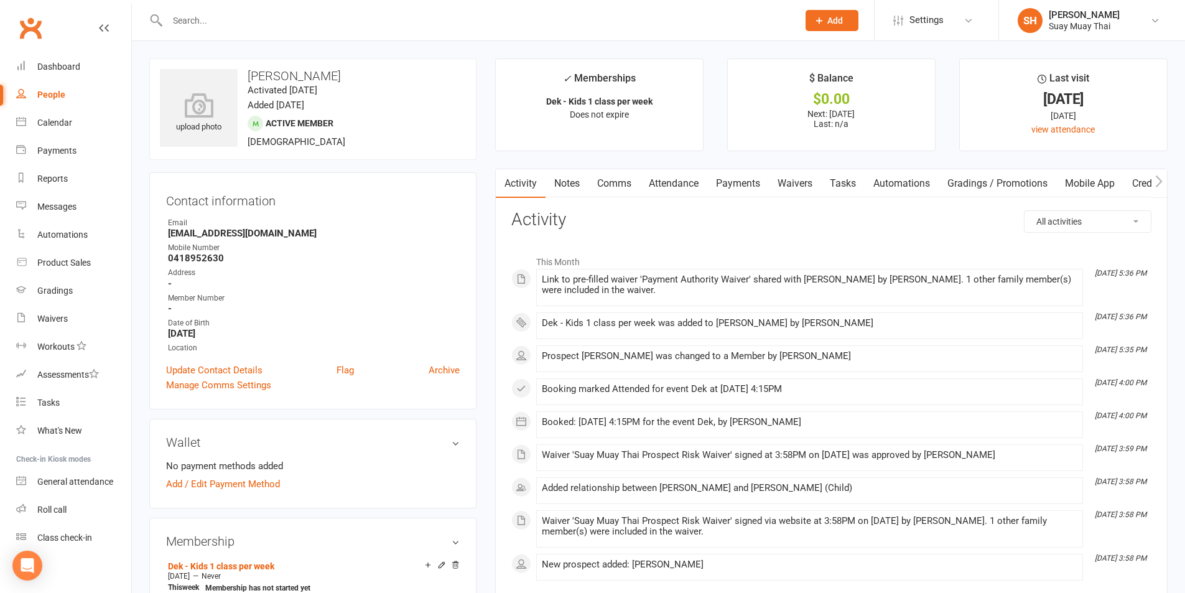
click at [604, 185] on link "Comms" at bounding box center [614, 183] width 52 height 29
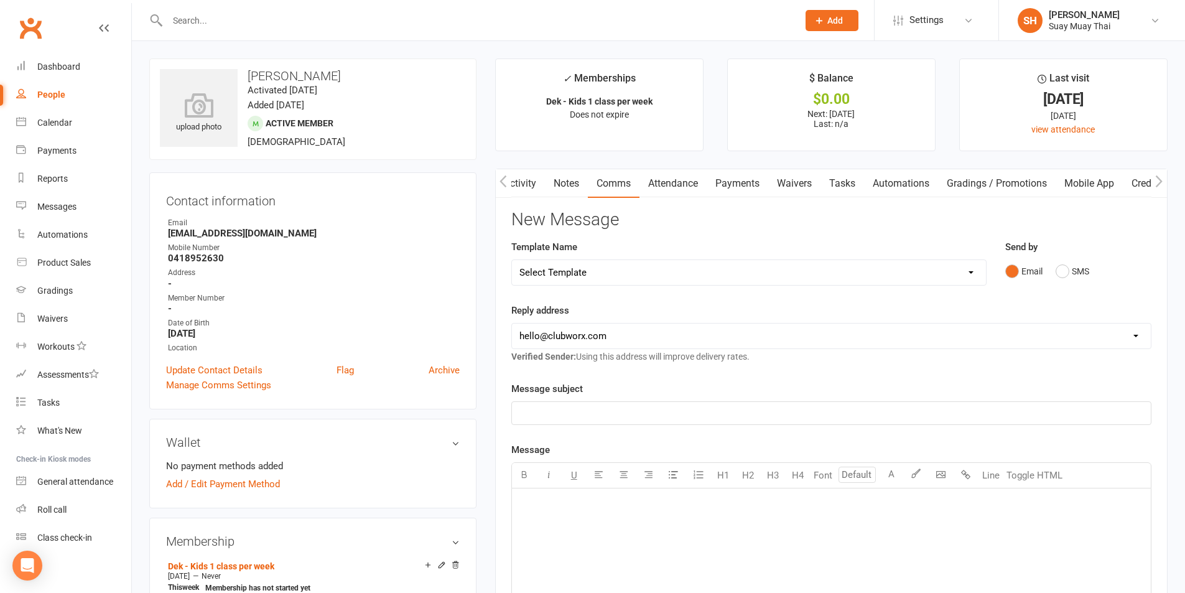
click at [606, 277] on select "Select Template [SMS] [Default template - review before using] Appointment remi…" at bounding box center [749, 272] width 474 height 25
select select "10"
click at [512, 260] on select "Select Template [SMS] [Default template - review before using] Appointment remi…" at bounding box center [749, 272] width 474 height 25
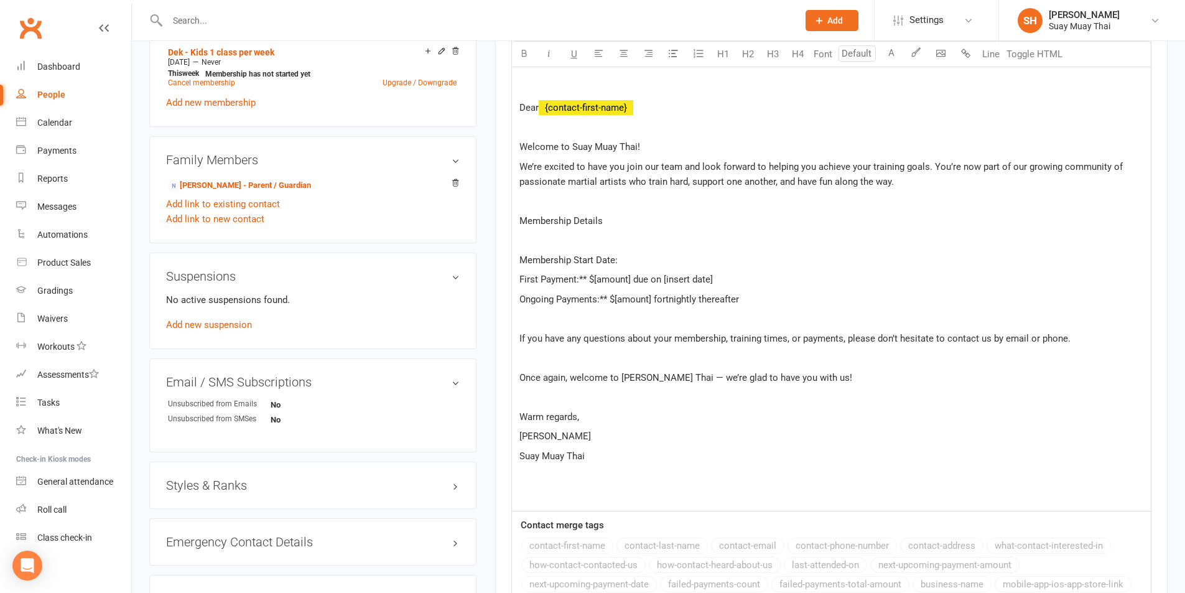
scroll to position [518, 0]
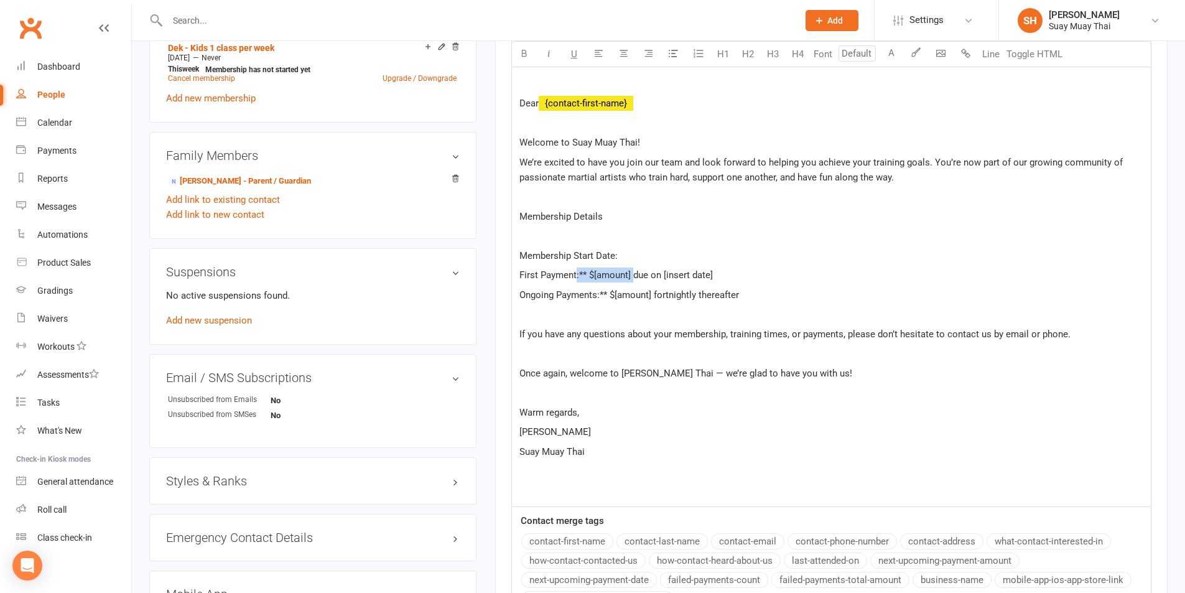
drag, startPoint x: 578, startPoint y: 274, endPoint x: 633, endPoint y: 275, distance: 55.4
click at [633, 275] on span "First Payment:** $[amount] due on [insert date]" at bounding box center [615, 274] width 193 height 11
click at [603, 276] on span "First Payment:** $[amount] due on [insert date]" at bounding box center [615, 274] width 193 height 11
drag, startPoint x: 580, startPoint y: 273, endPoint x: 631, endPoint y: 279, distance: 51.4
click at [631, 279] on span "First Payment:** $[amount] due on [insert date]" at bounding box center [615, 274] width 193 height 11
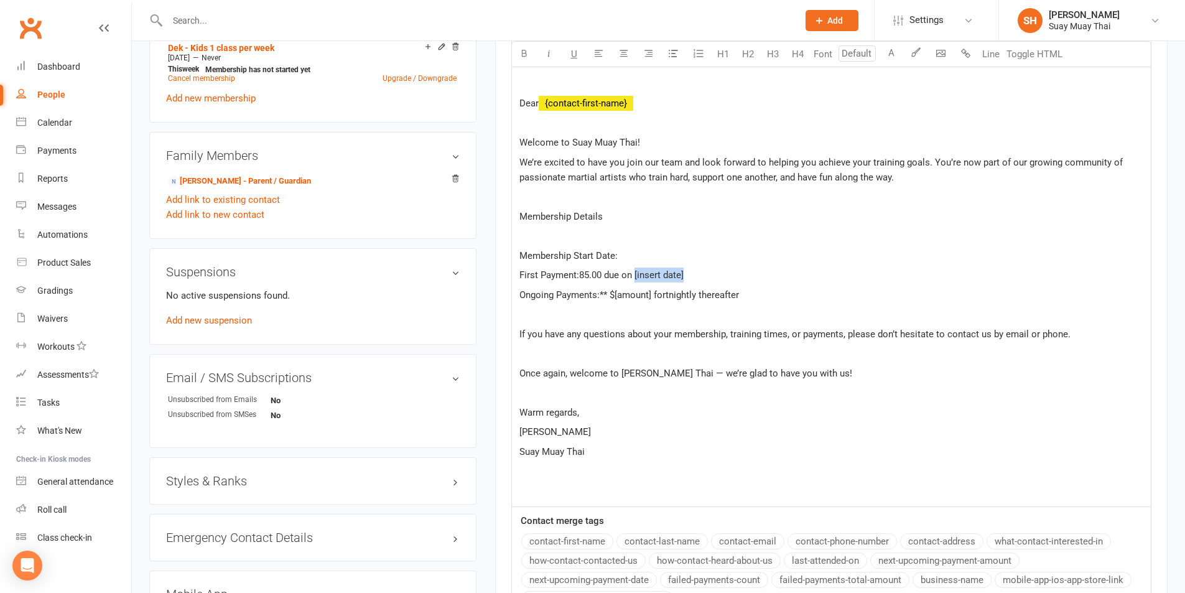
drag, startPoint x: 637, startPoint y: 274, endPoint x: 688, endPoint y: 274, distance: 50.4
click at [688, 274] on p "First Payment:85.00 due on [insert date]" at bounding box center [831, 274] width 624 height 15
drag, startPoint x: 616, startPoint y: 293, endPoint x: 652, endPoint y: 293, distance: 35.4
click at [652, 293] on span "Ongoing Payments:** $[amount] fortnightly thereafter" at bounding box center [628, 294] width 219 height 11
click at [578, 273] on span "First Payment:85.00 due on 17th October 2025" at bounding box center [590, 274] width 143 height 11
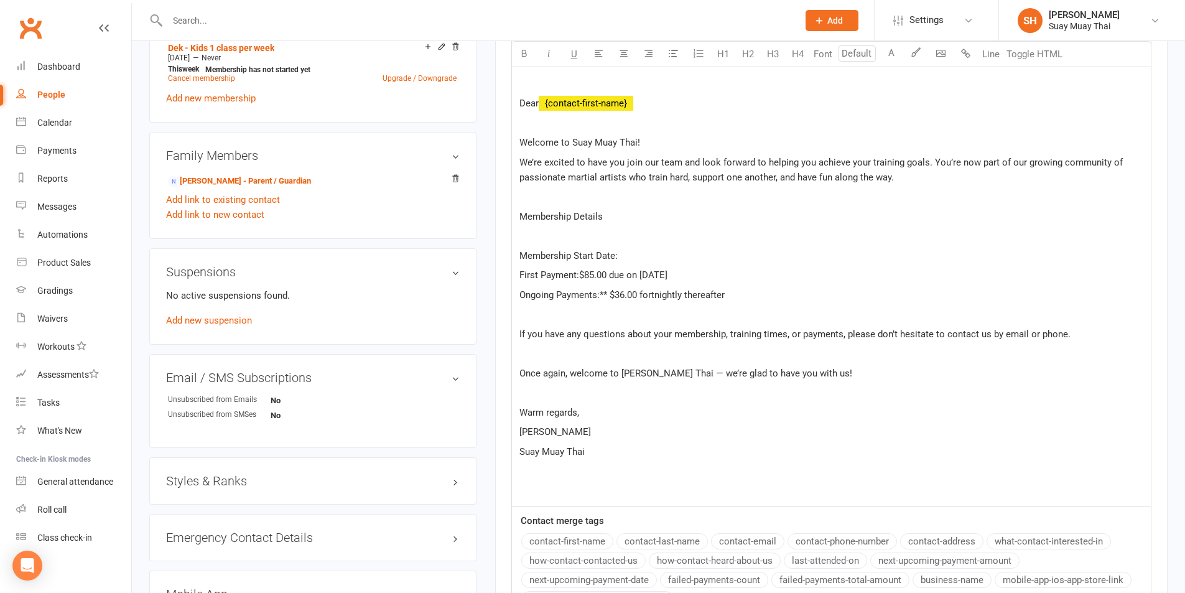
click at [606, 294] on span "Ongoing Payments:** $36.00 fortnightly thereafter" at bounding box center [621, 294] width 205 height 11
click at [611, 295] on span "Ongoing Payments:** $36.00 fortnightly thereafter" at bounding box center [621, 294] width 205 height 11
click at [609, 296] on span "Ongoing Payments:** $36.00 fortnightly thereafter" at bounding box center [621, 294] width 205 height 11
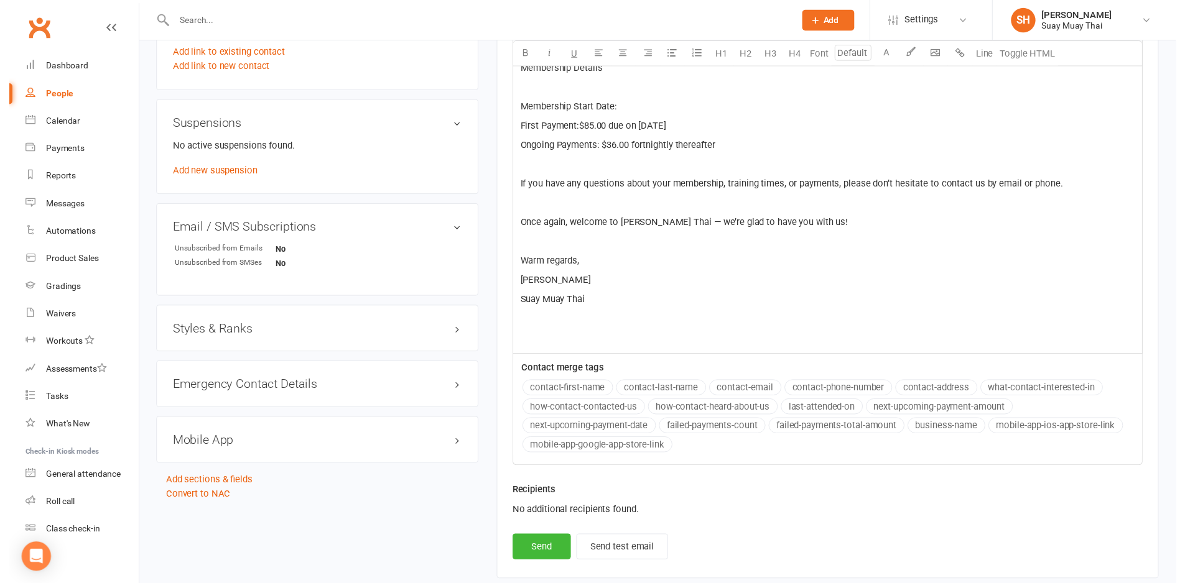
scroll to position [635, 0]
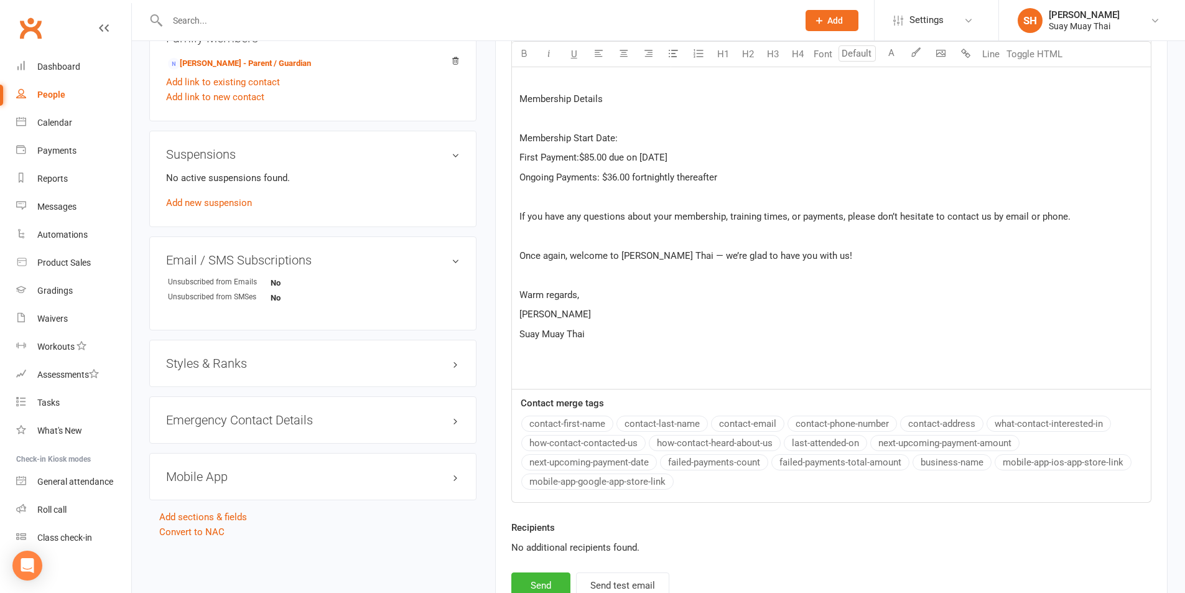
click at [744, 160] on p "First Payment:$85.00 due on 17th October 2025" at bounding box center [831, 157] width 624 height 15
drag, startPoint x: 517, startPoint y: 153, endPoint x: 825, endPoint y: 152, distance: 308.4
click at [825, 152] on div "Suay Muay Thai Joondalup, Perth WA 📧 suaymt@outlook.com 📞 0426 982 990 Dear ﻿ {…" at bounding box center [831, 121] width 639 height 537
copy span "First Payment:$85.00 due on 17th October 2025 includes $49 sign up fee"
click at [550, 584] on button "Send" at bounding box center [540, 585] width 59 height 26
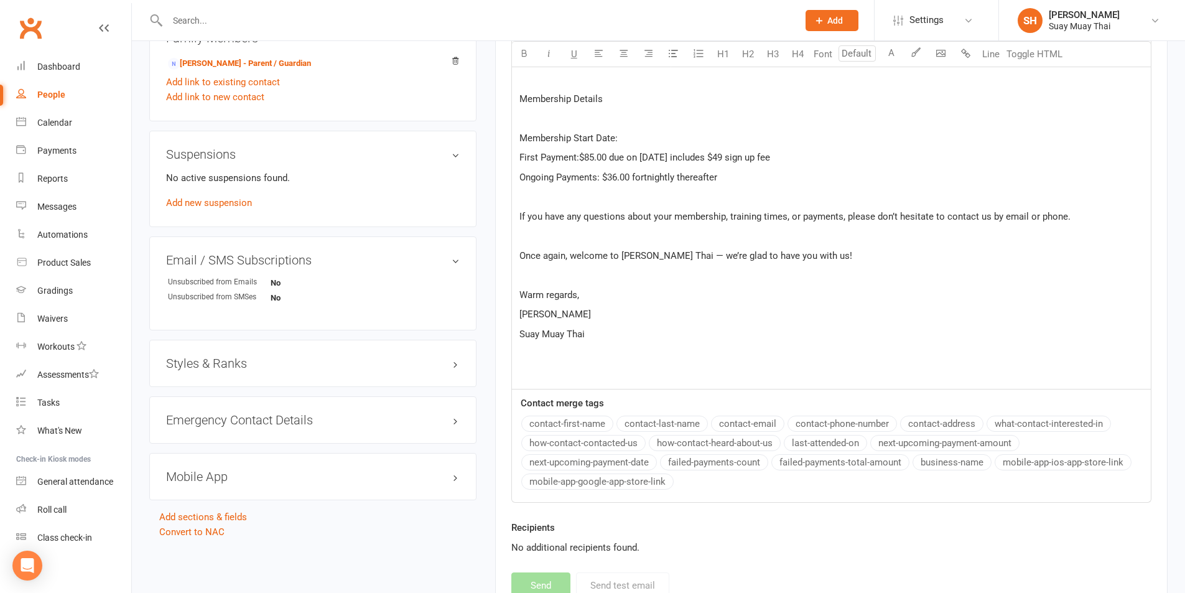
select select
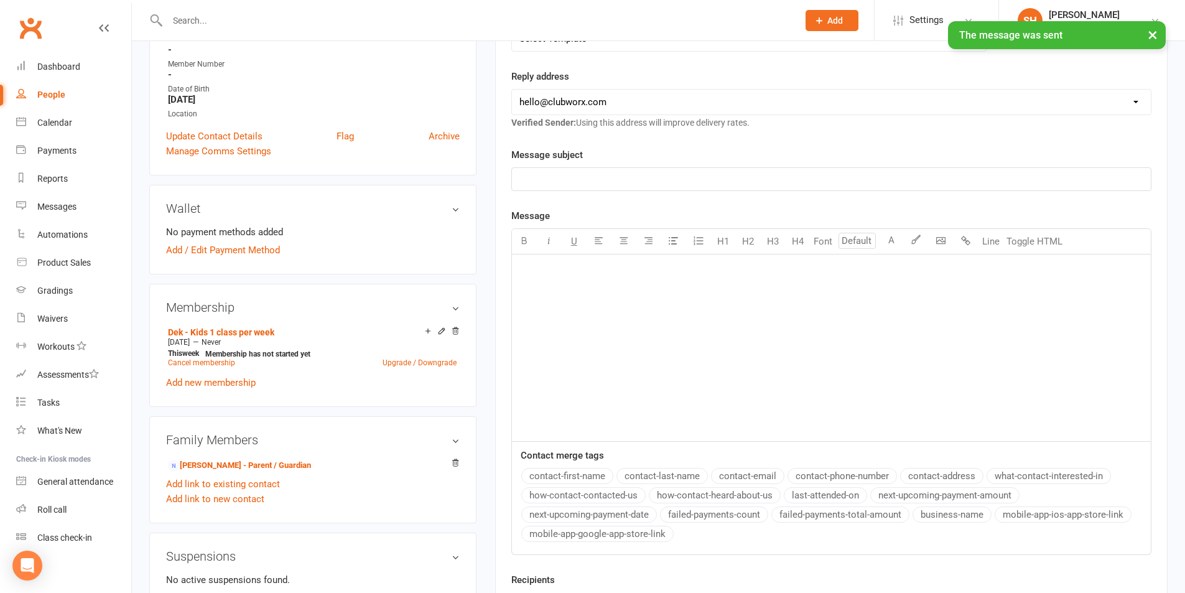
scroll to position [0, 0]
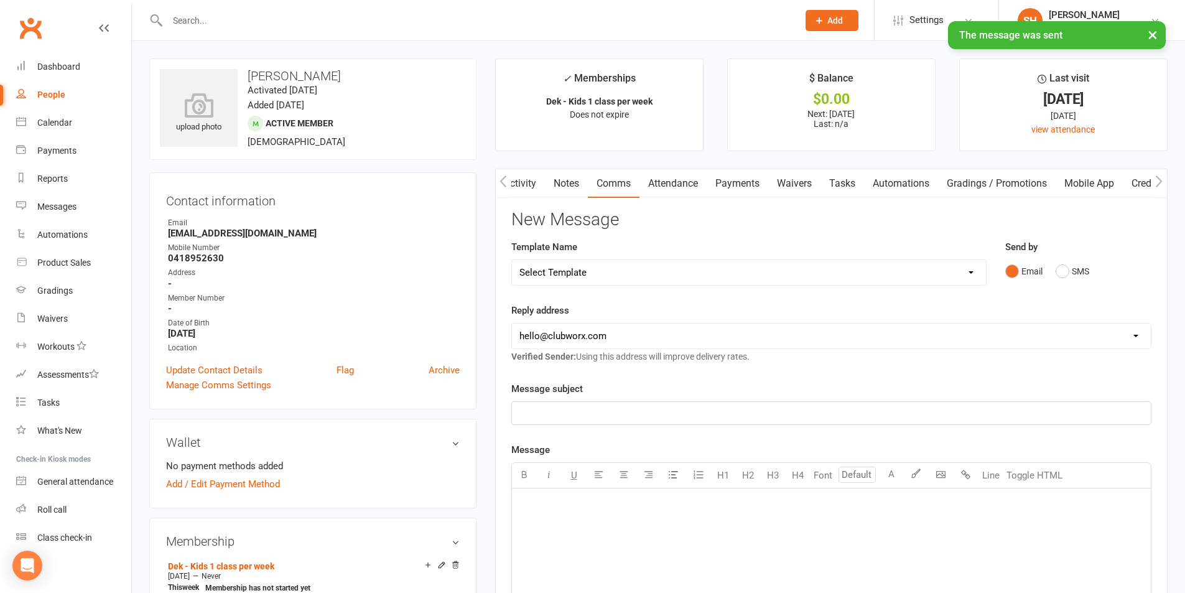
click at [534, 187] on link "Activity" at bounding box center [520, 183] width 50 height 29
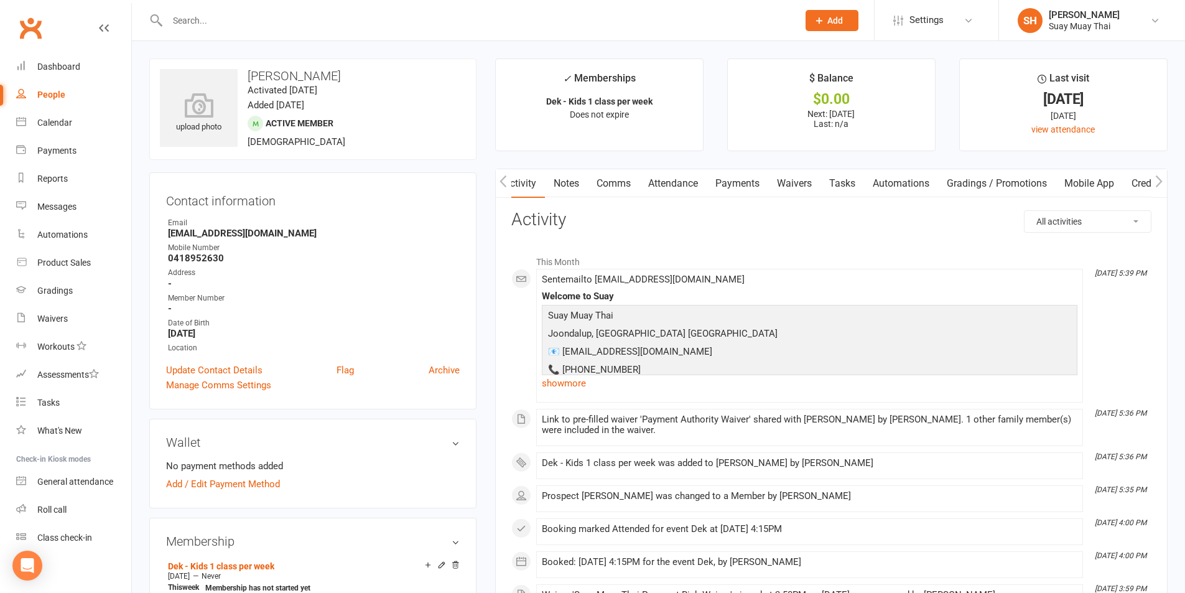
click at [50, 97] on div "People" at bounding box center [51, 95] width 28 height 10
select select "100"
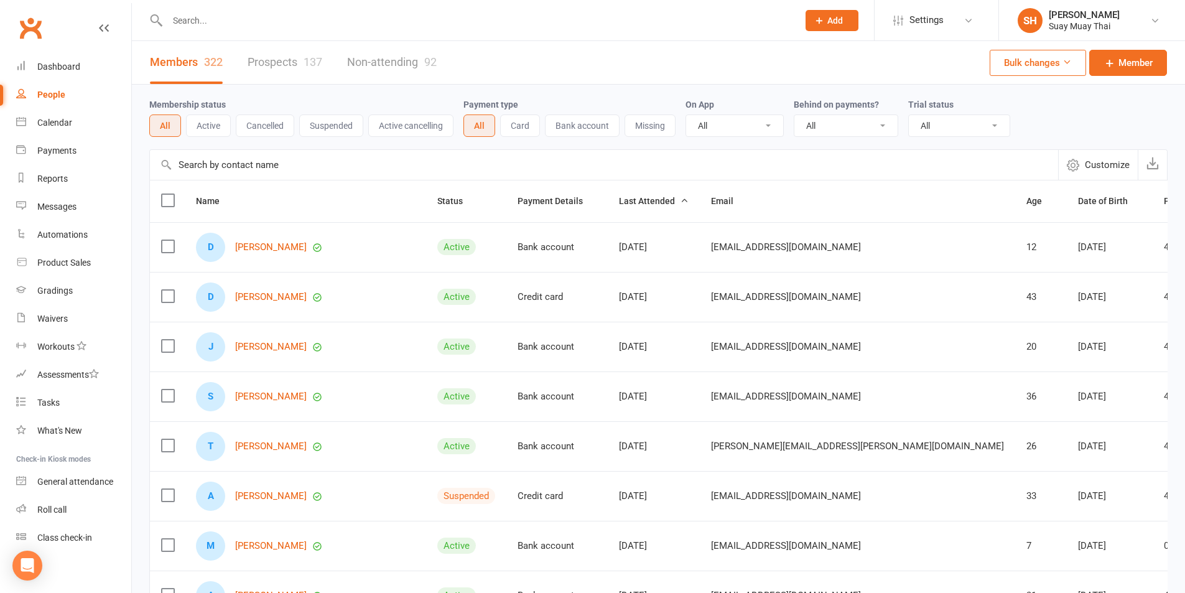
click at [251, 24] on input "text" at bounding box center [477, 20] width 626 height 17
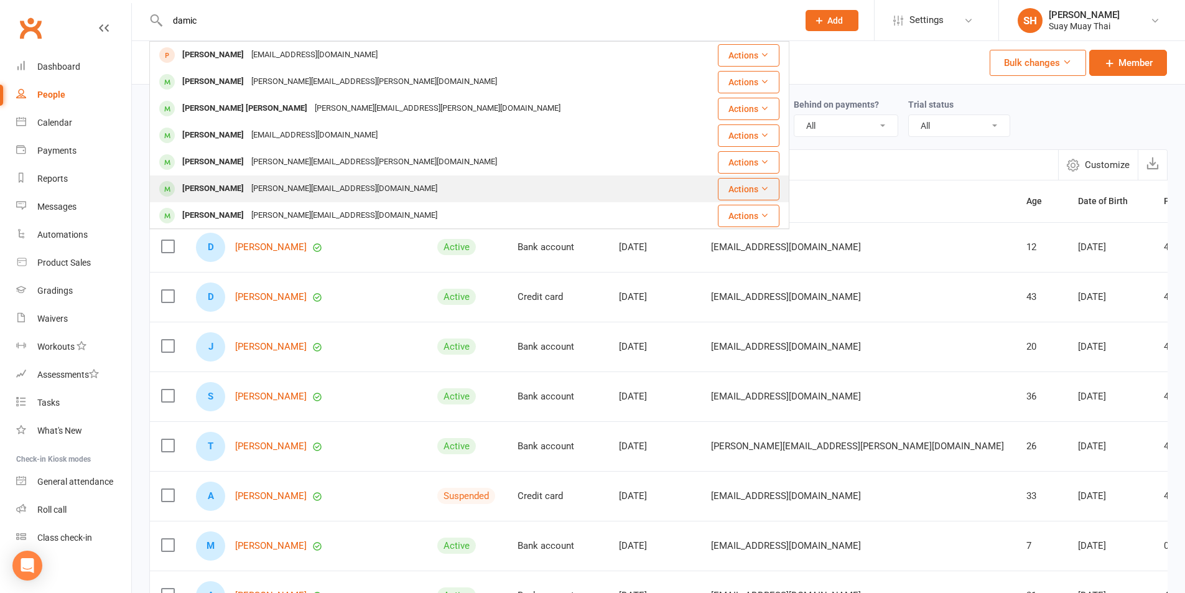
type input "damic"
click at [247, 188] on div "david-laura@live.com.au" at bounding box center [343, 189] width 193 height 18
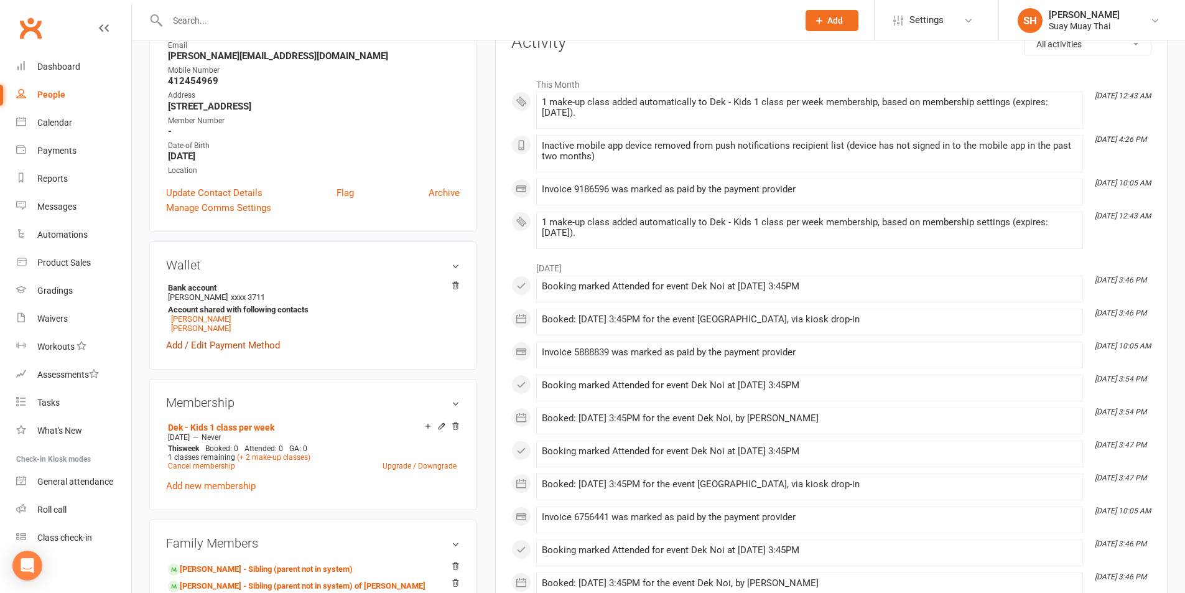
scroll to position [207, 0]
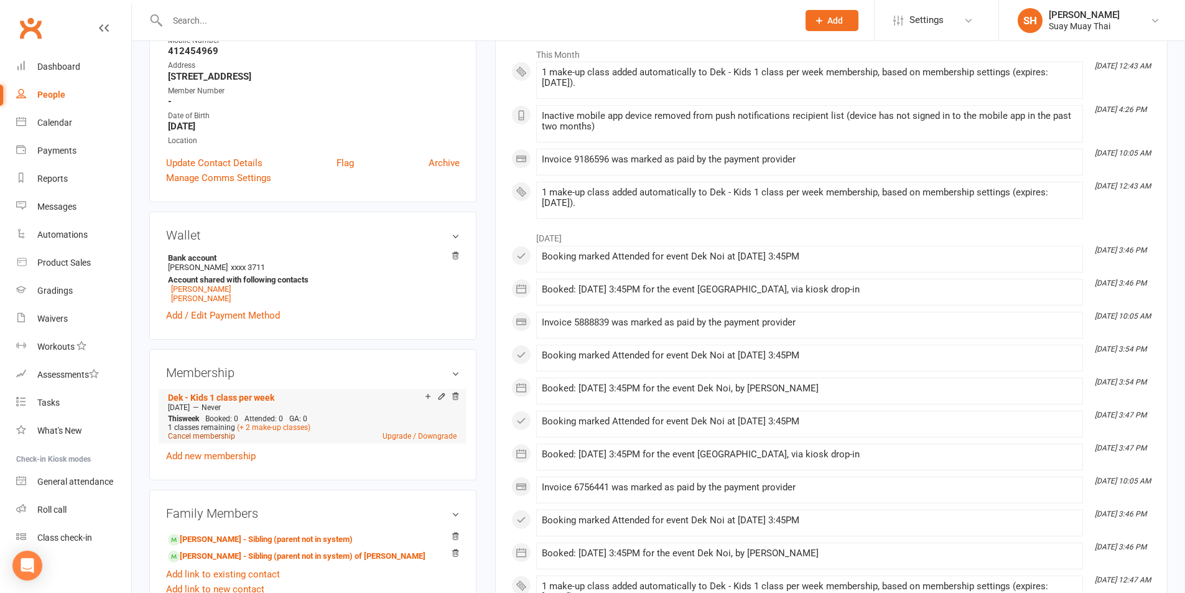
click at [199, 437] on link "Cancel membership" at bounding box center [201, 436] width 67 height 9
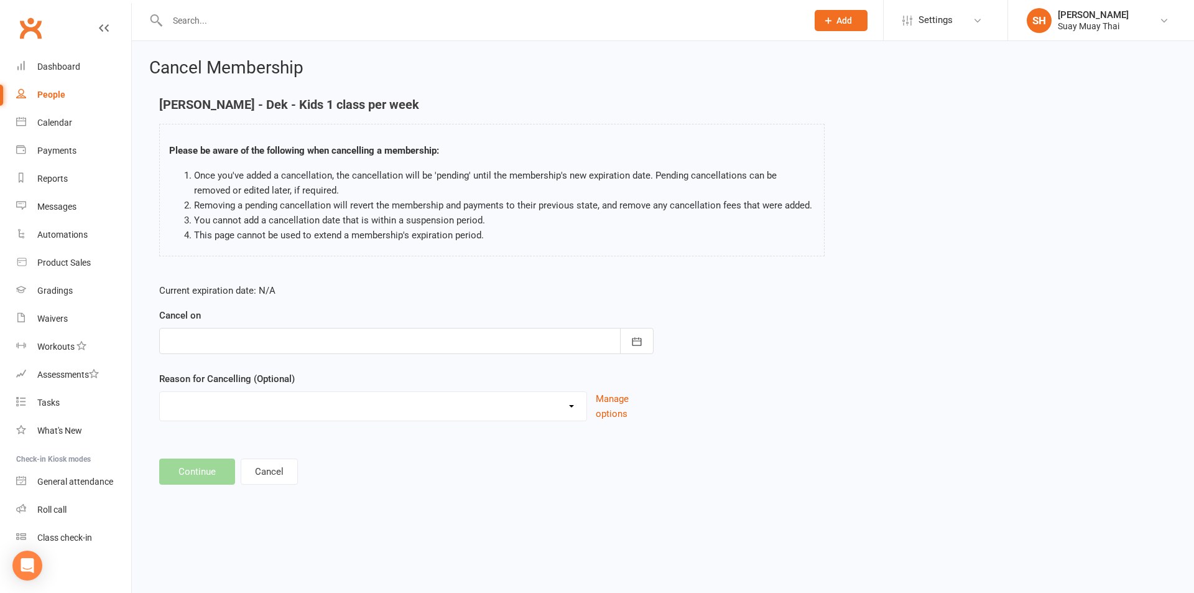
click at [224, 332] on div at bounding box center [406, 341] width 494 height 26
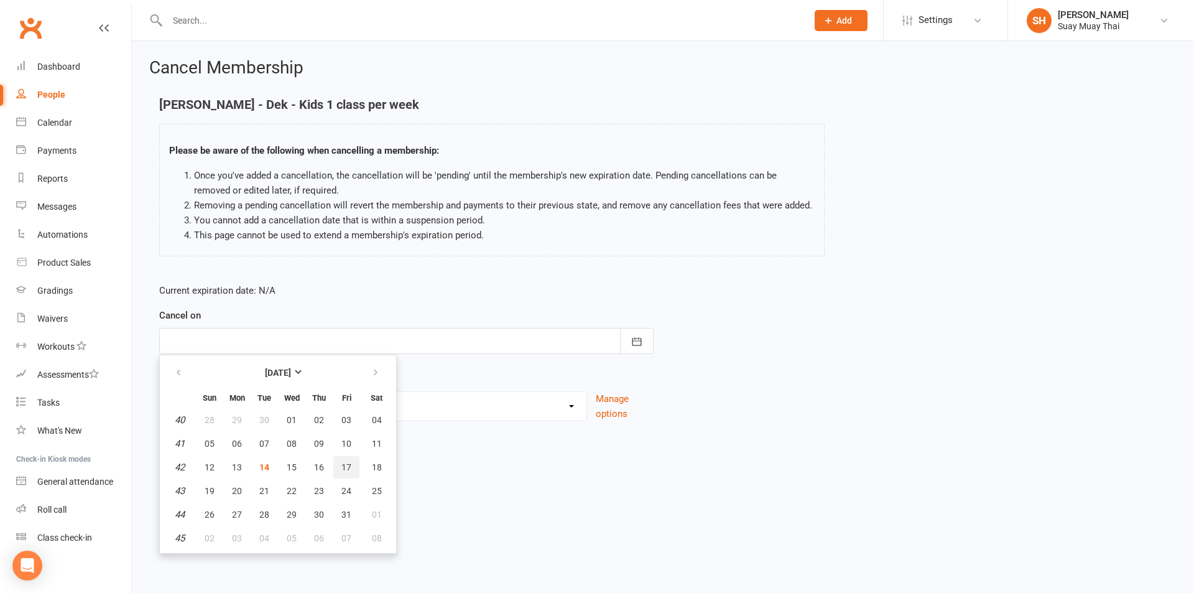
click at [341, 462] on span "17" at bounding box center [346, 467] width 10 height 10
type input "17 Oct 2025"
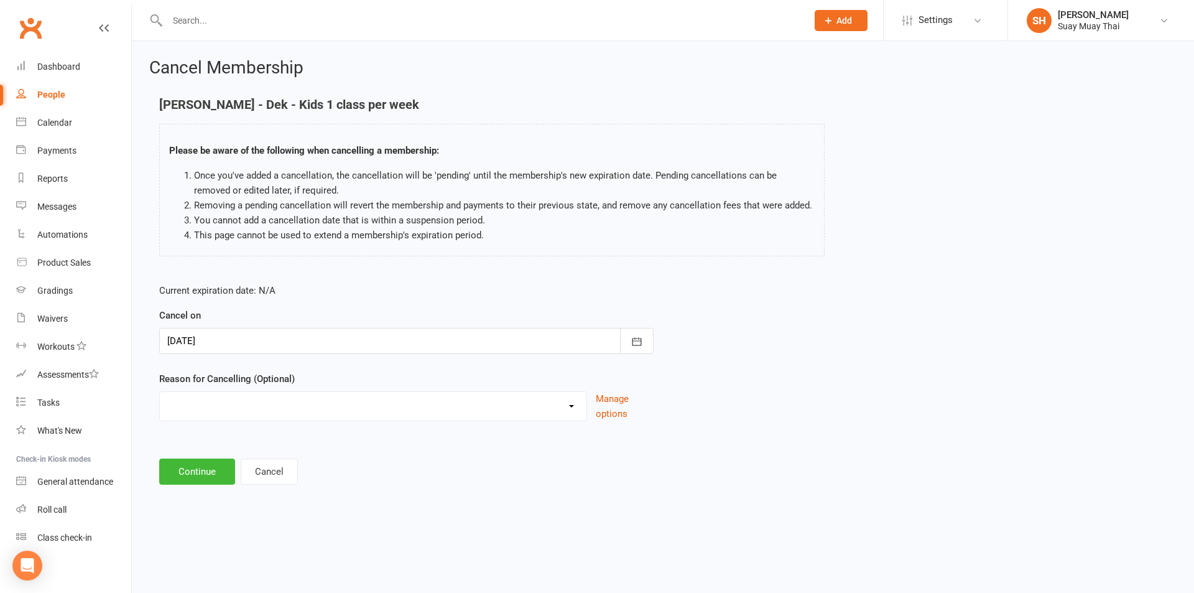
click at [238, 408] on select "Cant make classes Holiday Injury Other reason" at bounding box center [373, 404] width 427 height 25
select select "2"
click at [160, 392] on select "Cant make classes Holiday Injury Other reason" at bounding box center [373, 404] width 427 height 25
click at [200, 469] on button "Continue" at bounding box center [197, 471] width 76 height 26
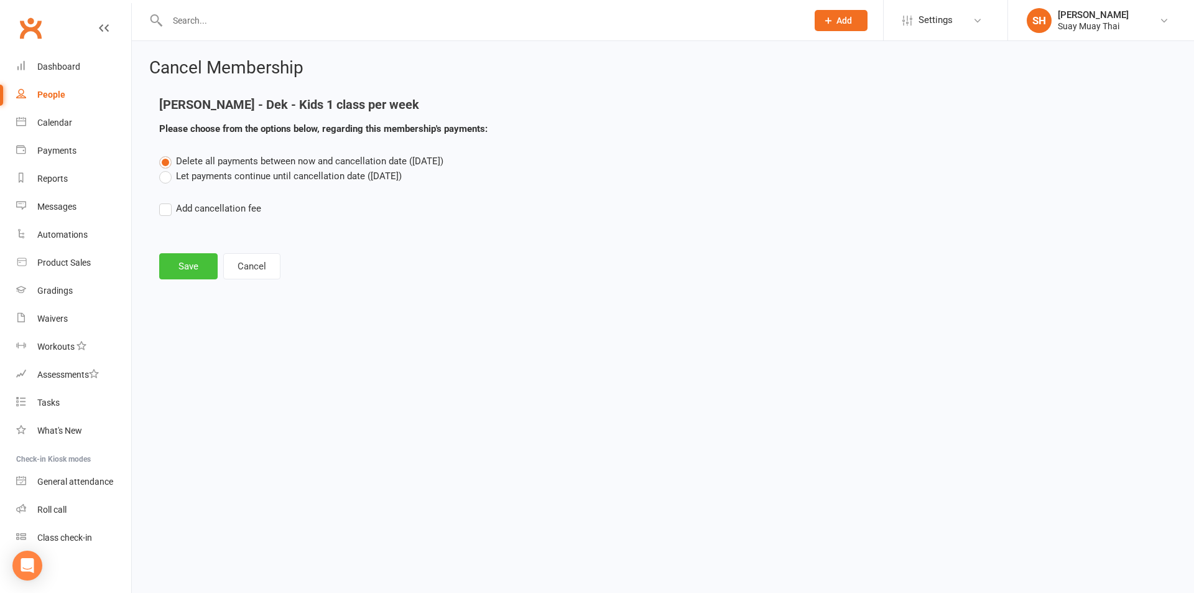
click at [189, 265] on button "Save" at bounding box center [188, 266] width 58 height 26
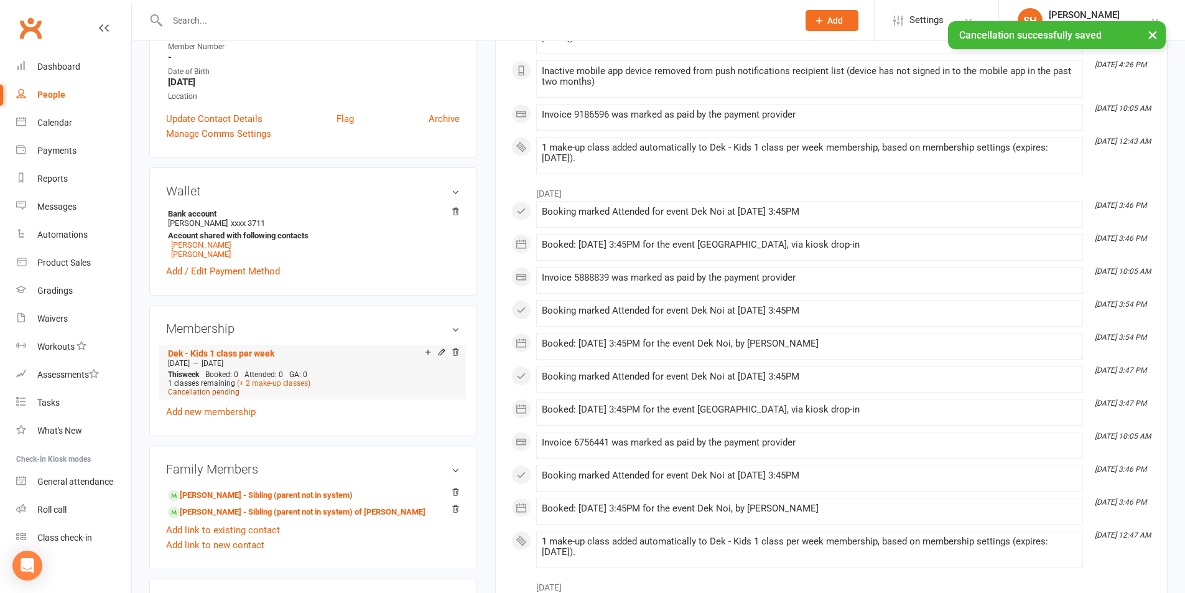
scroll to position [311, 0]
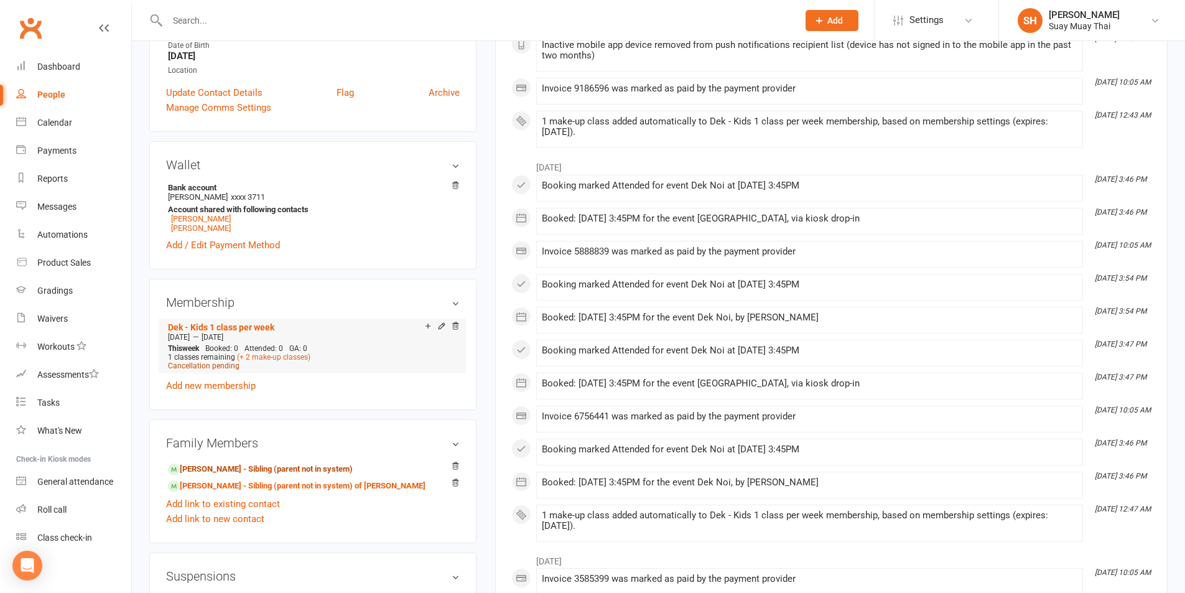
click at [203, 463] on link "Tasha D'amico - Sibling (parent not in system)" at bounding box center [260, 469] width 185 height 13
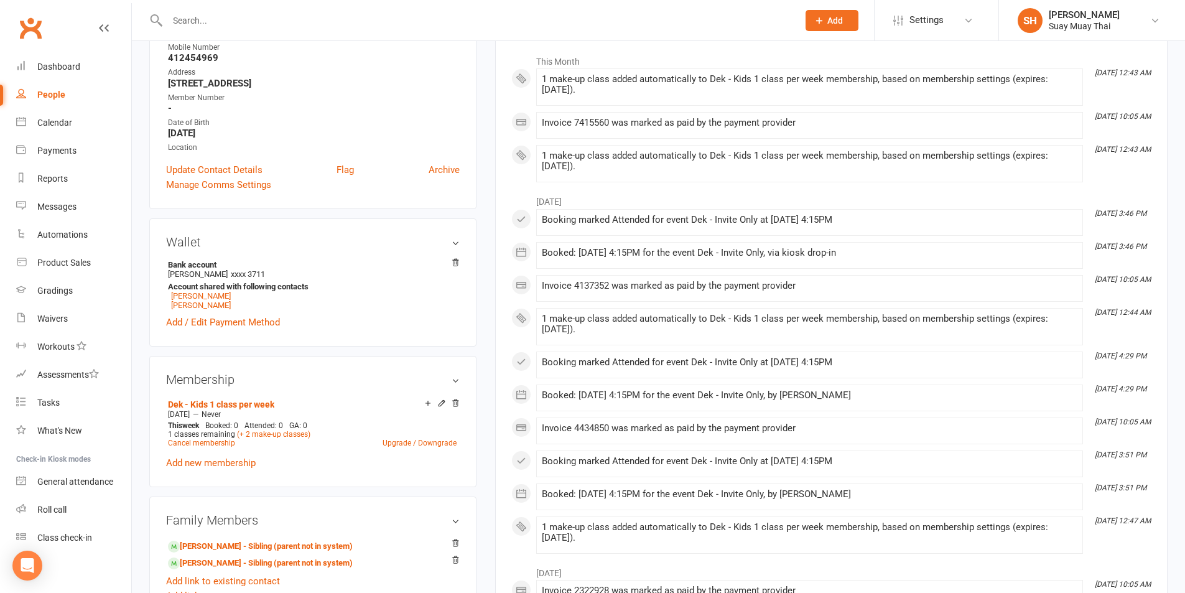
scroll to position [311, 0]
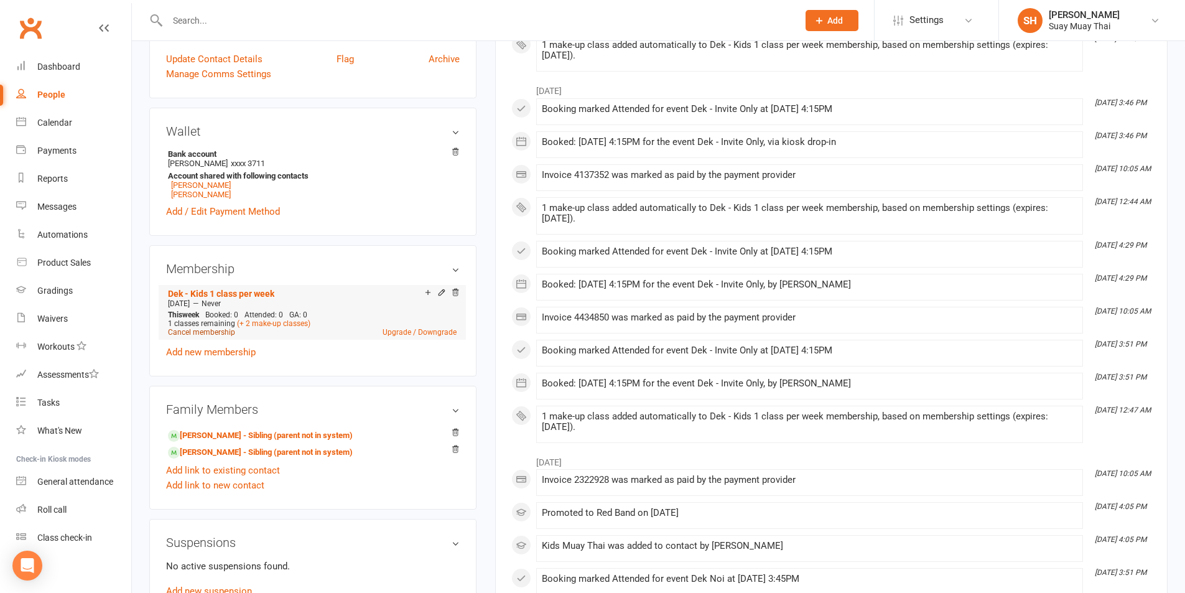
click at [205, 330] on link "Cancel membership" at bounding box center [201, 332] width 67 height 9
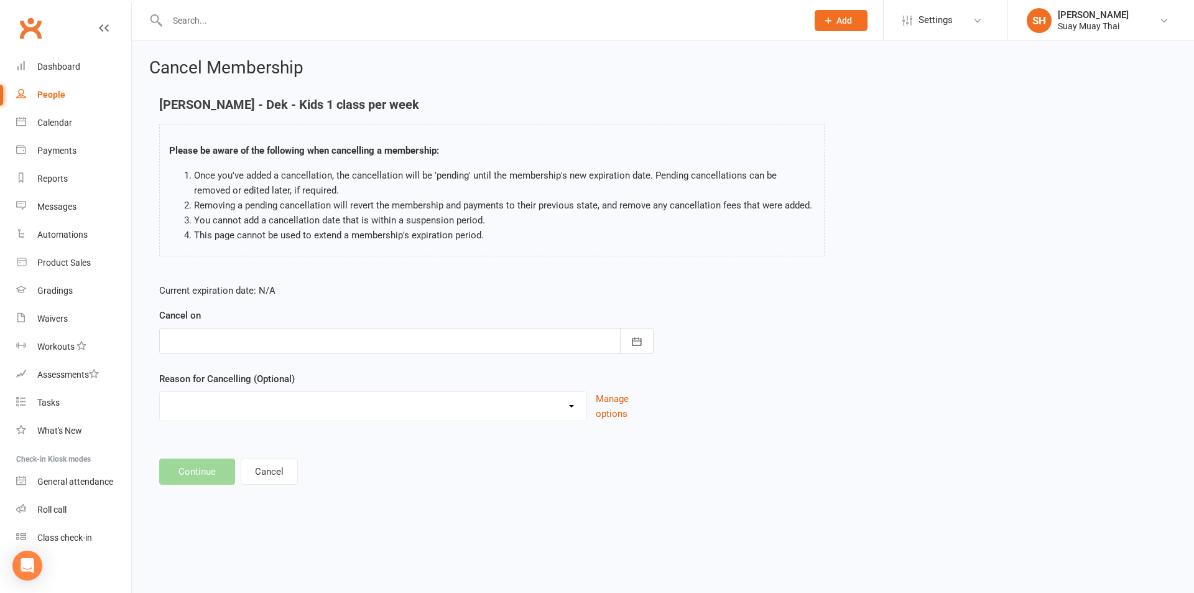
click at [227, 342] on div at bounding box center [406, 341] width 494 height 26
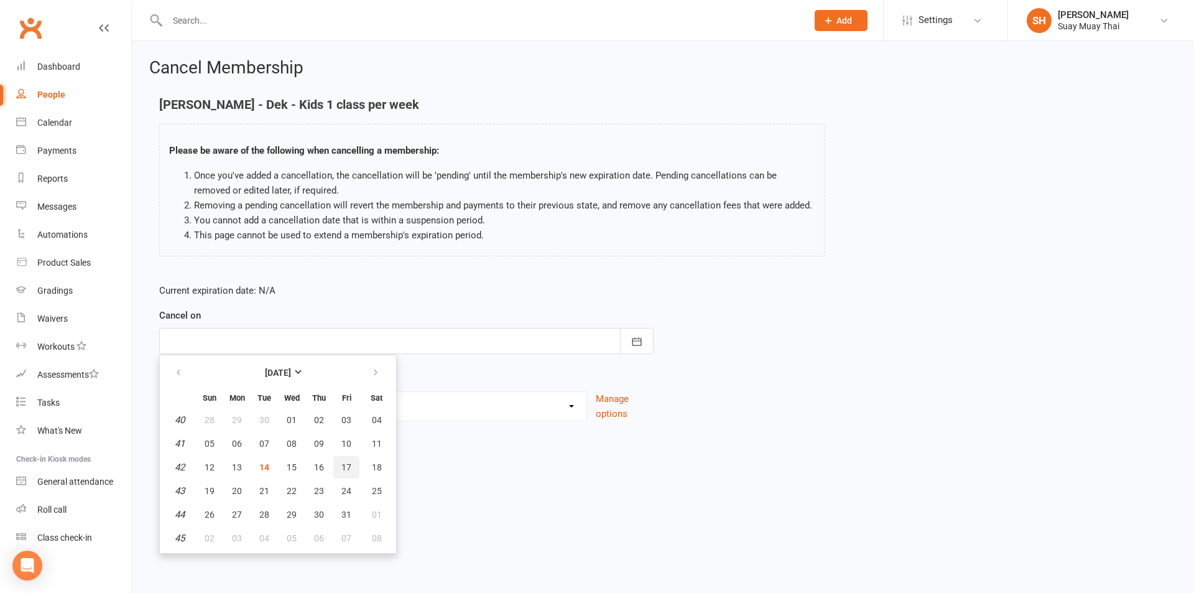
click at [349, 462] on span "17" at bounding box center [346, 467] width 10 height 10
type input "17 Oct 2025"
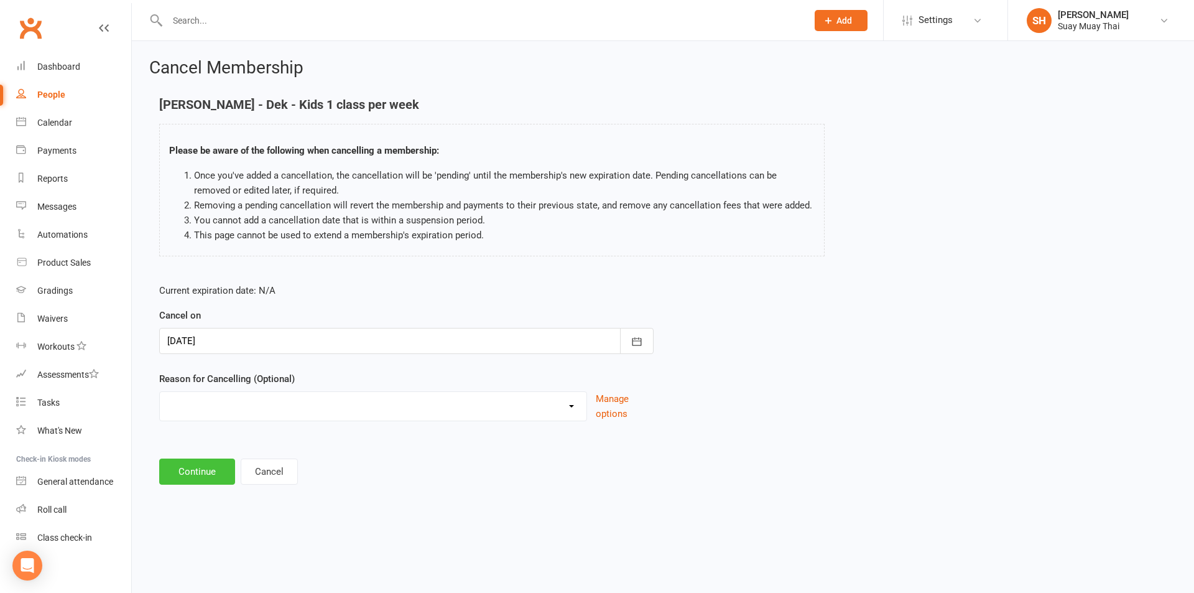
click at [200, 466] on button "Continue" at bounding box center [197, 471] width 76 height 26
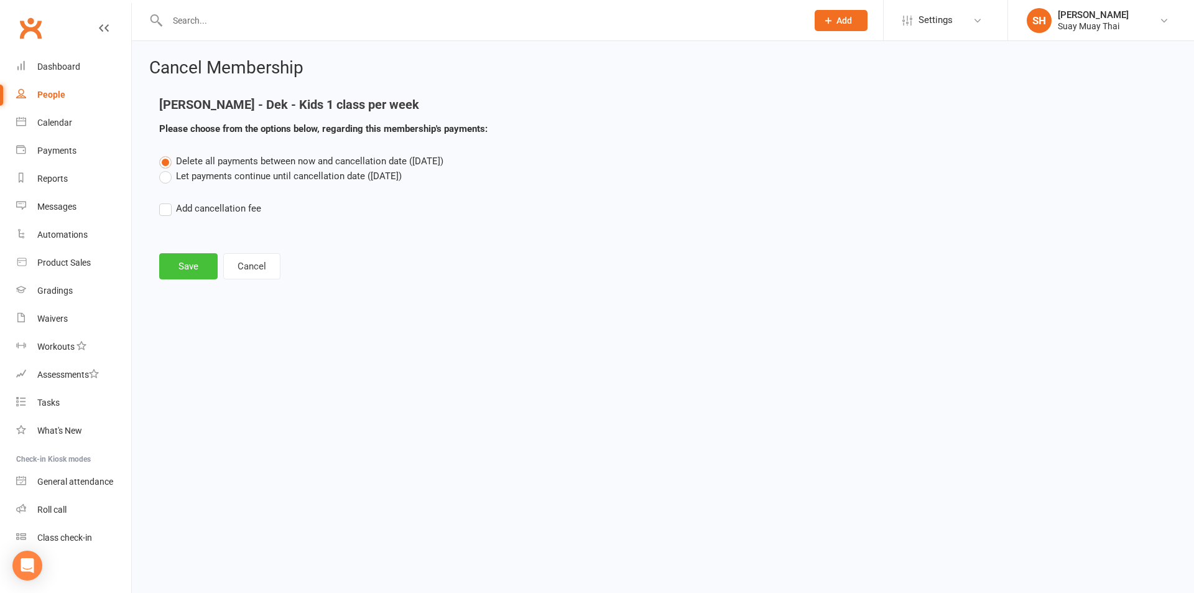
click at [187, 262] on button "Save" at bounding box center [188, 266] width 58 height 26
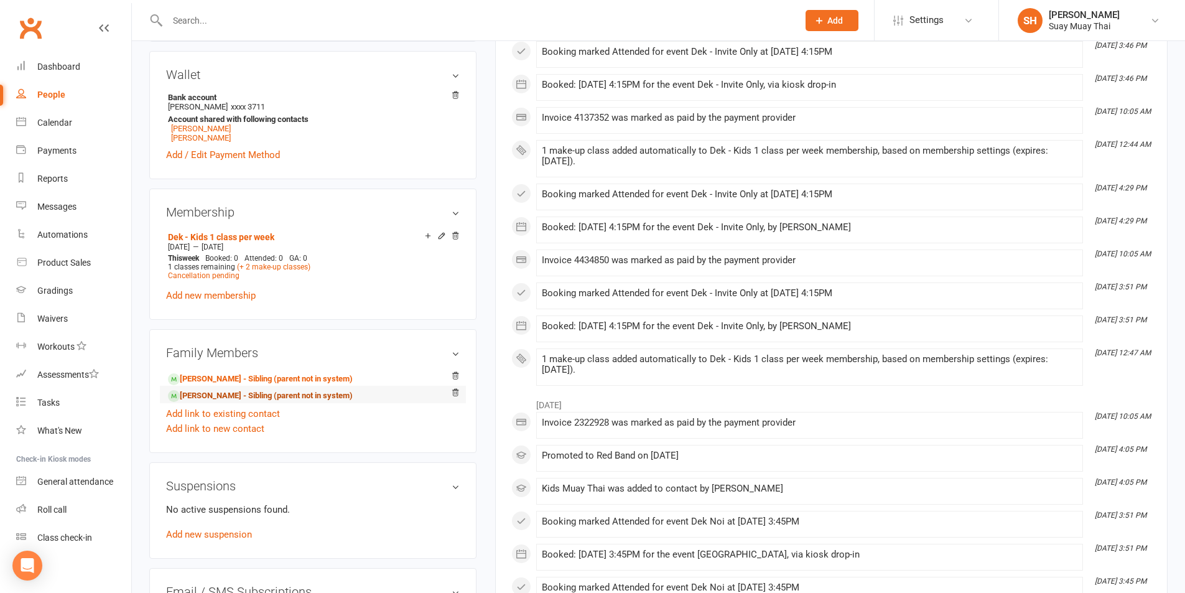
scroll to position [415, 0]
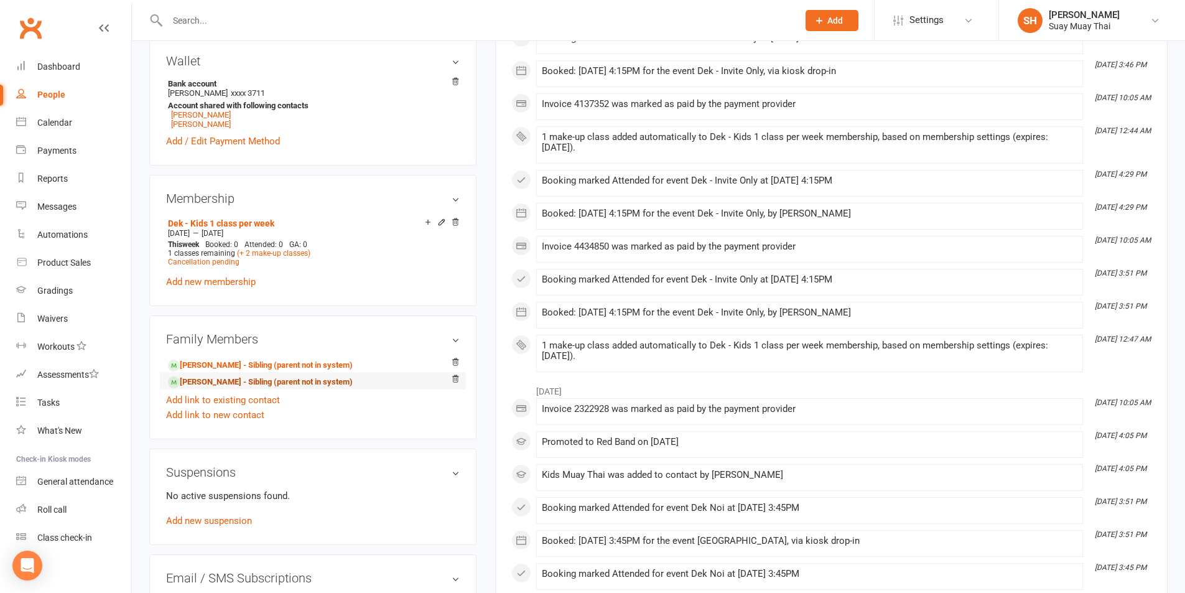
click at [236, 382] on link "Tahli D'amico - Sibling (parent not in system)" at bounding box center [260, 382] width 185 height 13
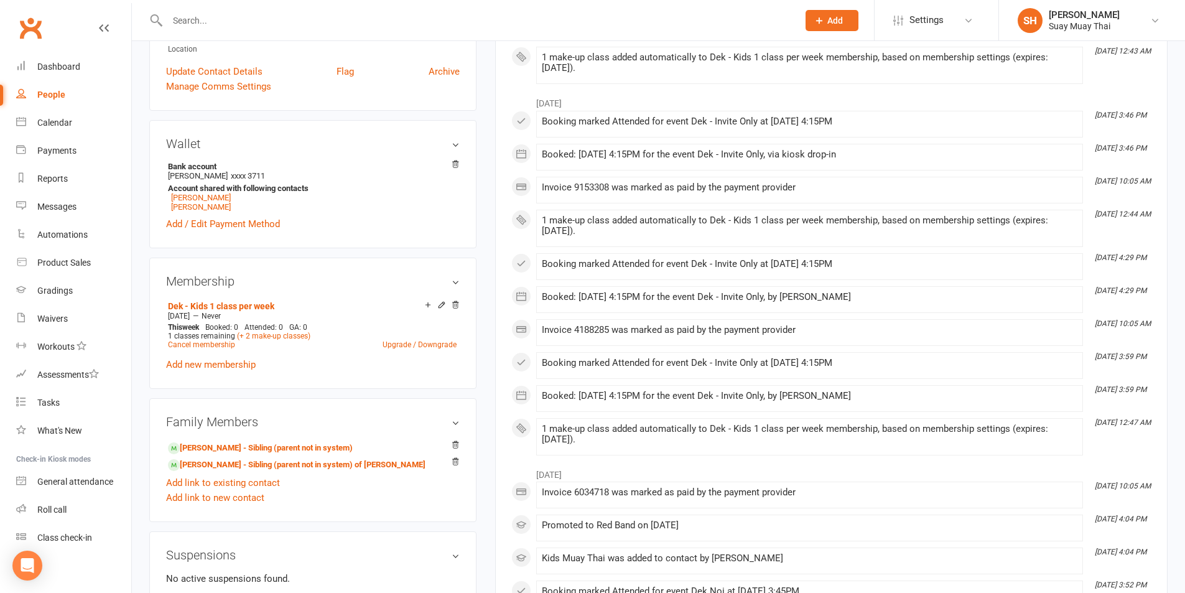
scroll to position [311, 0]
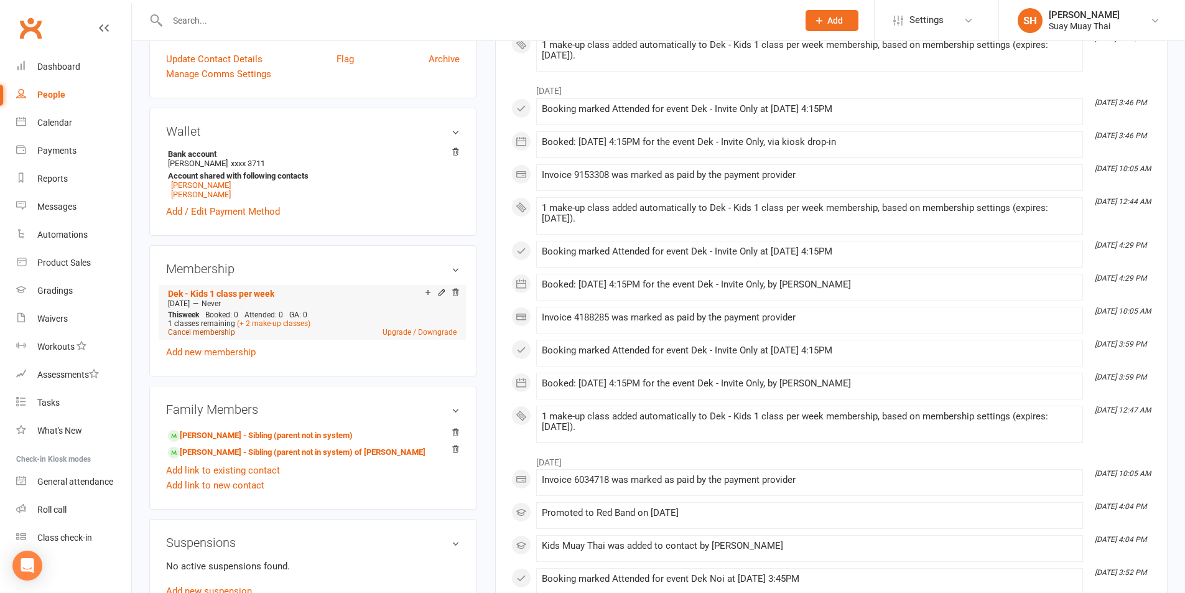
click at [216, 329] on link "Cancel membership" at bounding box center [201, 332] width 67 height 9
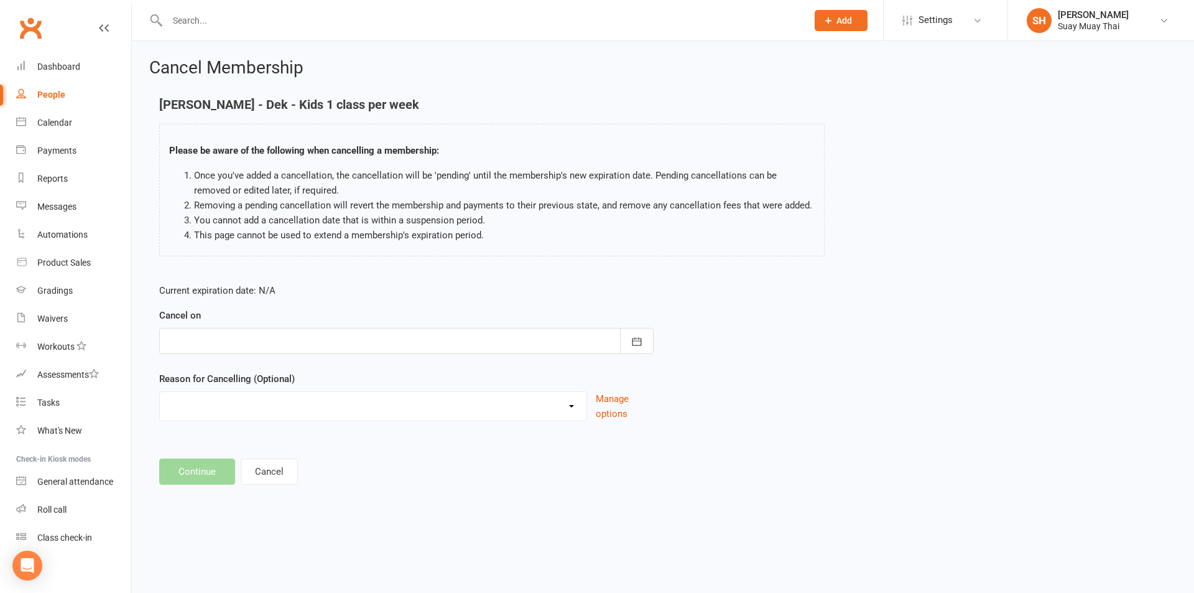
click at [249, 345] on div at bounding box center [406, 341] width 494 height 26
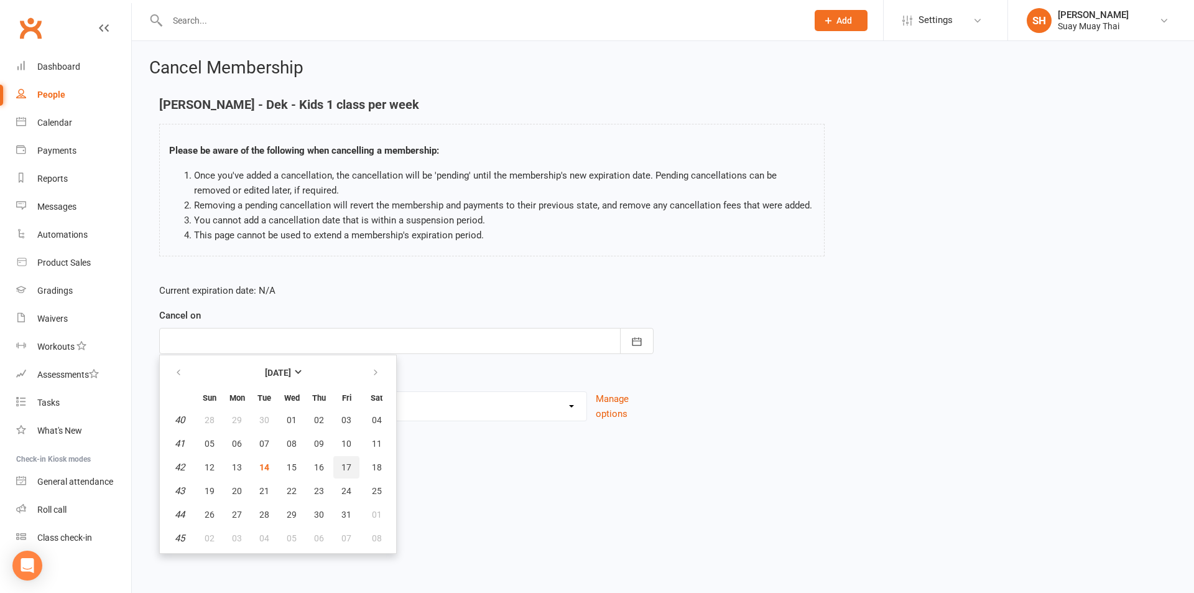
click at [351, 464] on button "17" at bounding box center [346, 467] width 26 height 22
type input "17 Oct 2025"
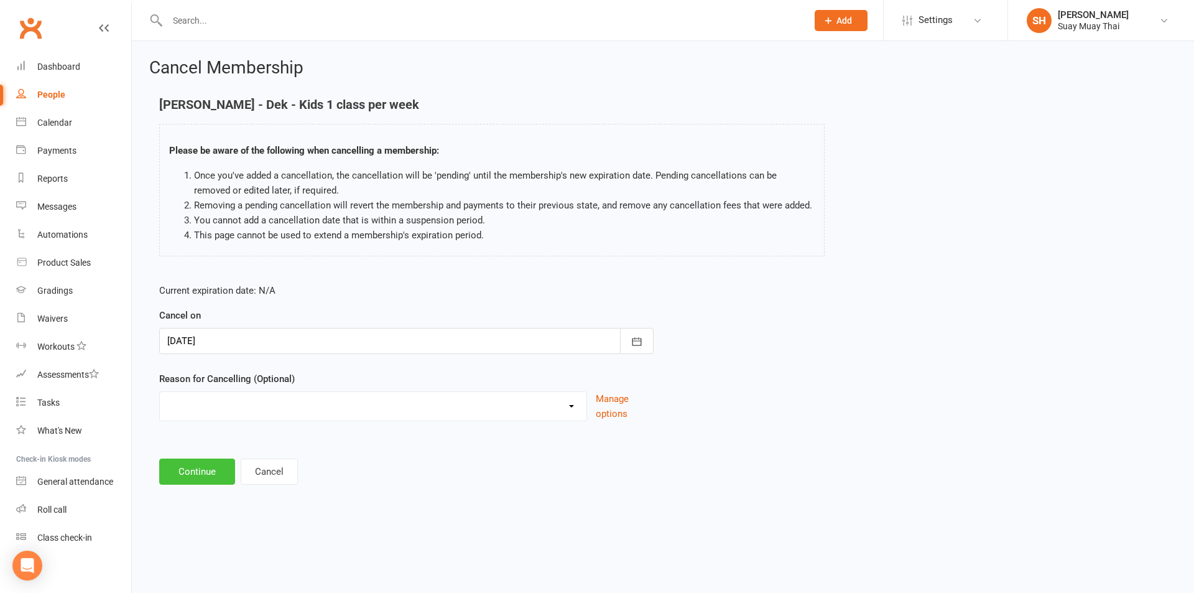
click at [193, 471] on button "Continue" at bounding box center [197, 471] width 76 height 26
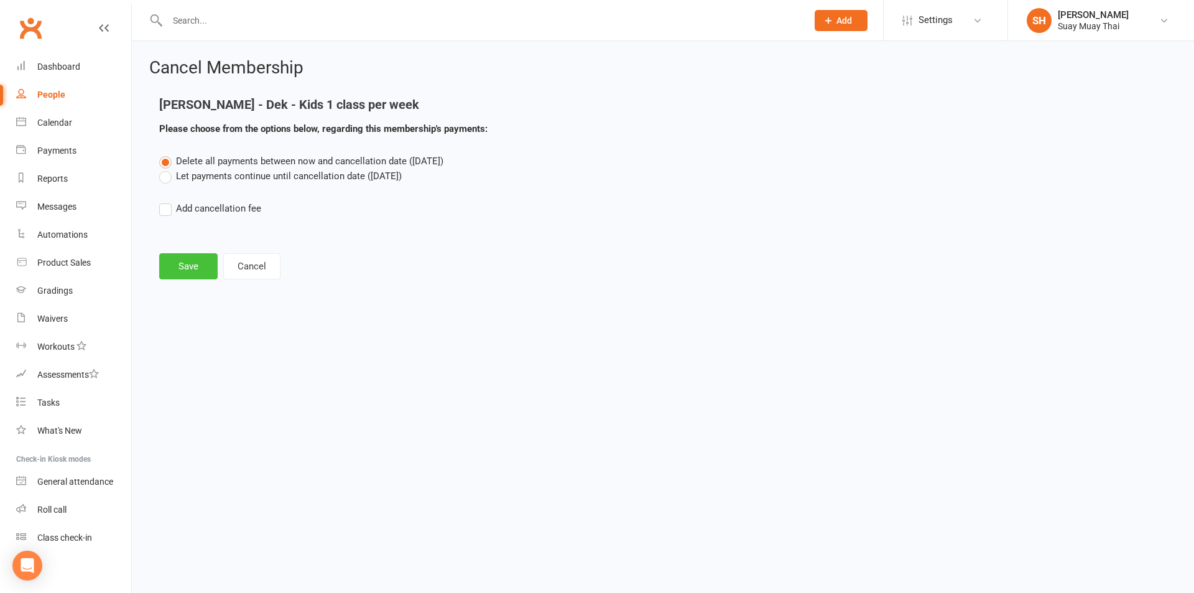
click at [186, 270] on button "Save" at bounding box center [188, 266] width 58 height 26
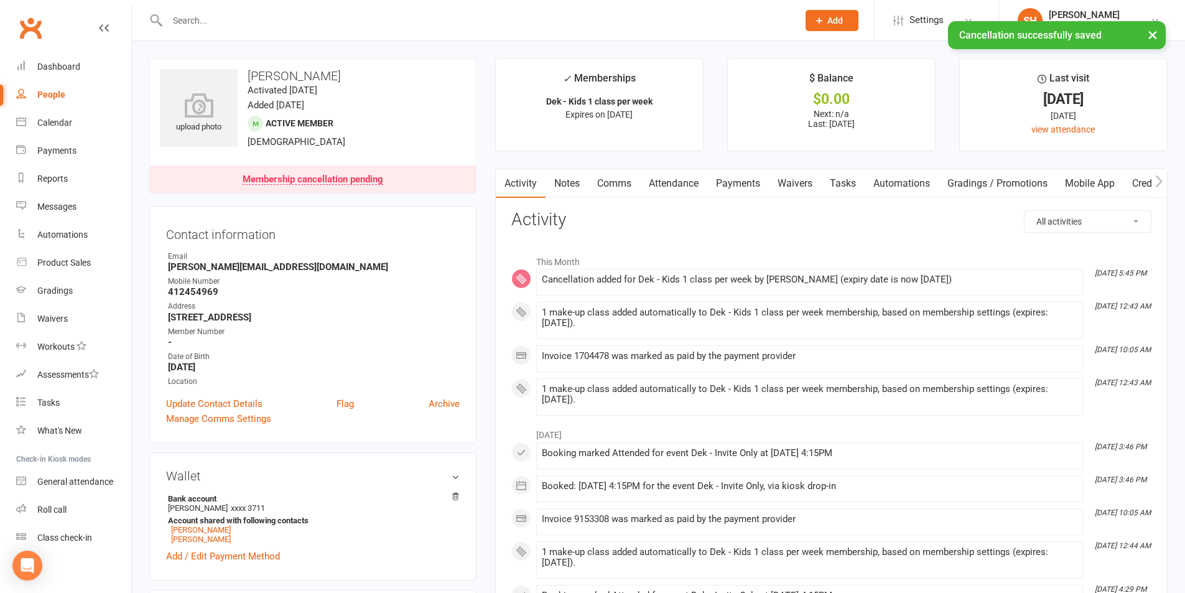
click at [751, 182] on link "Payments" at bounding box center [738, 183] width 62 height 29
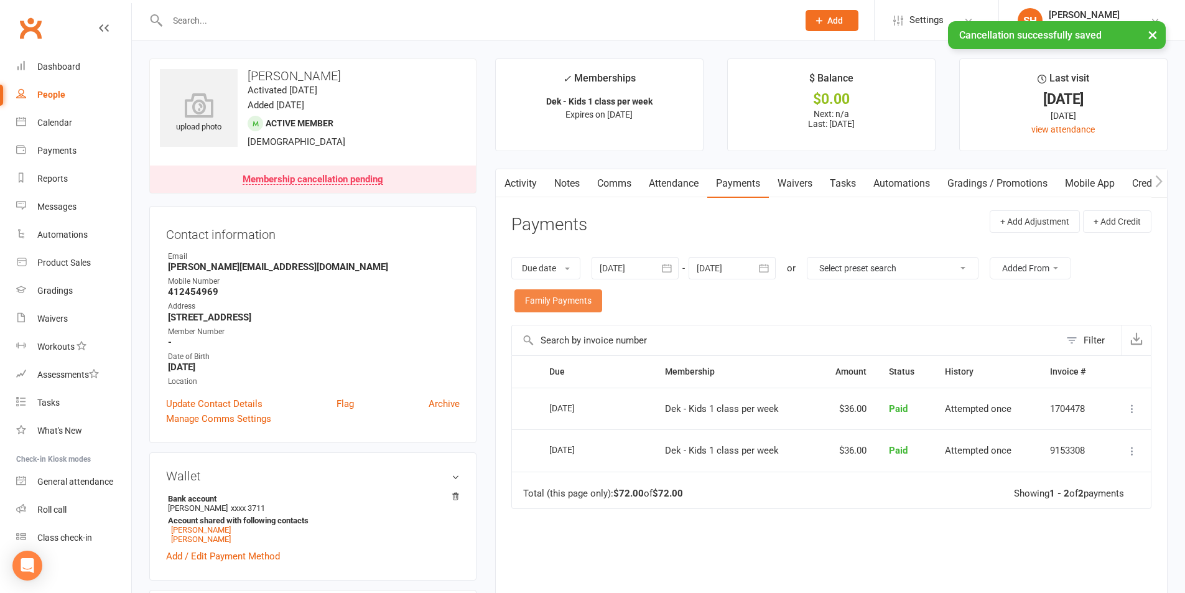
click at [547, 298] on link "Family Payments" at bounding box center [558, 300] width 88 height 22
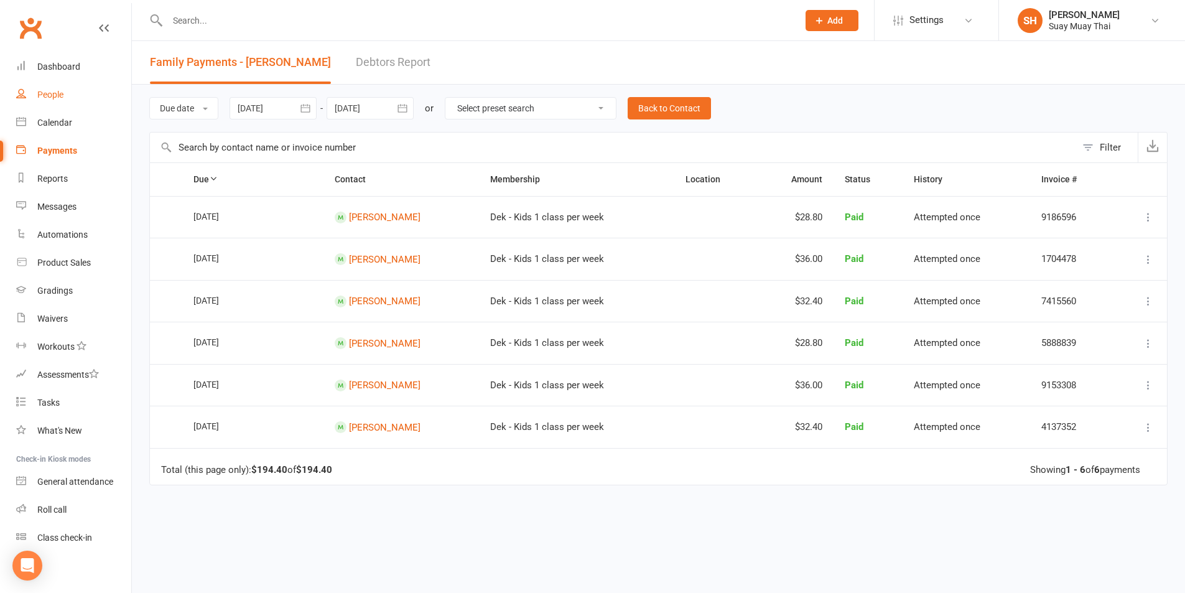
click at [51, 93] on div "People" at bounding box center [50, 95] width 26 height 10
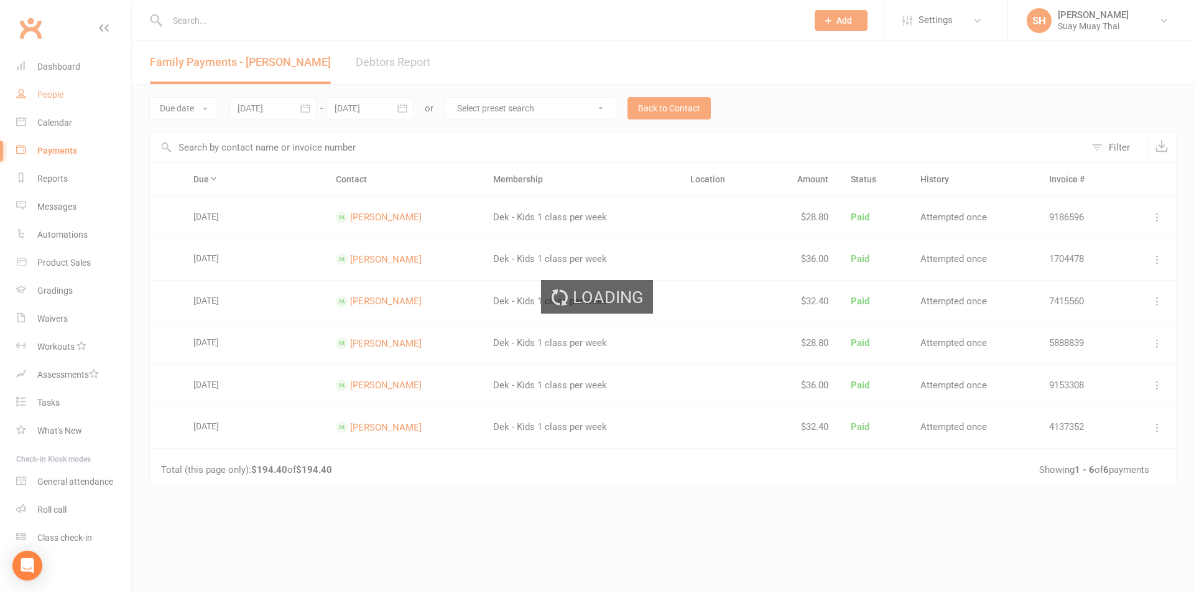
select select "100"
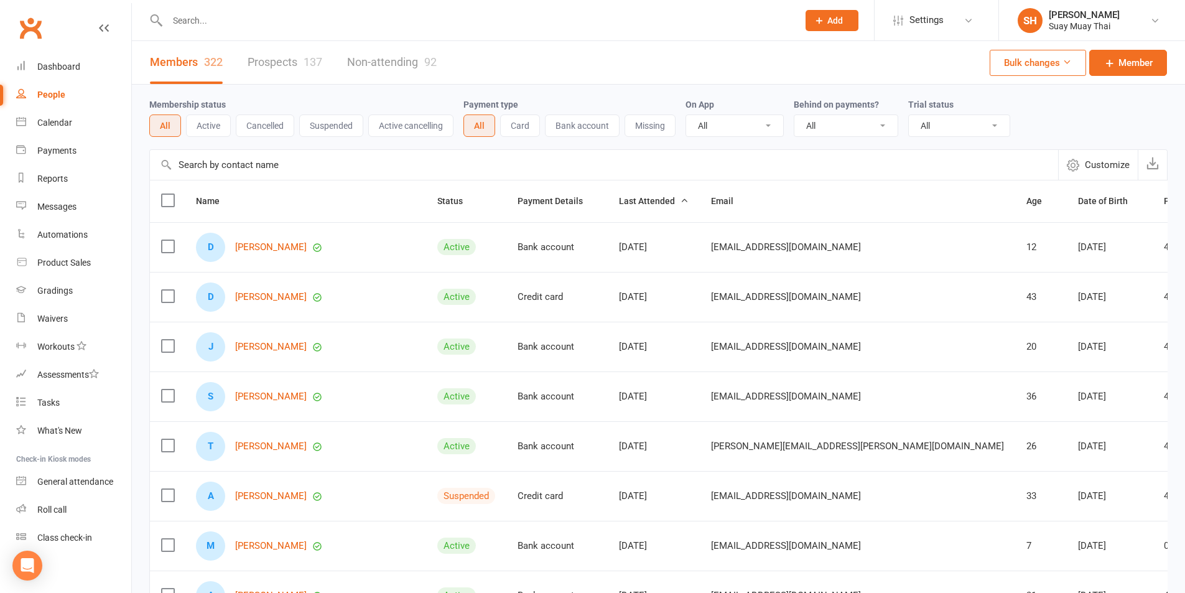
click at [270, 127] on button "Cancelled" at bounding box center [265, 125] width 58 height 22
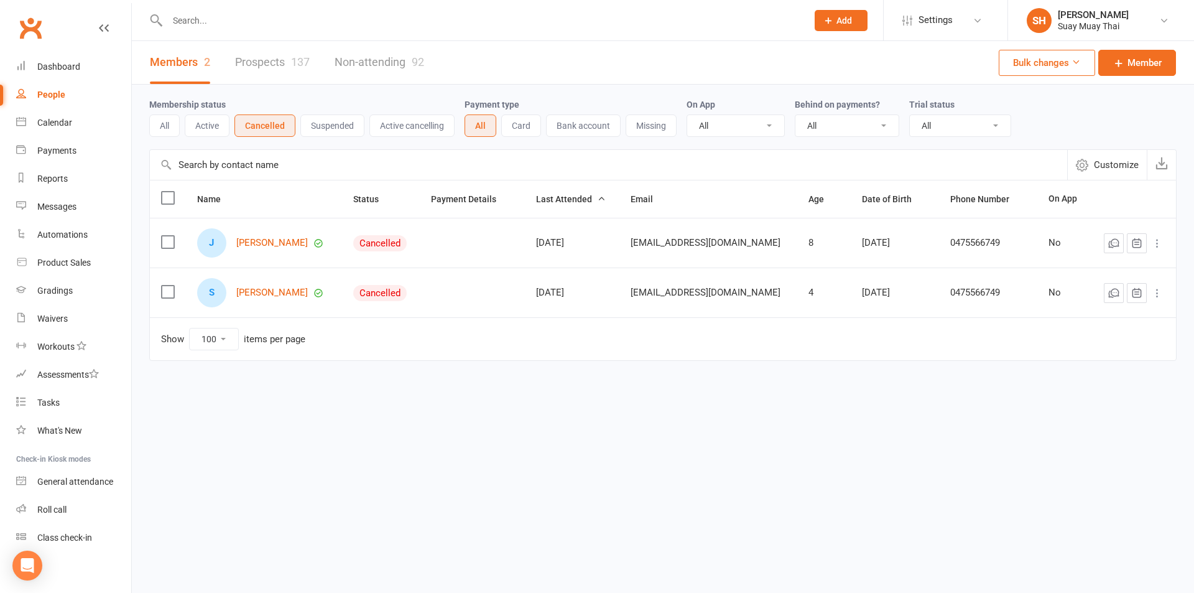
click at [412, 128] on button "Active cancelling" at bounding box center [411, 125] width 85 height 22
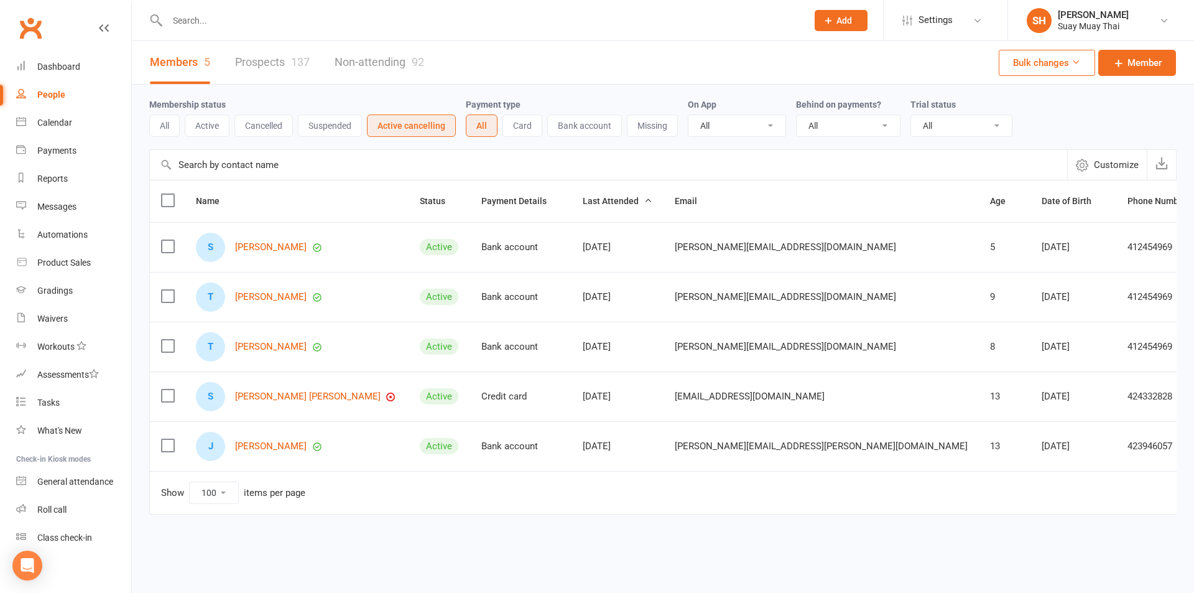
click at [160, 128] on button "All" at bounding box center [164, 125] width 30 height 22
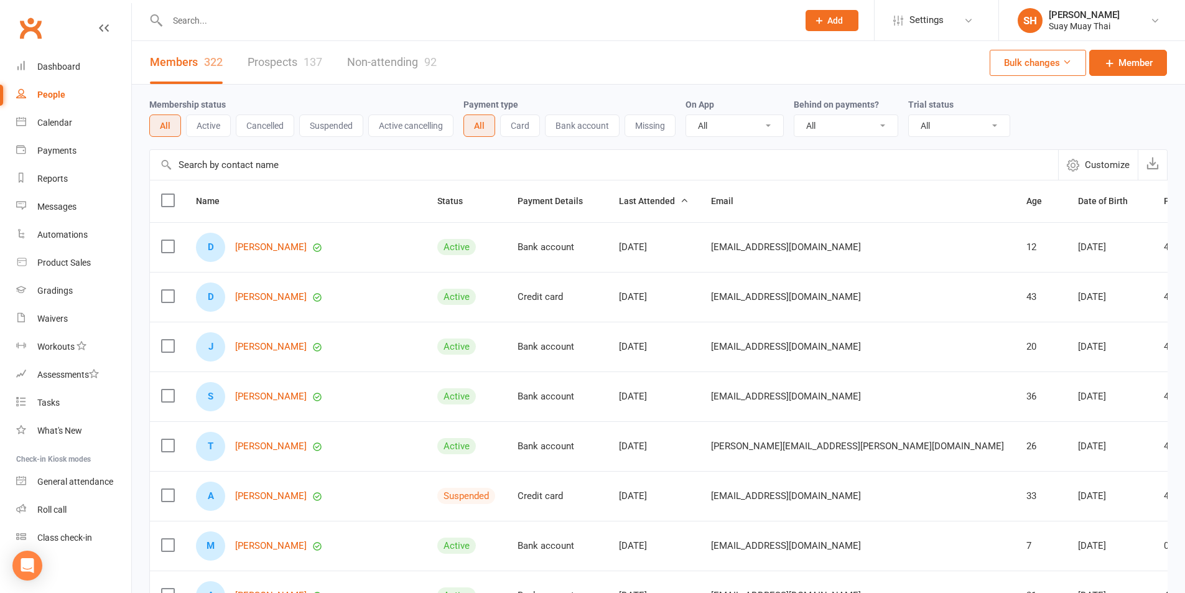
click at [397, 127] on button "Active cancelling" at bounding box center [410, 125] width 85 height 22
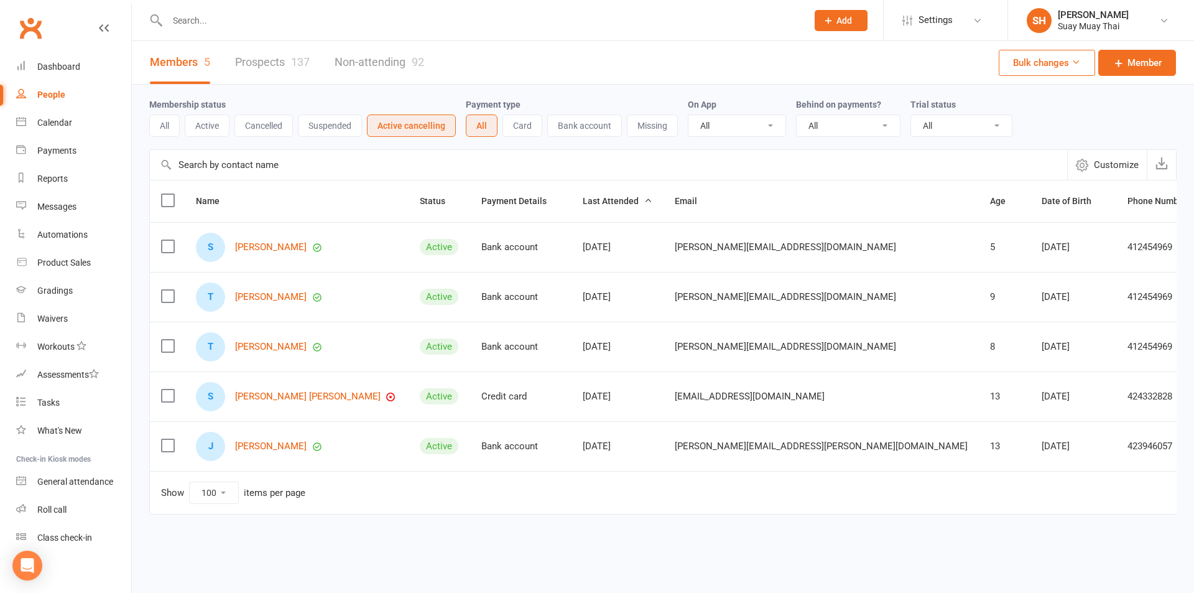
click at [172, 122] on button "All" at bounding box center [164, 125] width 30 height 22
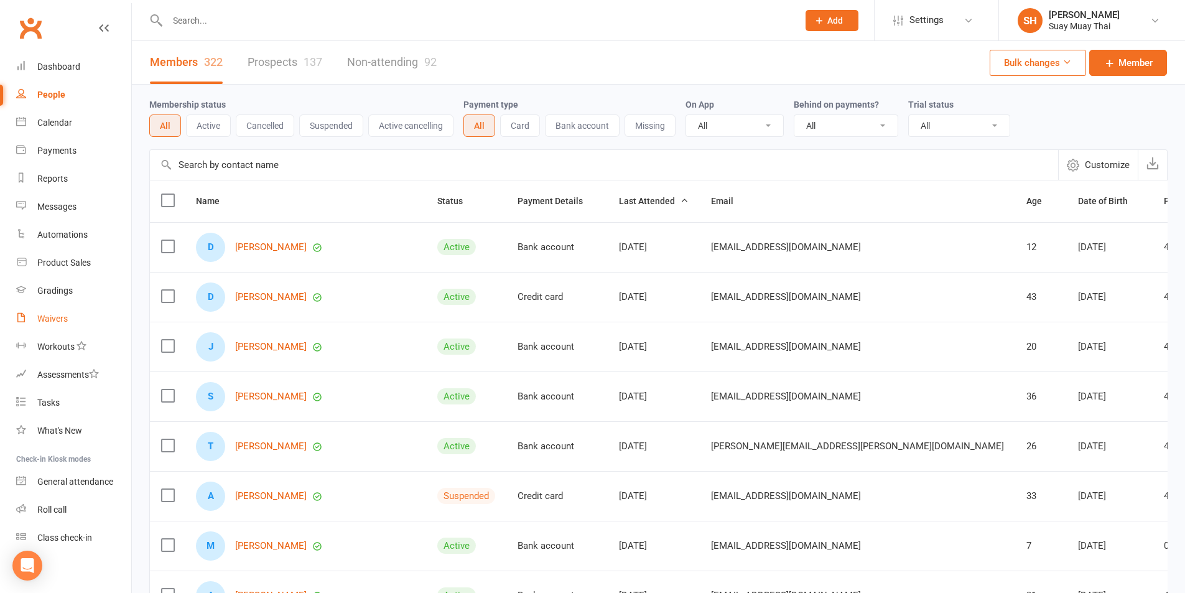
click at [63, 318] on div "Waivers" at bounding box center [52, 318] width 30 height 10
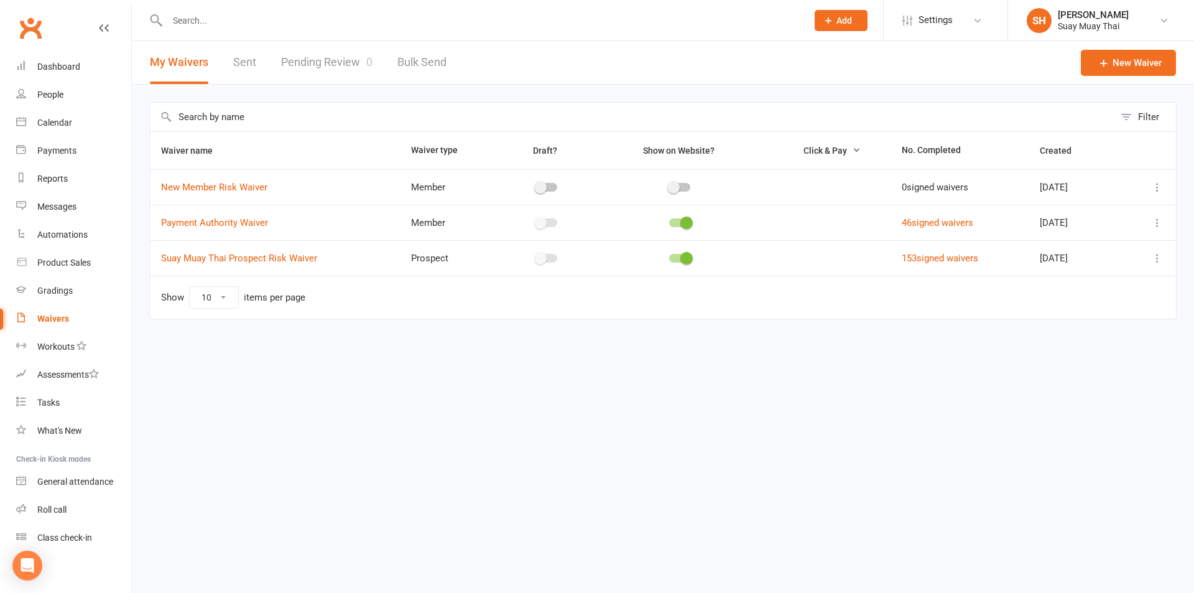
click at [312, 60] on link "Pending Review 0" at bounding box center [326, 62] width 91 height 43
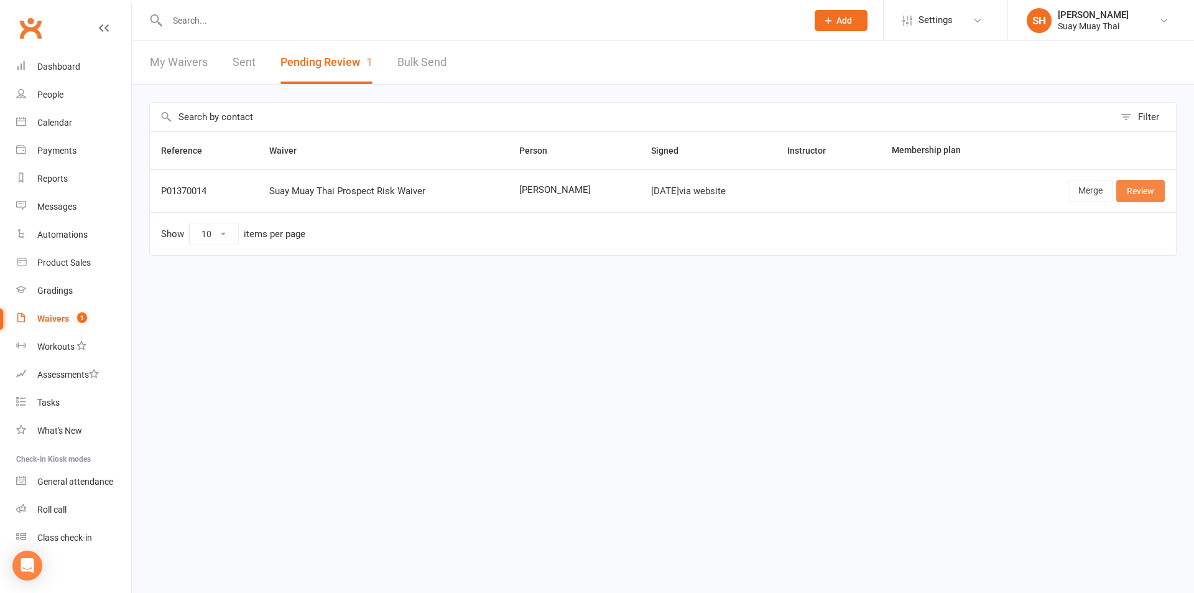
click at [1141, 188] on link "Review" at bounding box center [1140, 191] width 49 height 22
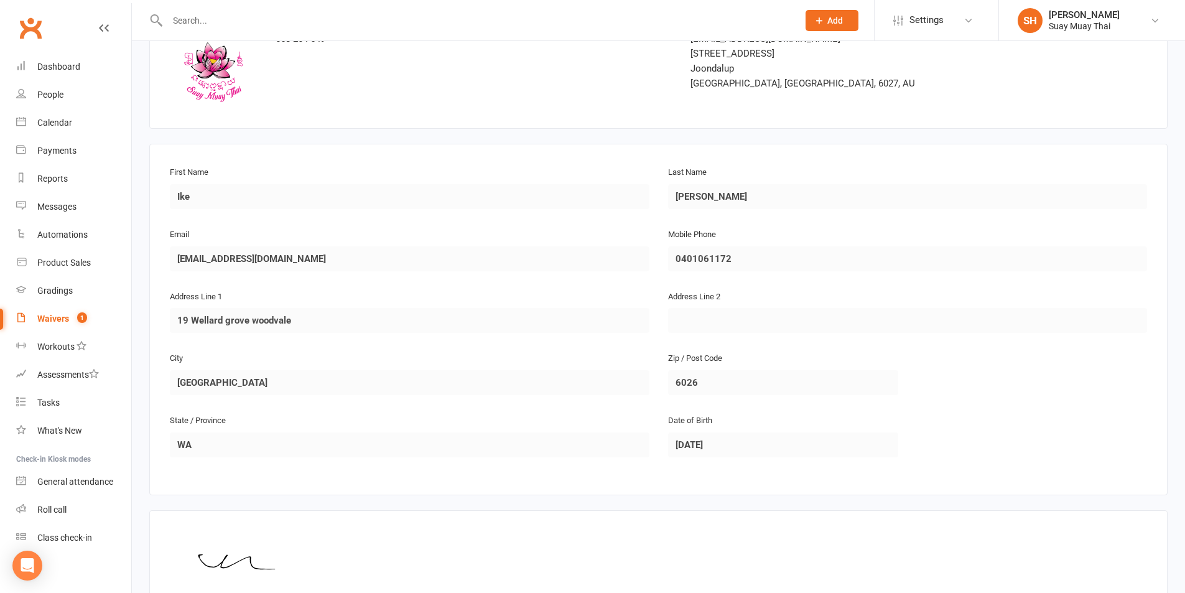
scroll to position [255, 0]
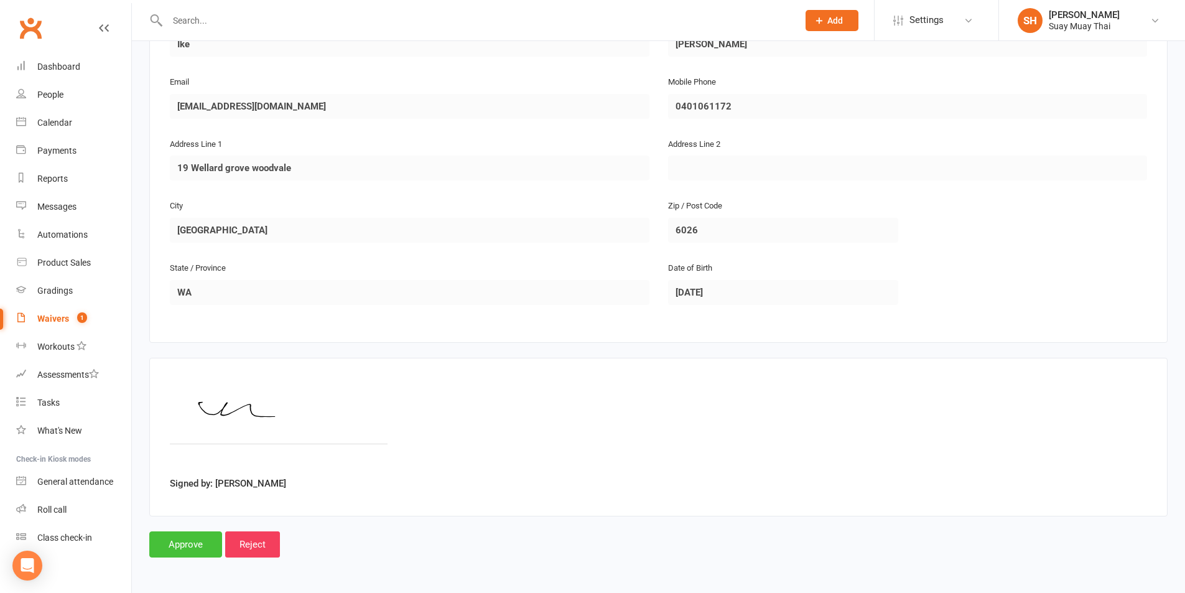
click at [178, 552] on input "Approve" at bounding box center [185, 544] width 73 height 26
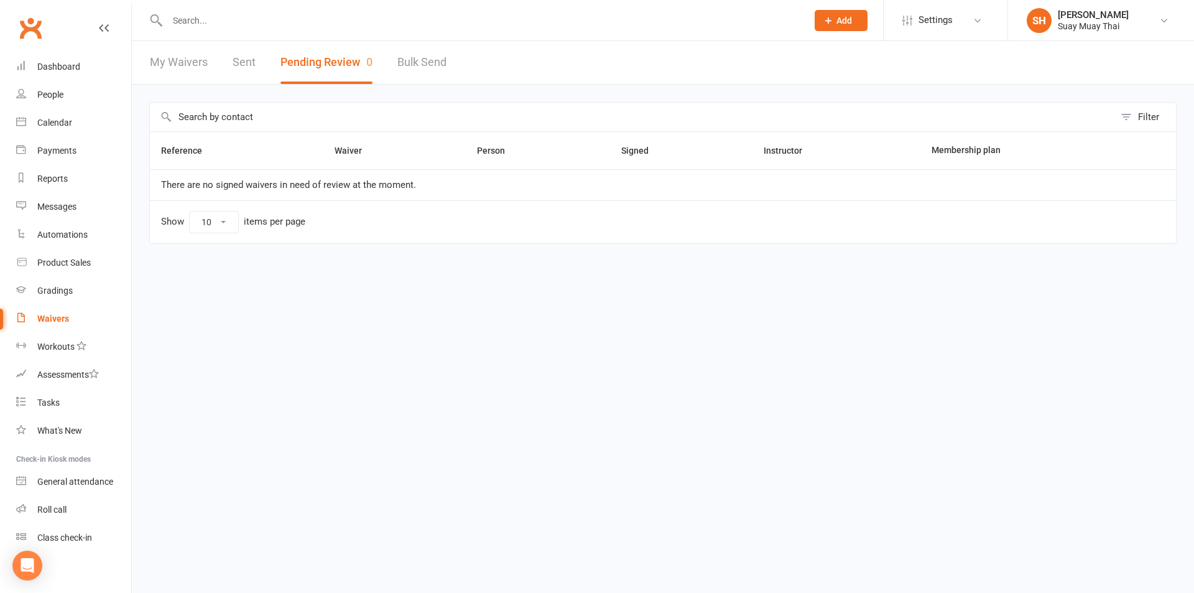
click at [194, 65] on link "My Waivers" at bounding box center [179, 62] width 58 height 43
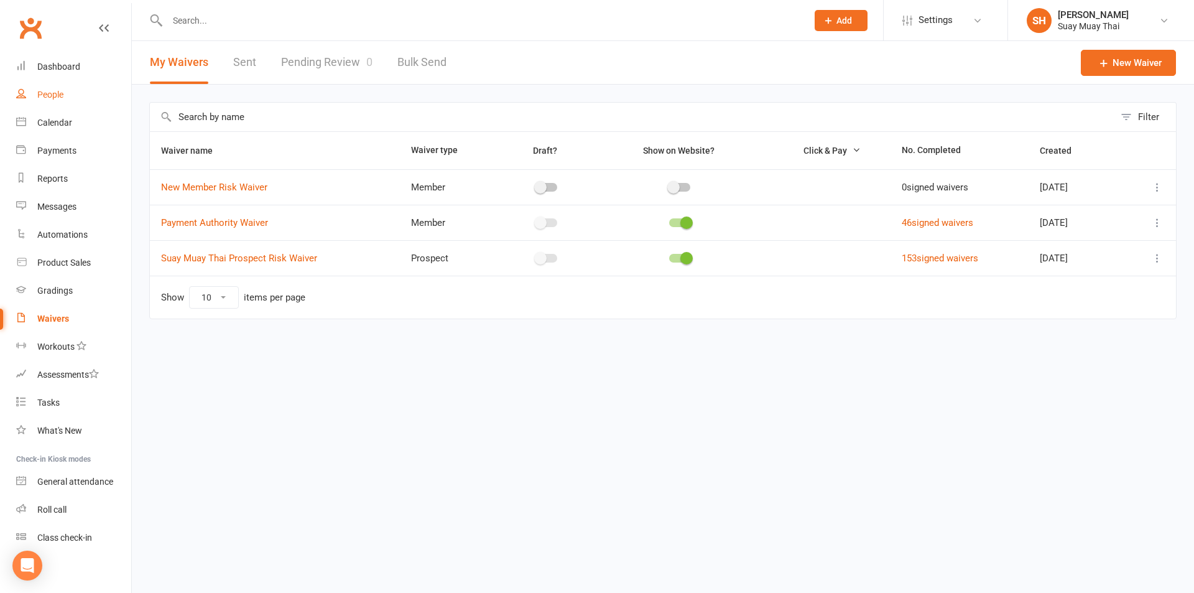
click at [57, 97] on div "People" at bounding box center [50, 95] width 26 height 10
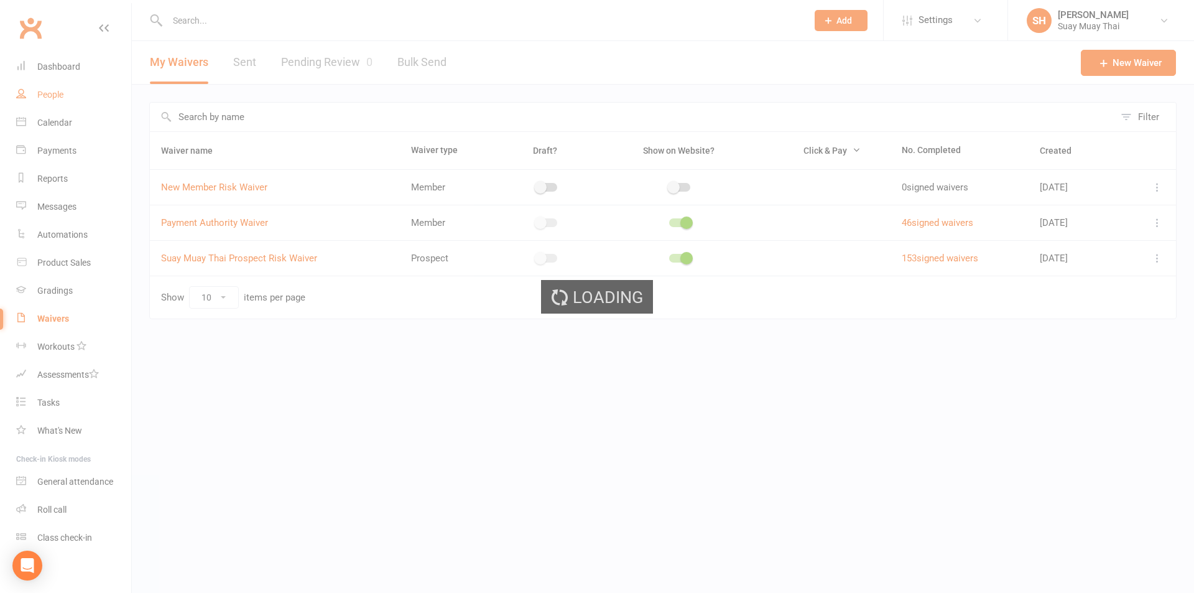
select select "100"
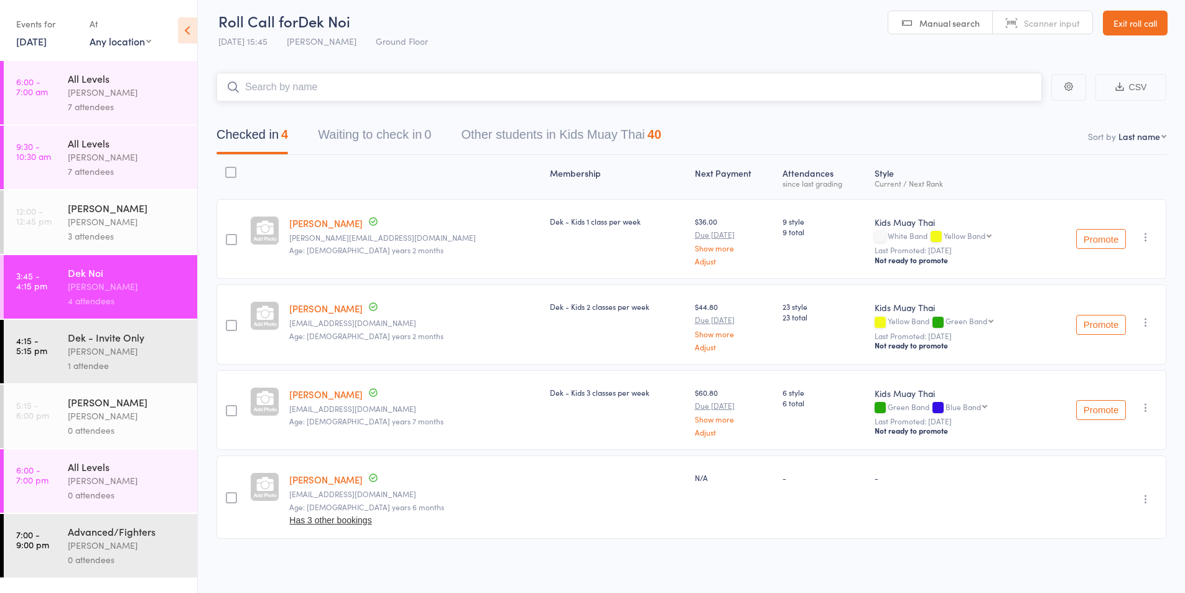
scroll to position [9, 0]
click at [98, 104] on div "7 attendees" at bounding box center [127, 106] width 119 height 14
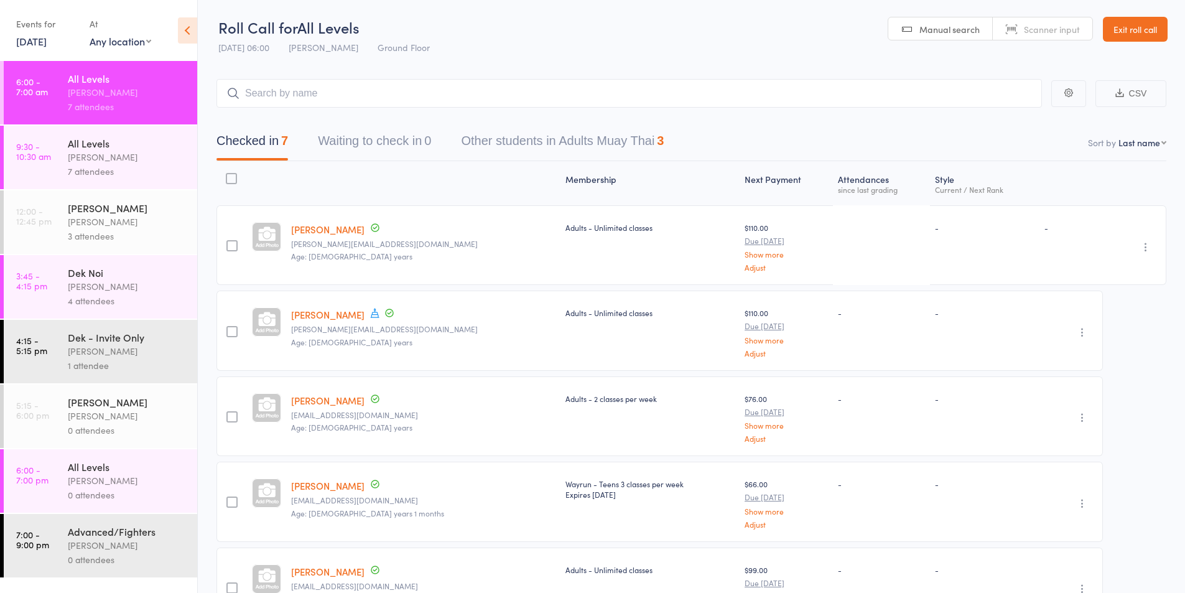
click at [86, 308] on div "Dek Noi Karl Puglia 4 attendees" at bounding box center [132, 286] width 129 height 63
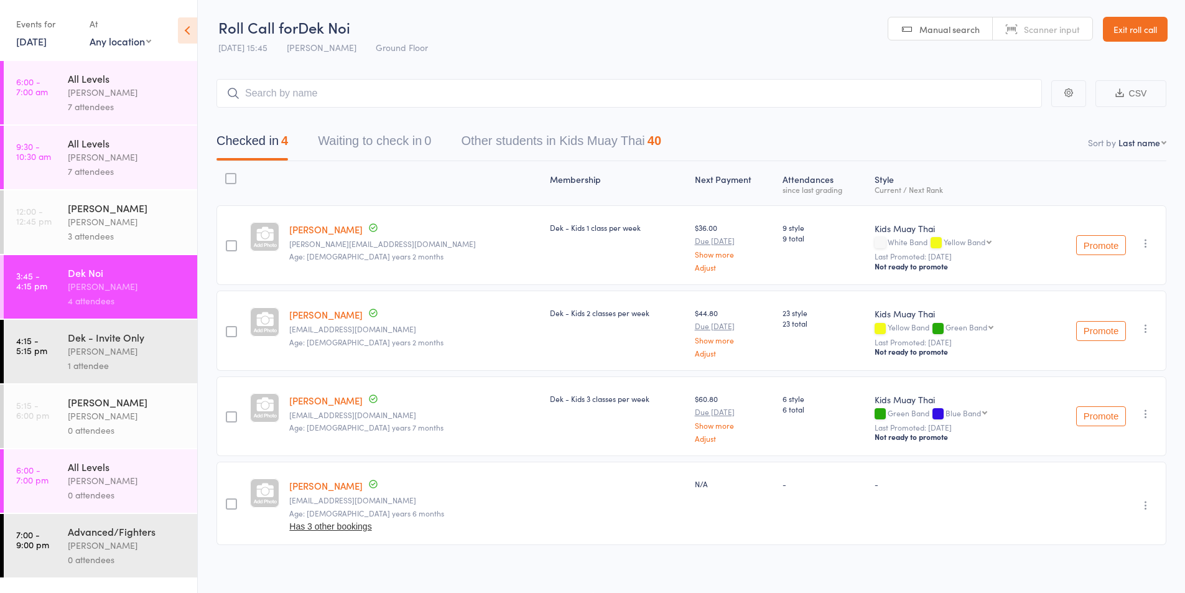
click at [82, 78] on div "All Levels" at bounding box center [127, 79] width 119 height 14
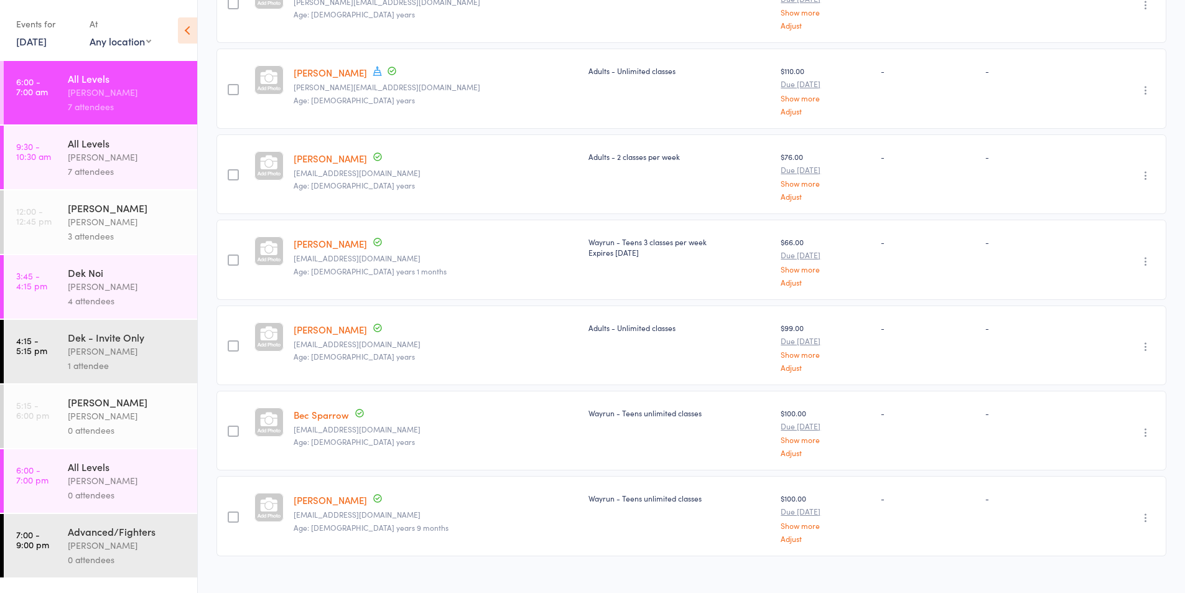
scroll to position [261, 0]
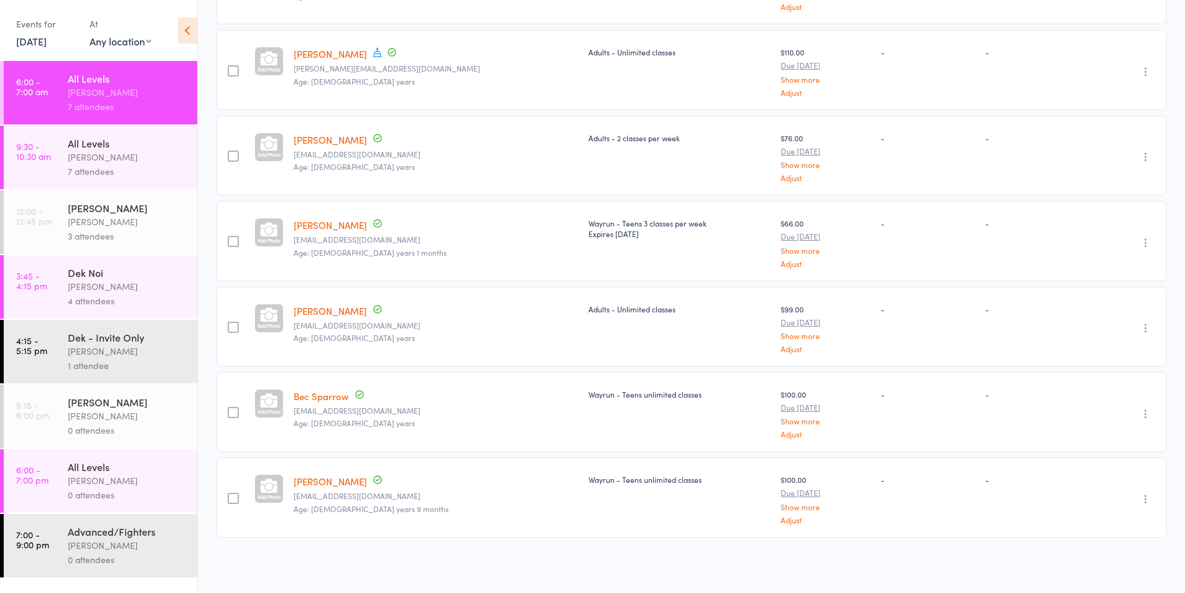
click at [97, 141] on div "All Levels" at bounding box center [127, 143] width 119 height 14
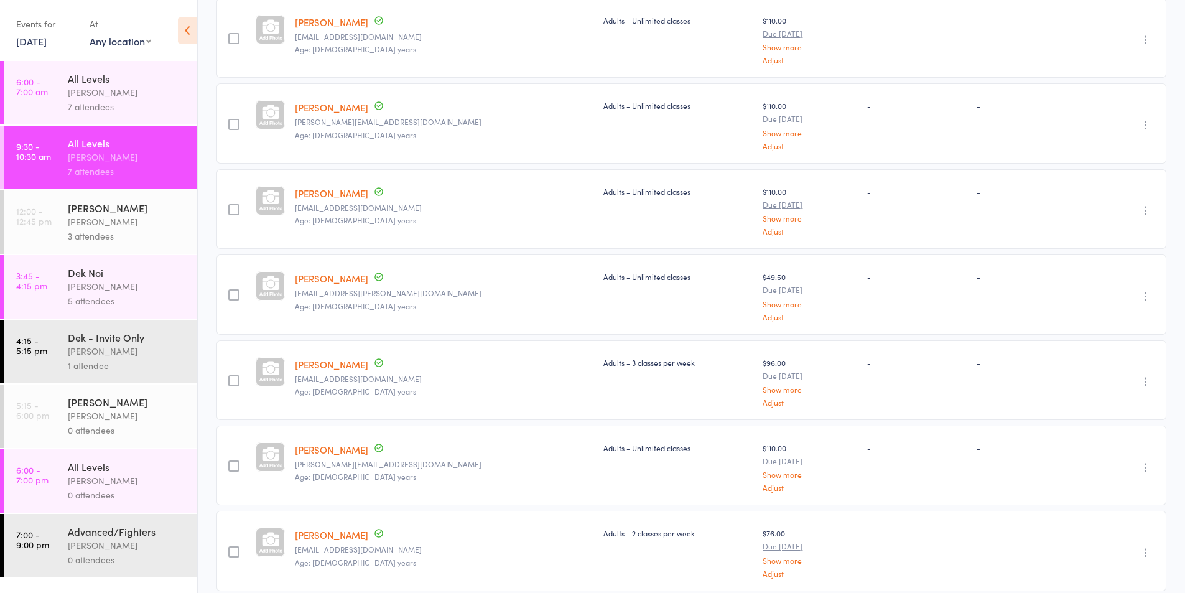
scroll to position [261, 0]
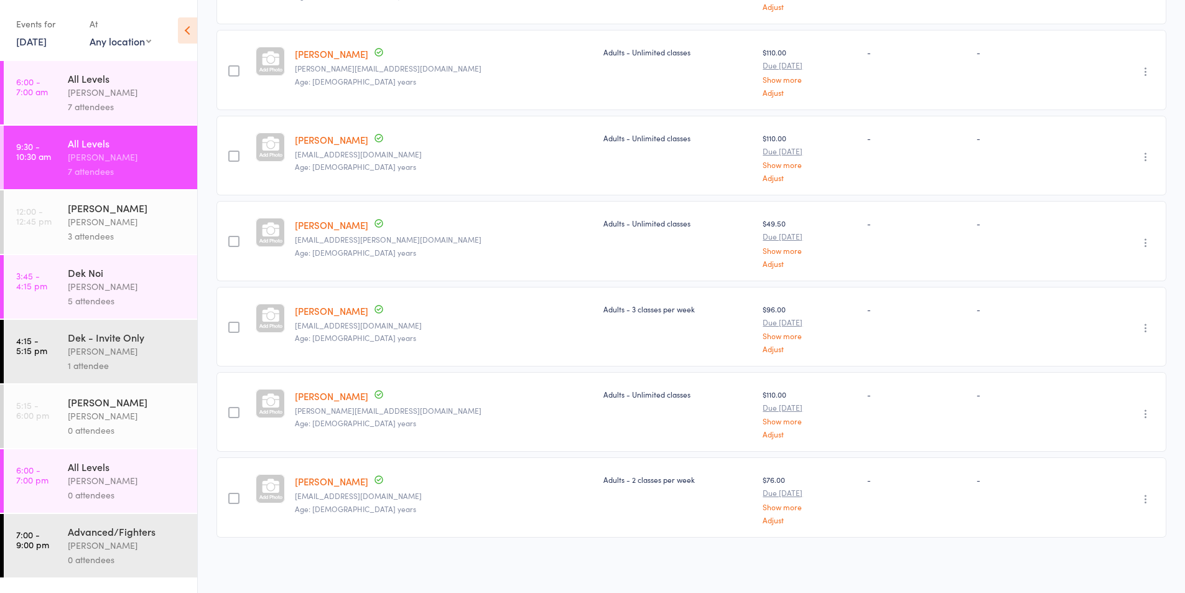
click at [111, 229] on div "3 attendees" at bounding box center [127, 236] width 119 height 14
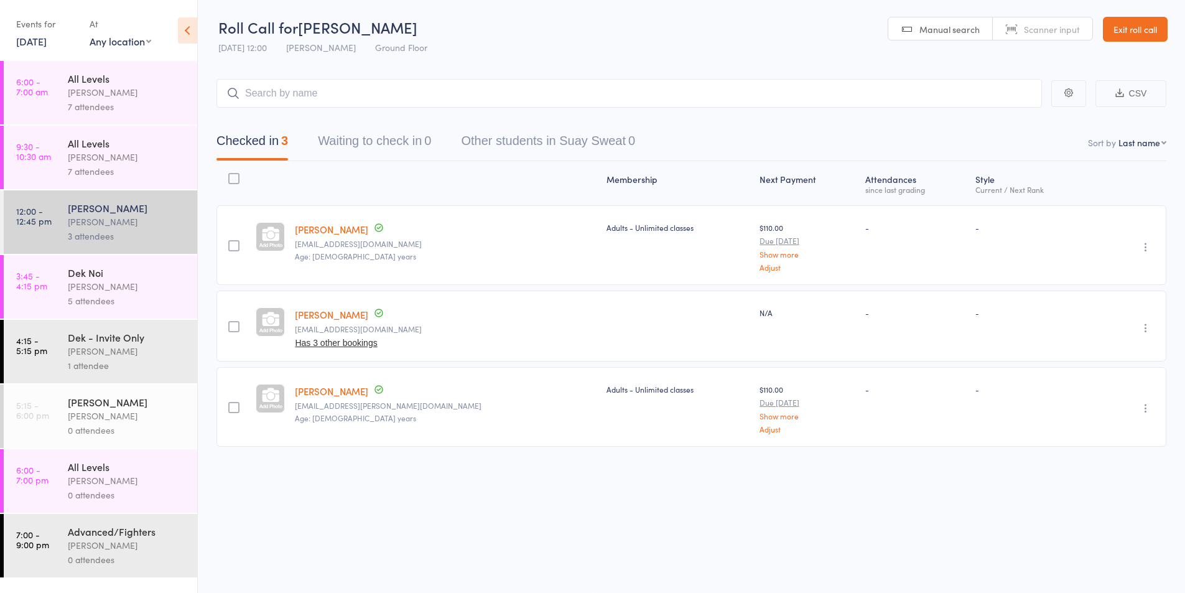
click at [95, 291] on div "[PERSON_NAME]" at bounding box center [127, 286] width 119 height 14
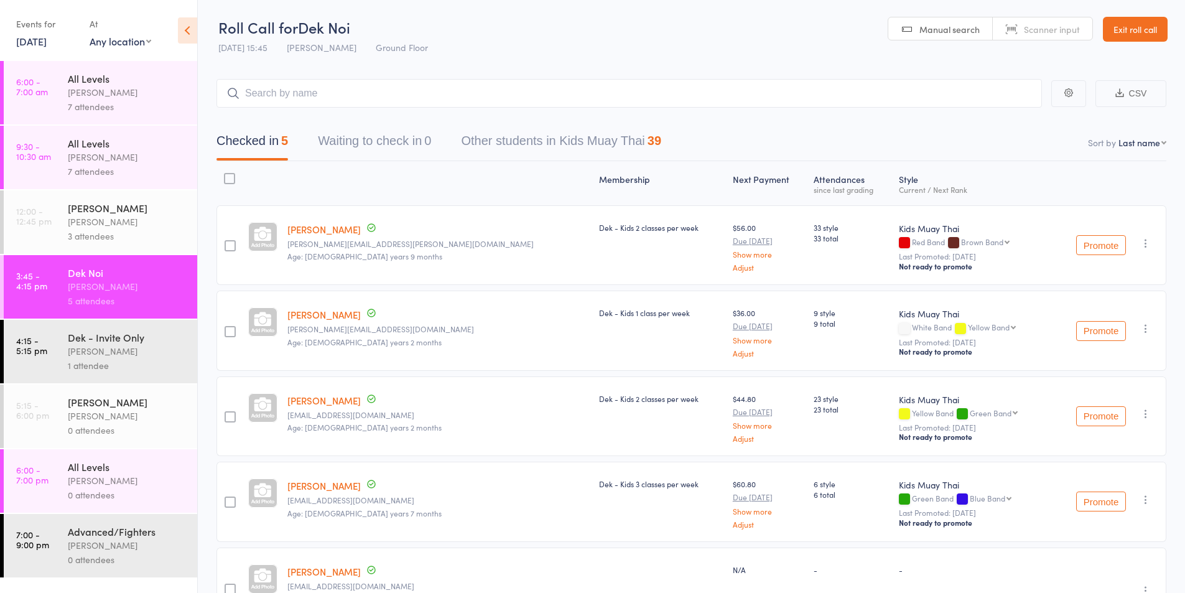
click at [1146, 246] on icon "button" at bounding box center [1145, 243] width 12 height 12
click at [1091, 369] on li "Remove" at bounding box center [1101, 367] width 103 height 17
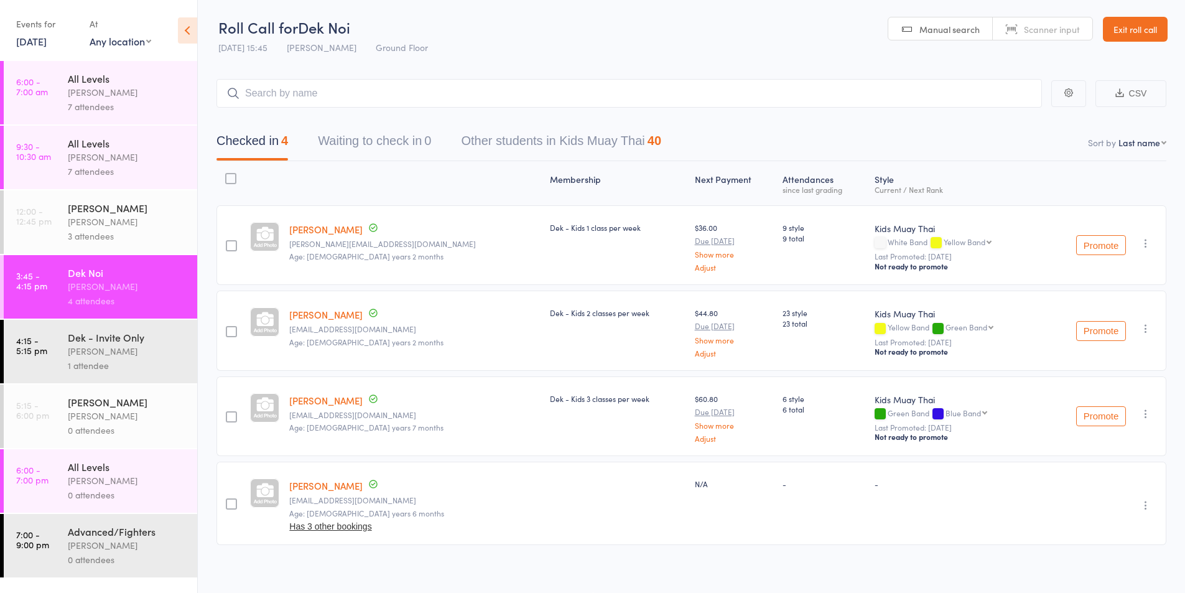
click at [87, 356] on div "[PERSON_NAME]" at bounding box center [127, 351] width 119 height 14
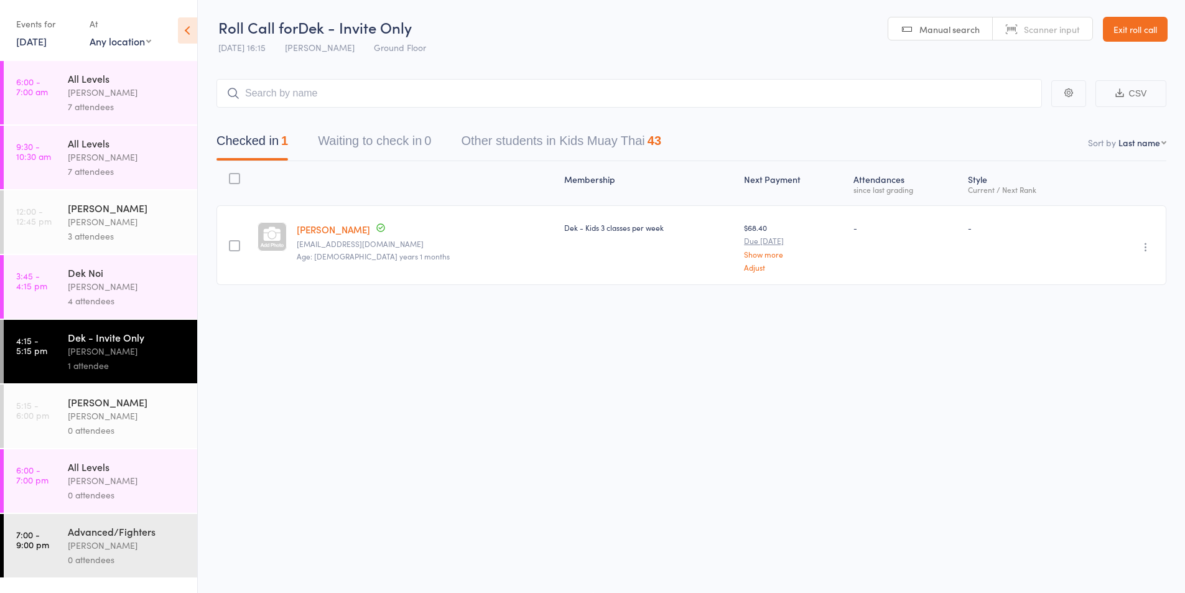
click at [290, 95] on input "search" at bounding box center [628, 93] width 825 height 29
type input "jye"
click at [266, 118] on div "Jye Harich" at bounding box center [273, 120] width 93 height 14
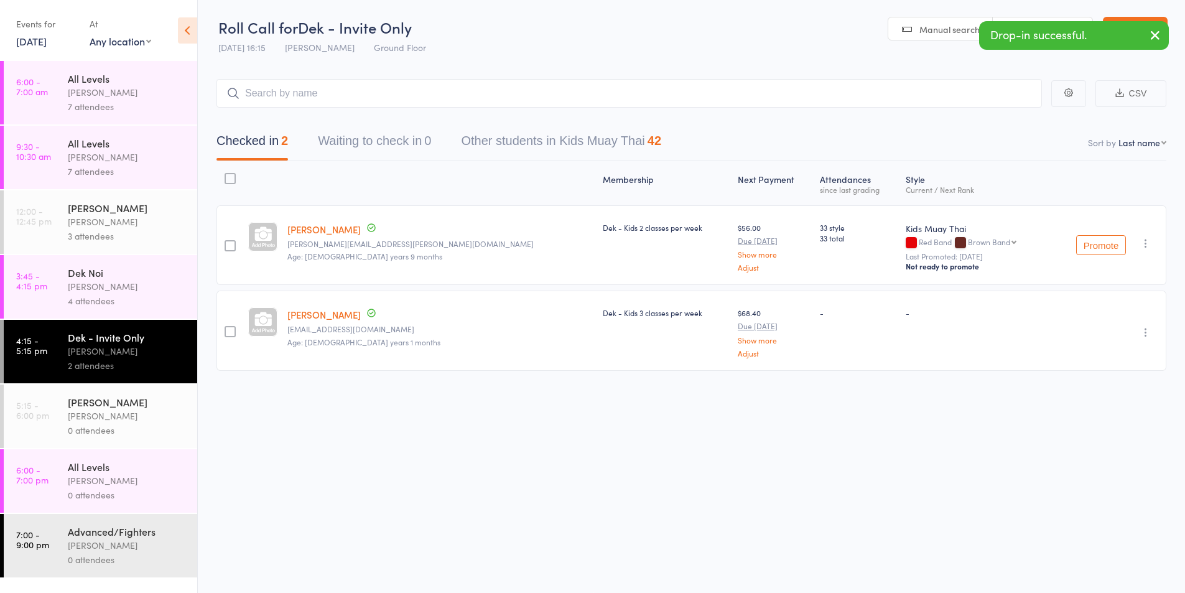
click at [100, 417] on div "[PERSON_NAME]" at bounding box center [127, 416] width 119 height 14
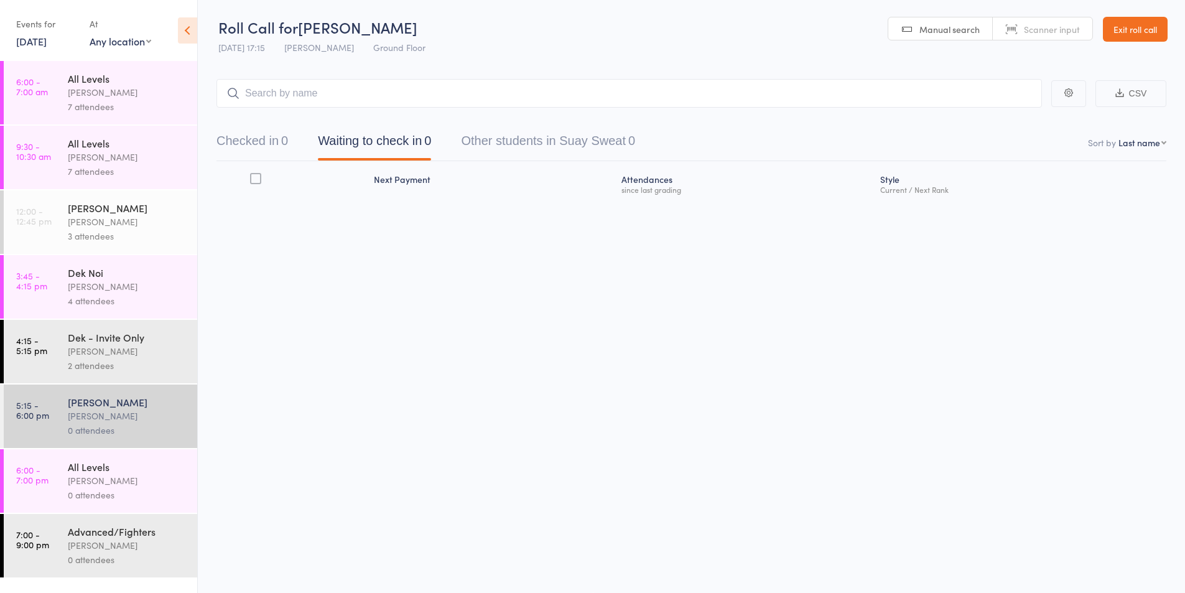
click at [114, 365] on div "2 attendees" at bounding box center [127, 365] width 119 height 14
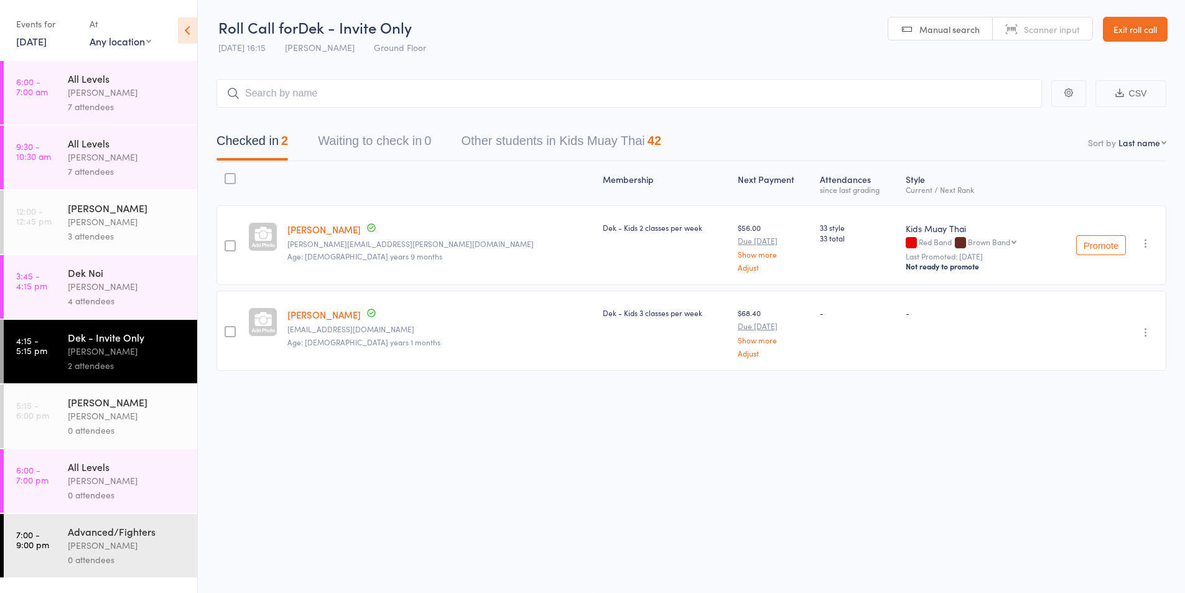
click at [83, 424] on div "0 attendees" at bounding box center [127, 430] width 119 height 14
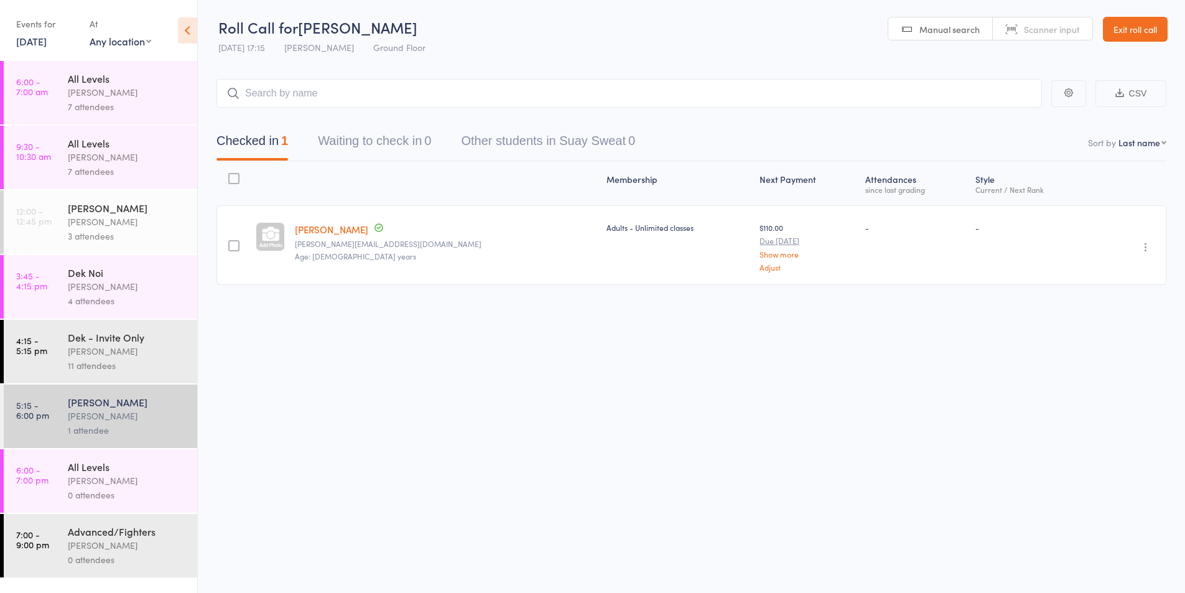
click at [76, 358] on div "11 attendees" at bounding box center [127, 365] width 119 height 14
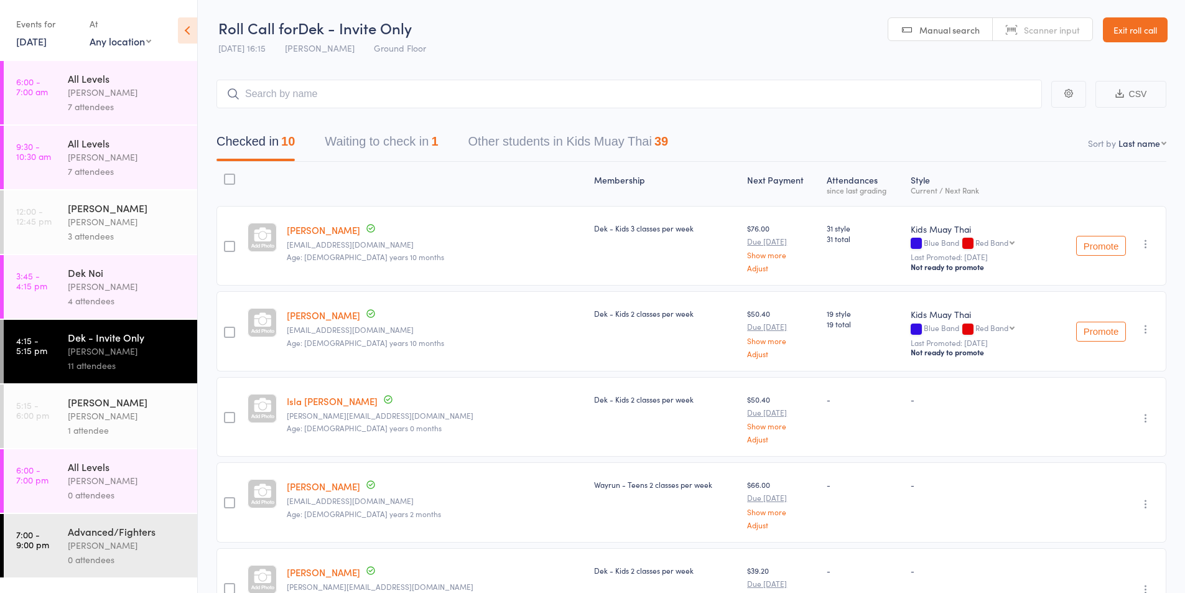
click at [394, 136] on button "Waiting to check in 1" at bounding box center [381, 144] width 113 height 33
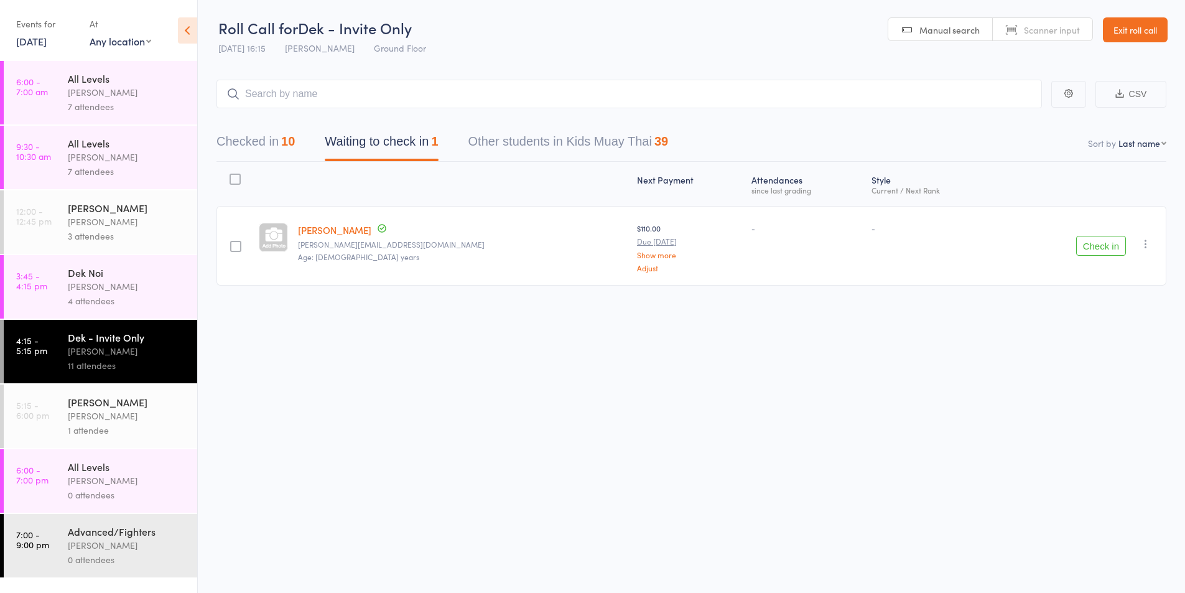
click at [1142, 246] on icon "button" at bounding box center [1145, 244] width 12 height 12
click at [1081, 345] on li "Remove" at bounding box center [1101, 351] width 103 height 17
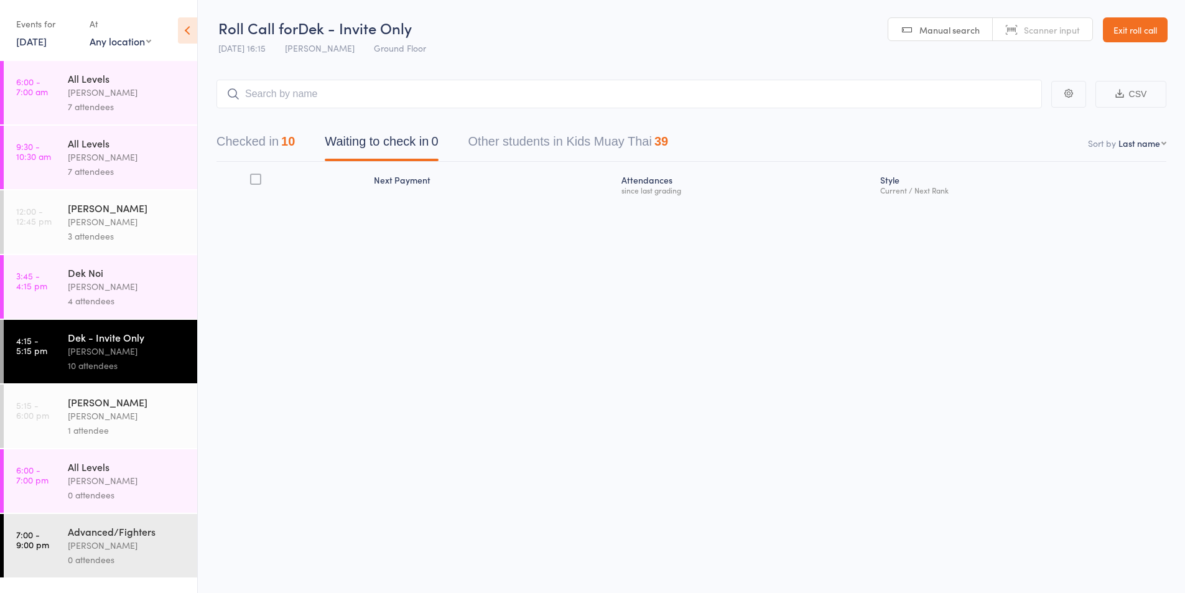
click at [259, 143] on button "Checked in 10" at bounding box center [255, 144] width 78 height 33
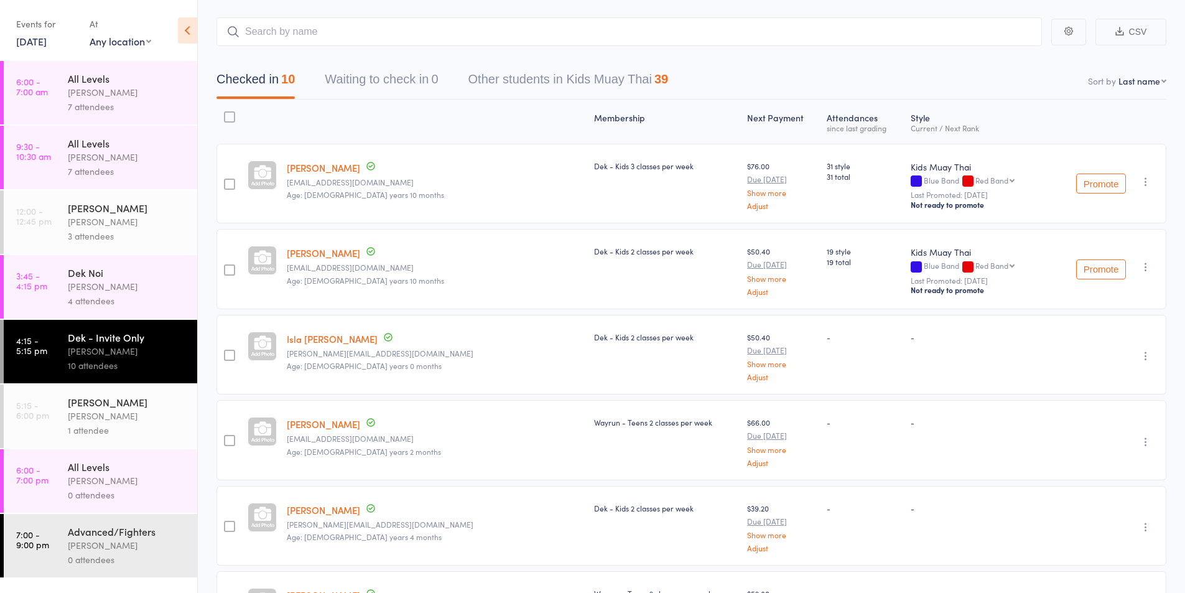
scroll to position [207, 0]
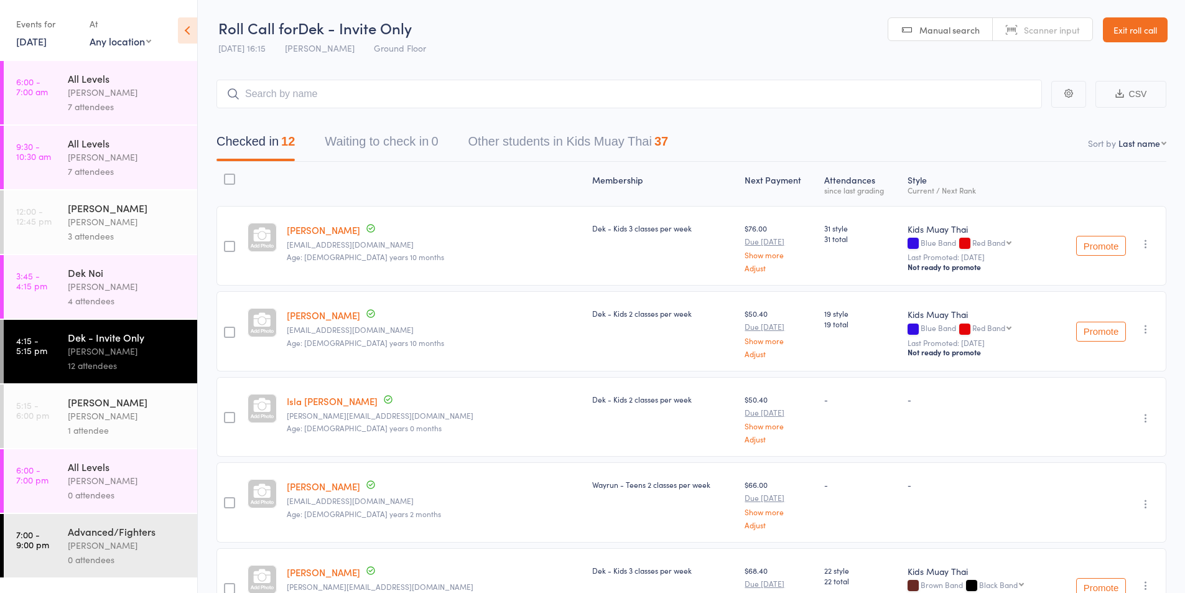
click at [18, 43] on link "[DATE]" at bounding box center [31, 41] width 30 height 14
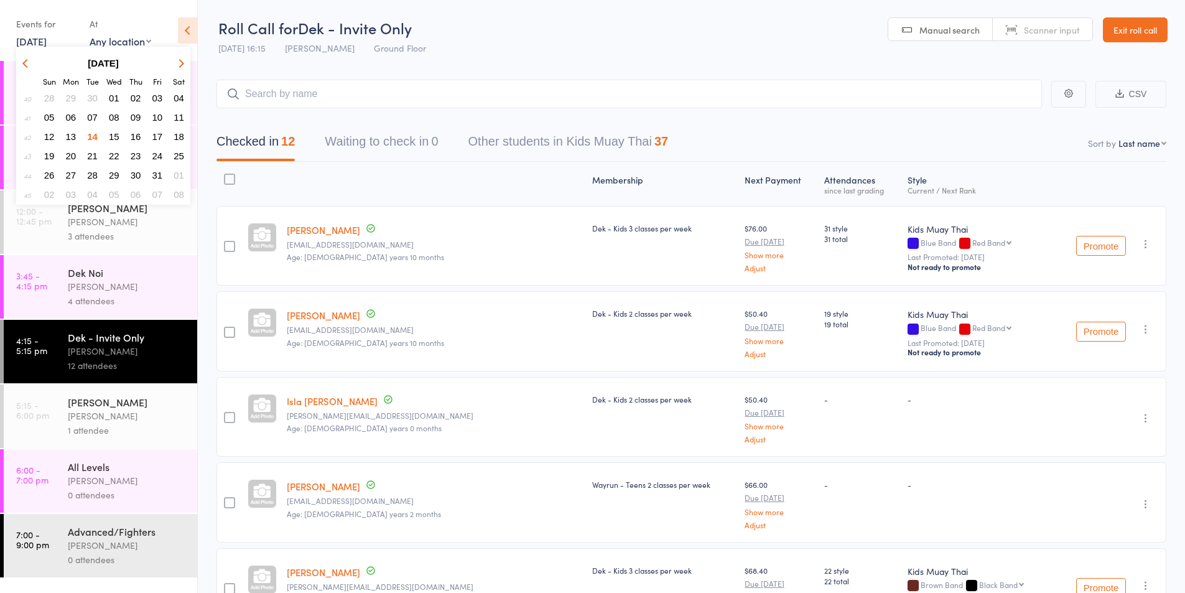
click at [73, 133] on span "13" at bounding box center [71, 136] width 11 height 11
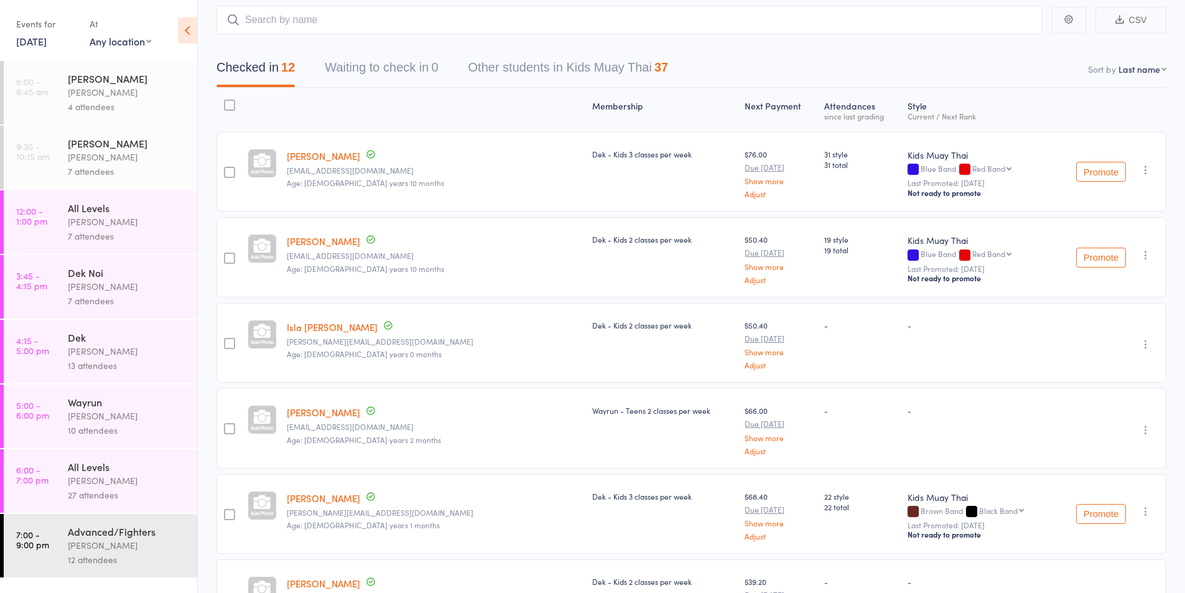
scroll to position [104, 0]
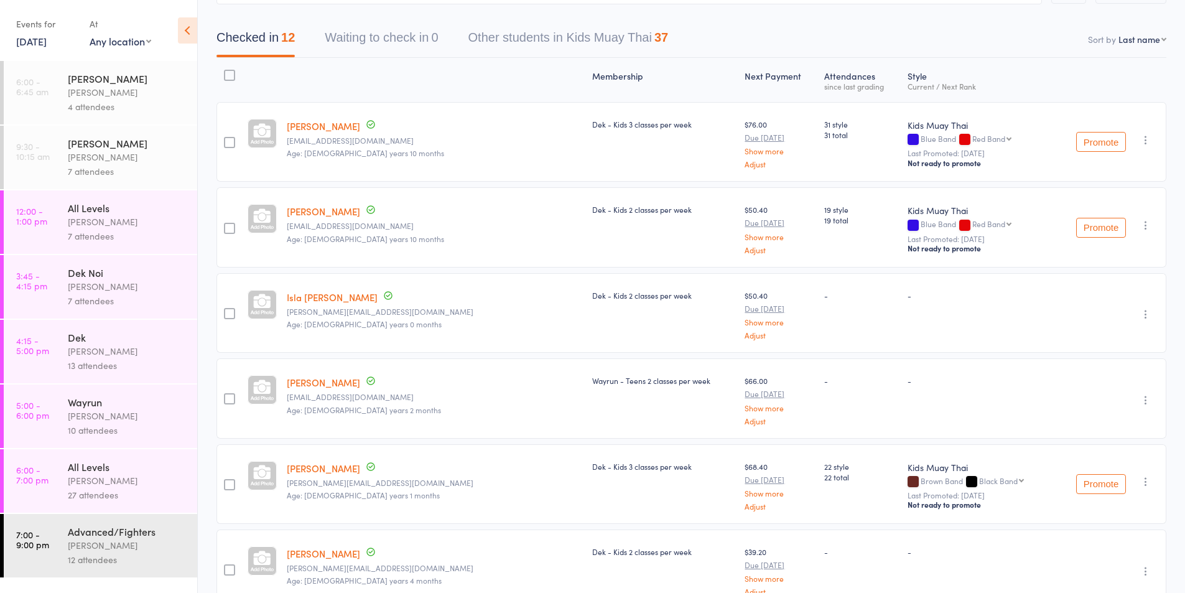
click at [90, 486] on div "[PERSON_NAME]" at bounding box center [127, 480] width 119 height 14
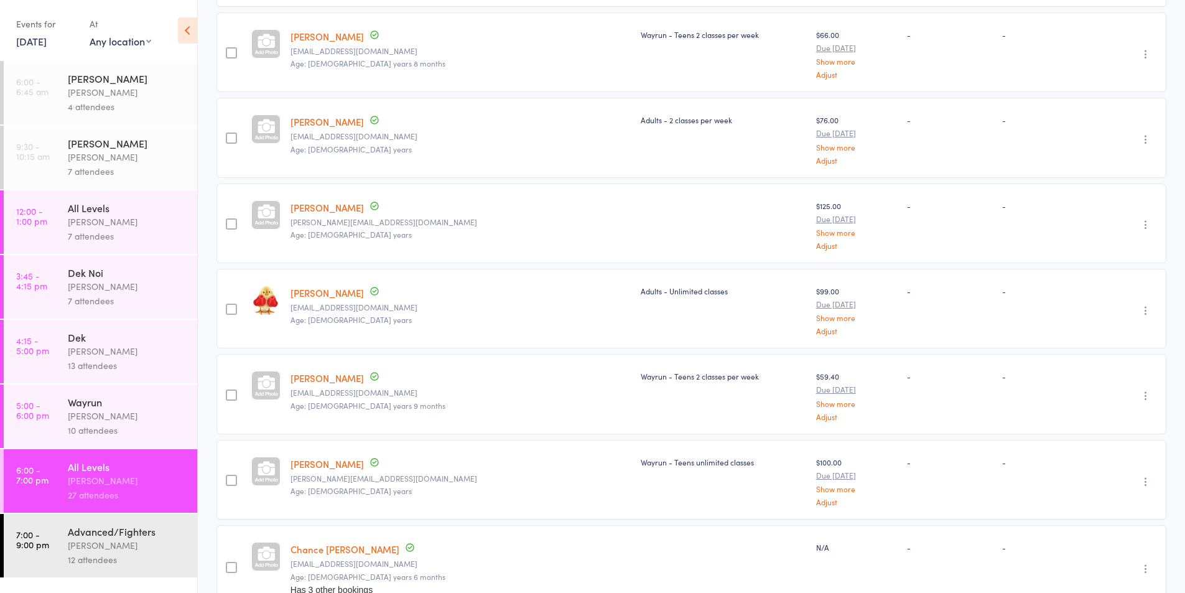
scroll to position [926, 0]
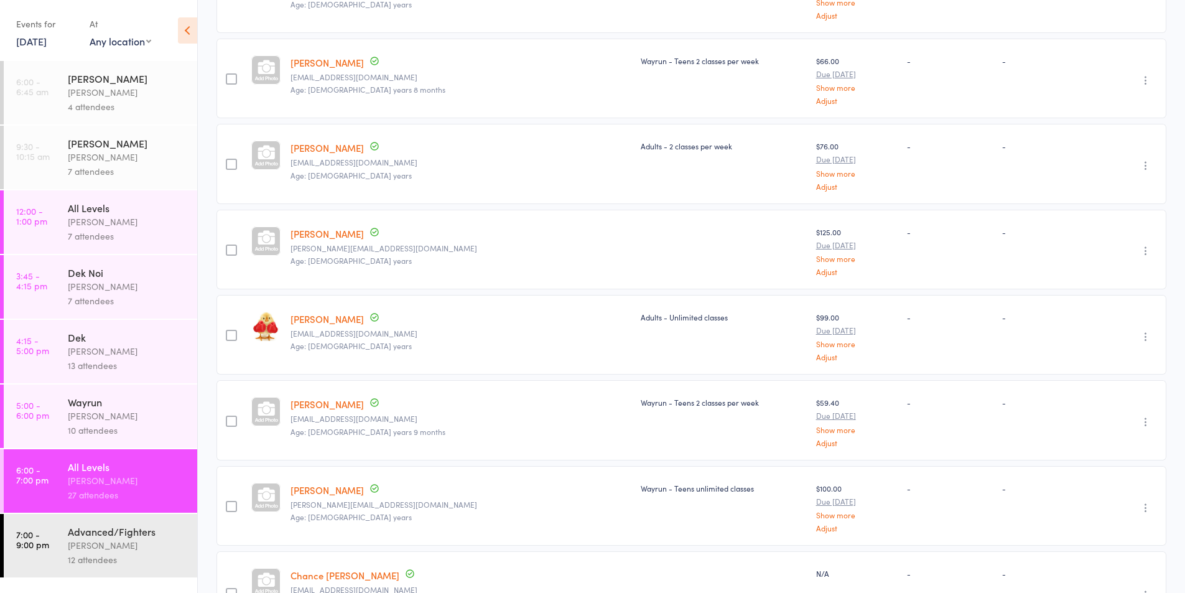
click at [47, 42] on link "13 Oct, 2025" at bounding box center [31, 41] width 30 height 14
click at [90, 141] on span "14" at bounding box center [92, 136] width 11 height 11
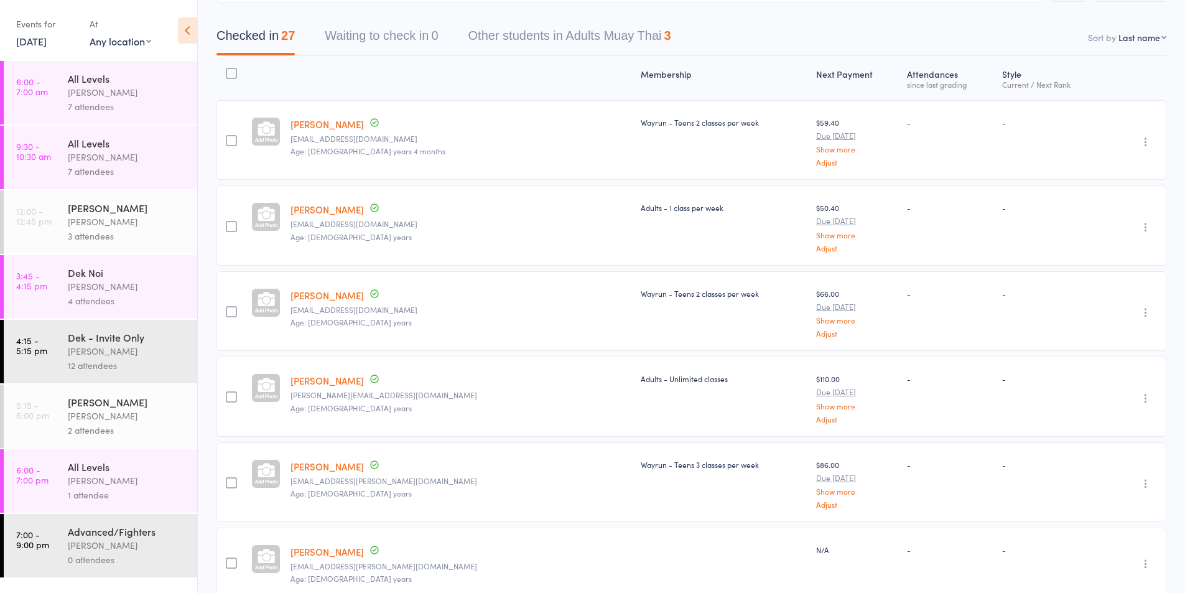
scroll to position [97, 0]
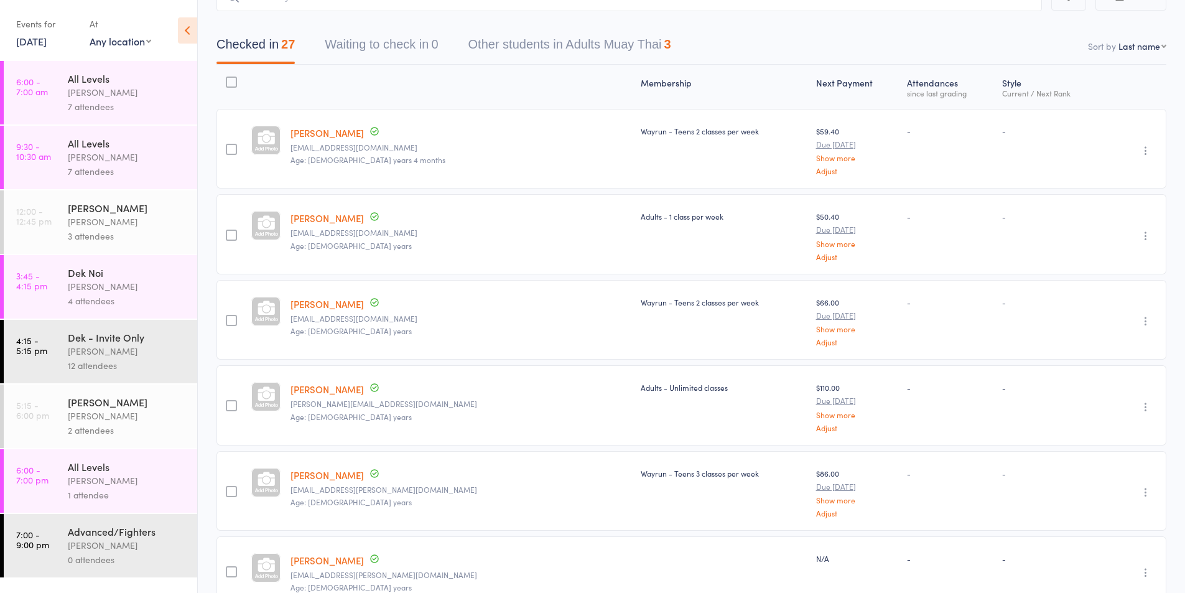
click at [140, 364] on div "12 attendees" at bounding box center [127, 365] width 119 height 14
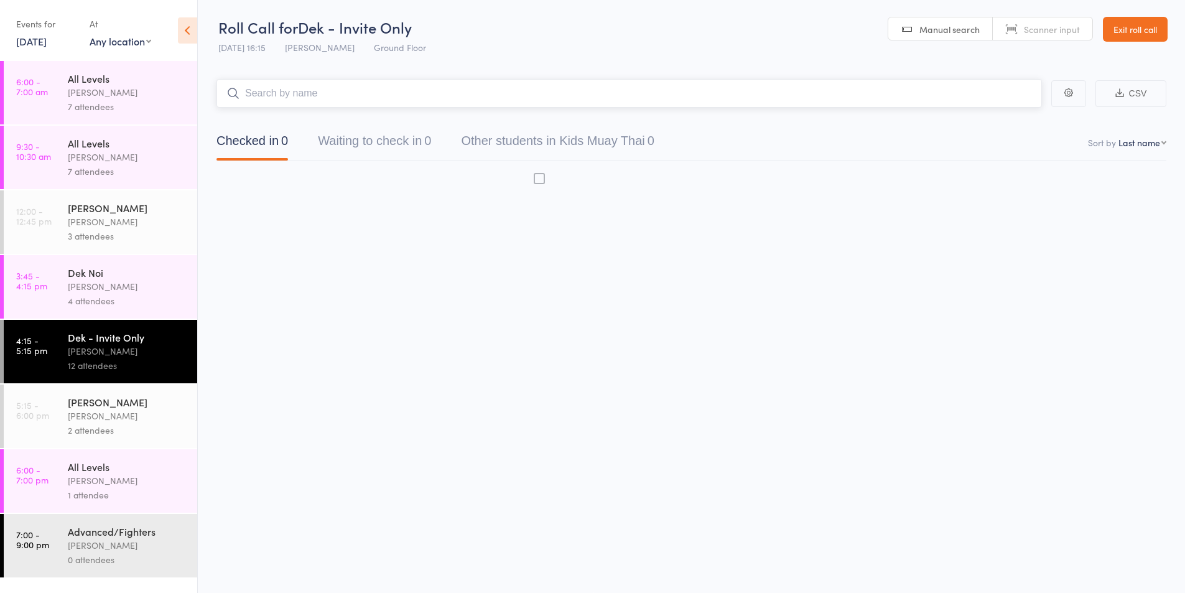
scroll to position [1, 0]
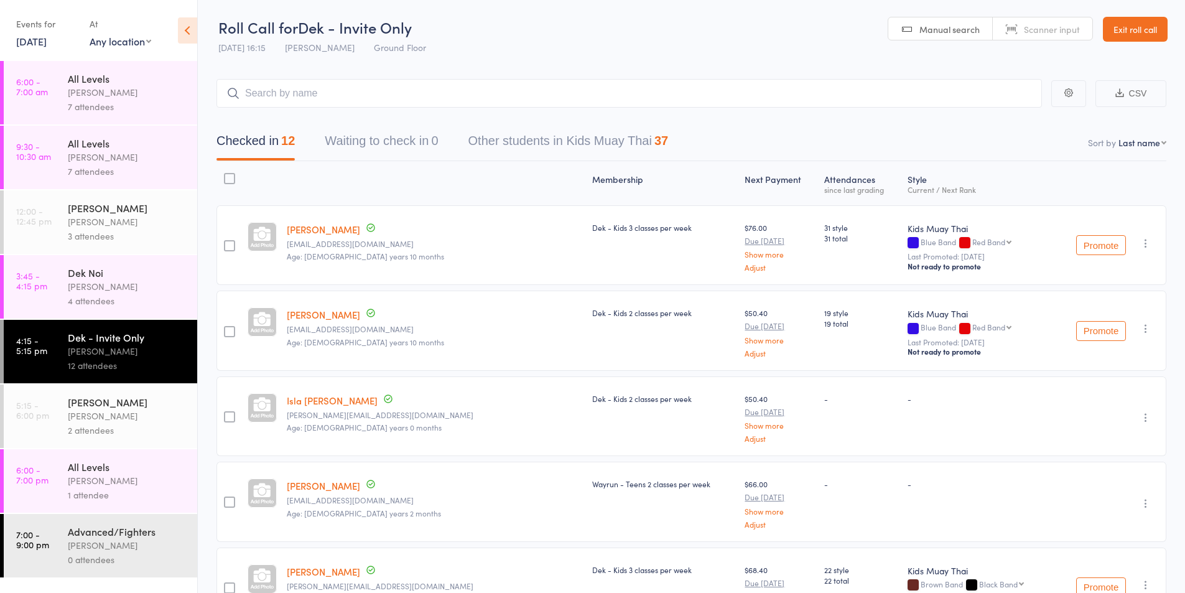
click at [104, 427] on div "2 attendees" at bounding box center [127, 430] width 119 height 14
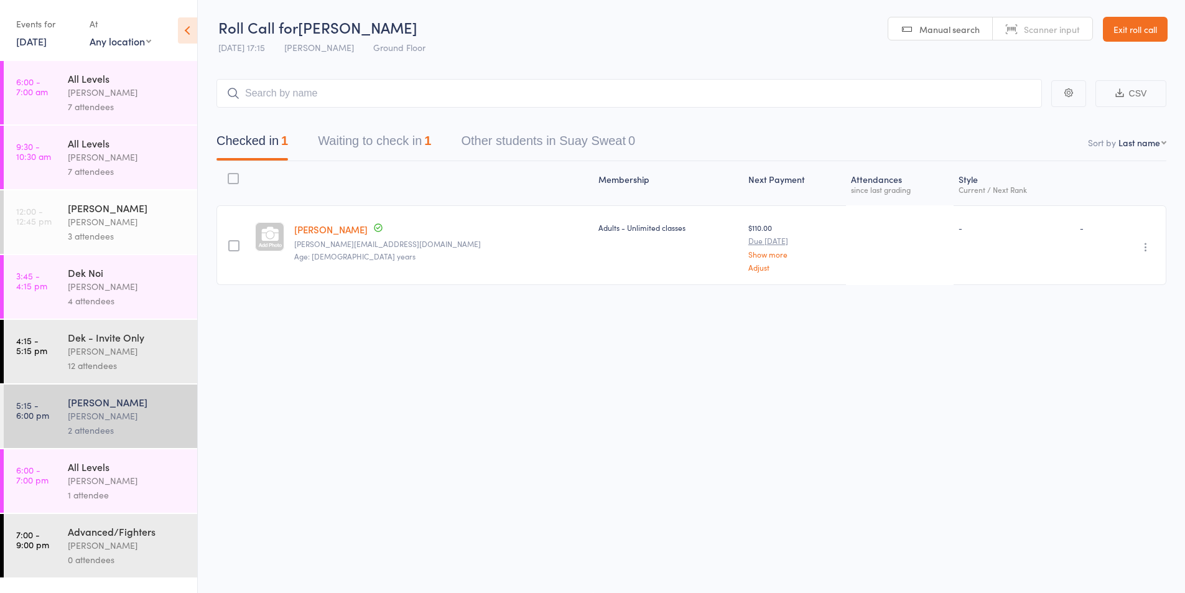
click at [93, 483] on div "[PERSON_NAME]" at bounding box center [127, 480] width 119 height 14
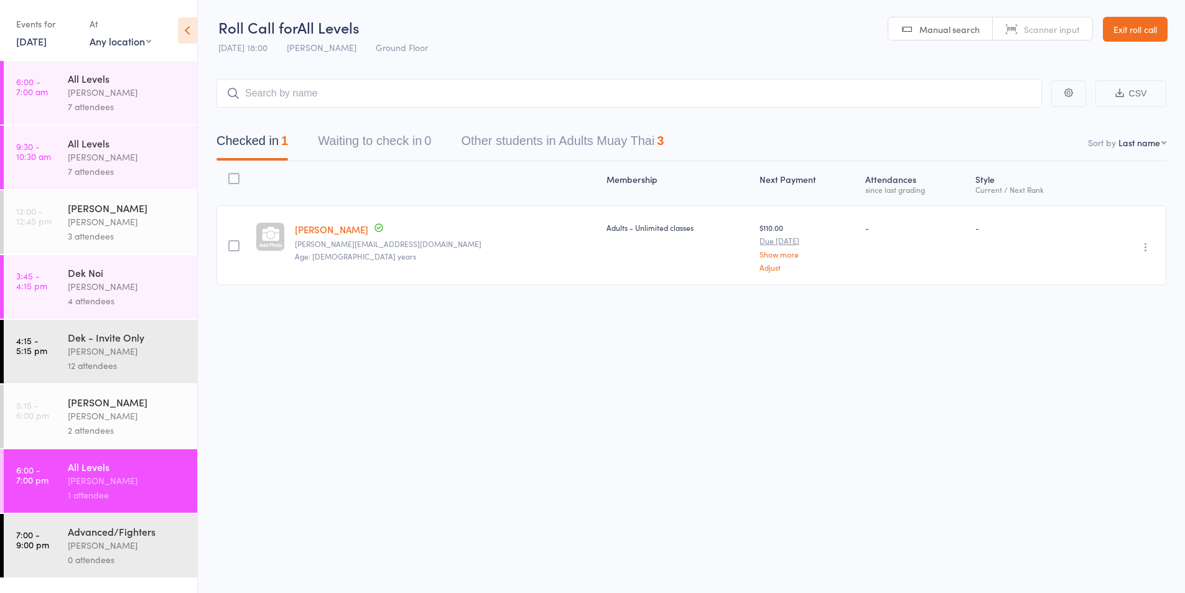
click at [96, 421] on div "[PERSON_NAME]" at bounding box center [127, 416] width 119 height 14
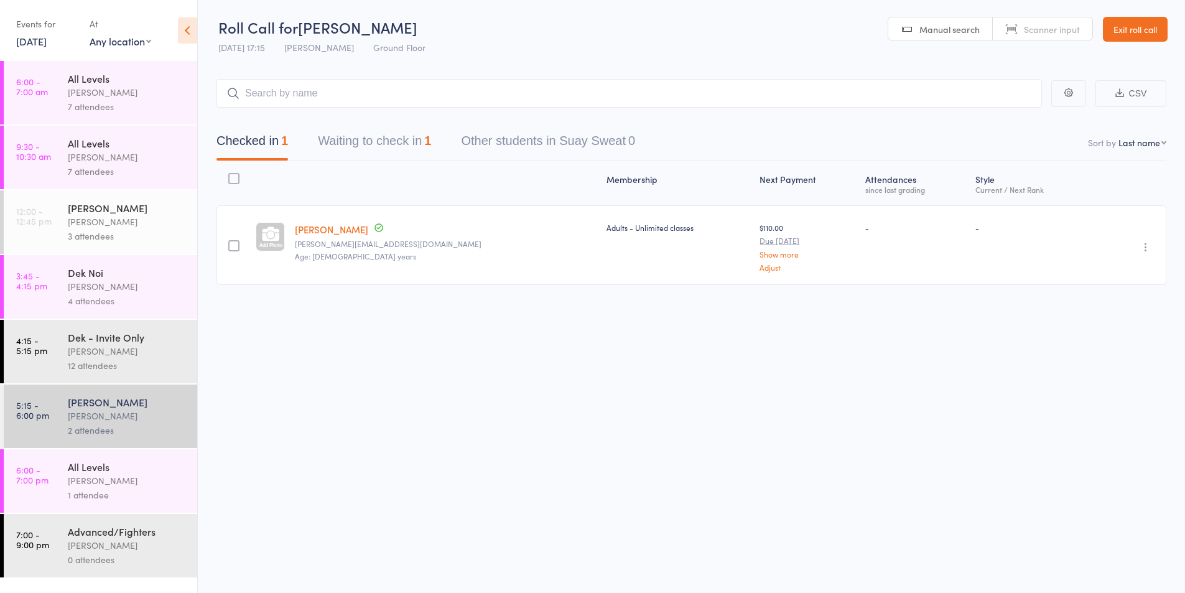
click at [106, 374] on div "Dek - Invite Only Karl Puglia 12 attendees" at bounding box center [132, 351] width 129 height 63
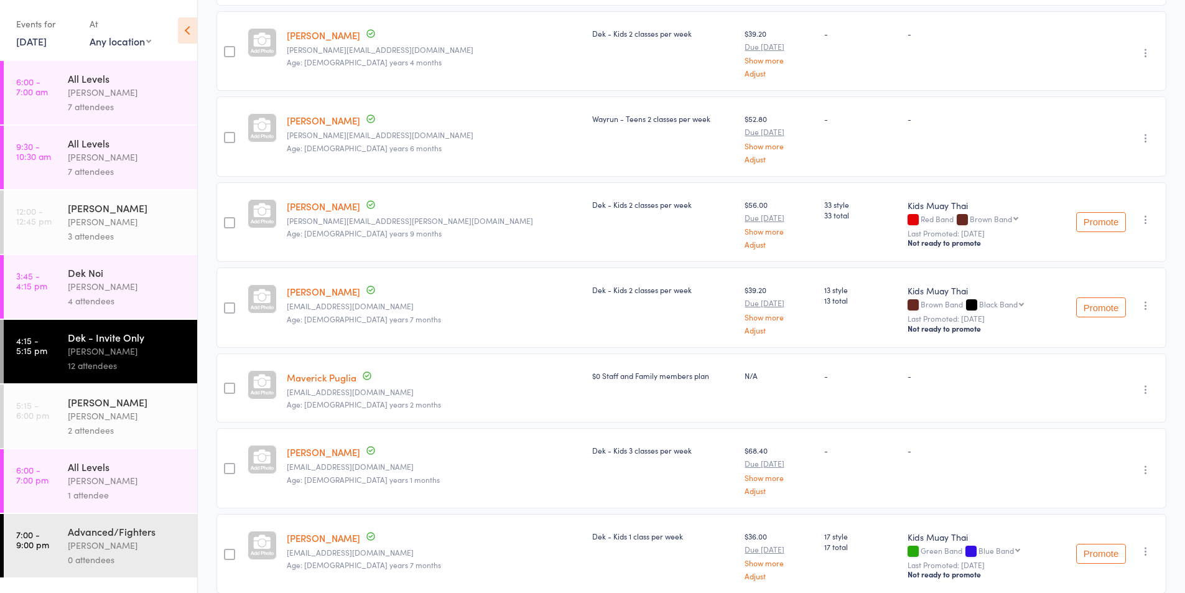
scroll to position [678, 0]
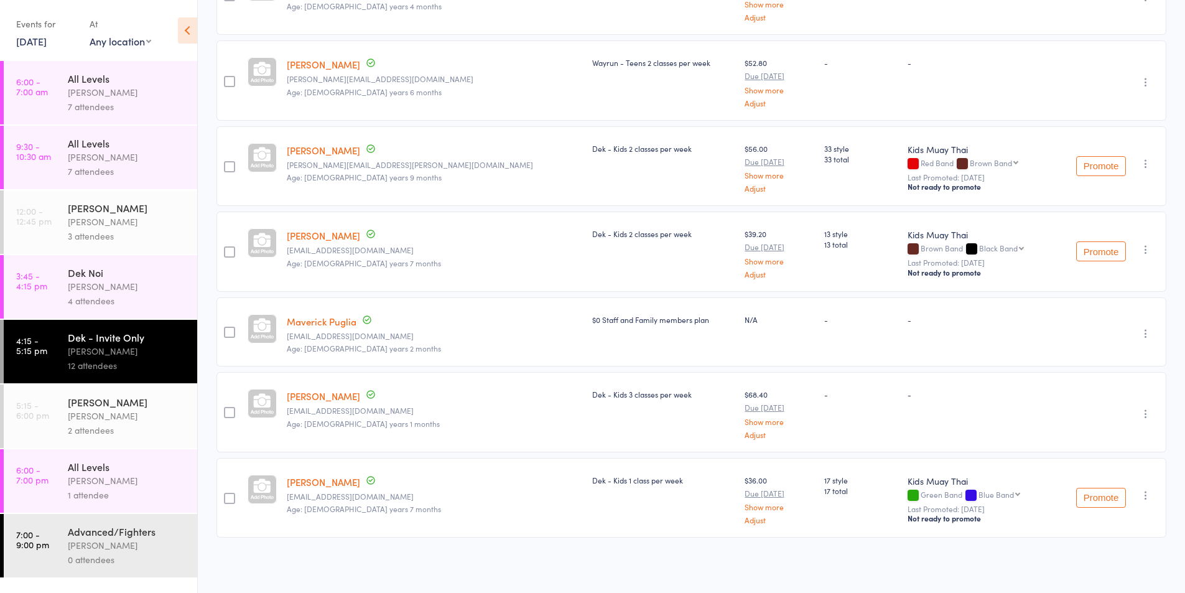
click at [95, 412] on div "[PERSON_NAME]" at bounding box center [127, 416] width 119 height 14
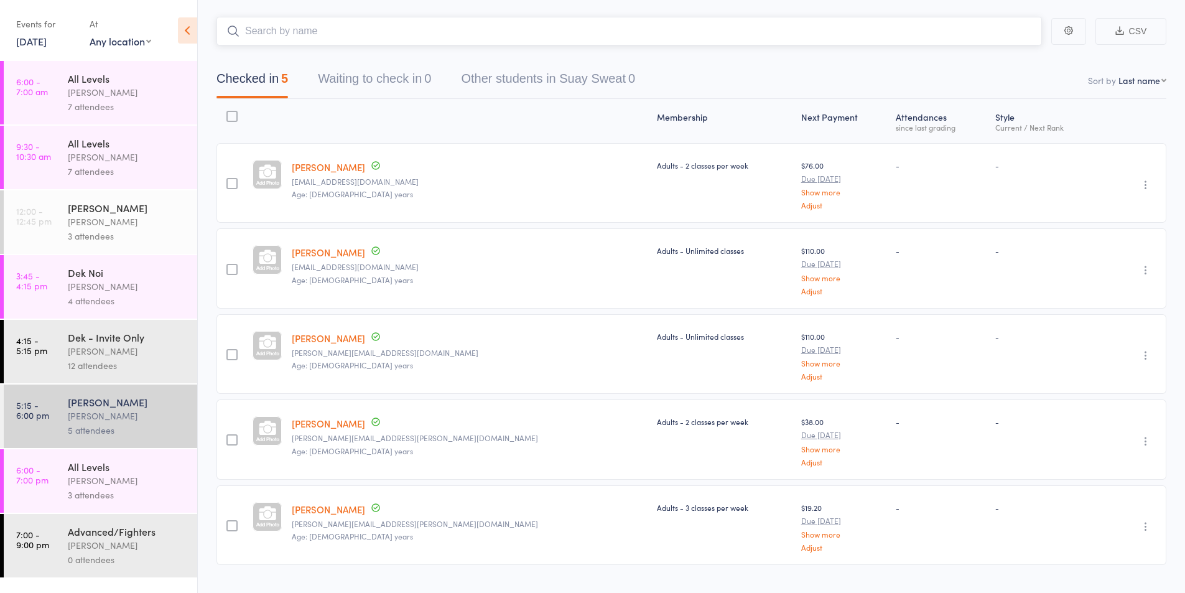
scroll to position [90, 0]
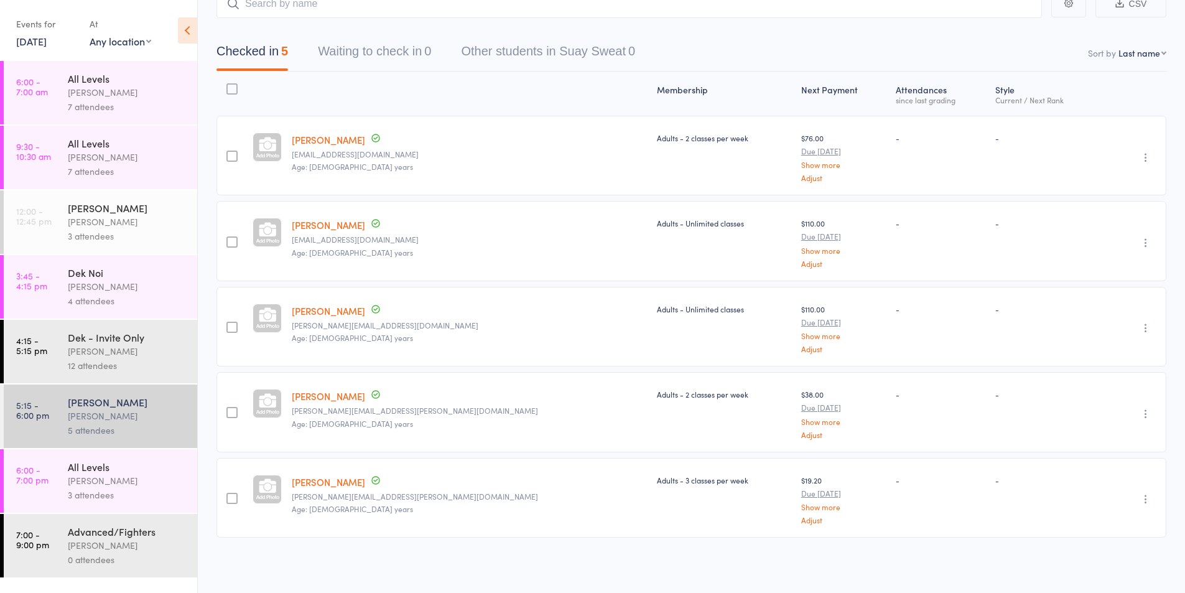
click at [95, 474] on div "[PERSON_NAME]" at bounding box center [127, 480] width 119 height 14
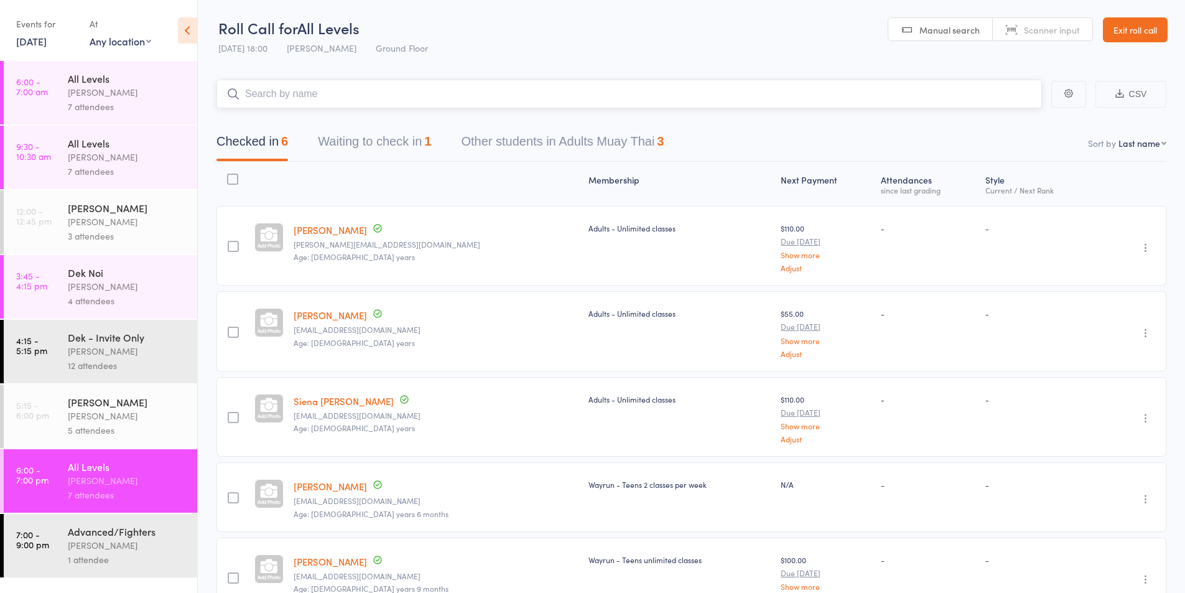
click at [363, 139] on button "Waiting to check in 1" at bounding box center [374, 144] width 113 height 33
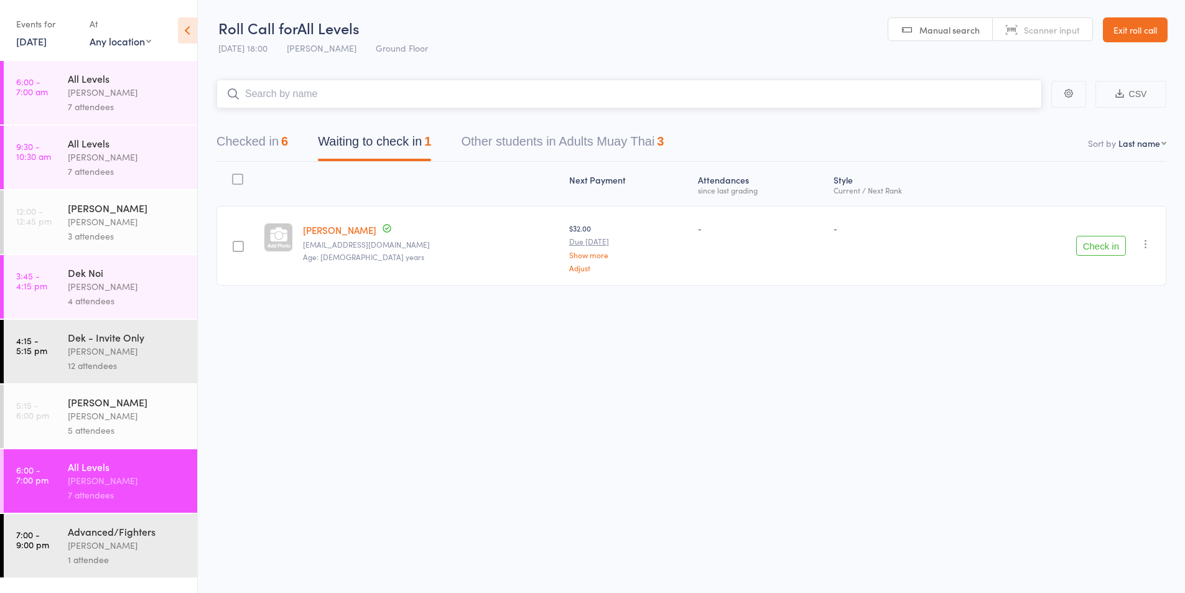
click at [226, 150] on button "Checked in 6" at bounding box center [252, 144] width 72 height 33
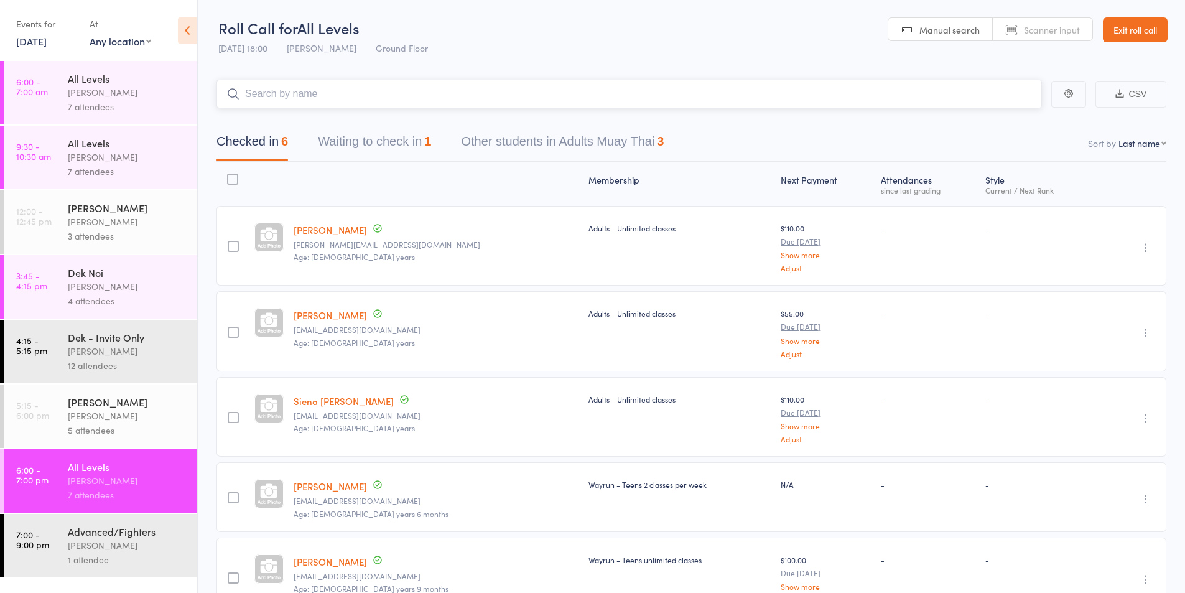
click at [384, 154] on button "Waiting to check in 1" at bounding box center [374, 144] width 113 height 33
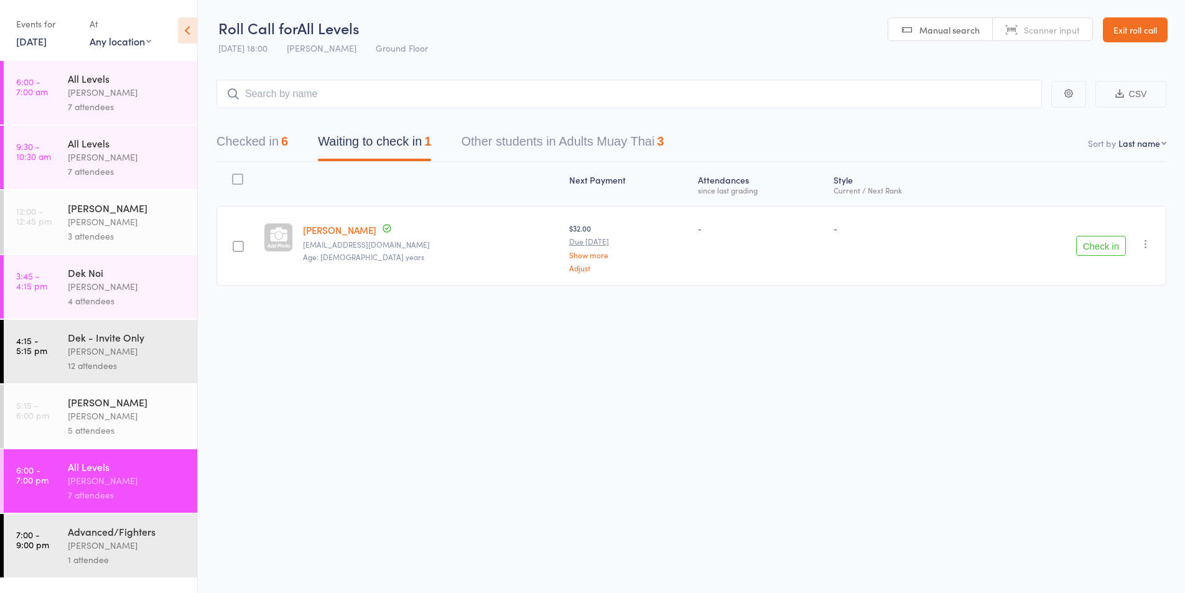
click at [1102, 243] on button "Check in" at bounding box center [1101, 246] width 50 height 20
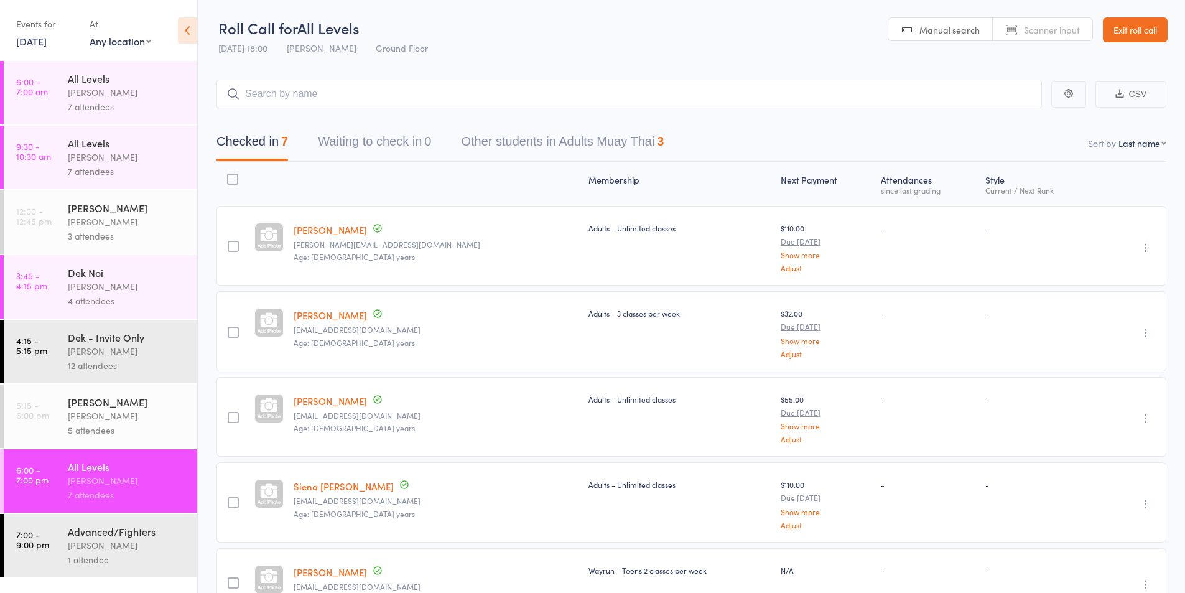
click at [99, 480] on div "[PERSON_NAME]" at bounding box center [127, 480] width 119 height 14
click at [296, 95] on input "search" at bounding box center [628, 94] width 825 height 29
click at [295, 99] on input "search" at bounding box center [628, 94] width 825 height 29
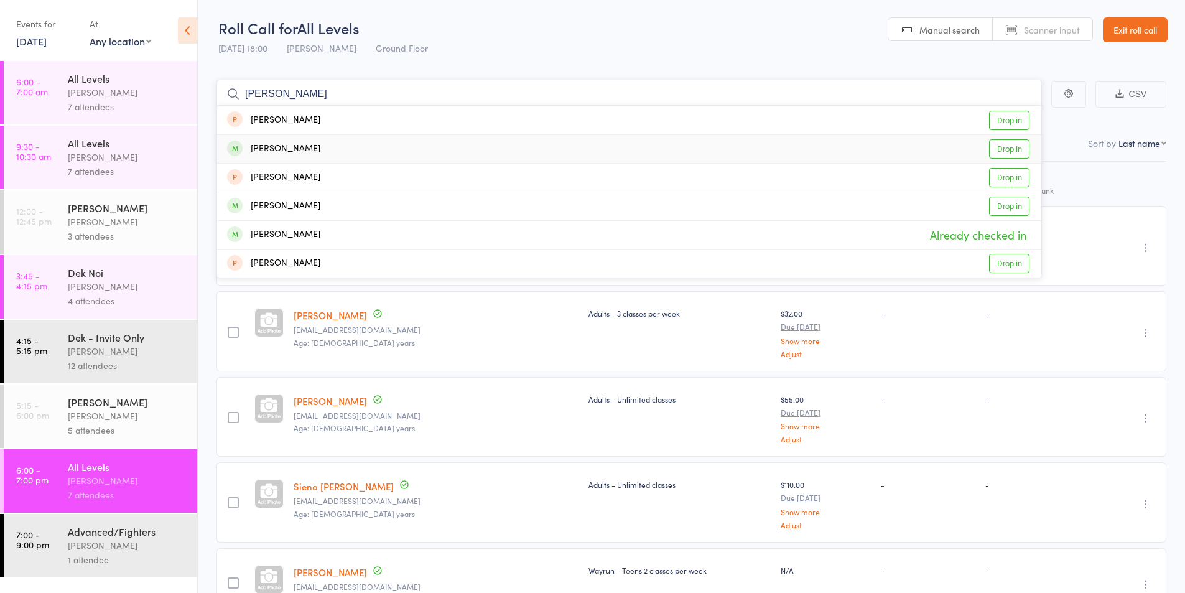
type input "brad"
click at [282, 150] on div "[PERSON_NAME]" at bounding box center [273, 149] width 93 height 14
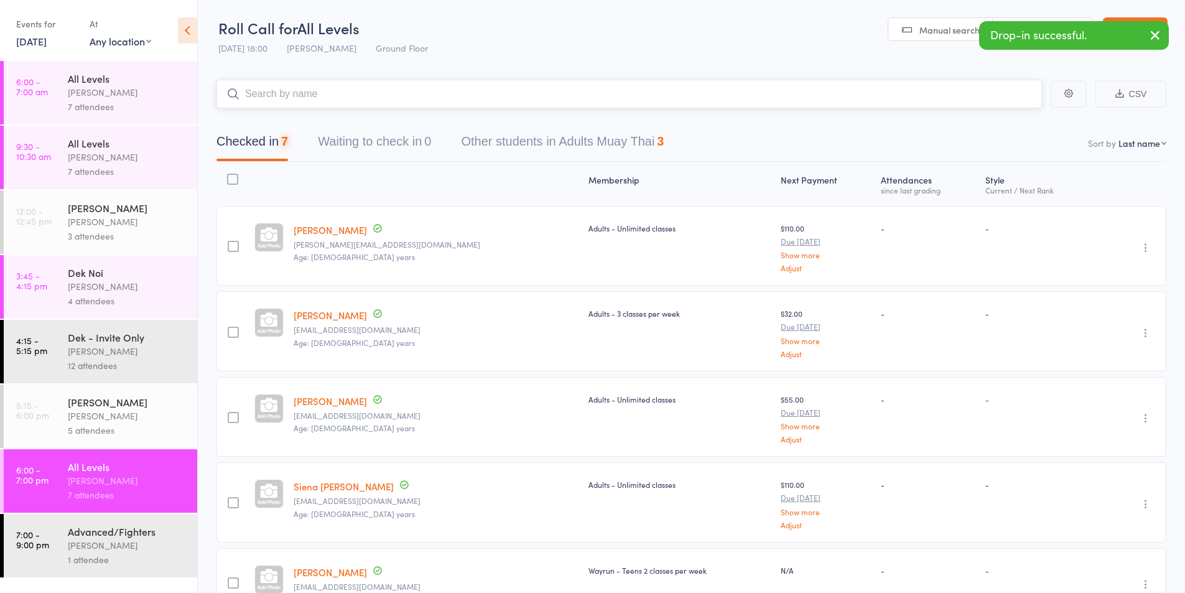
click at [271, 98] on input "search" at bounding box center [628, 94] width 825 height 29
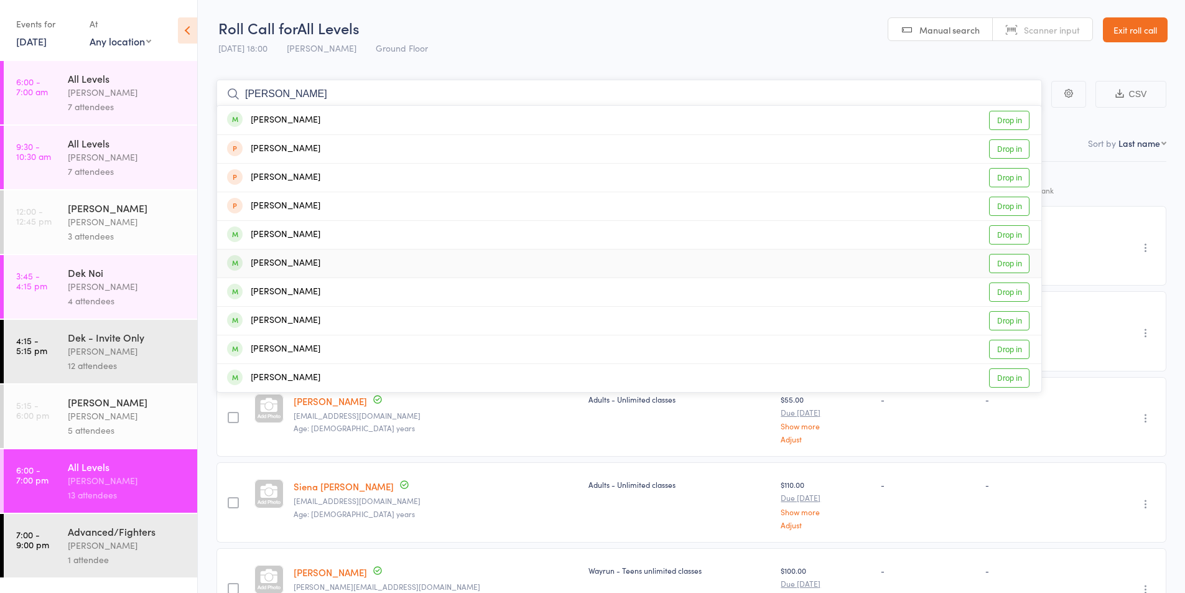
type input "ryan"
click at [281, 262] on div "[PERSON_NAME]" at bounding box center [273, 263] width 93 height 14
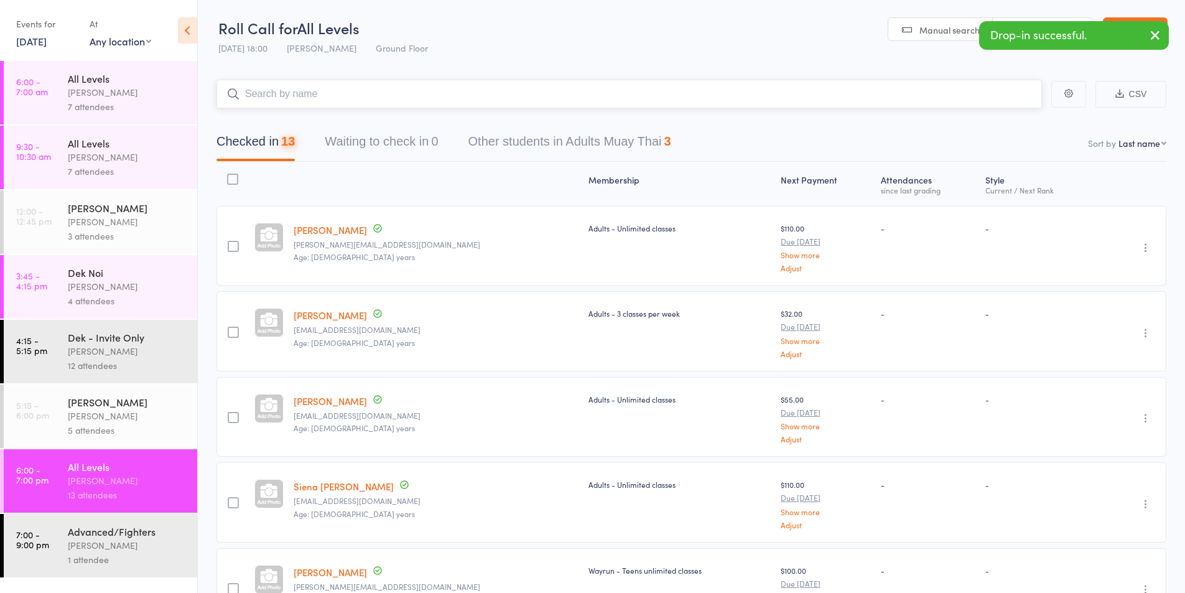
click at [312, 94] on input "search" at bounding box center [628, 94] width 825 height 29
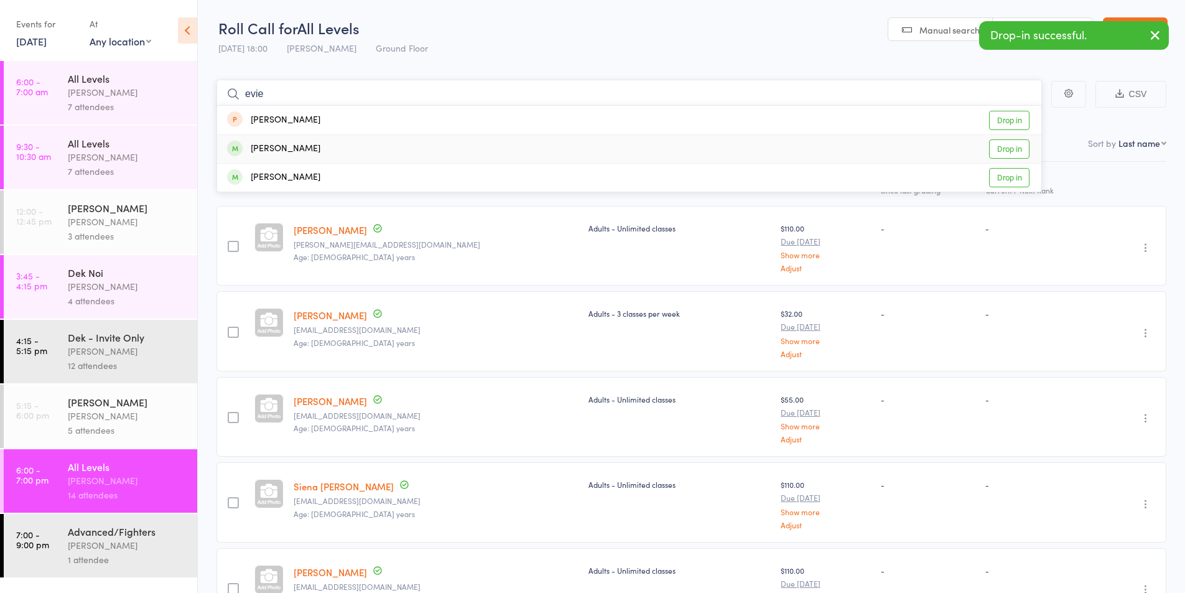
type input "evie"
click at [283, 148] on div "[PERSON_NAME]" at bounding box center [273, 149] width 93 height 14
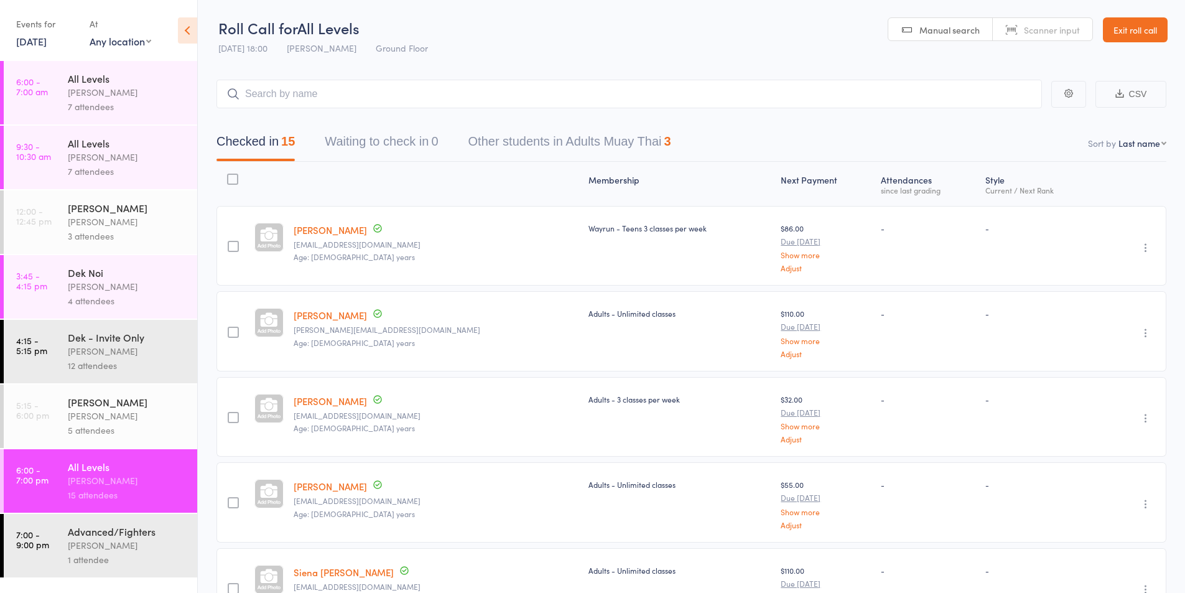
click at [109, 420] on div "[PERSON_NAME]" at bounding box center [127, 416] width 119 height 14
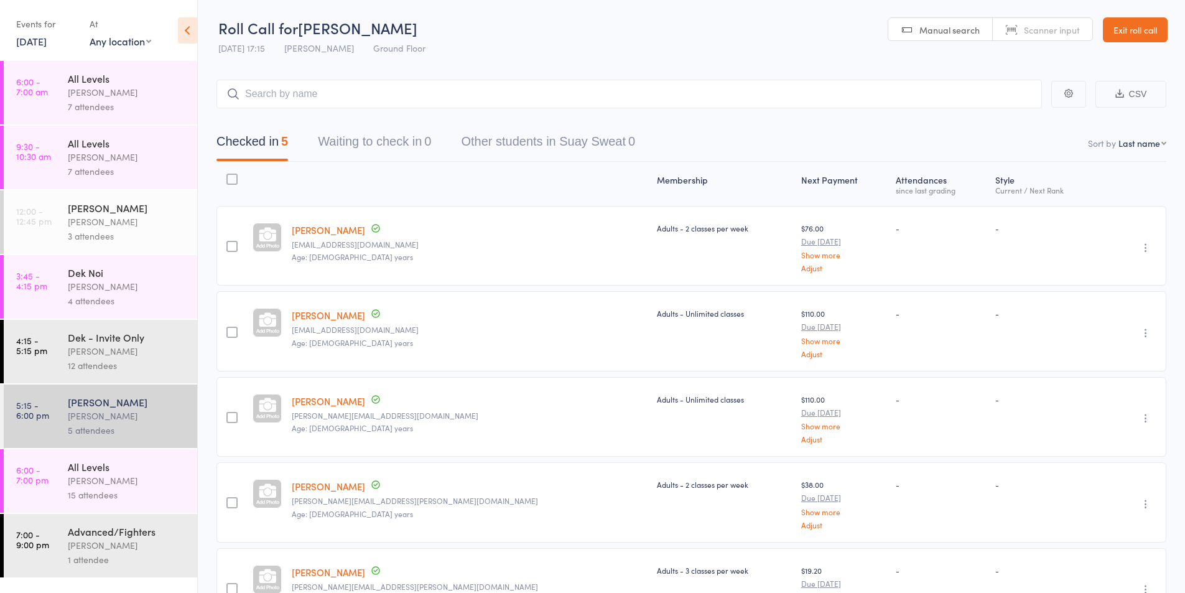
scroll to position [90, 0]
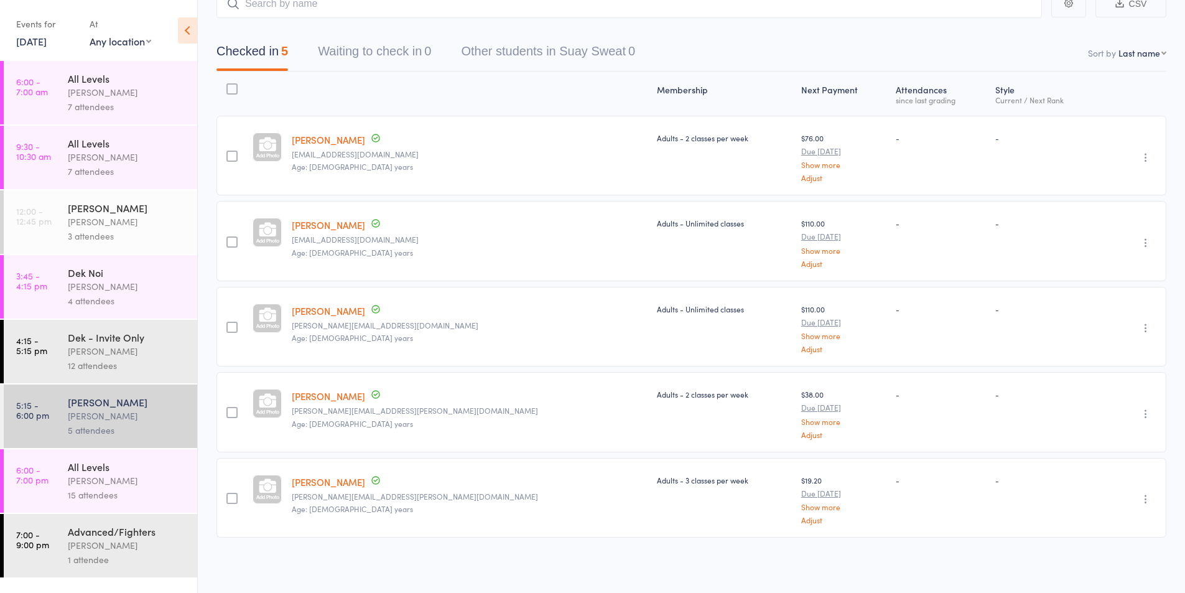
click at [93, 476] on div "[PERSON_NAME]" at bounding box center [127, 480] width 119 height 14
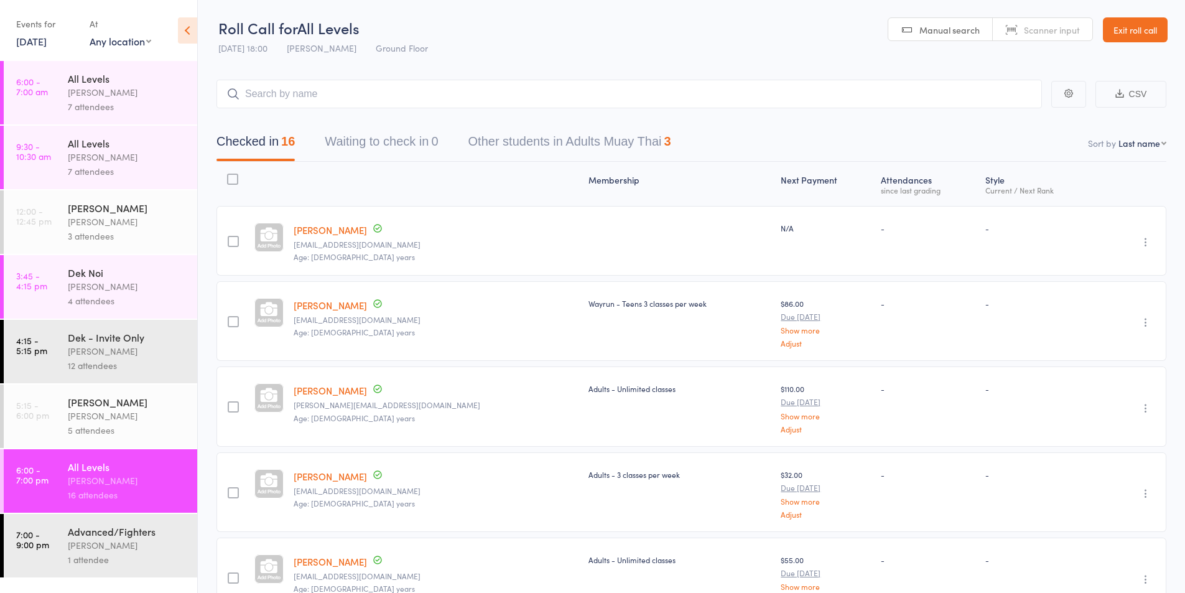
click at [1143, 140] on select "First name Last name Birthday [DATE]? Behind on payments? Check in time Next pa…" at bounding box center [1142, 143] width 48 height 12
select select "4"
click at [1118, 137] on select "First name Last name Birthday [DATE]? Behind on payments? Check in time Next pa…" at bounding box center [1142, 143] width 48 height 12
click at [101, 538] on div "[PERSON_NAME]" at bounding box center [127, 545] width 119 height 14
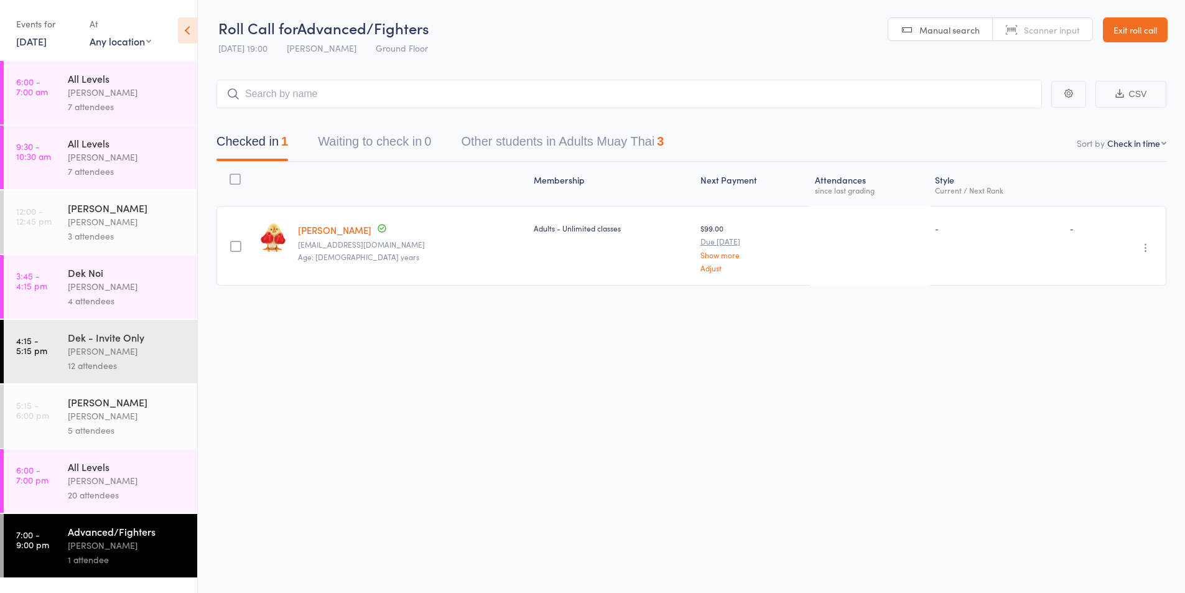
click at [104, 484] on div "[PERSON_NAME]" at bounding box center [127, 480] width 119 height 14
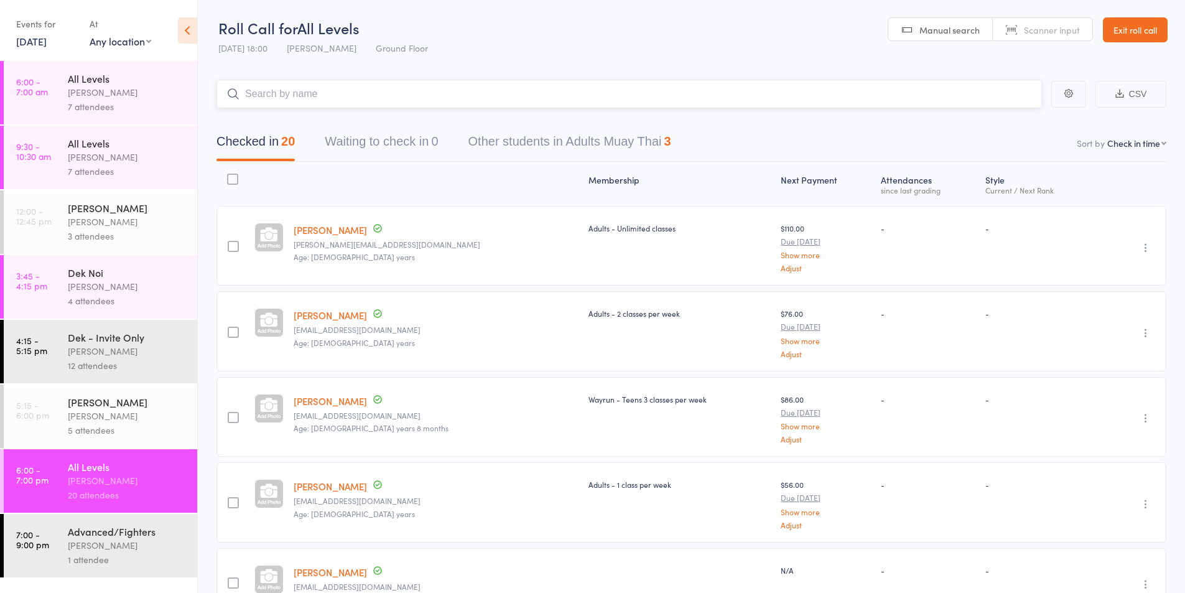
click at [283, 103] on input "search" at bounding box center [628, 94] width 825 height 29
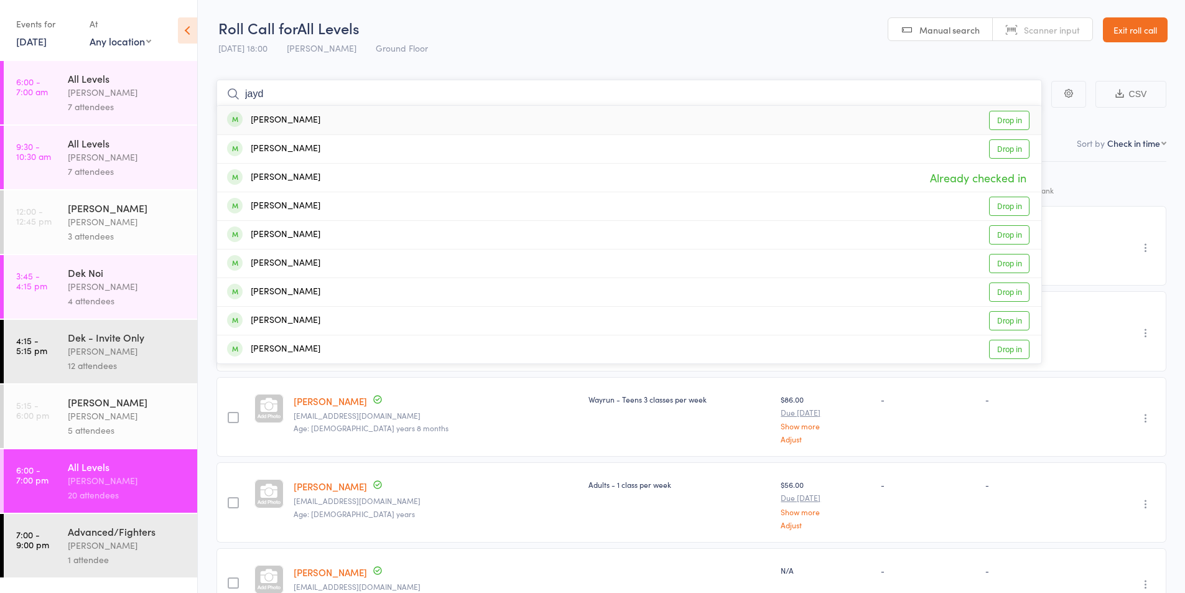
type input "jayd"
click at [291, 122] on div "[PERSON_NAME]" at bounding box center [273, 120] width 93 height 14
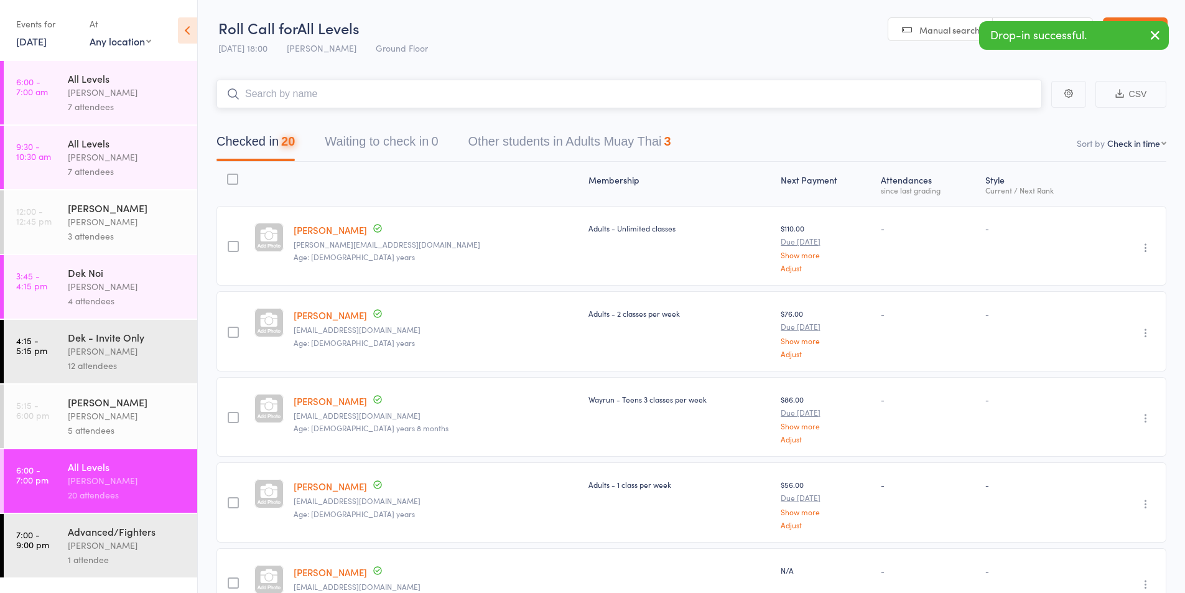
click at [268, 92] on input "search" at bounding box center [628, 94] width 825 height 29
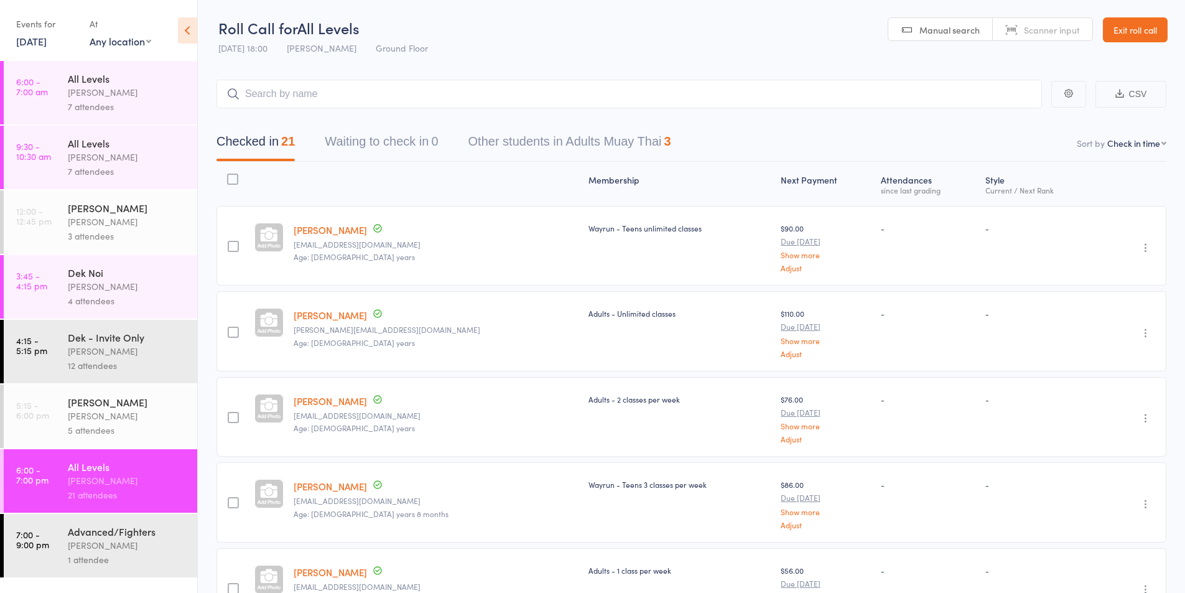
click at [1147, 244] on icon "button" at bounding box center [1145, 247] width 12 height 12
click at [1084, 349] on li "Remove" at bounding box center [1101, 355] width 103 height 17
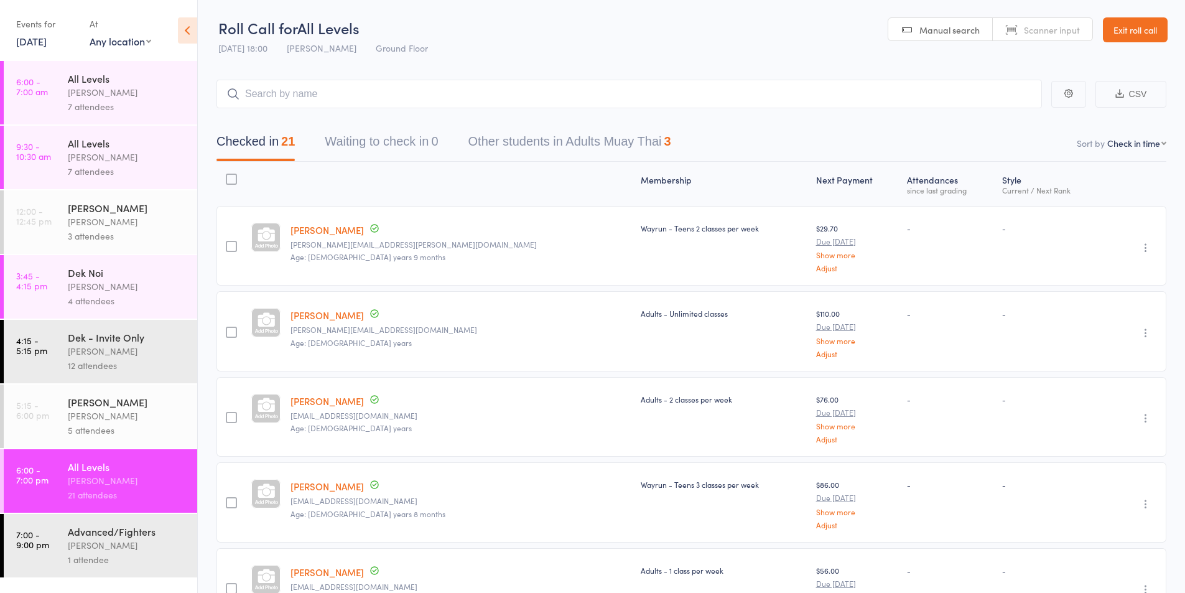
click at [124, 534] on div "Advanced/Fighters" at bounding box center [127, 531] width 119 height 14
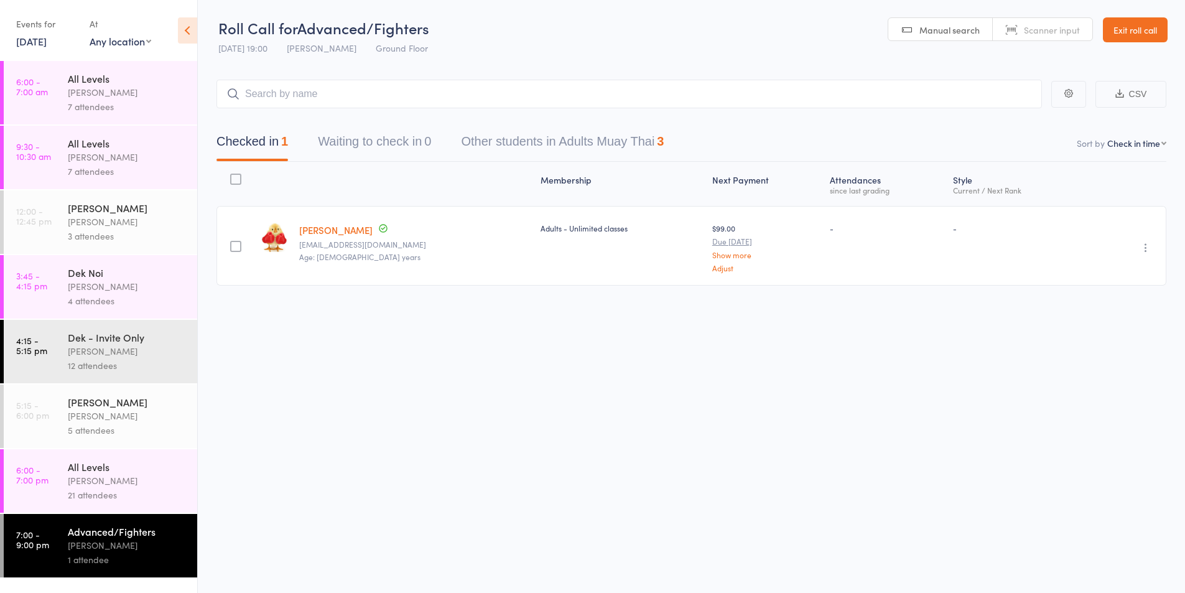
click at [84, 491] on div "21 attendees" at bounding box center [127, 494] width 119 height 14
